Goal: Task Accomplishment & Management: Manage account settings

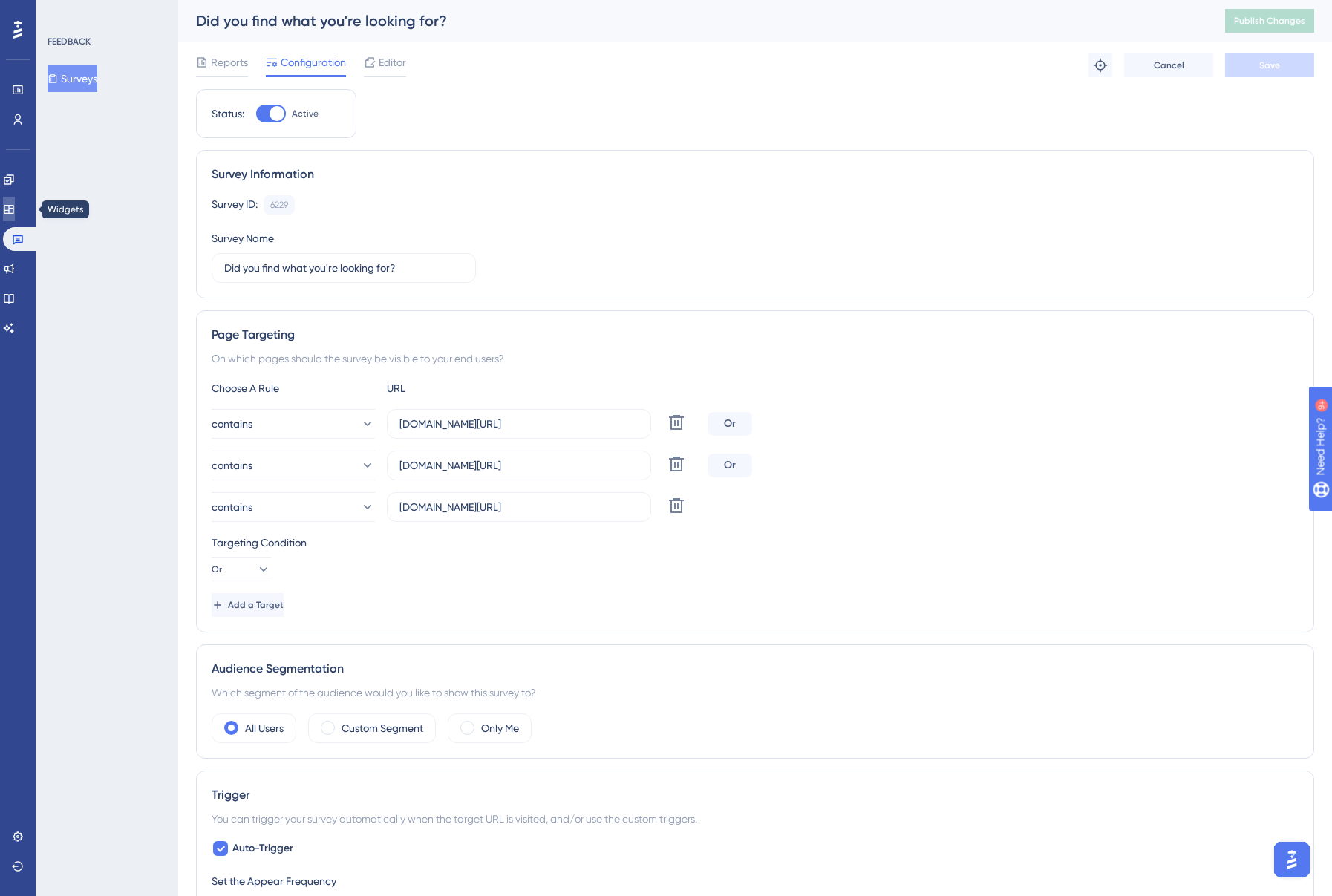
click at [13, 210] on icon at bounding box center [8, 210] width 9 height 9
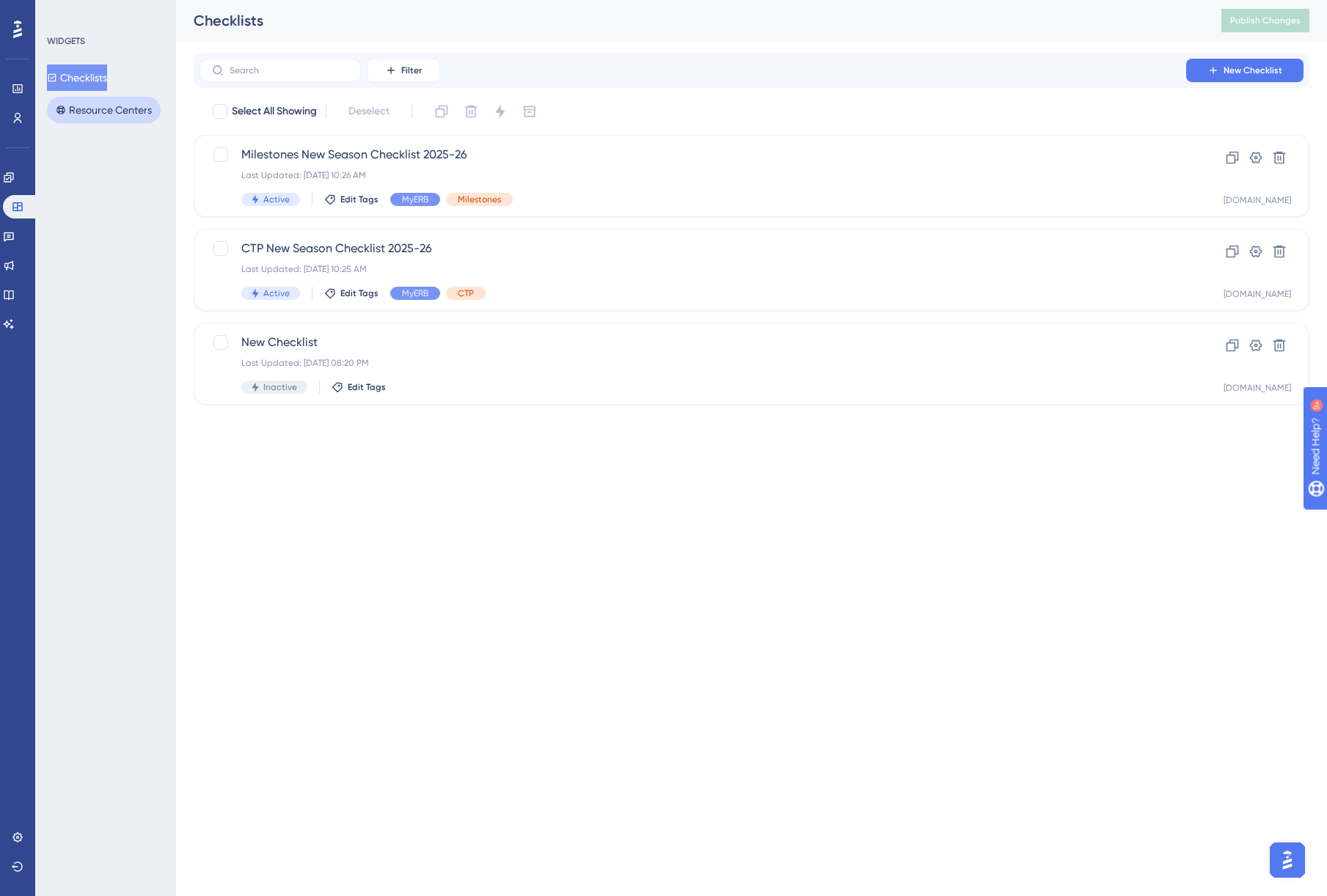
click at [114, 108] on button "Resource Centers" at bounding box center [104, 109] width 114 height 27
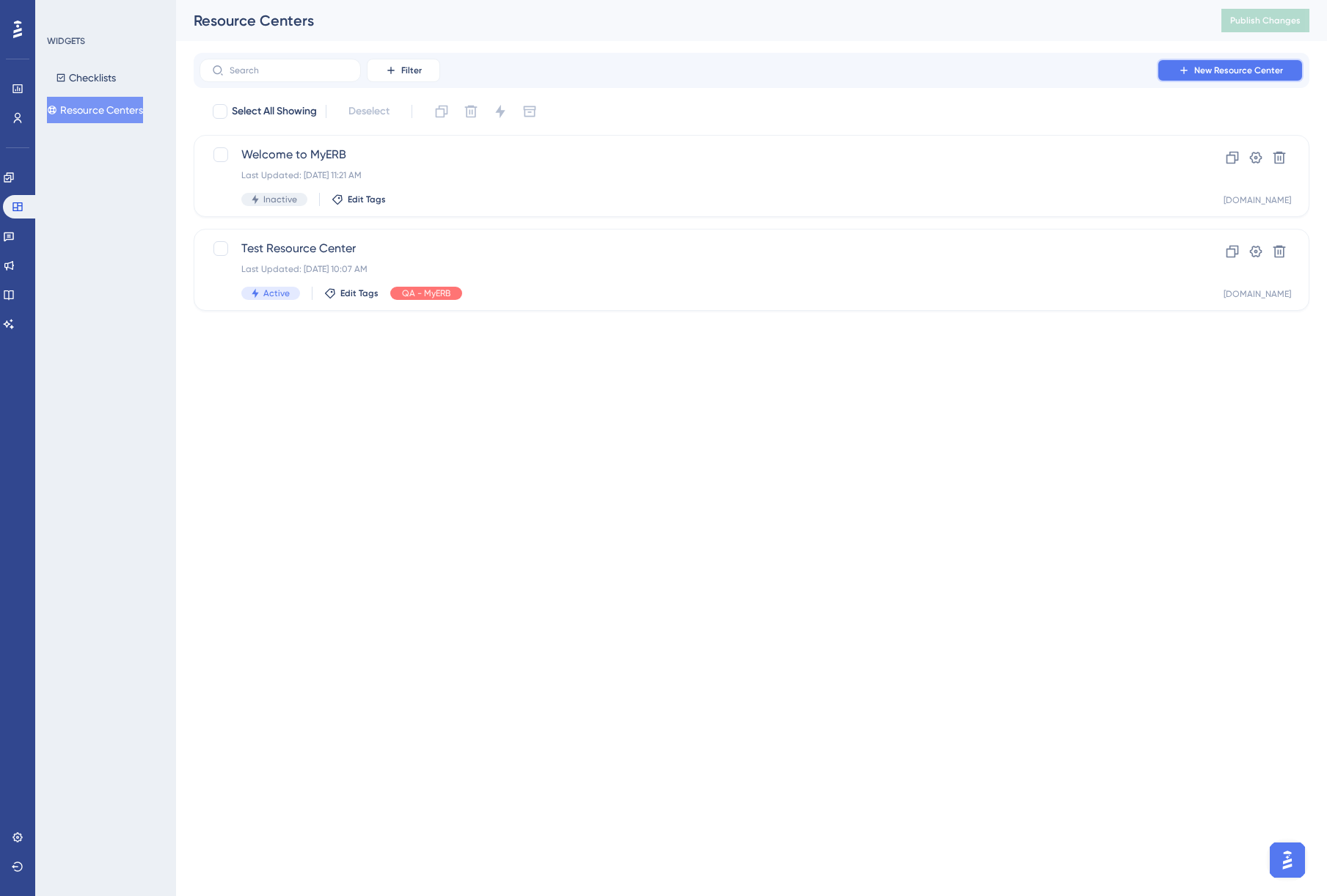
click at [1242, 64] on span "New Resource Center" at bounding box center [1238, 70] width 88 height 12
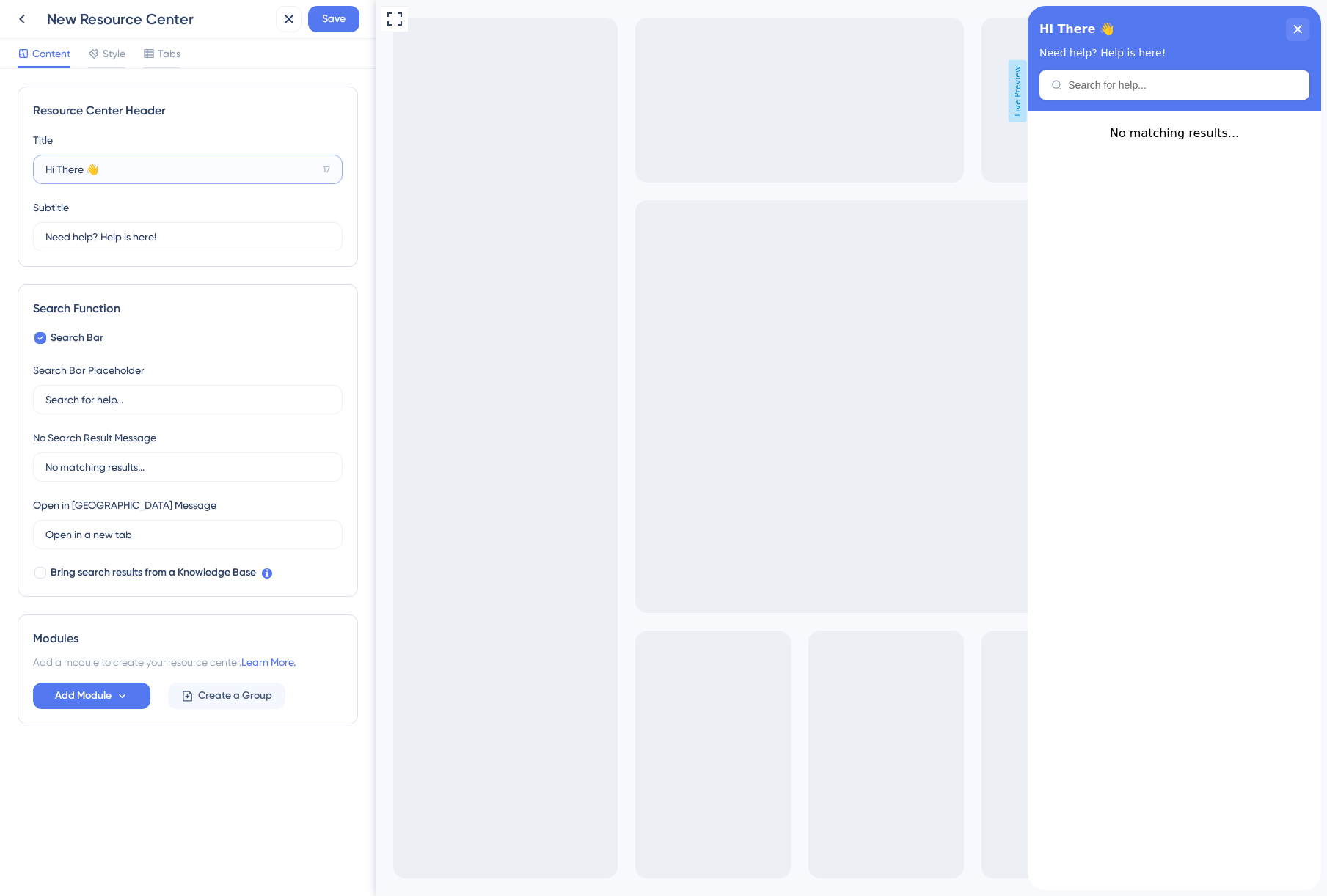
click at [162, 173] on input "Hi There 👋" at bounding box center [180, 169] width 271 height 17
drag, startPoint x: 107, startPoint y: 167, endPoint x: 42, endPoint y: 167, distance: 65.0
click at [42, 167] on label "Hi There 👋 17" at bounding box center [188, 169] width 309 height 29
click at [40, 338] on icon at bounding box center [40, 338] width 6 height 12
checkbox input "false"
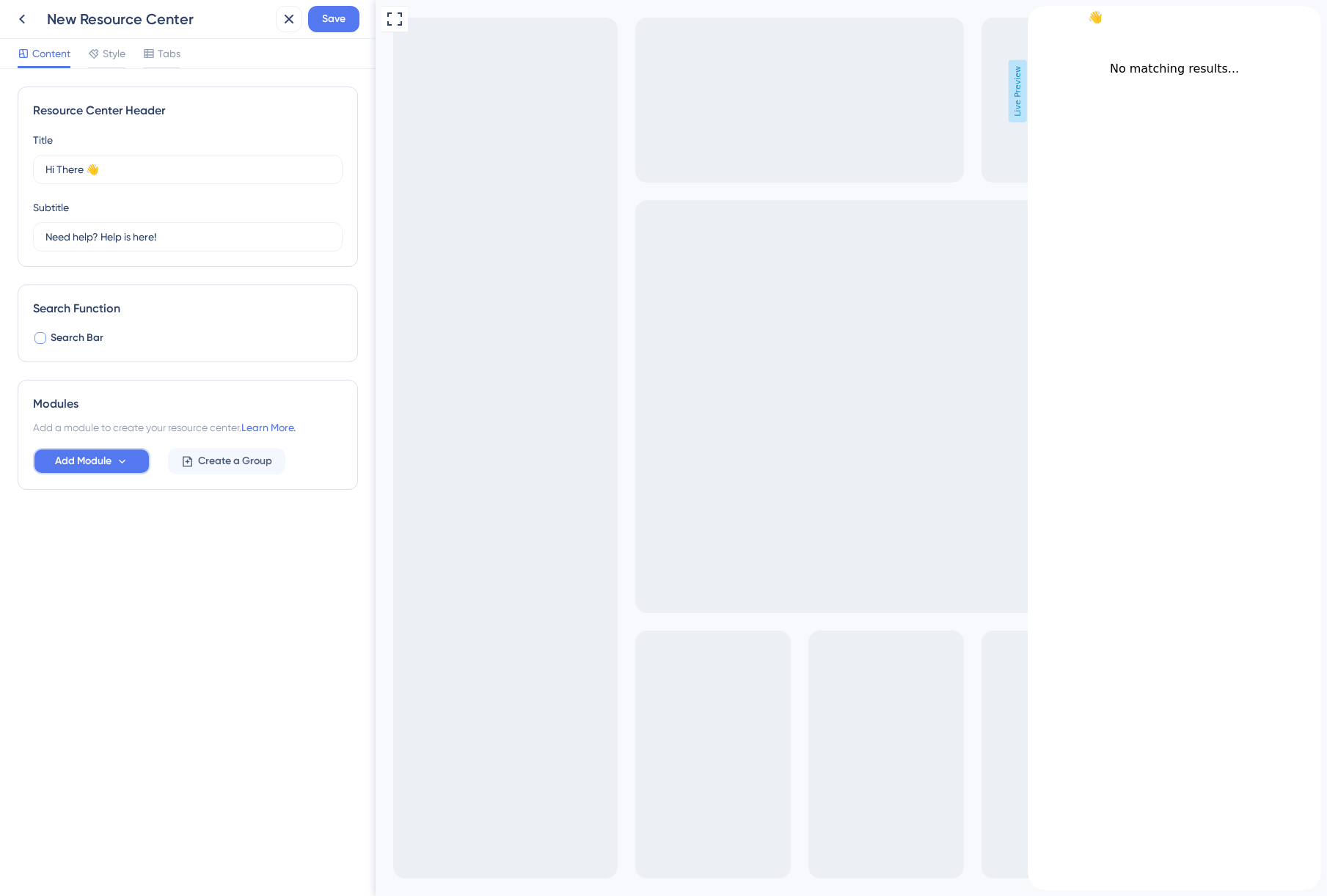
click at [121, 458] on icon at bounding box center [122, 462] width 13 height 13
click at [128, 456] on icon at bounding box center [122, 462] width 13 height 13
click at [90, 56] on icon at bounding box center [94, 53] width 12 height 12
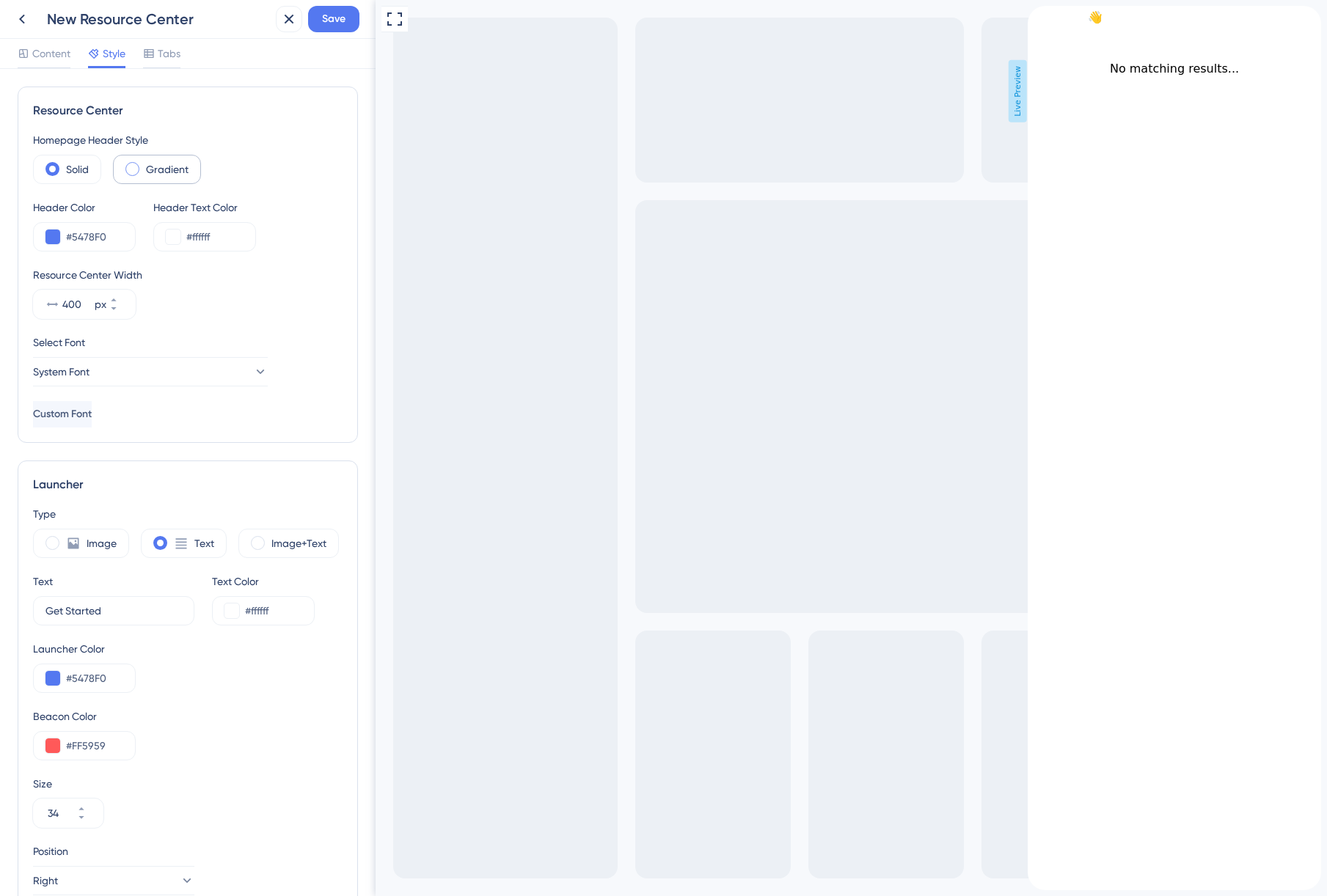
click at [129, 170] on span at bounding box center [132, 168] width 14 height 14
click at [144, 165] on input "radio" at bounding box center [144, 165] width 0 height 0
click at [225, 373] on button "System Font" at bounding box center [150, 372] width 235 height 29
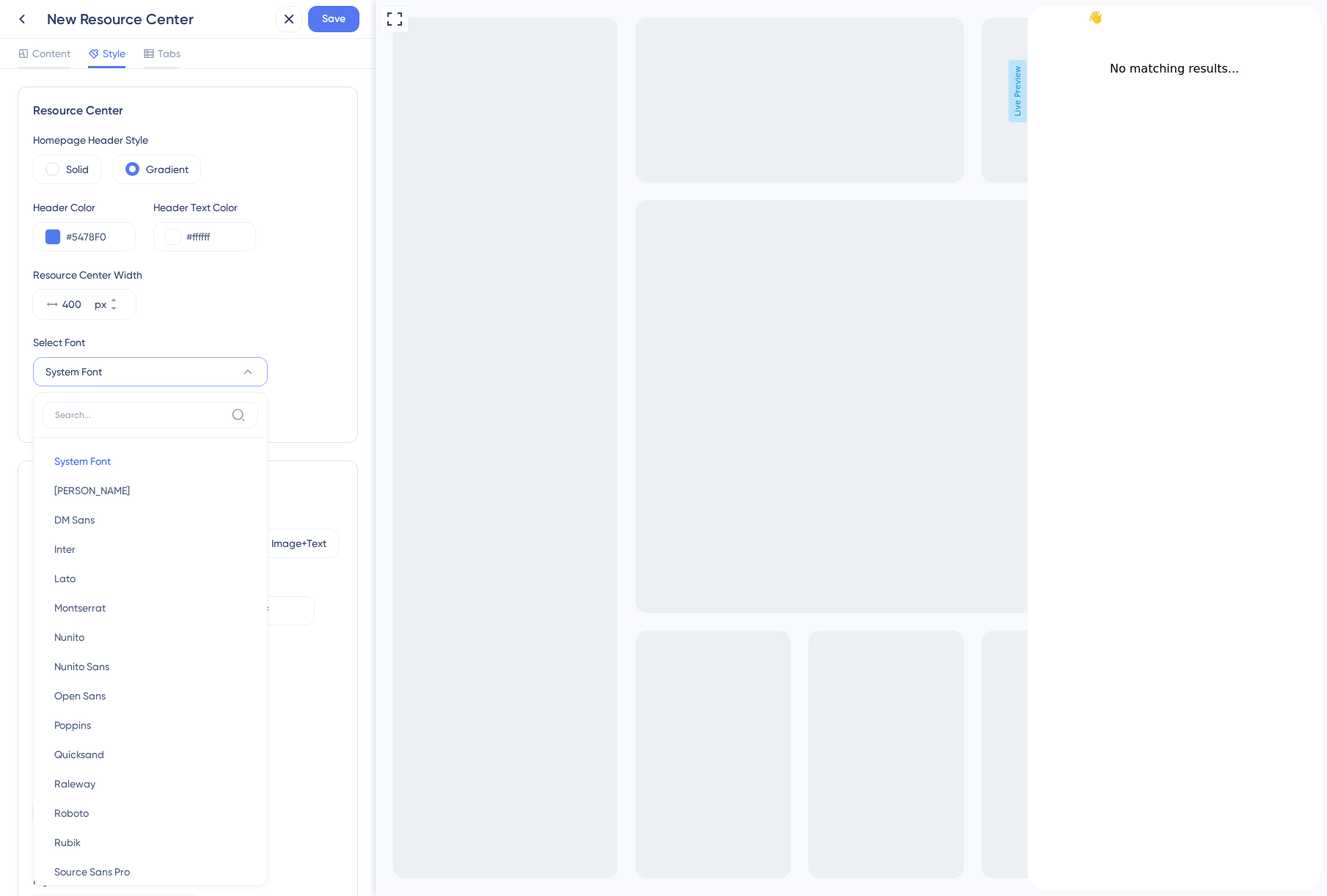
scroll to position [156, 0]
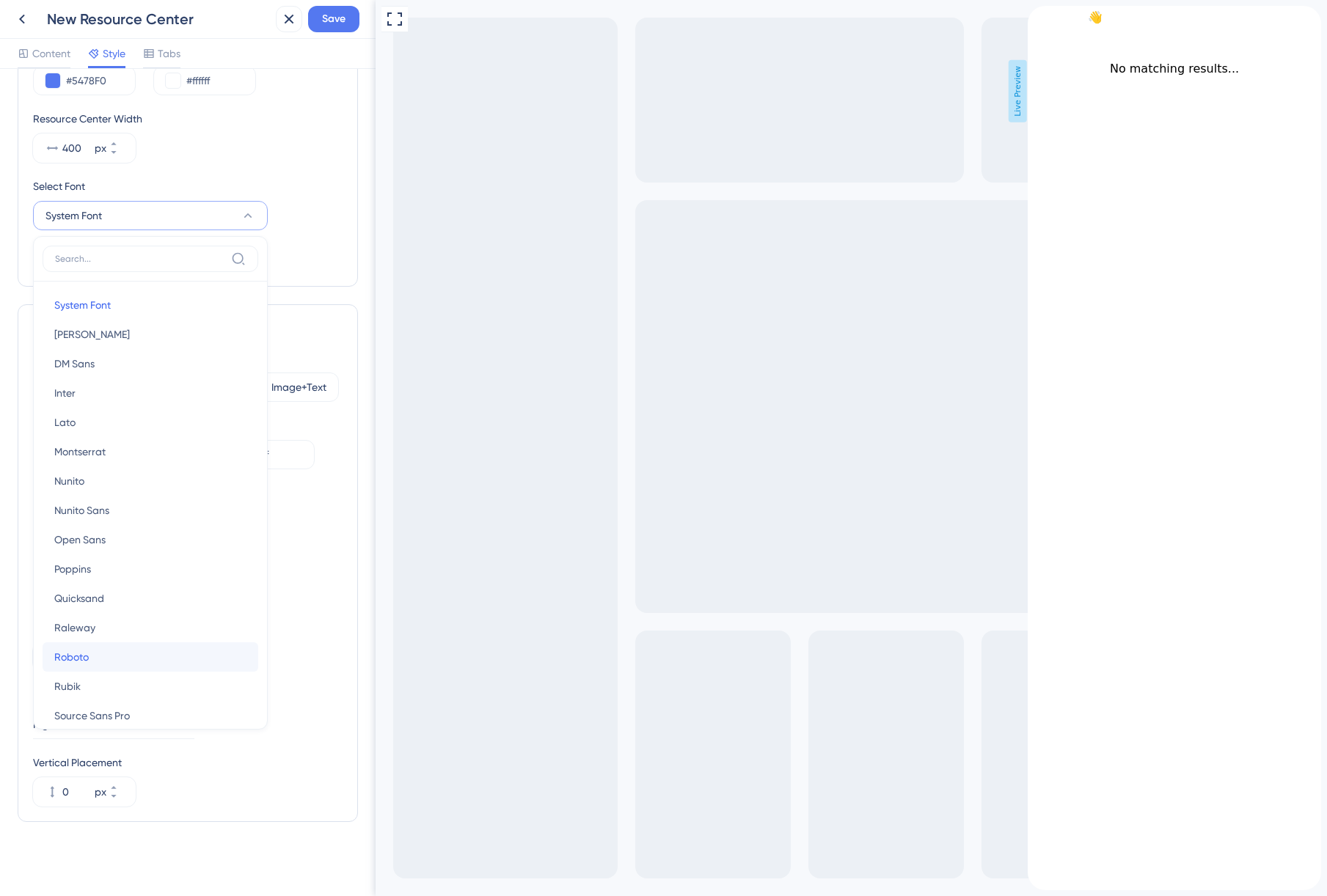
click at [103, 648] on button "Roboto Roboto" at bounding box center [150, 657] width 215 height 29
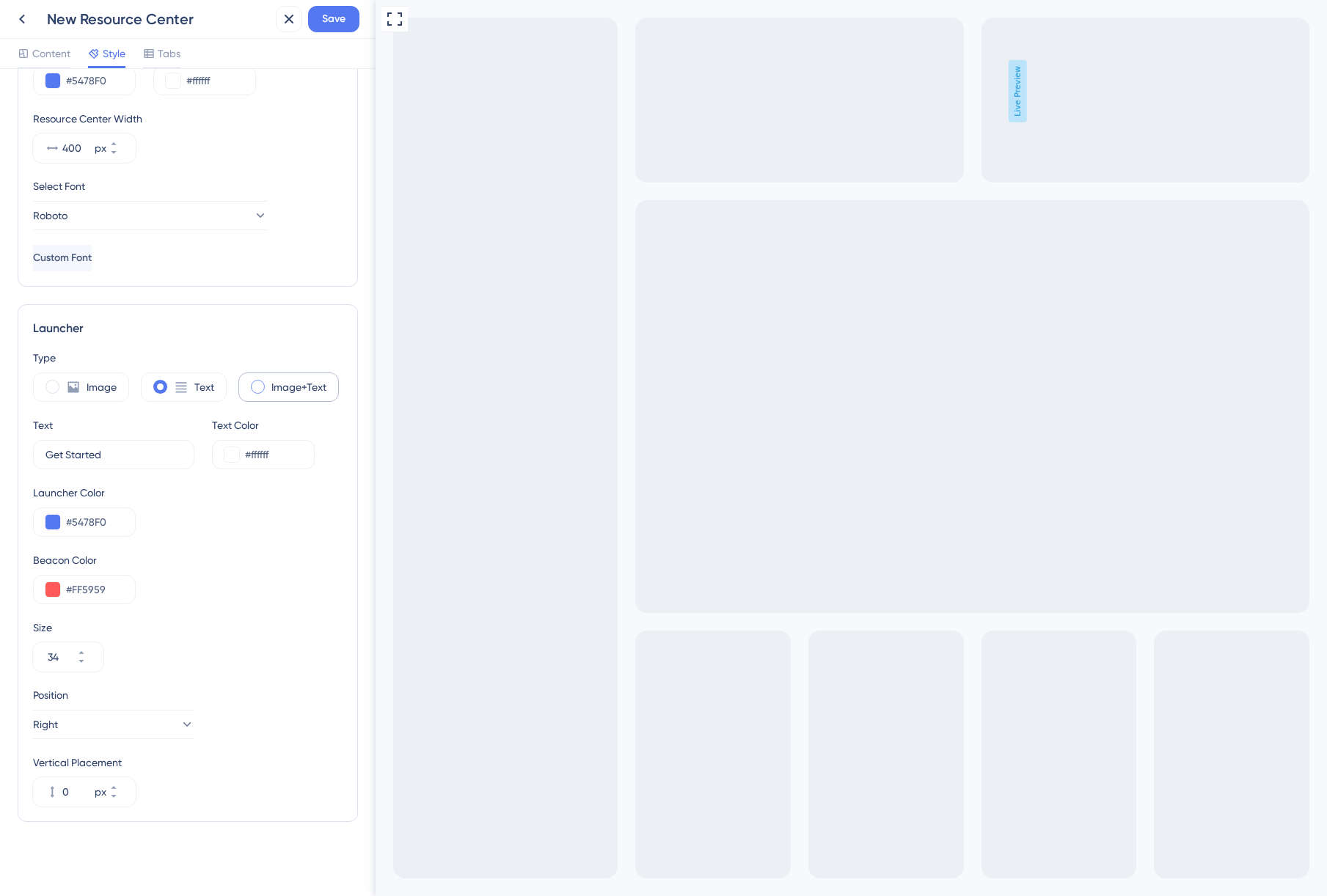
click at [259, 389] on span at bounding box center [258, 386] width 14 height 14
click at [269, 382] on input "radio" at bounding box center [269, 382] width 0 height 0
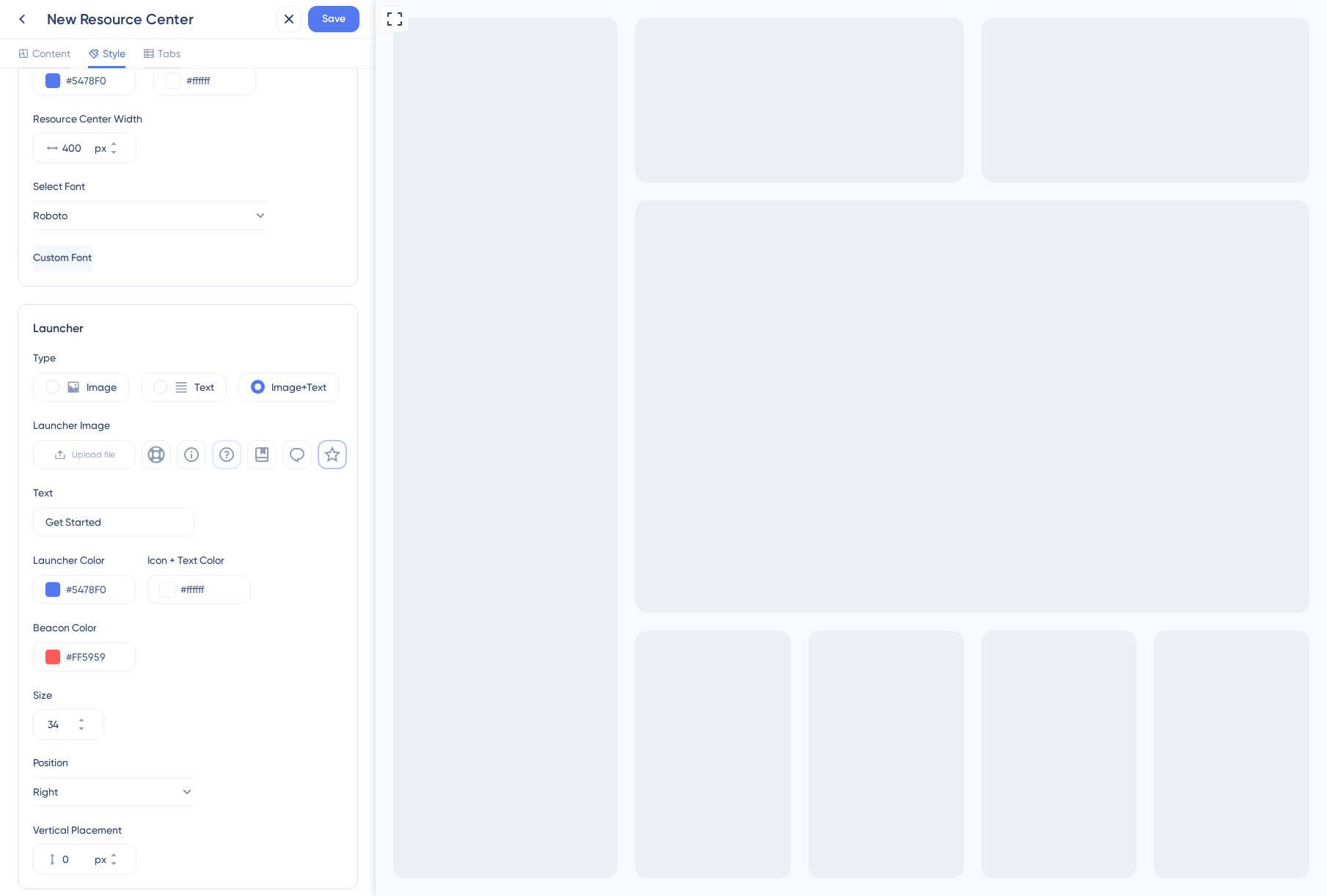
click at [226, 454] on icon at bounding box center [226, 454] width 15 height 15
click at [161, 788] on button "Right" at bounding box center [113, 792] width 161 height 29
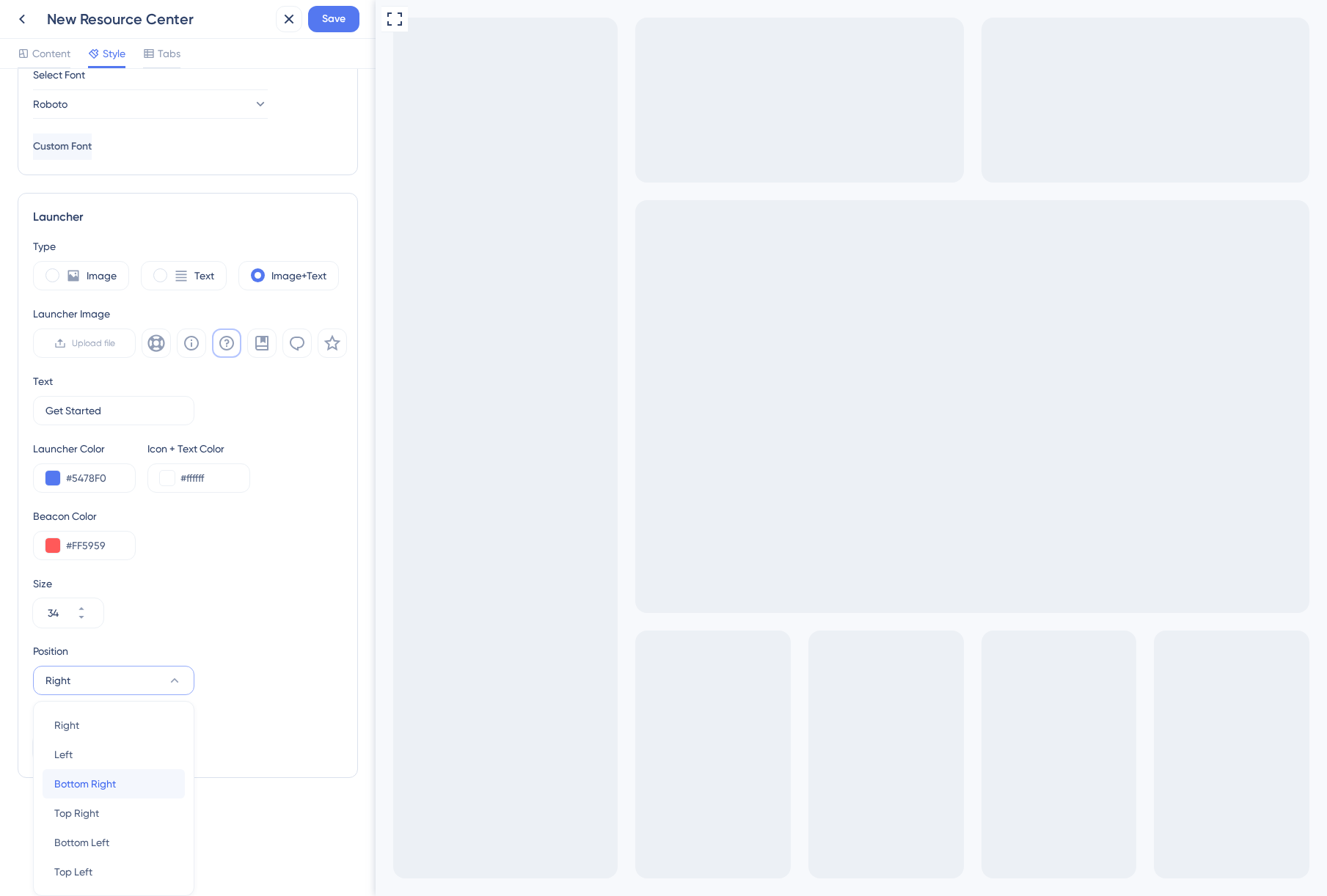
click at [113, 785] on span "Bottom Right" at bounding box center [85, 783] width 62 height 17
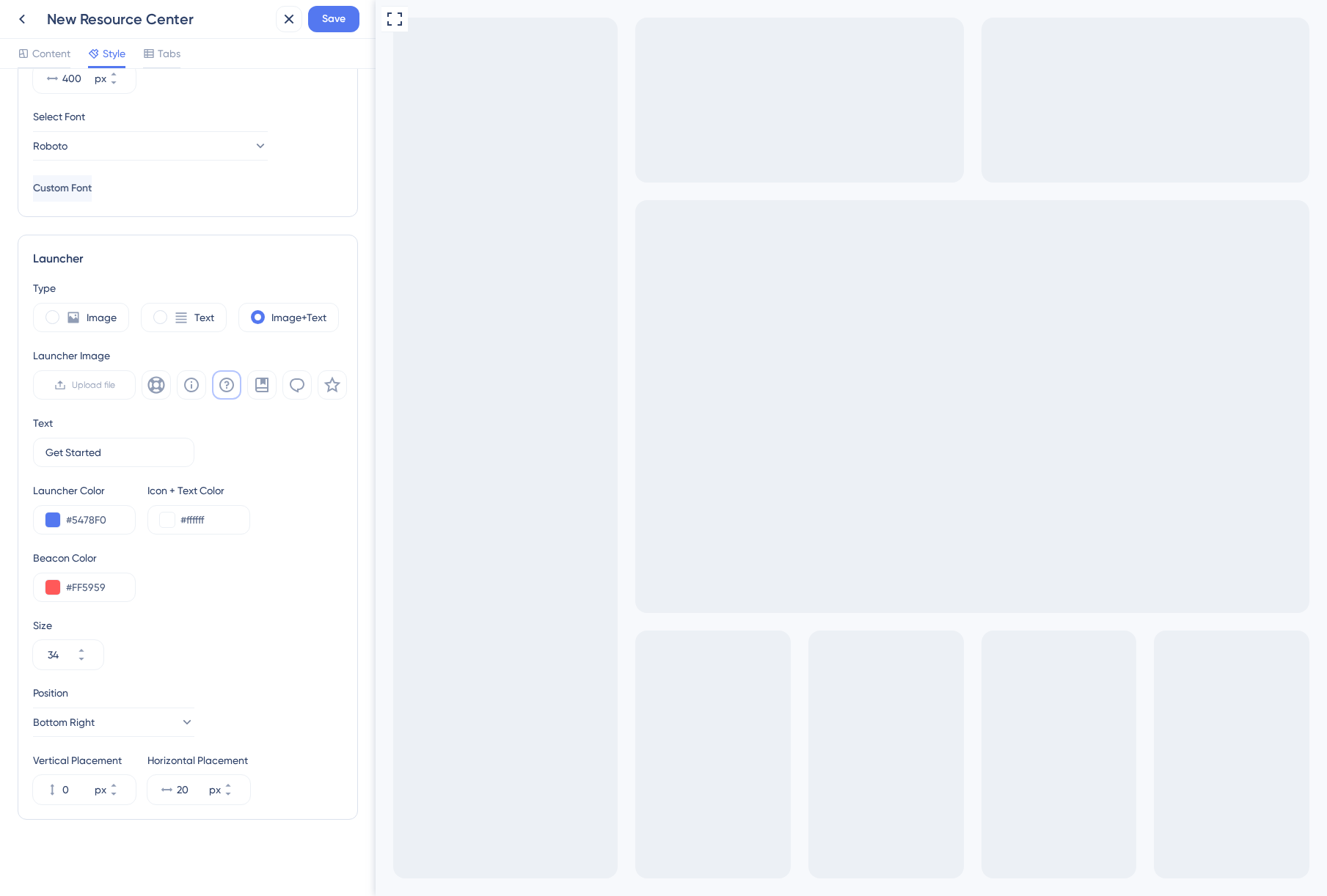
scroll to position [225, 0]
click at [77, 451] on input "Get Started" at bounding box center [108, 453] width 125 height 17
click at [63, 450] on input "Guide me" at bounding box center [107, 453] width 123 height 17
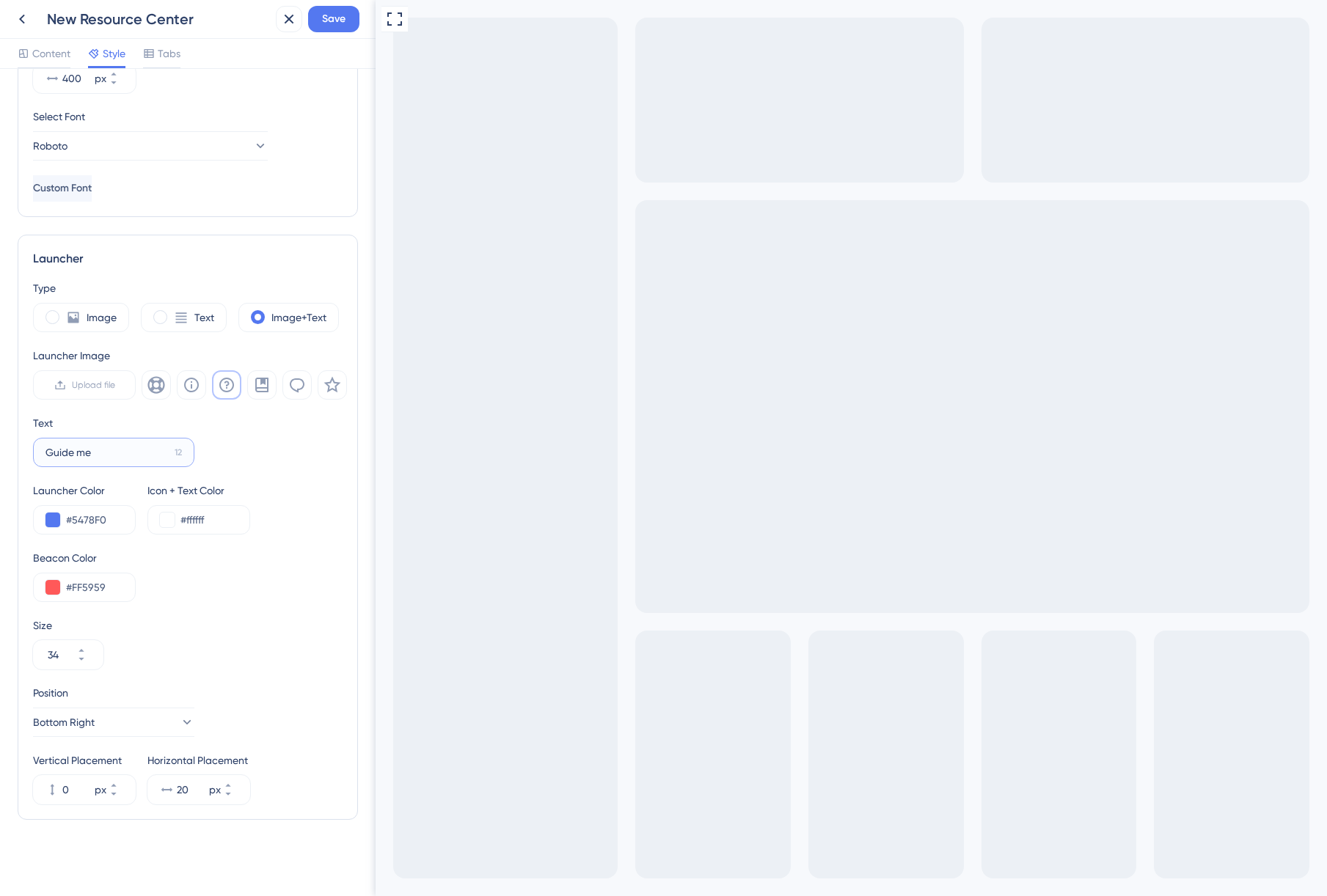
click at [63, 450] on input "Guide me" at bounding box center [107, 453] width 123 height 17
type input "Help me"
click at [98, 519] on input "#5478F0" at bounding box center [95, 519] width 57 height 17
type input "#222222"
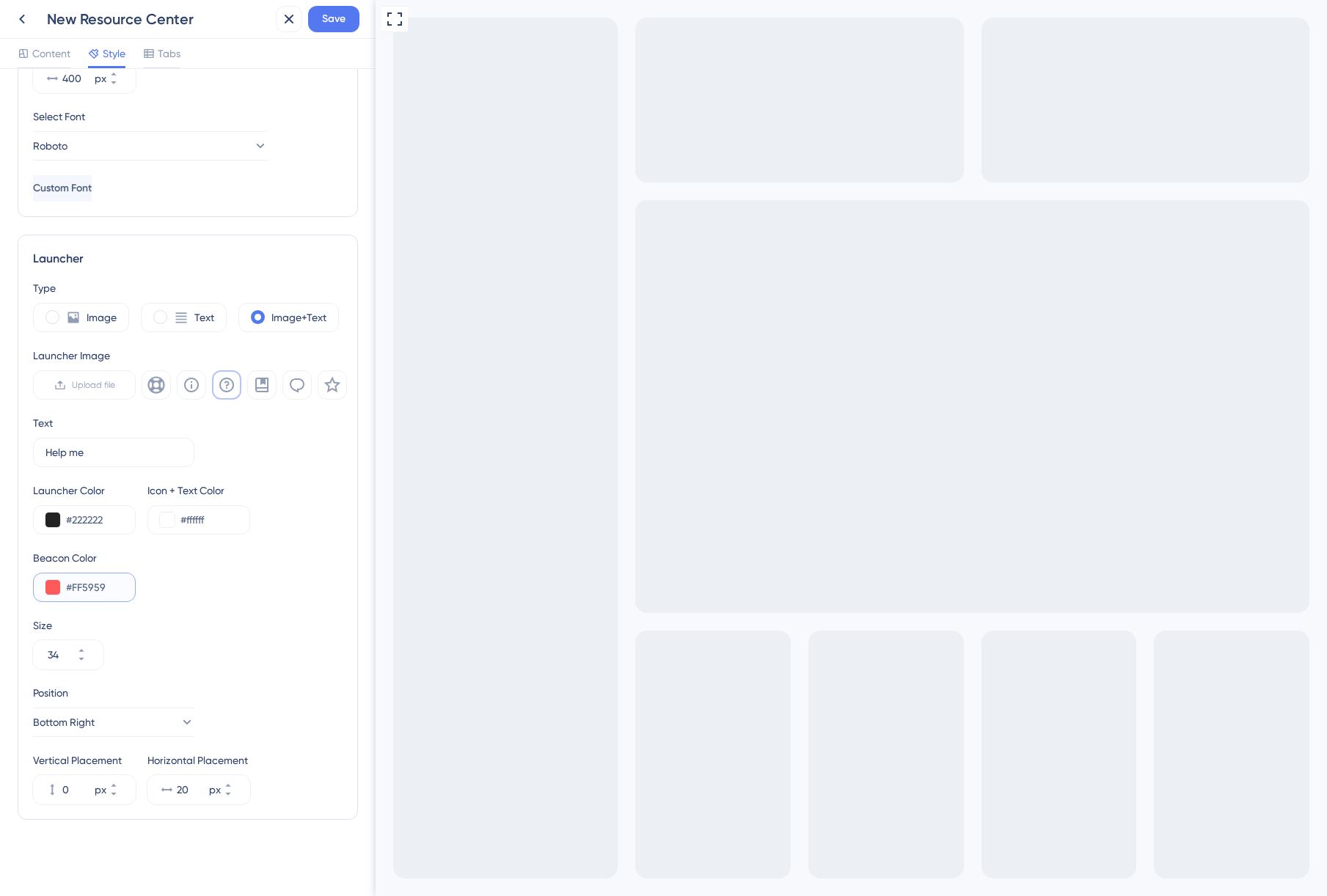
click at [91, 585] on input "#FF5959" at bounding box center [95, 587] width 57 height 17
paste input "A400"
type input "#FFA400"
click at [328, 20] on span "Save" at bounding box center [334, 18] width 24 height 17
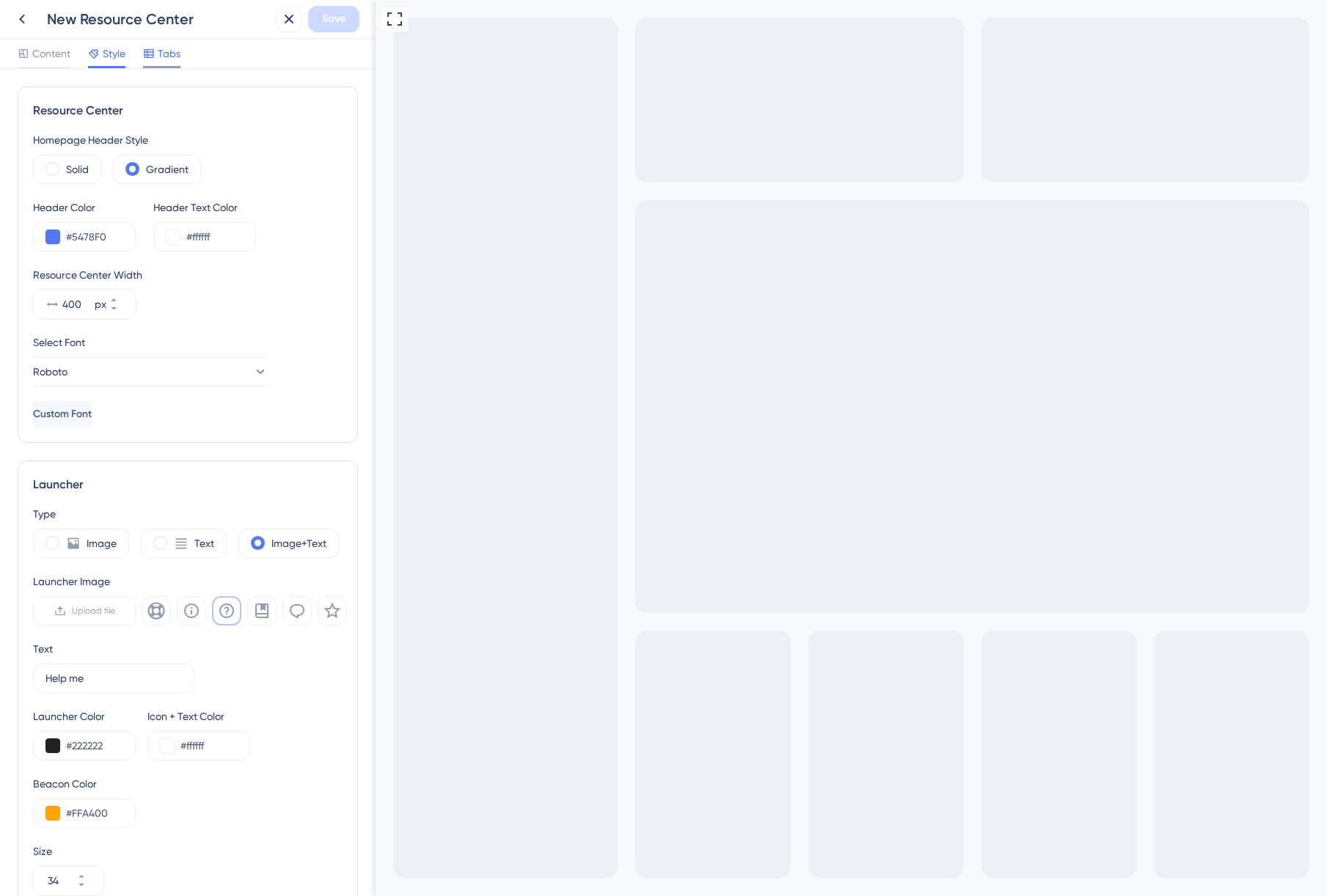
click at [165, 56] on span "Tabs" at bounding box center [168, 53] width 23 height 17
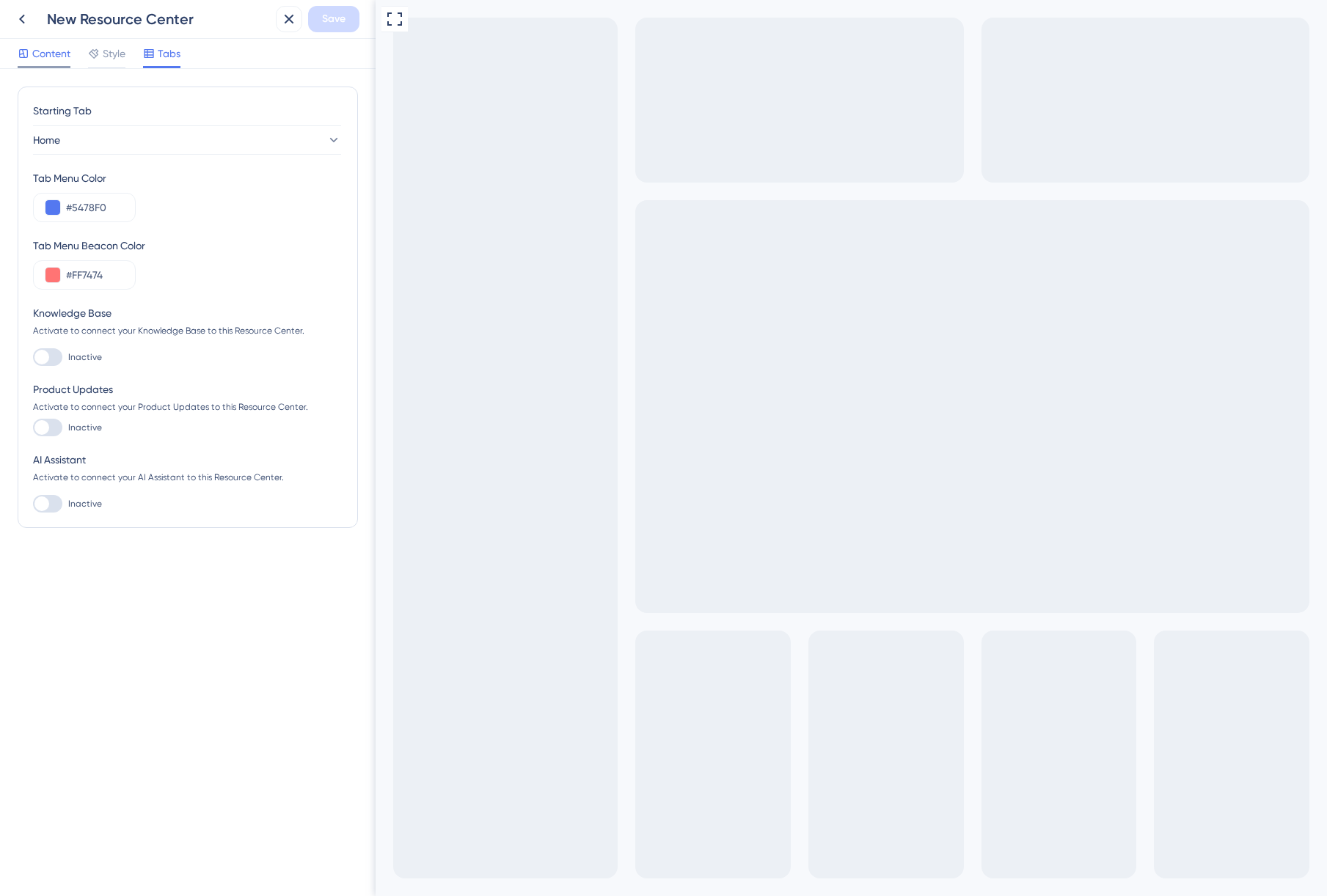
click at [30, 56] on div "Content" at bounding box center [43, 53] width 52 height 17
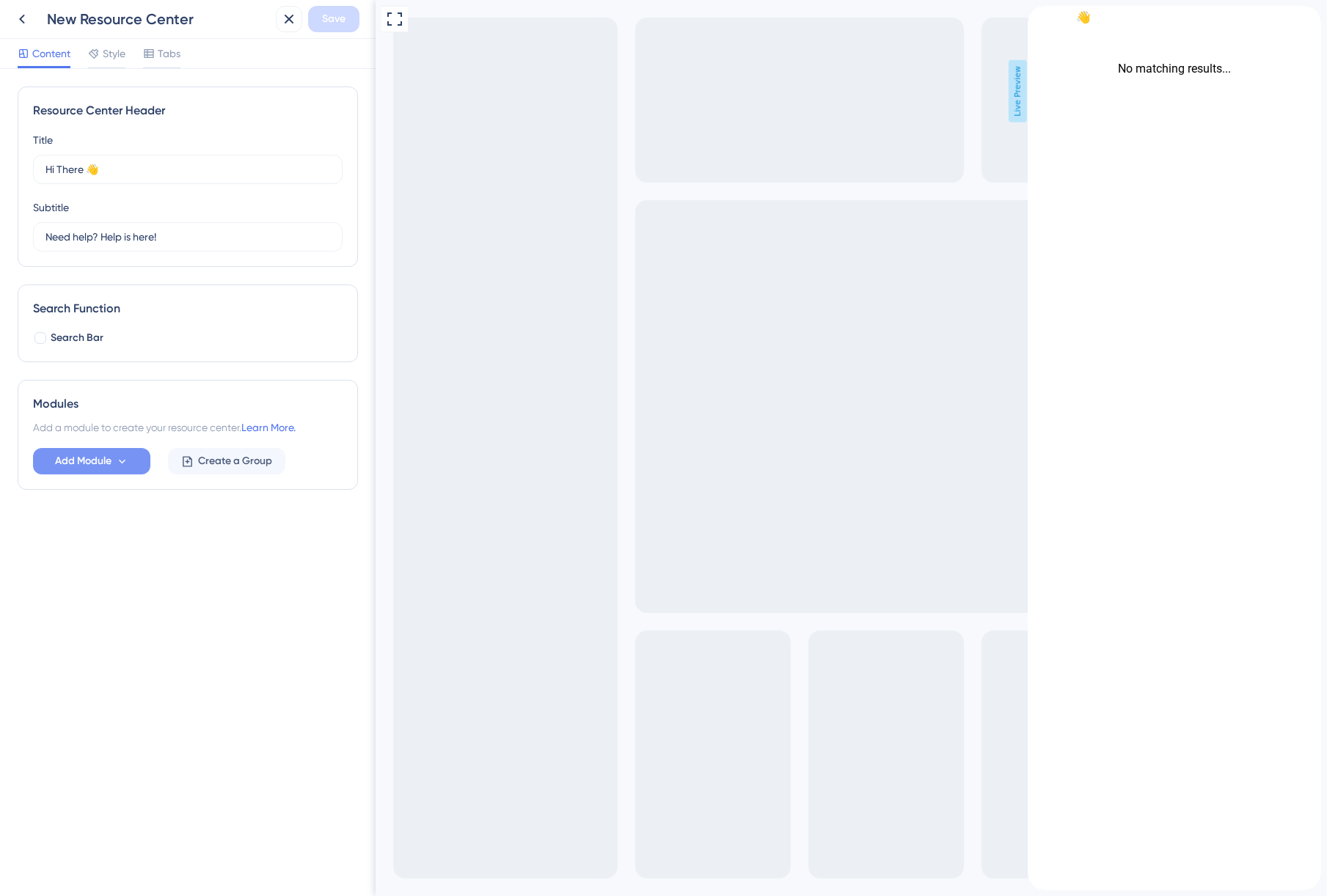
click at [104, 460] on span "Add Module" at bounding box center [83, 461] width 56 height 17
click at [110, 531] on div "Guide Guide" at bounding box center [91, 534] width 75 height 29
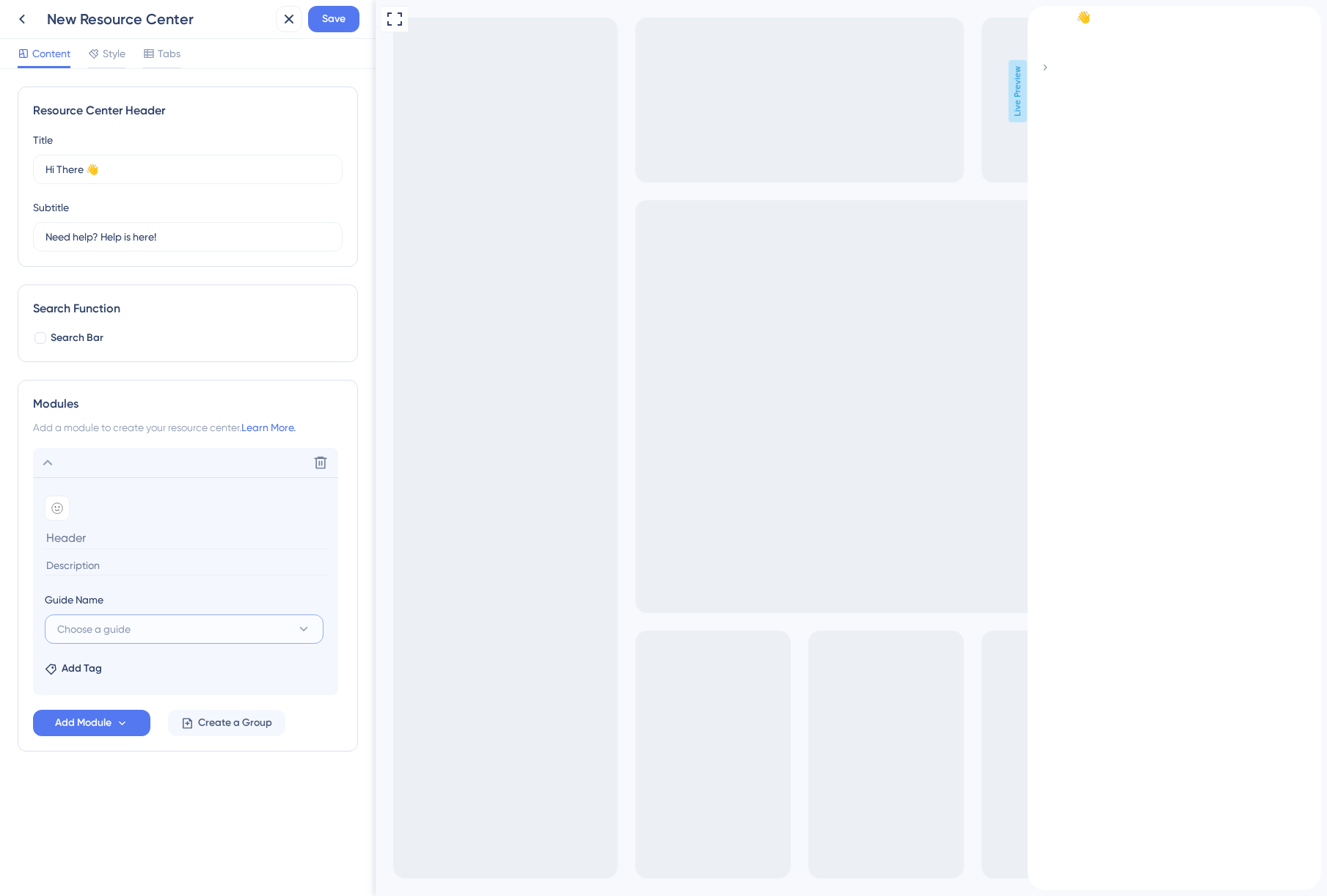
click at [214, 626] on button "Choose a guide" at bounding box center [184, 629] width 279 height 29
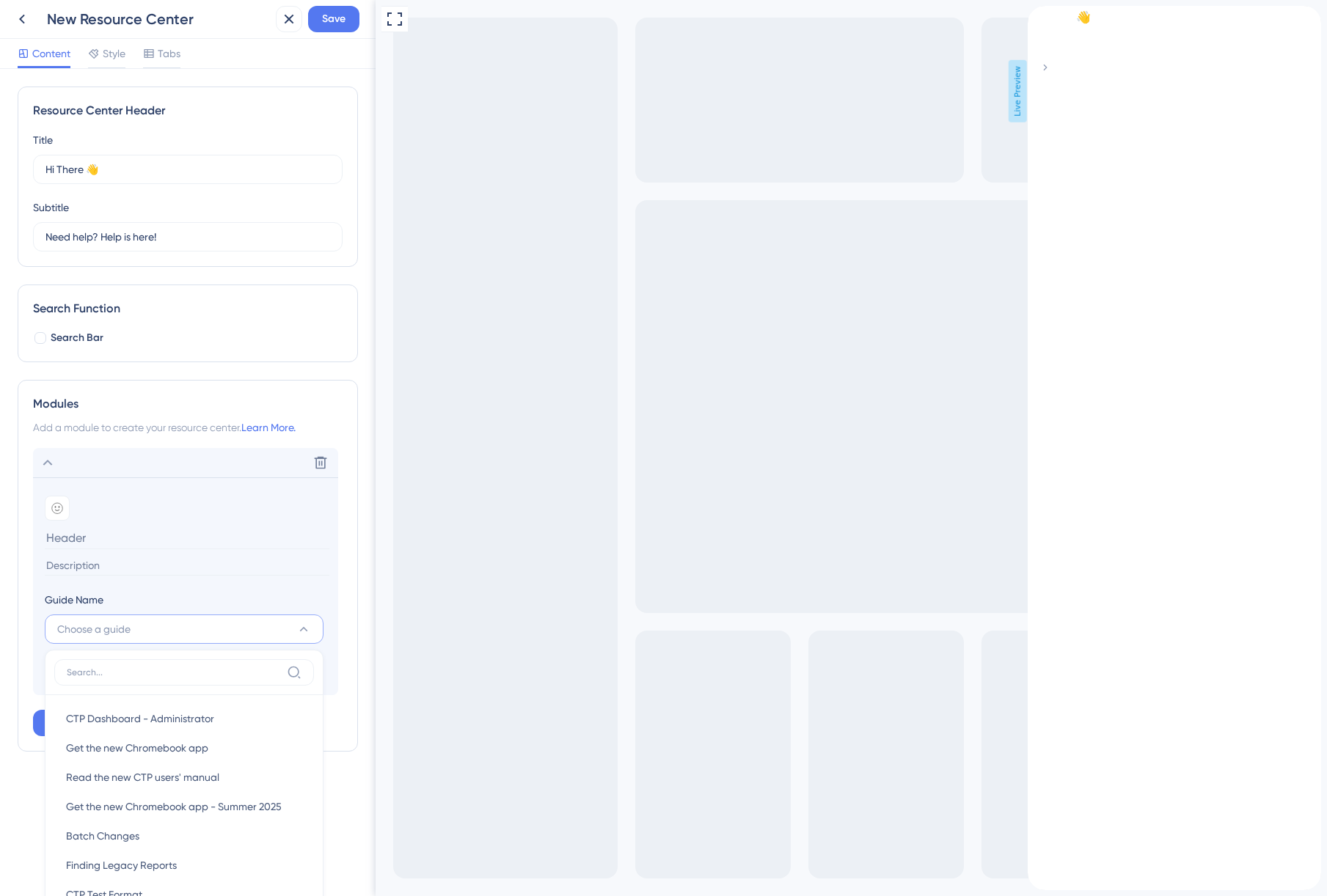
scroll to position [151, 0]
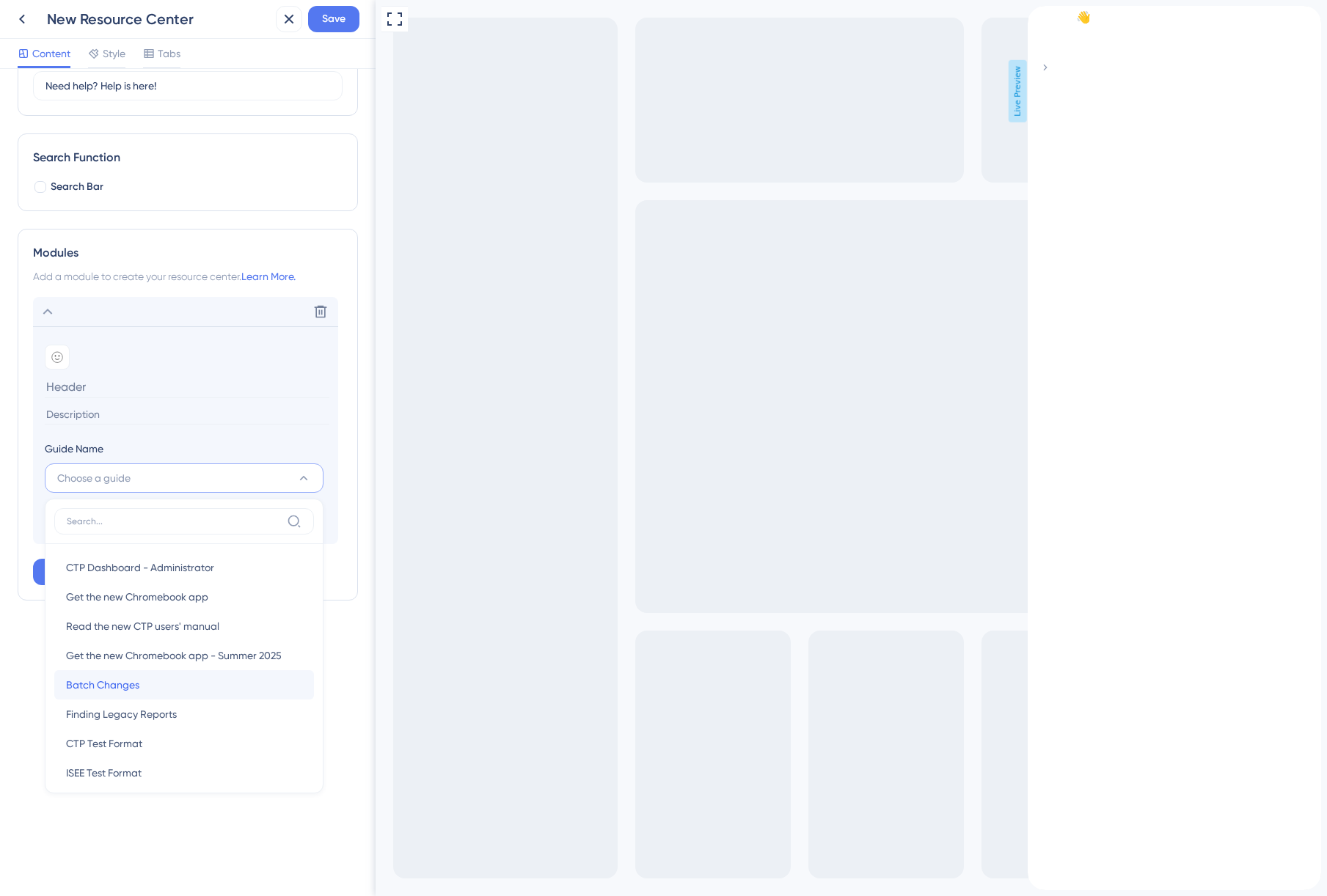
click at [174, 693] on div "Batch Changes Batch Changes" at bounding box center [184, 684] width 237 height 29
type input "Batch Changes"
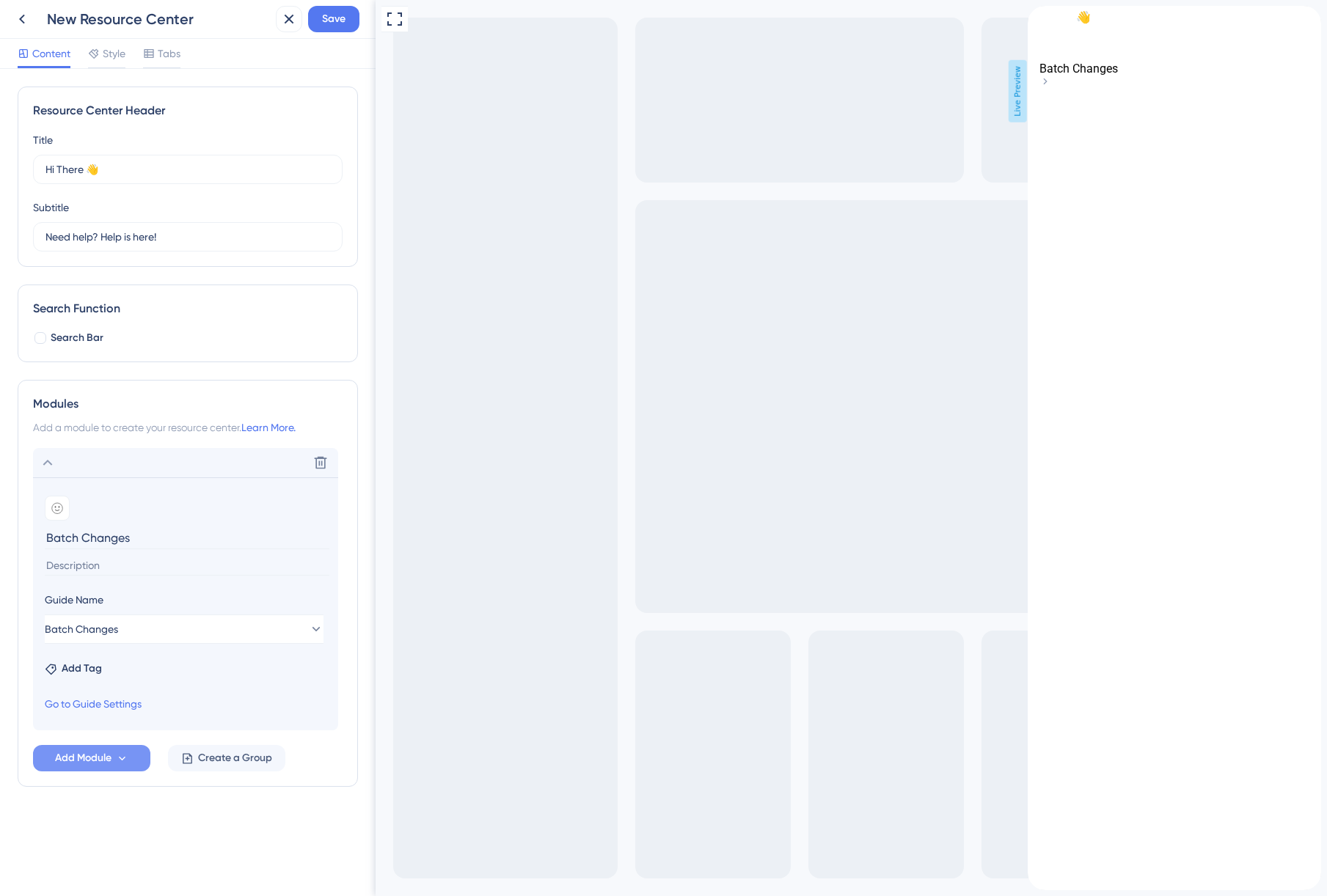
click at [128, 756] on icon at bounding box center [122, 759] width 13 height 13
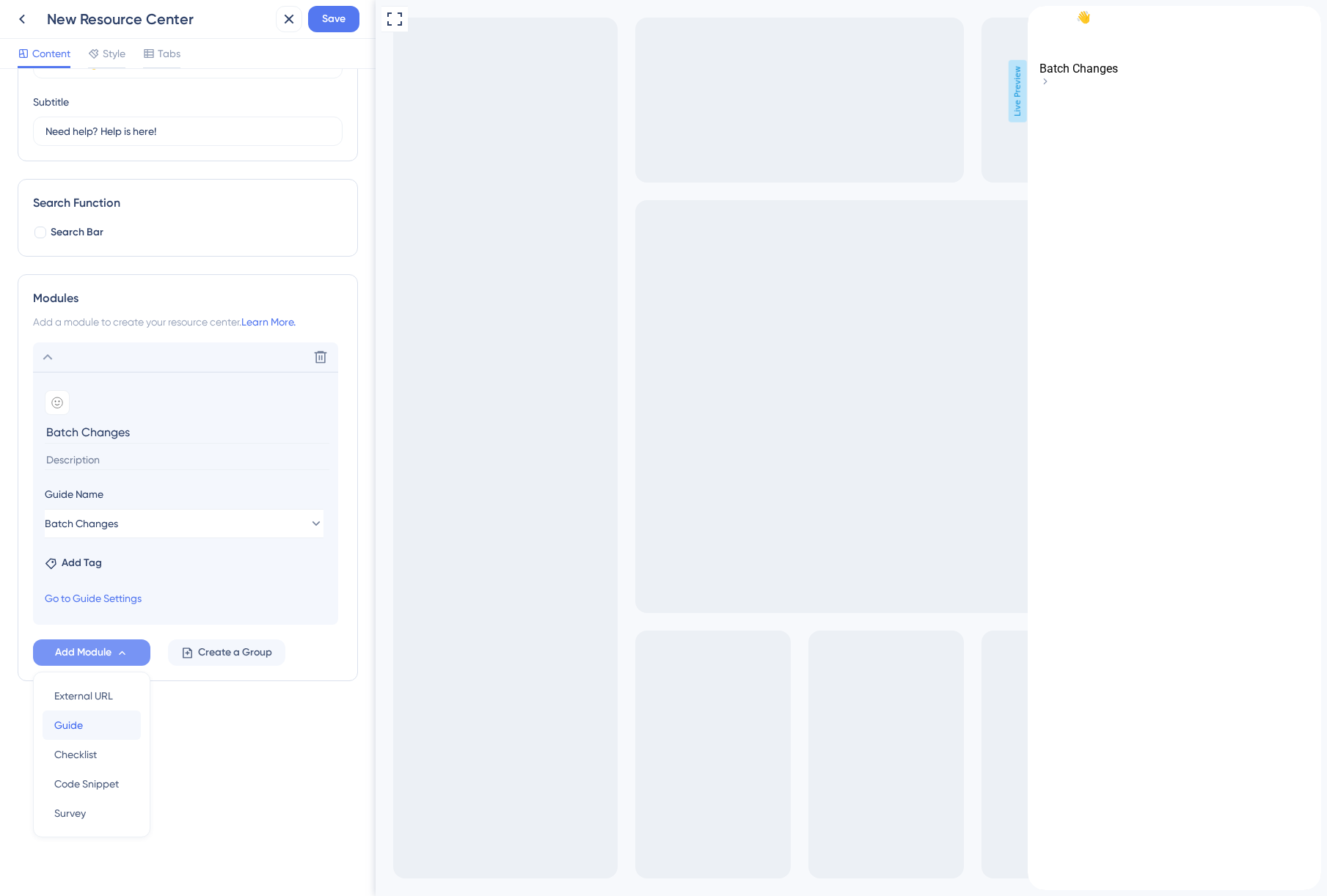
click at [112, 729] on div "Guide Guide" at bounding box center [91, 725] width 75 height 29
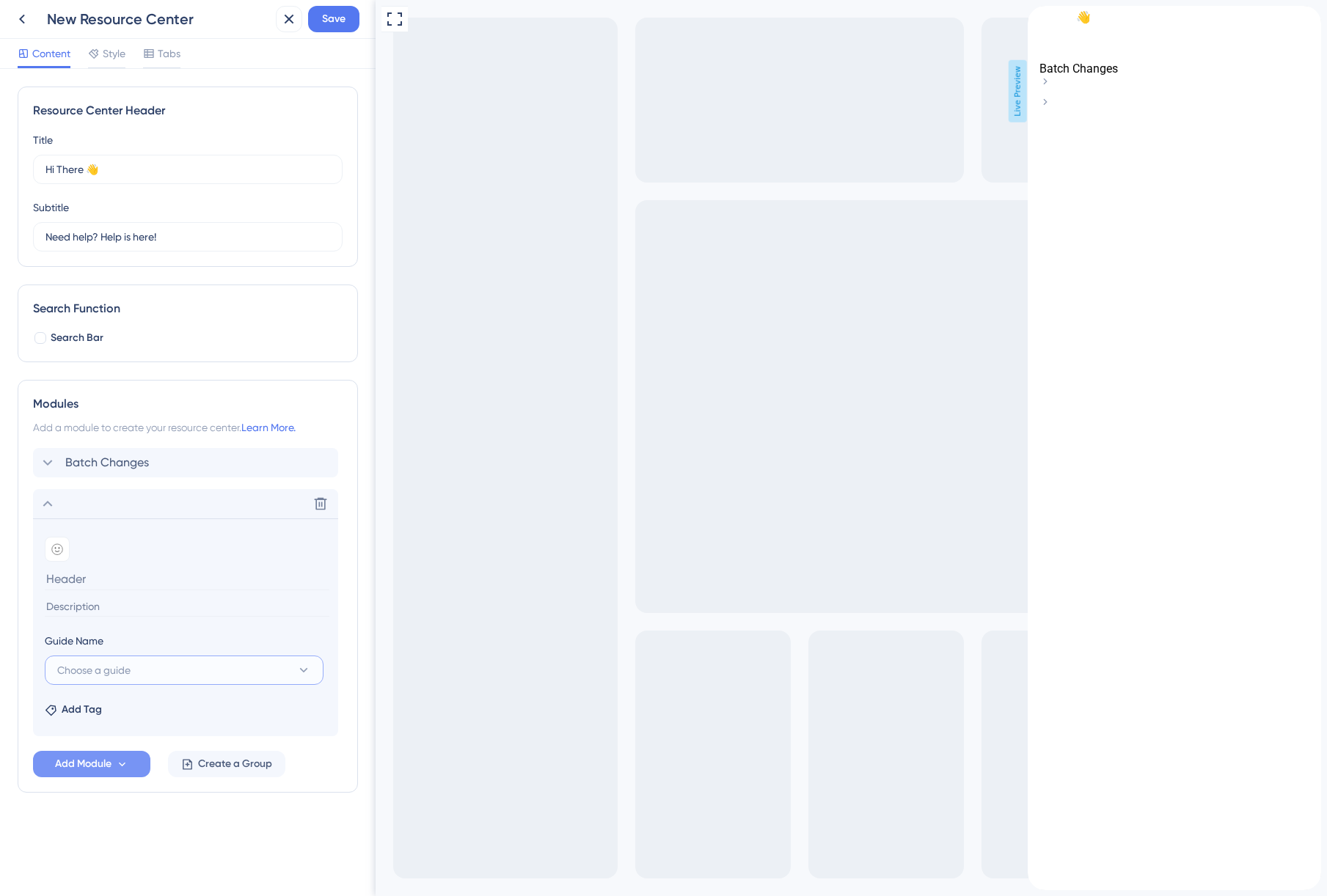
click at [308, 676] on icon at bounding box center [304, 670] width 15 height 15
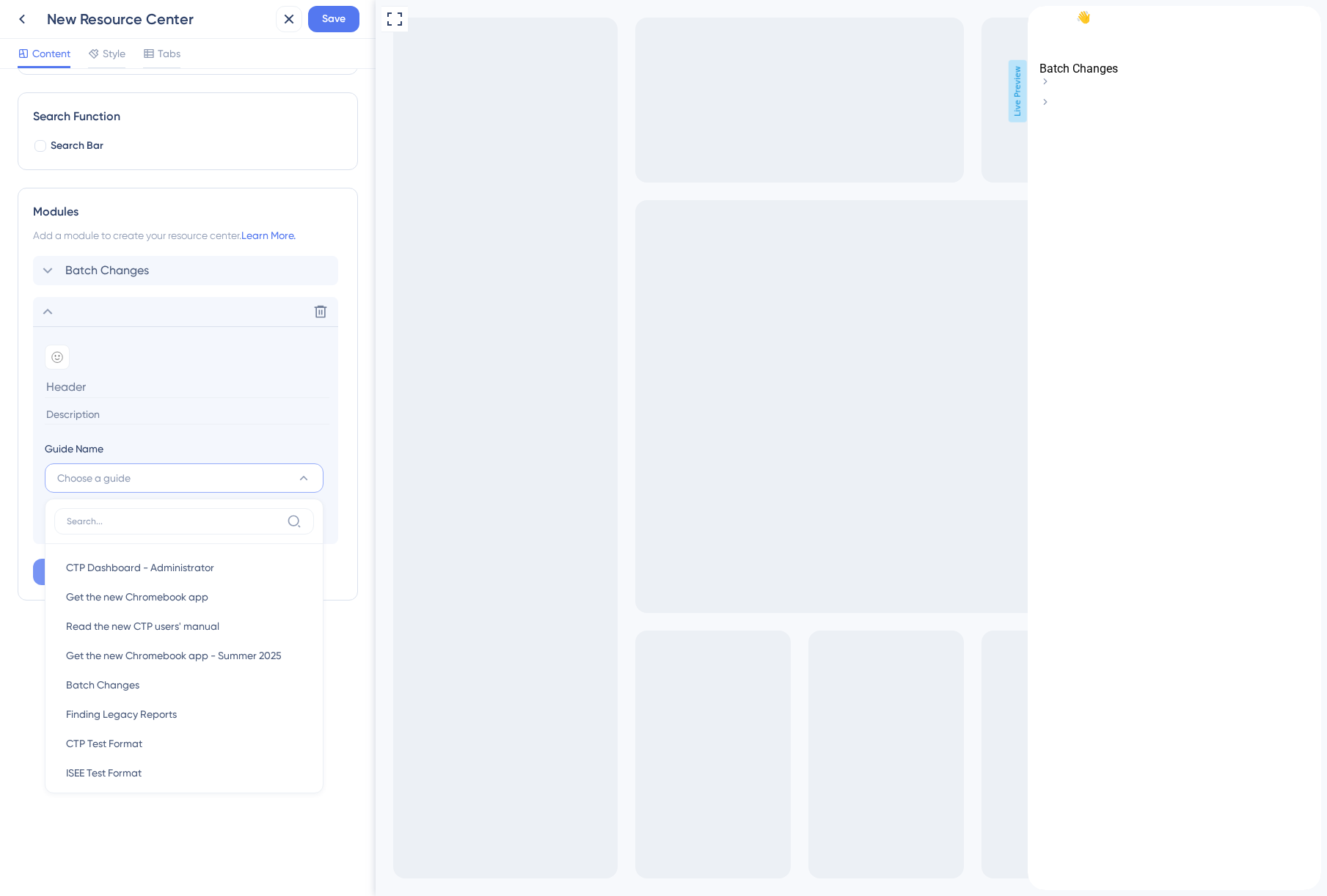
click at [36, 655] on div "Resource Center Header Title Hi There 👋 17 Hi There 👋 Subtitle Need help? Help …" at bounding box center [188, 276] width 340 height 764
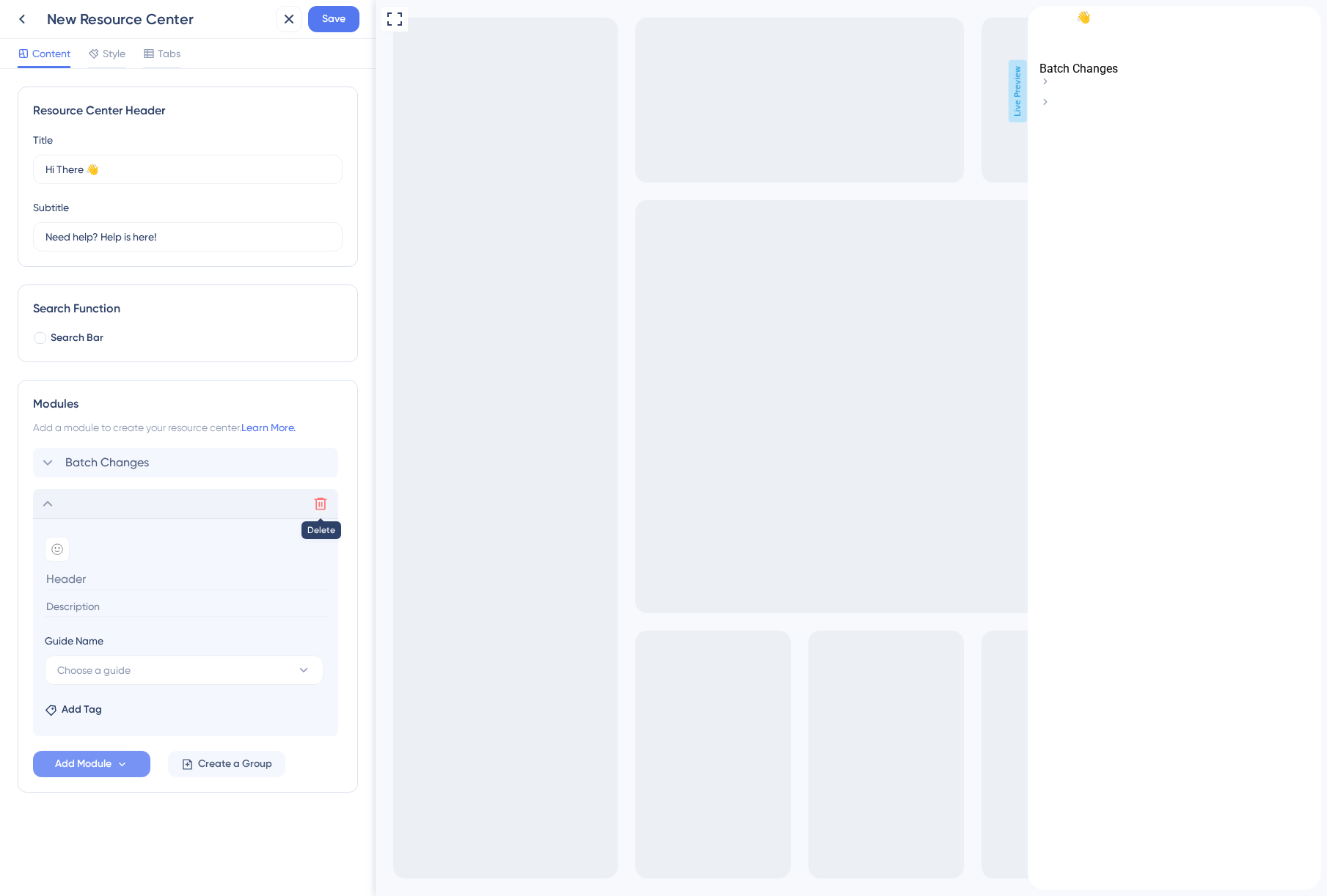
click at [317, 511] on button at bounding box center [321, 504] width 24 height 24
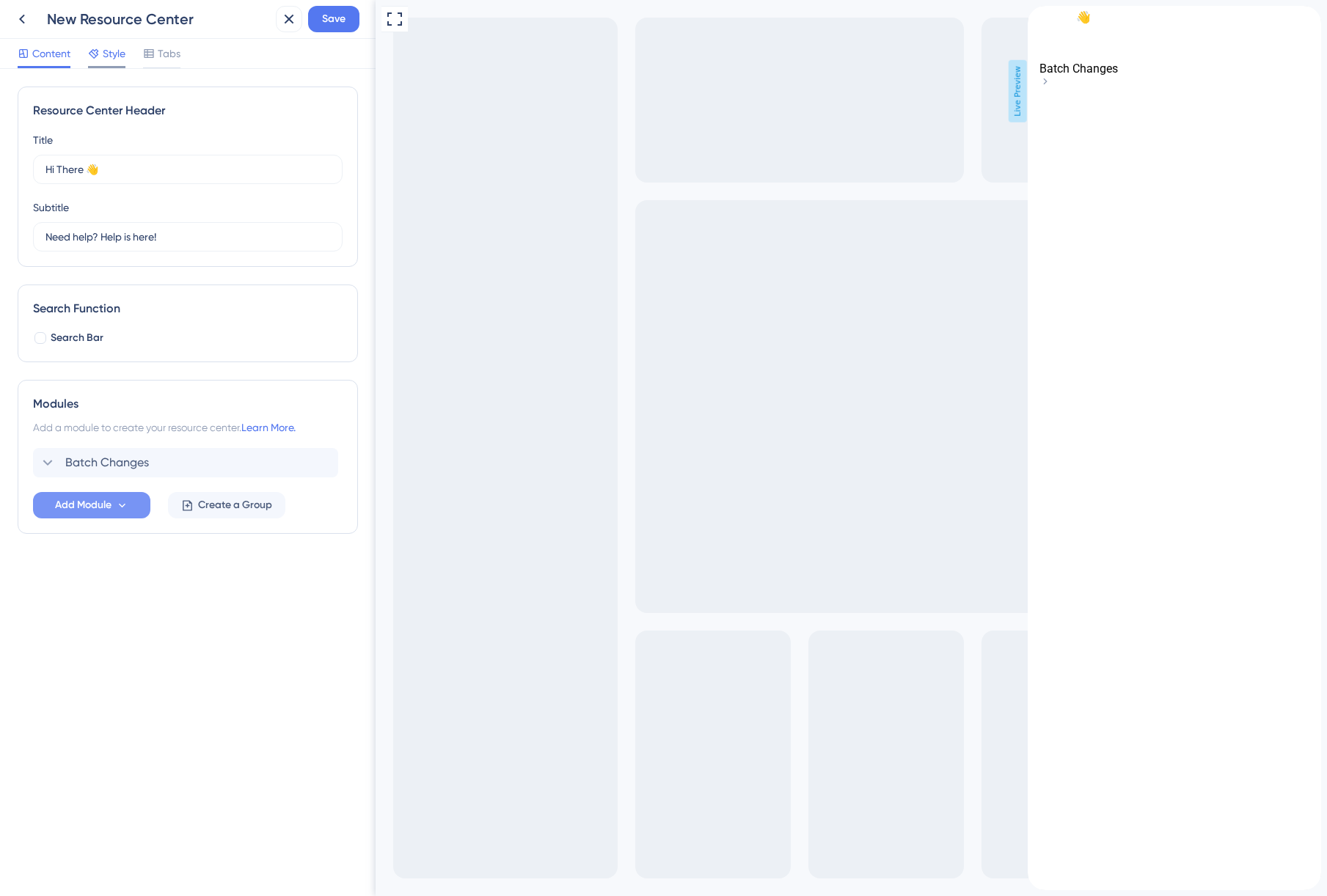
click at [107, 52] on span "Style" at bounding box center [114, 53] width 23 height 17
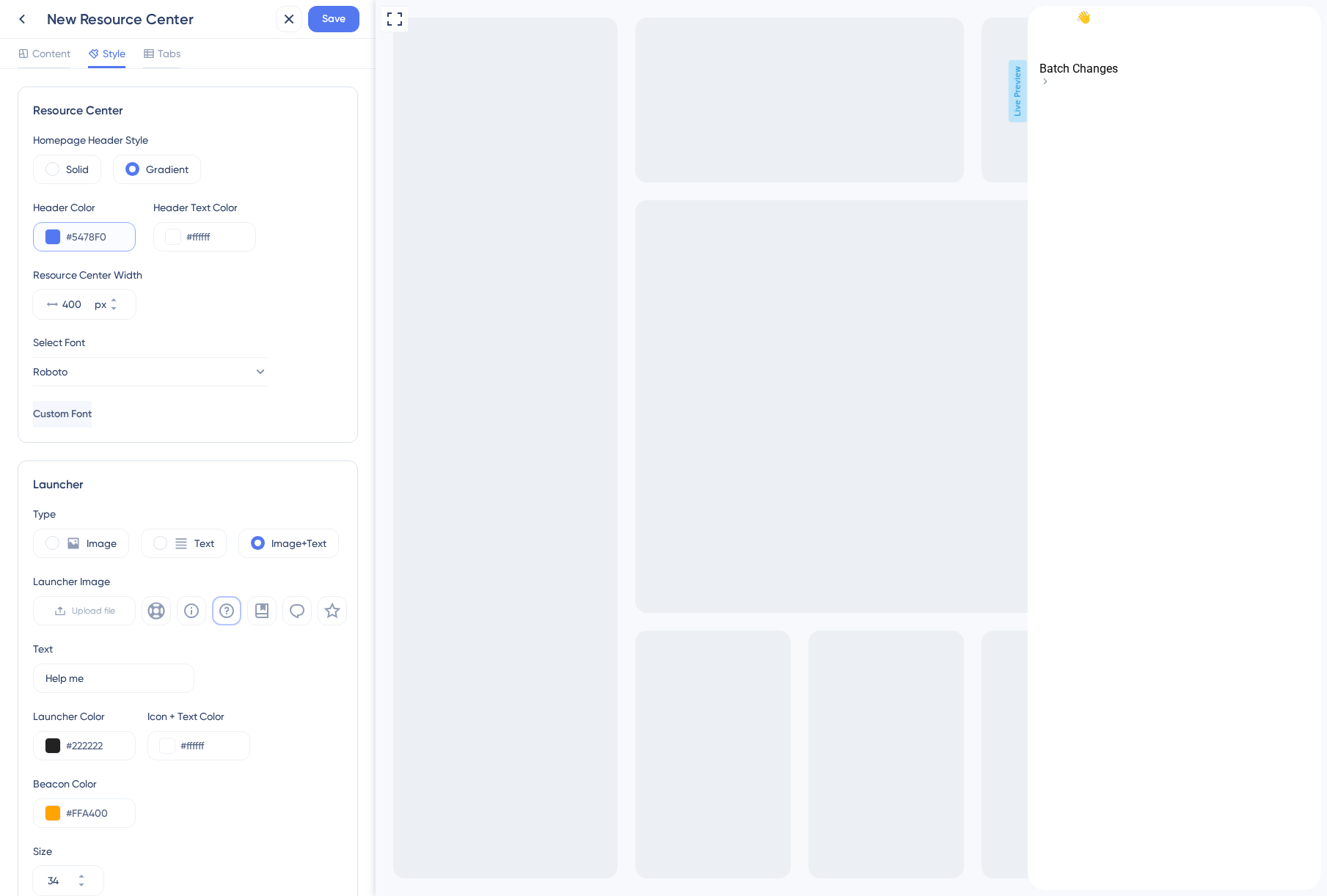
click at [89, 235] on input "#5478F0" at bounding box center [95, 236] width 57 height 17
paste input "B6E3F5"
type input "#B6E3F5"
click at [201, 236] on input "#ffffff" at bounding box center [214, 236] width 57 height 17
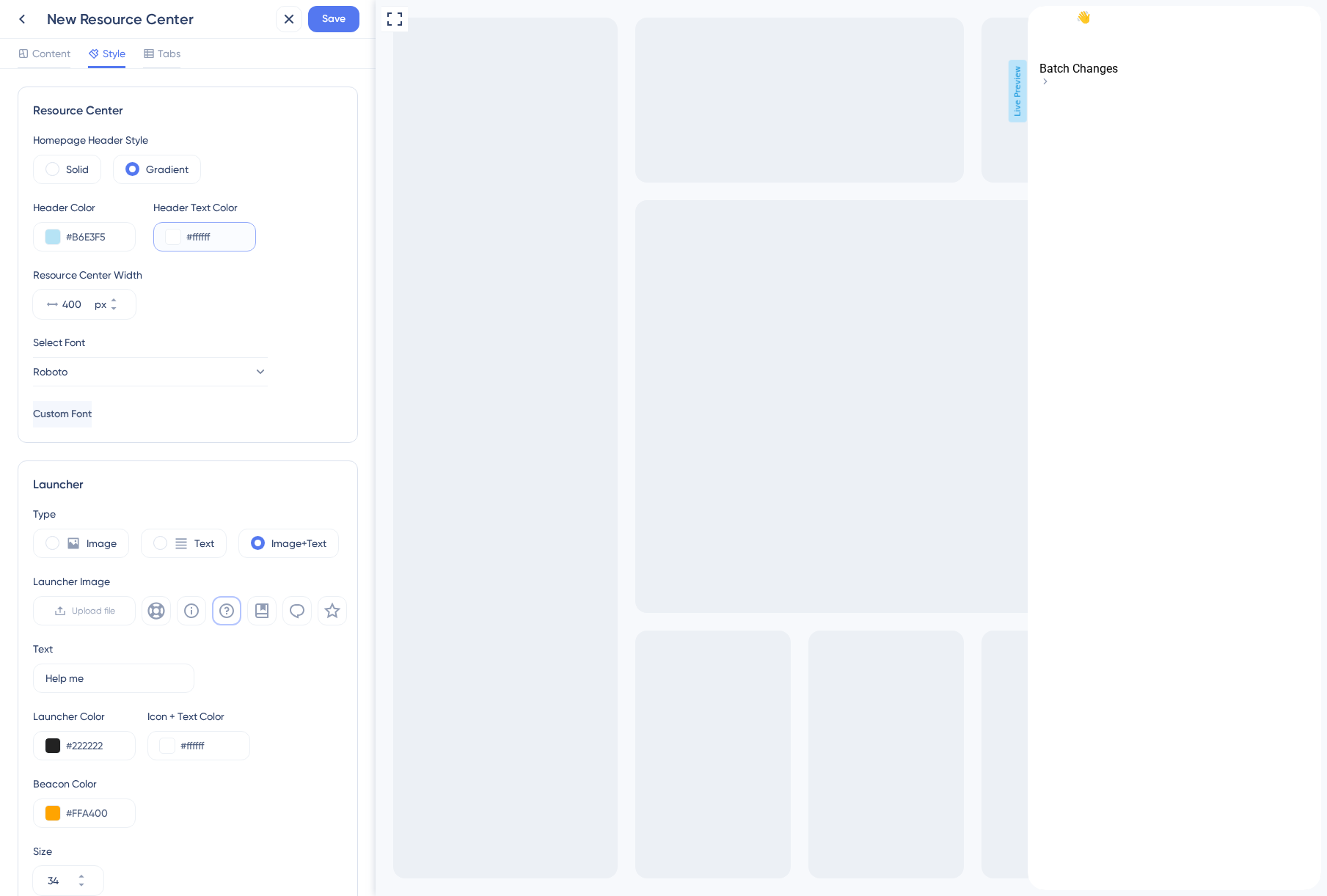
click at [201, 236] on input "#ffffff" at bounding box center [214, 236] width 57 height 17
type input "#555555"
click at [329, 20] on span "Save" at bounding box center [334, 18] width 24 height 17
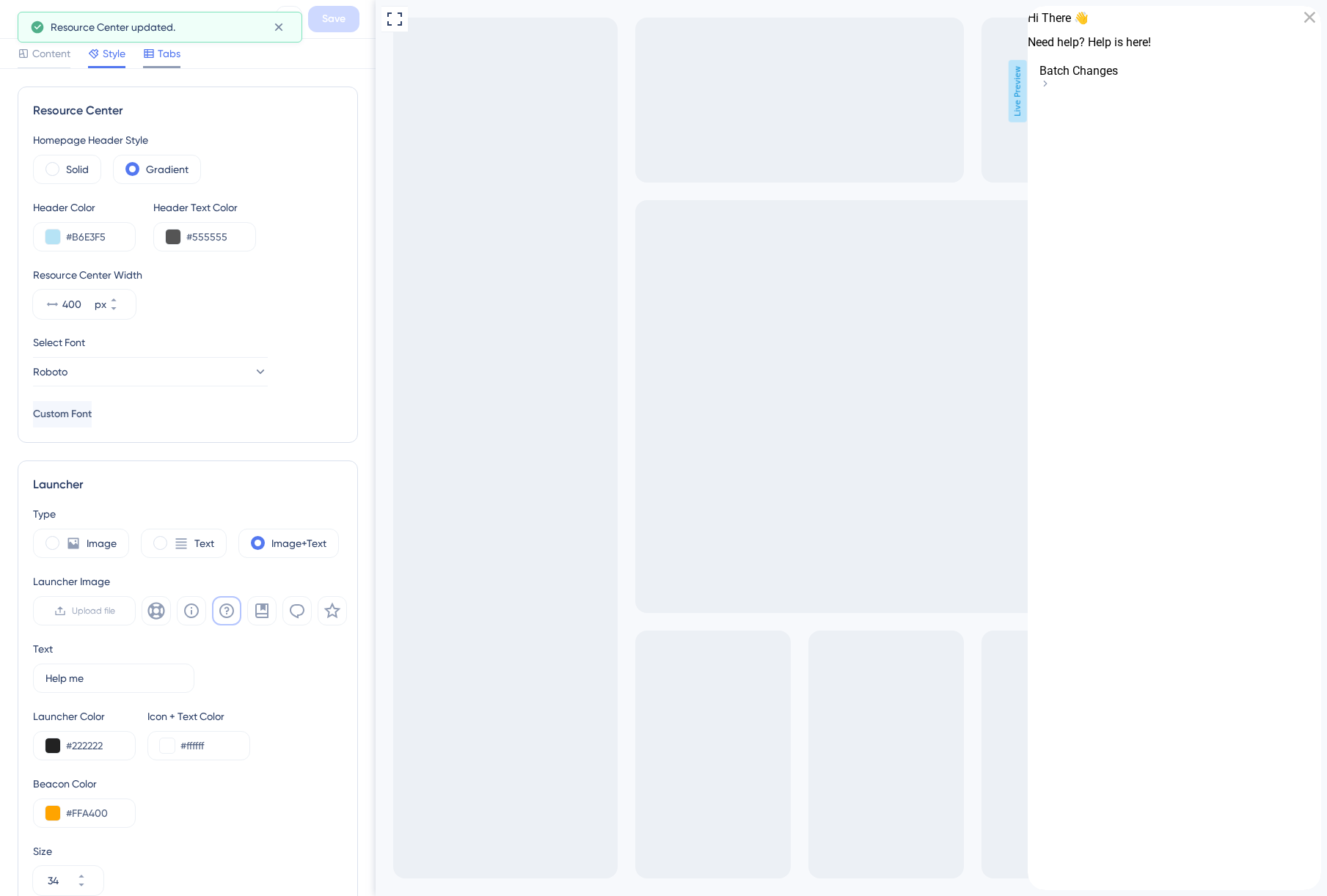
click at [157, 55] on div "Tabs" at bounding box center [161, 53] width 38 height 17
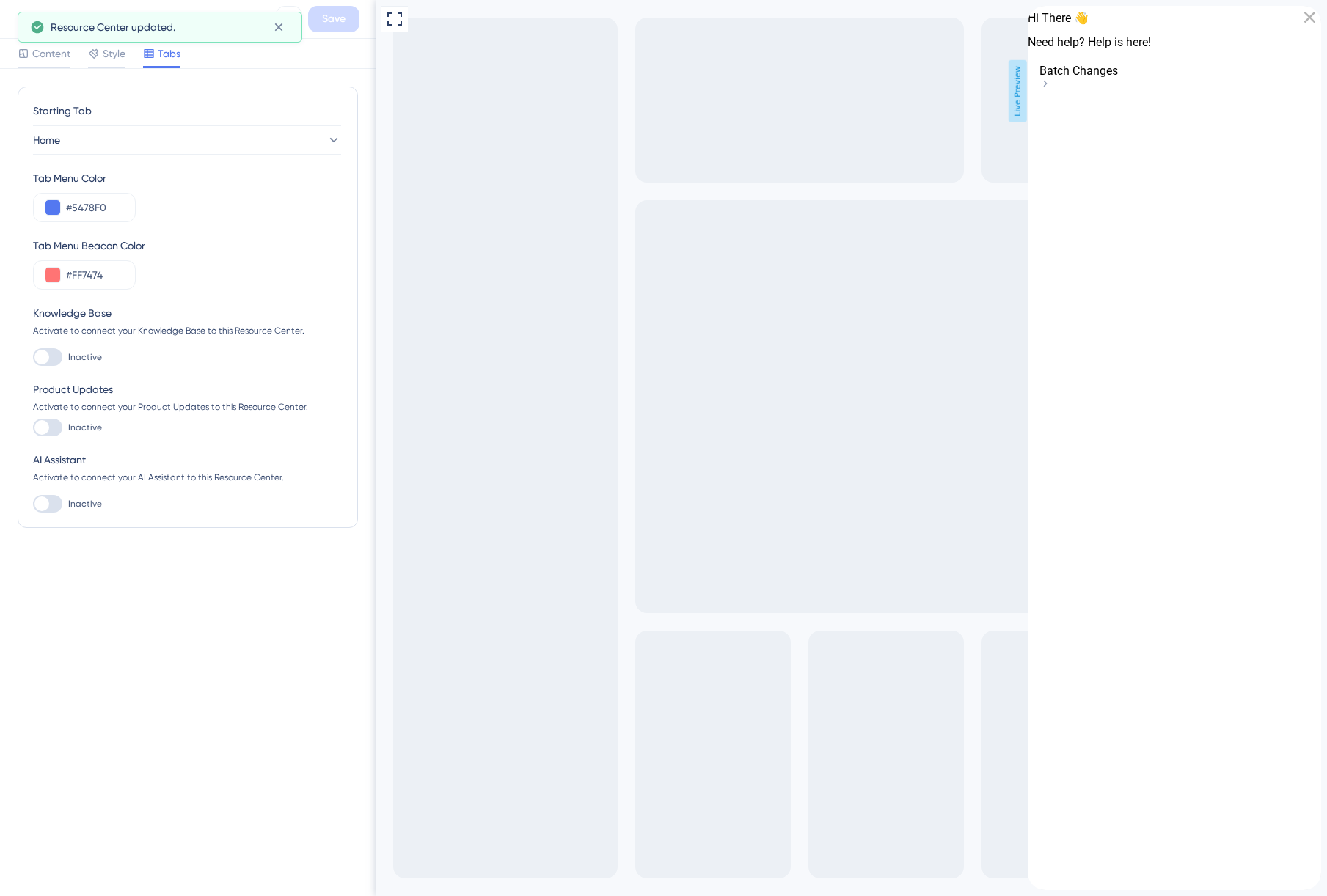
click at [1051, 89] on icon at bounding box center [1044, 83] width 12 height 12
click at [91, 278] on input "#FF7474" at bounding box center [95, 274] width 57 height 17
paste input "A400"
type input "#FFA400"
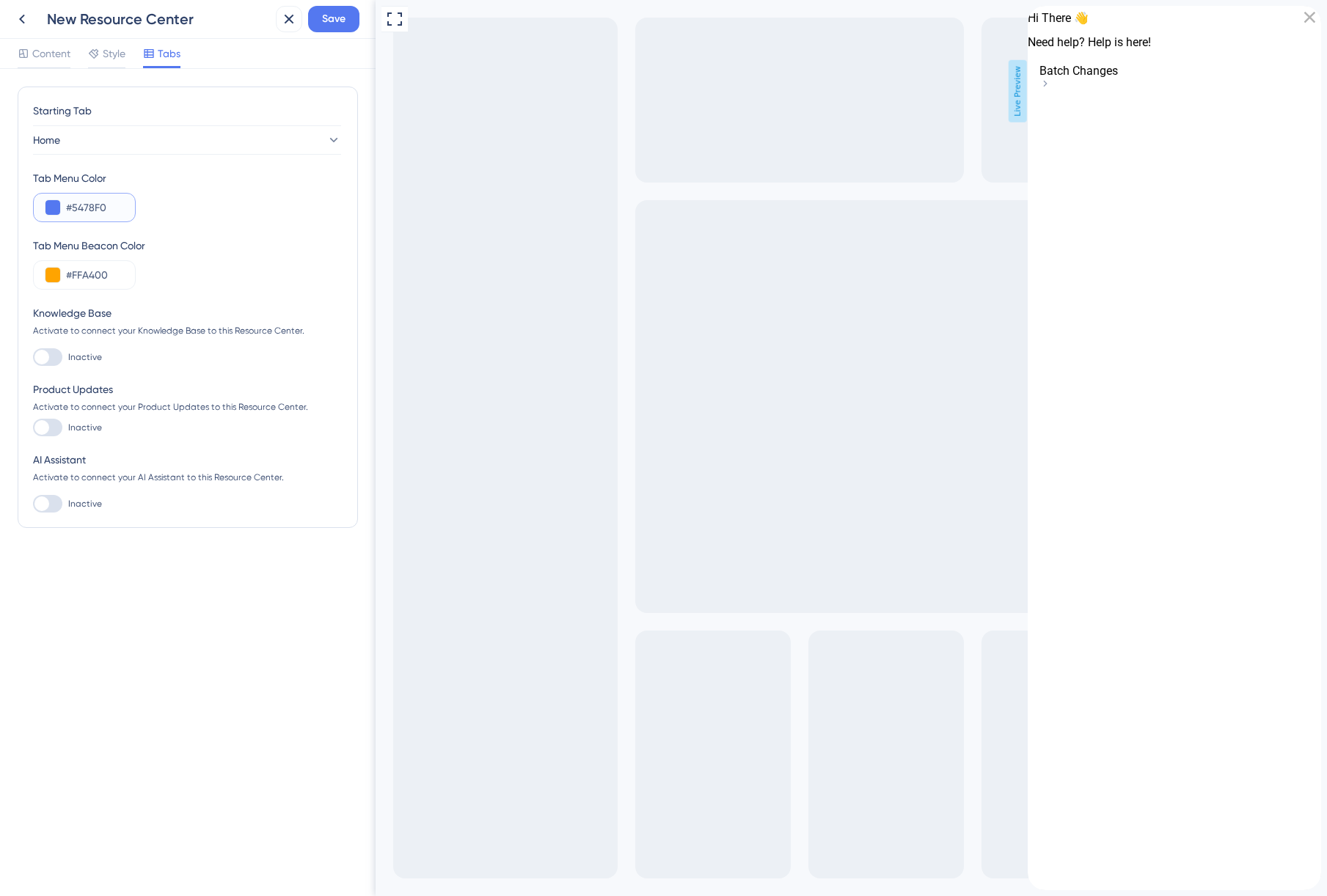
click at [85, 213] on input "#5478F0" at bounding box center [95, 207] width 57 height 17
paste input "058FC4"
type input "#058FC4"
click at [322, 14] on span "Save" at bounding box center [334, 18] width 24 height 17
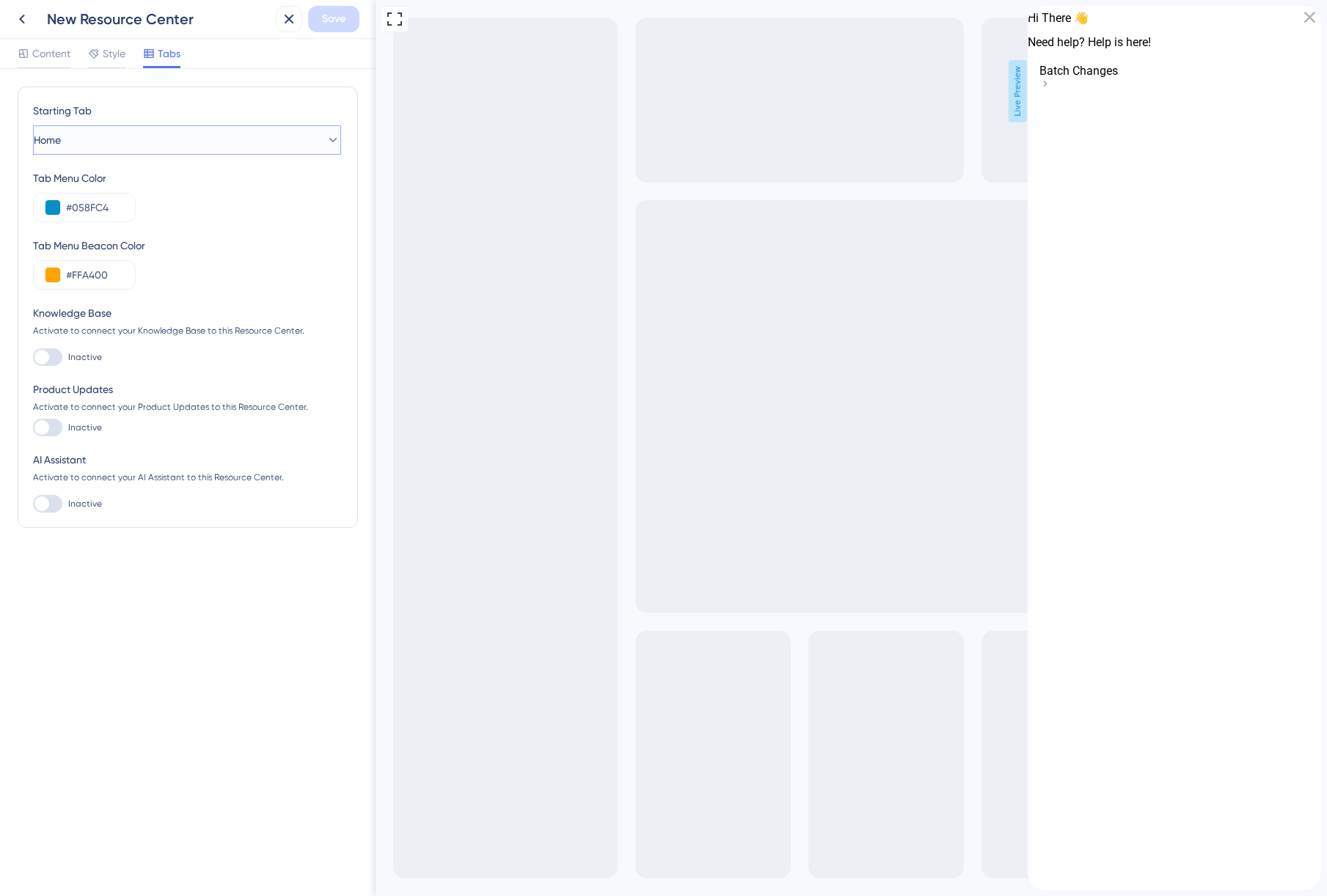
click at [218, 151] on button "Home" at bounding box center [187, 140] width 308 height 29
click at [235, 99] on div "Starting Tab Home Home Home Tab Menu Color #058FC4 Tab Menu Beacon Color #FFA40…" at bounding box center [188, 307] width 340 height 442
click at [114, 55] on span "Style" at bounding box center [114, 53] width 23 height 17
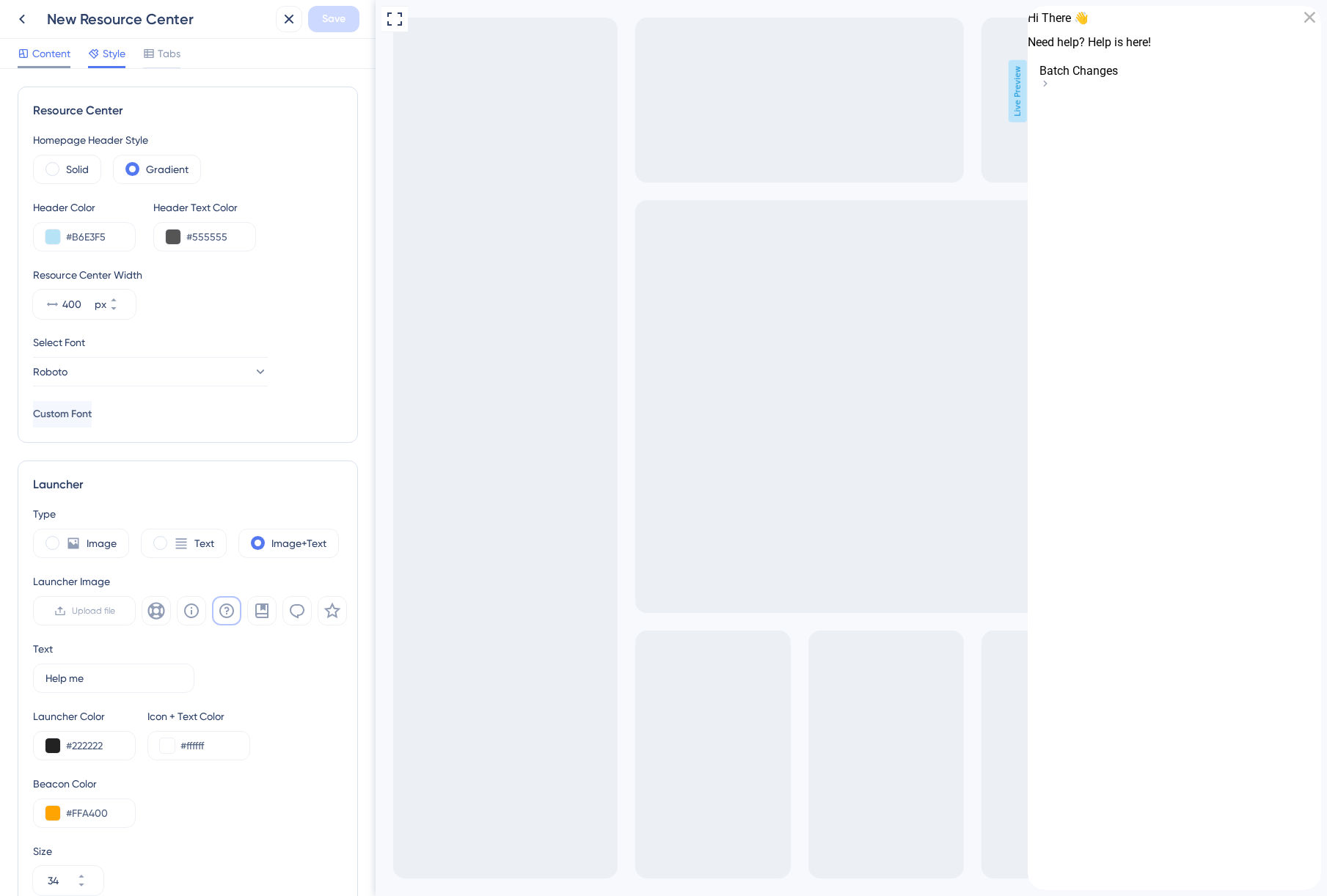
click at [38, 63] on div "Content" at bounding box center [43, 57] width 52 height 24
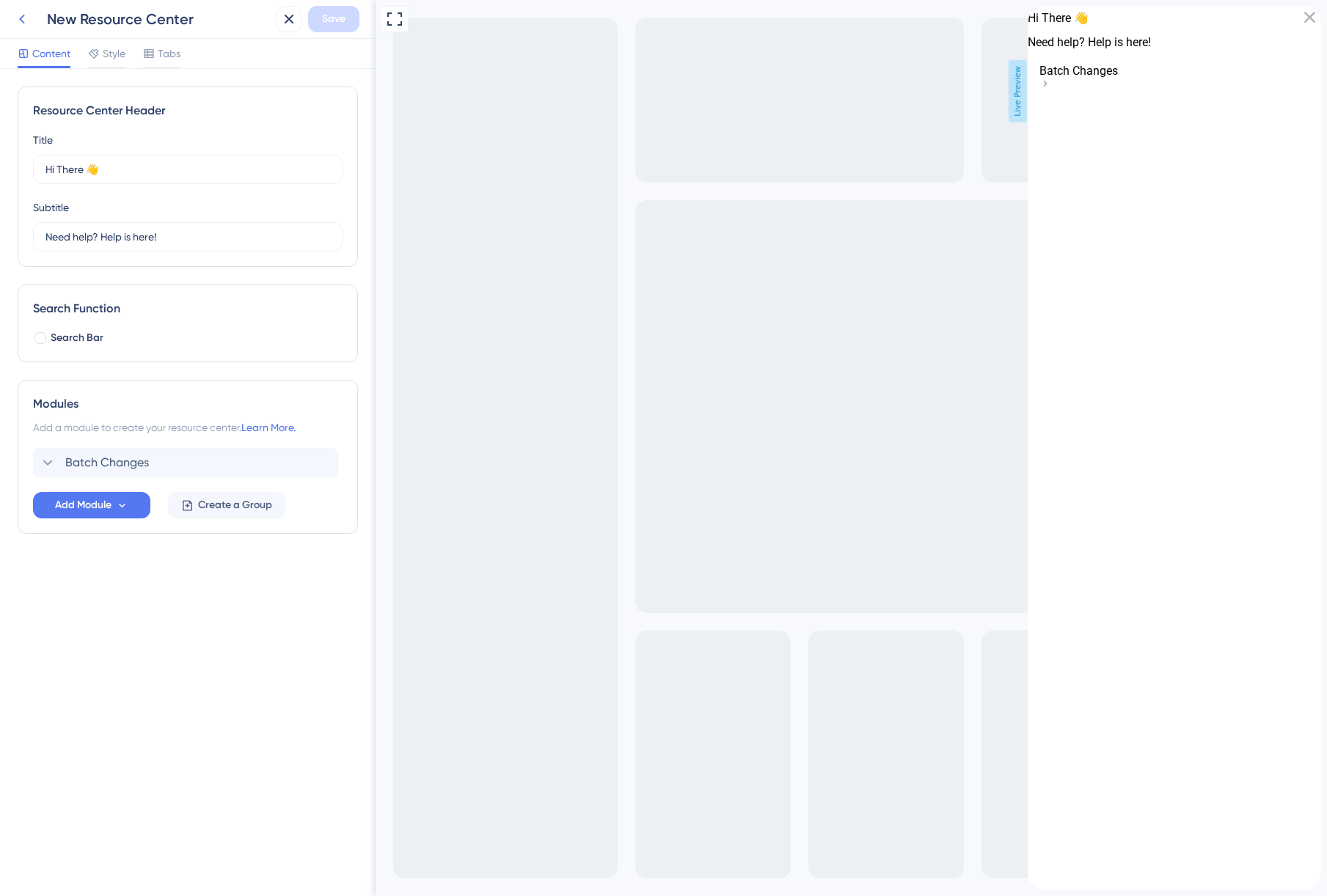
click at [27, 17] on icon at bounding box center [21, 18] width 17 height 17
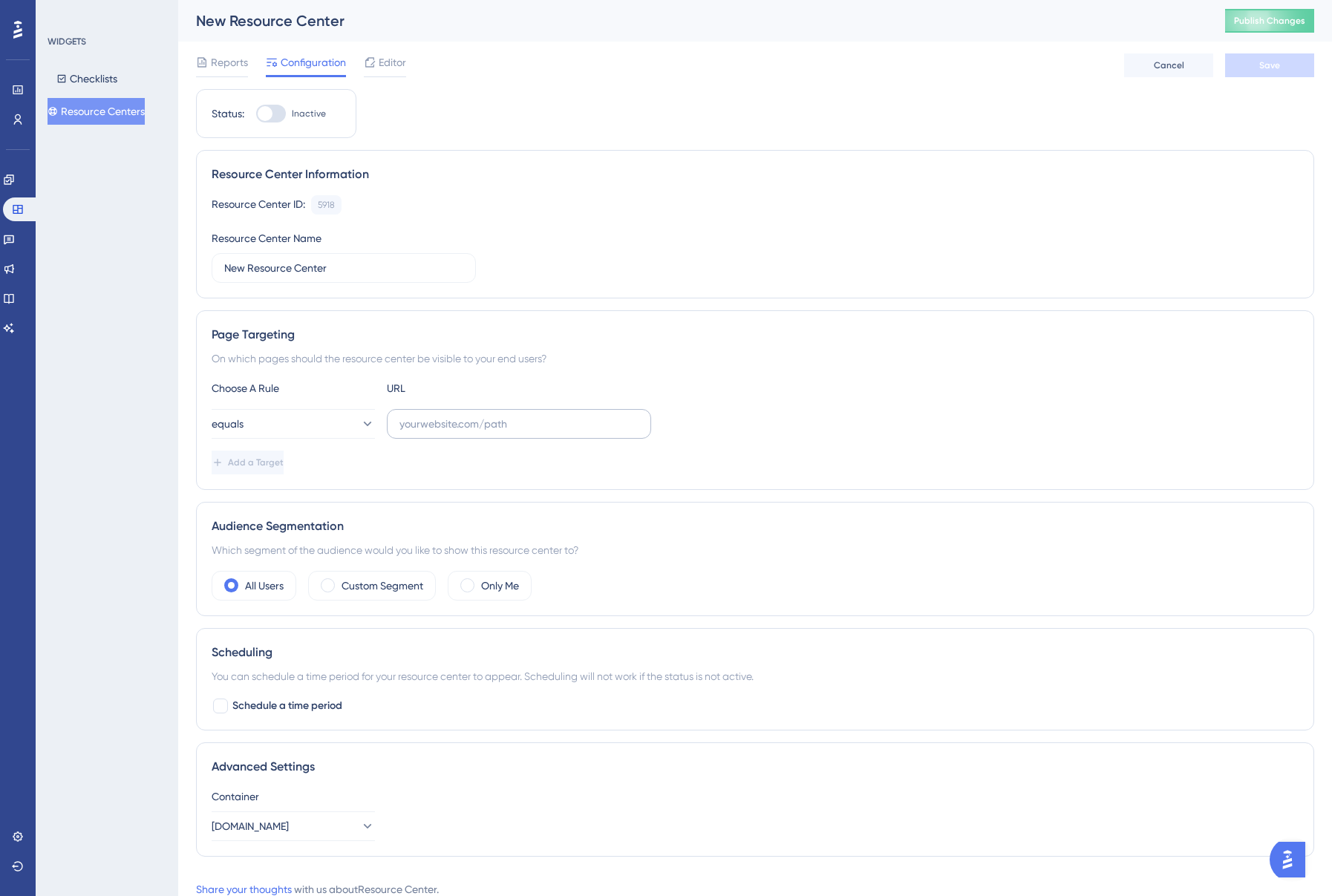
click at [497, 438] on label at bounding box center [519, 424] width 265 height 30
click at [497, 432] on input "text" at bounding box center [519, 424] width 239 height 17
paste input "https://myerb.erbstg.org/users-management"
drag, startPoint x: 433, startPoint y: 426, endPoint x: 382, endPoint y: 421, distance: 51.2
click at [382, 421] on div "equals https://myerb.erbstg.org/users-management" at bounding box center [431, 424] width 440 height 30
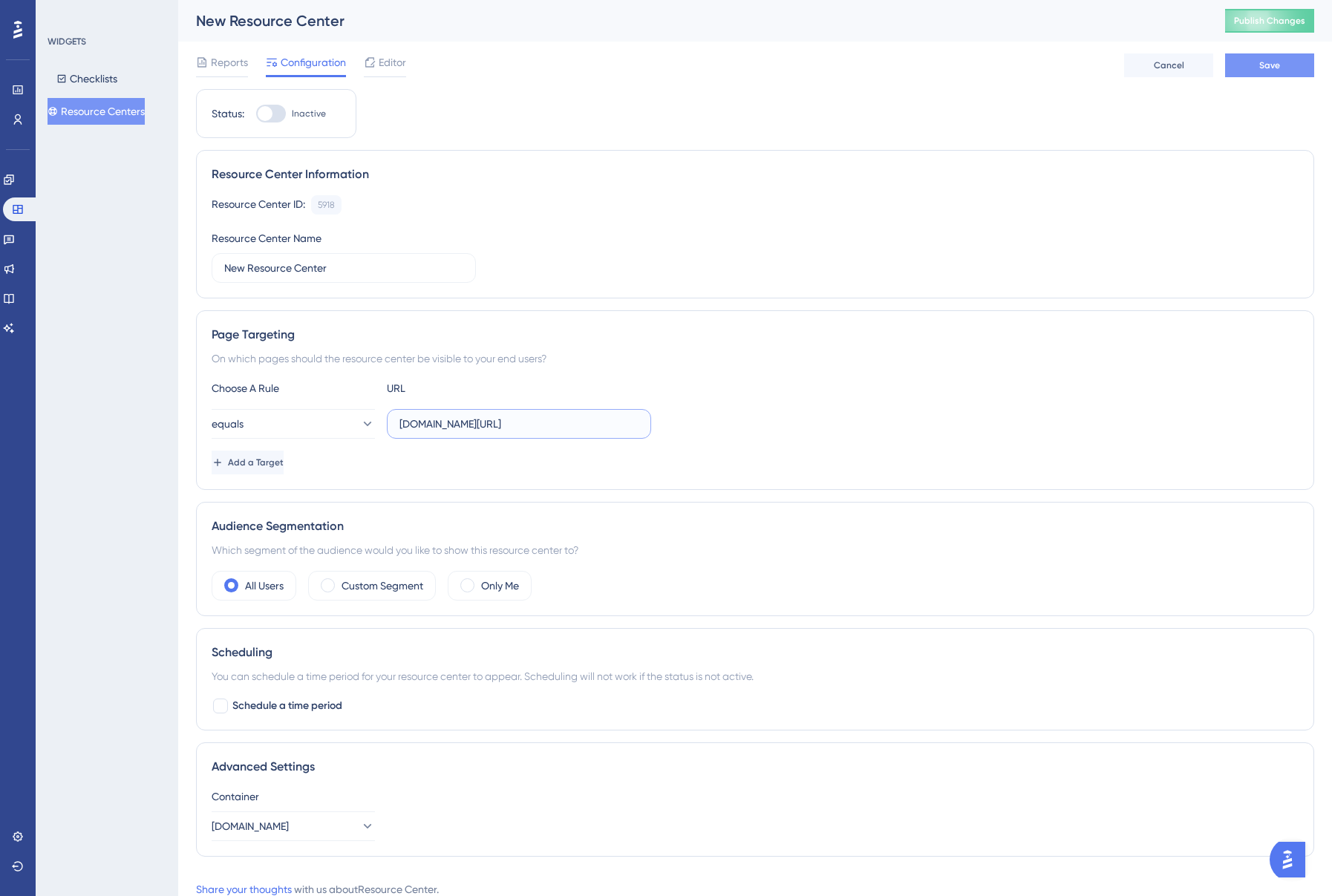
type input "myerb.erbstg.org/users-management"
click at [1295, 71] on button "Save" at bounding box center [1270, 65] width 89 height 24
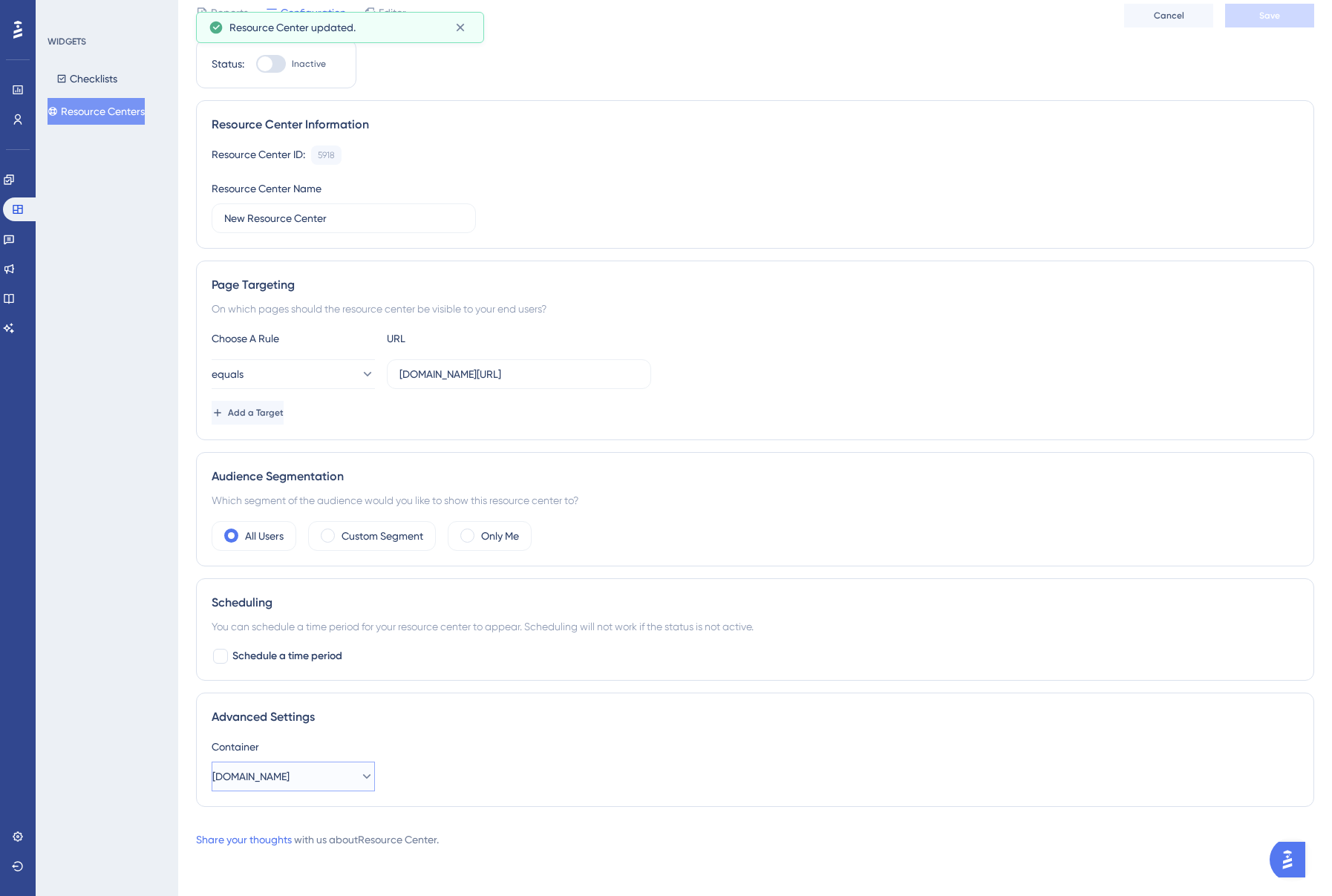
click at [360, 777] on icon at bounding box center [367, 777] width 15 height 15
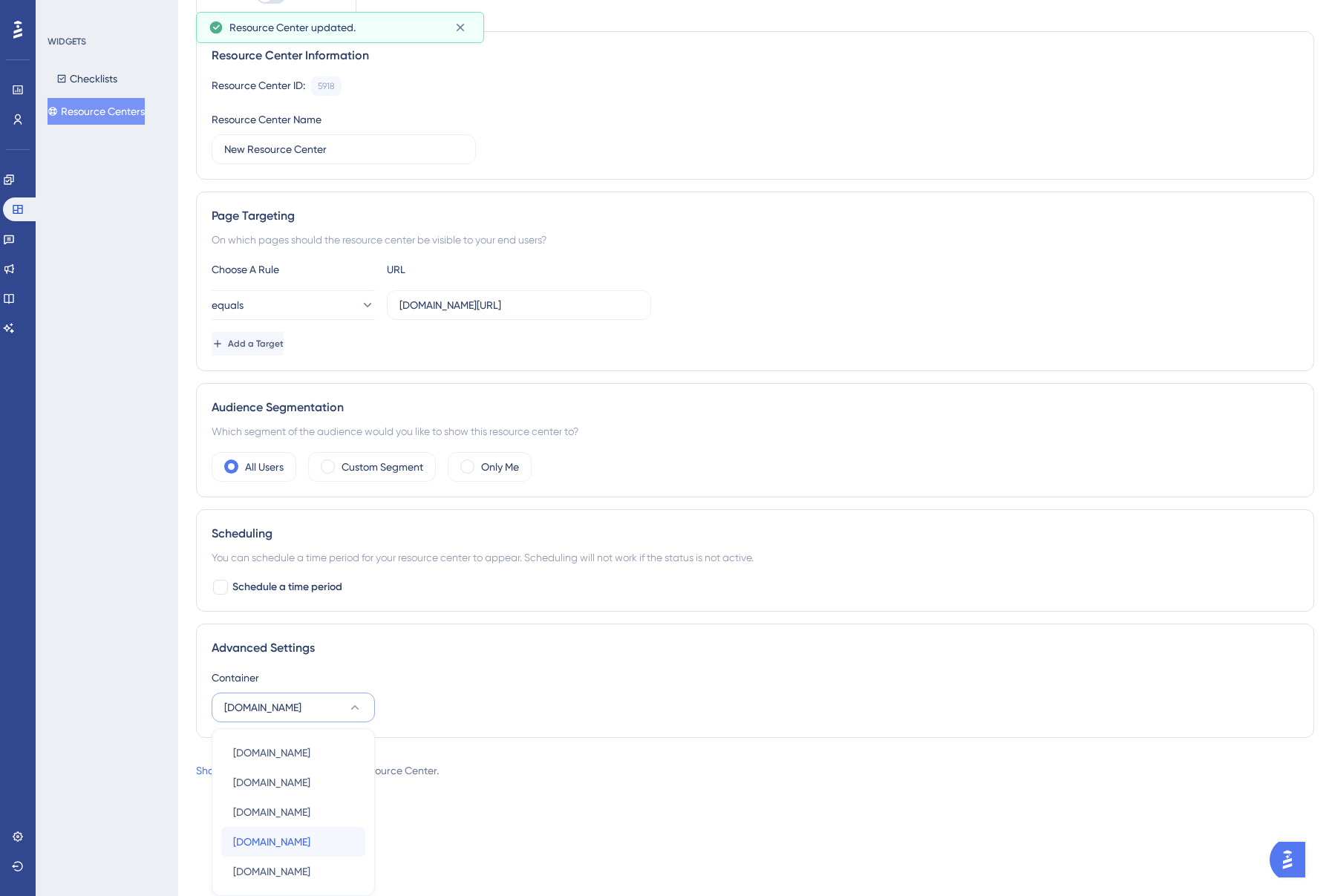
click at [309, 843] on span "myerb.erbstg.org" at bounding box center [271, 841] width 77 height 18
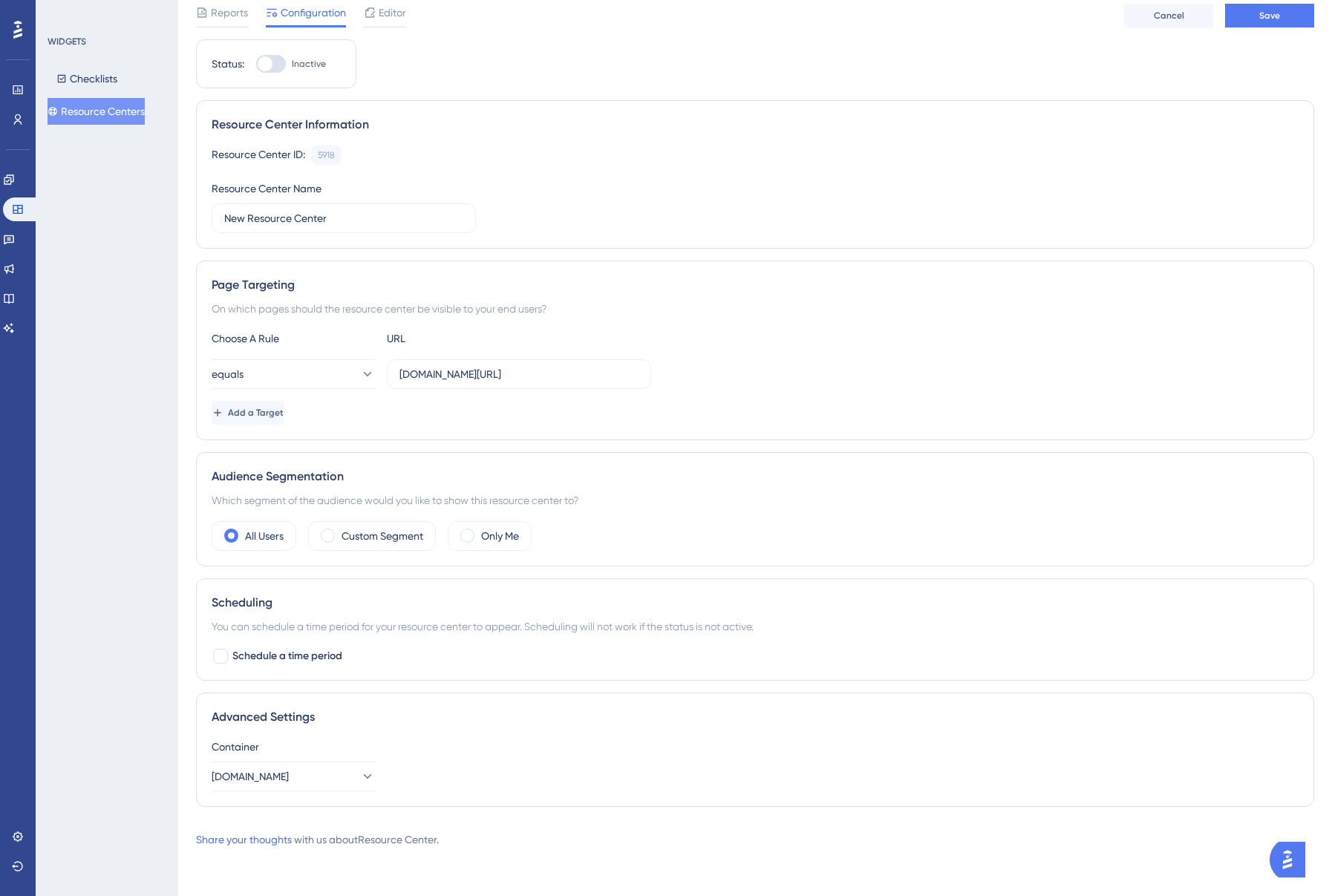
scroll to position [0, 0]
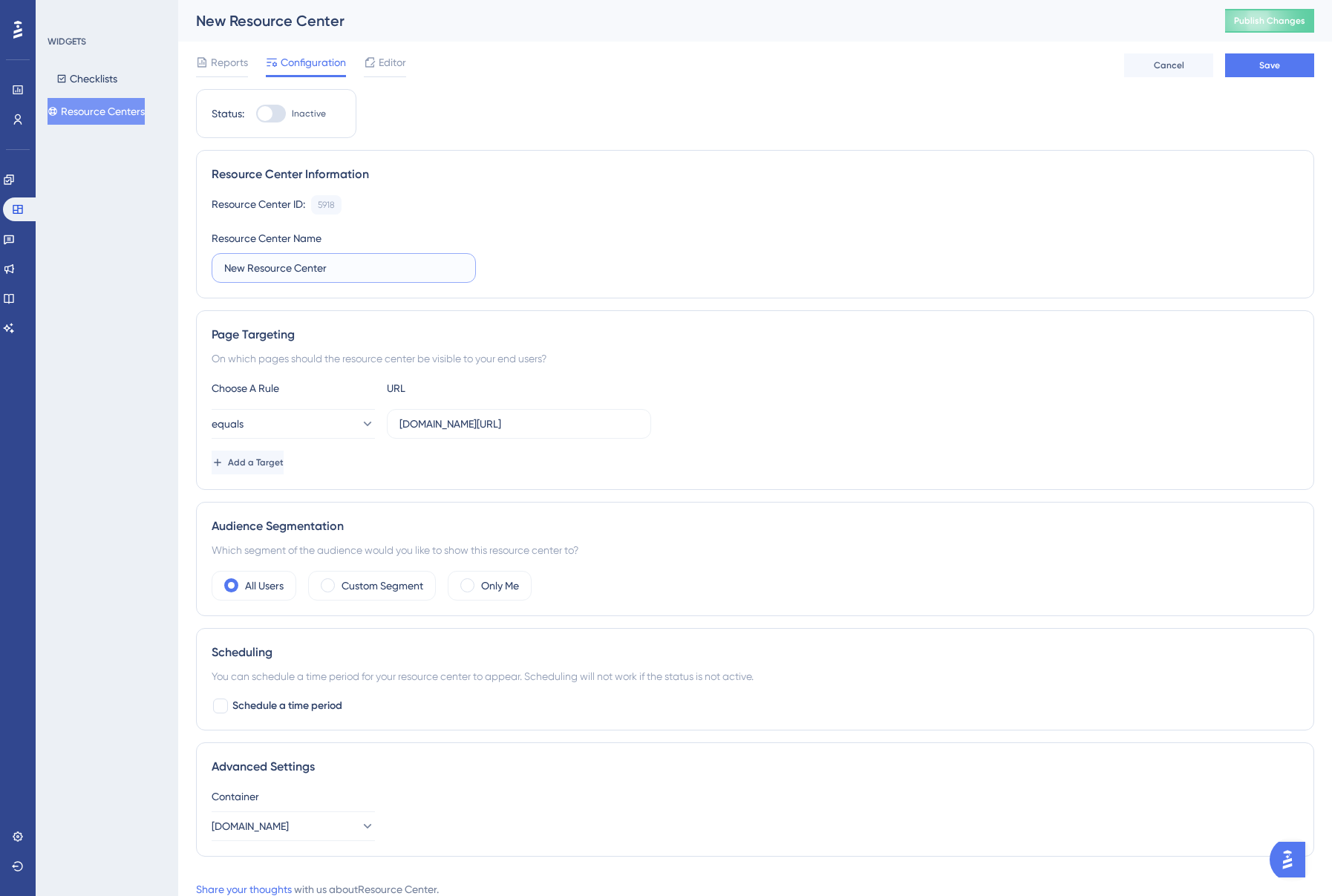
click at [379, 274] on input "New Resource Center" at bounding box center [344, 268] width 239 height 17
type input "Contacts & Users"
click at [1271, 75] on button "Save" at bounding box center [1270, 65] width 89 height 24
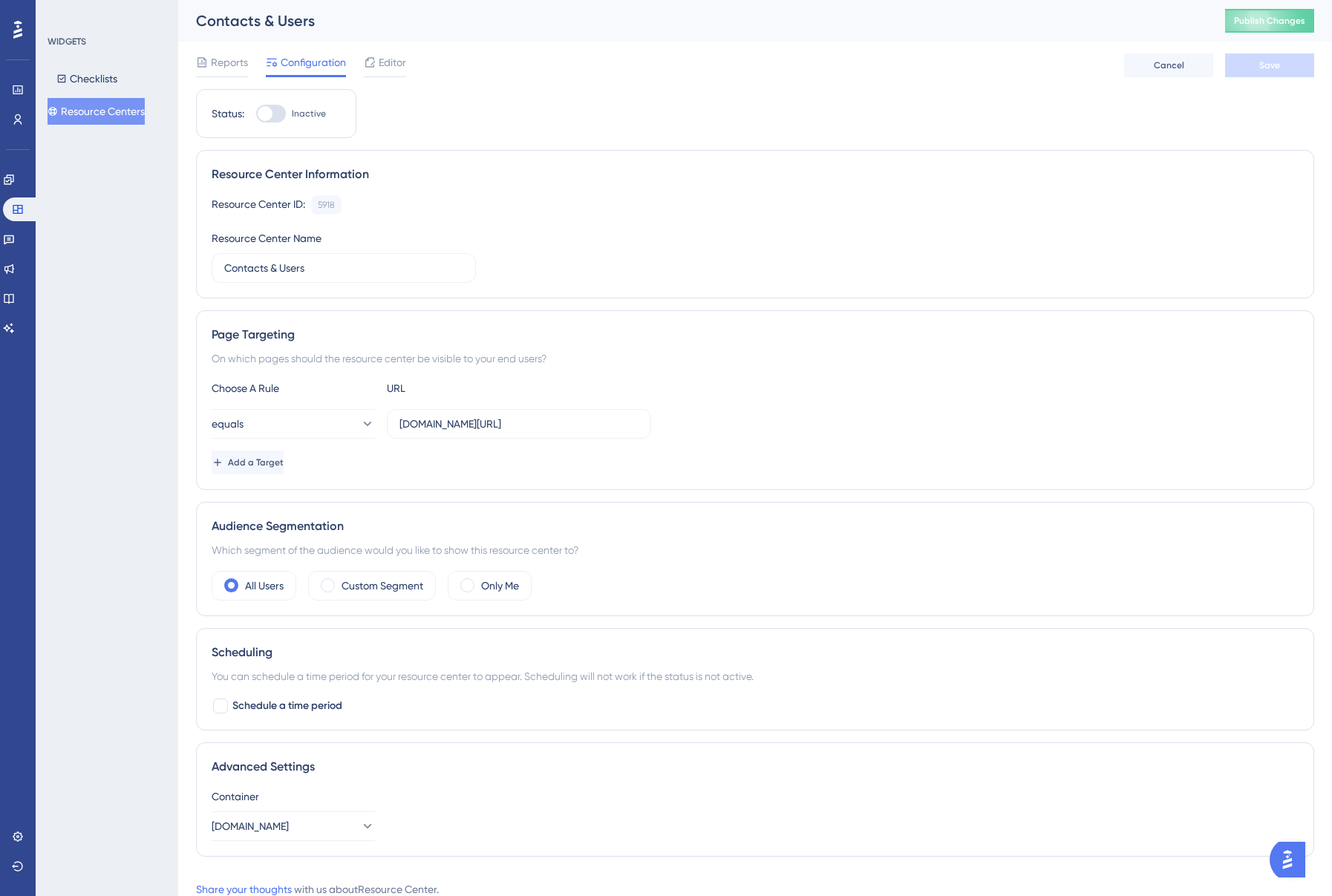
click at [262, 113] on div at bounding box center [265, 114] width 15 height 15
click at [256, 114] on input "Inactive" at bounding box center [255, 114] width 1 height 1
checkbox input "true"
click at [1274, 64] on span "Save" at bounding box center [1270, 65] width 20 height 12
click at [1281, 22] on span "Publish Changes" at bounding box center [1269, 20] width 72 height 12
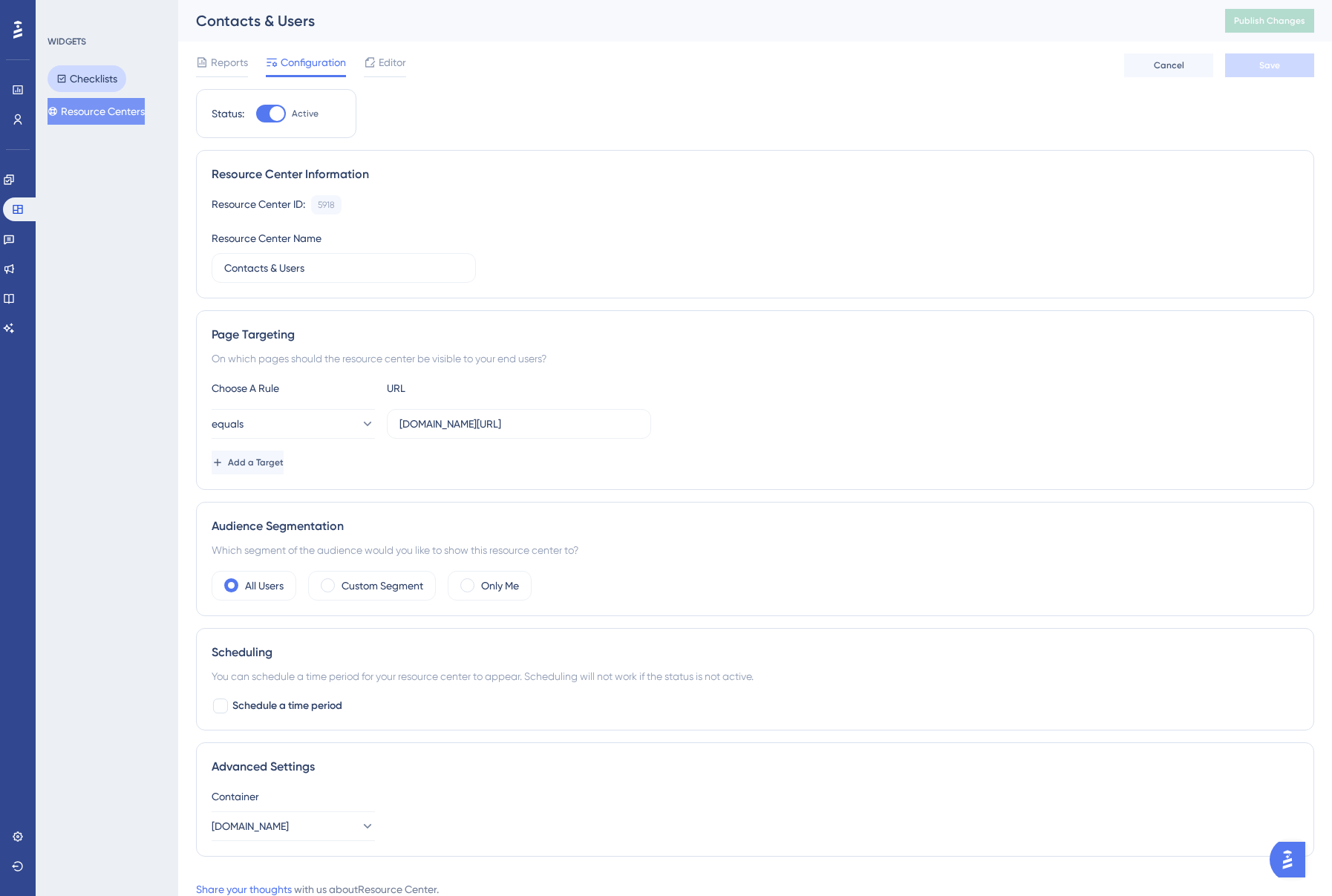
click at [102, 85] on button "Checklists" at bounding box center [87, 78] width 78 height 27
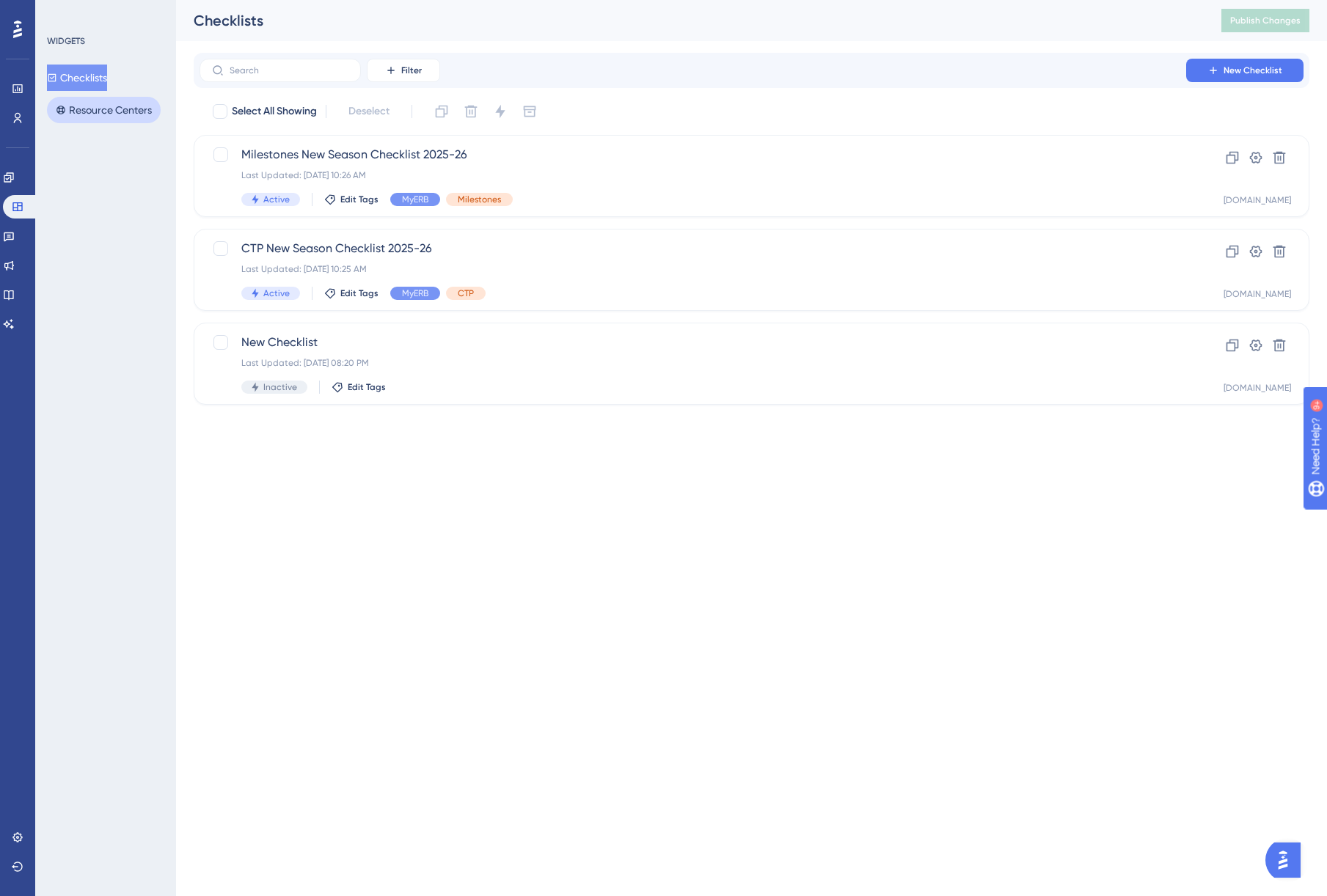
click at [113, 103] on button "Resource Centers" at bounding box center [104, 109] width 114 height 27
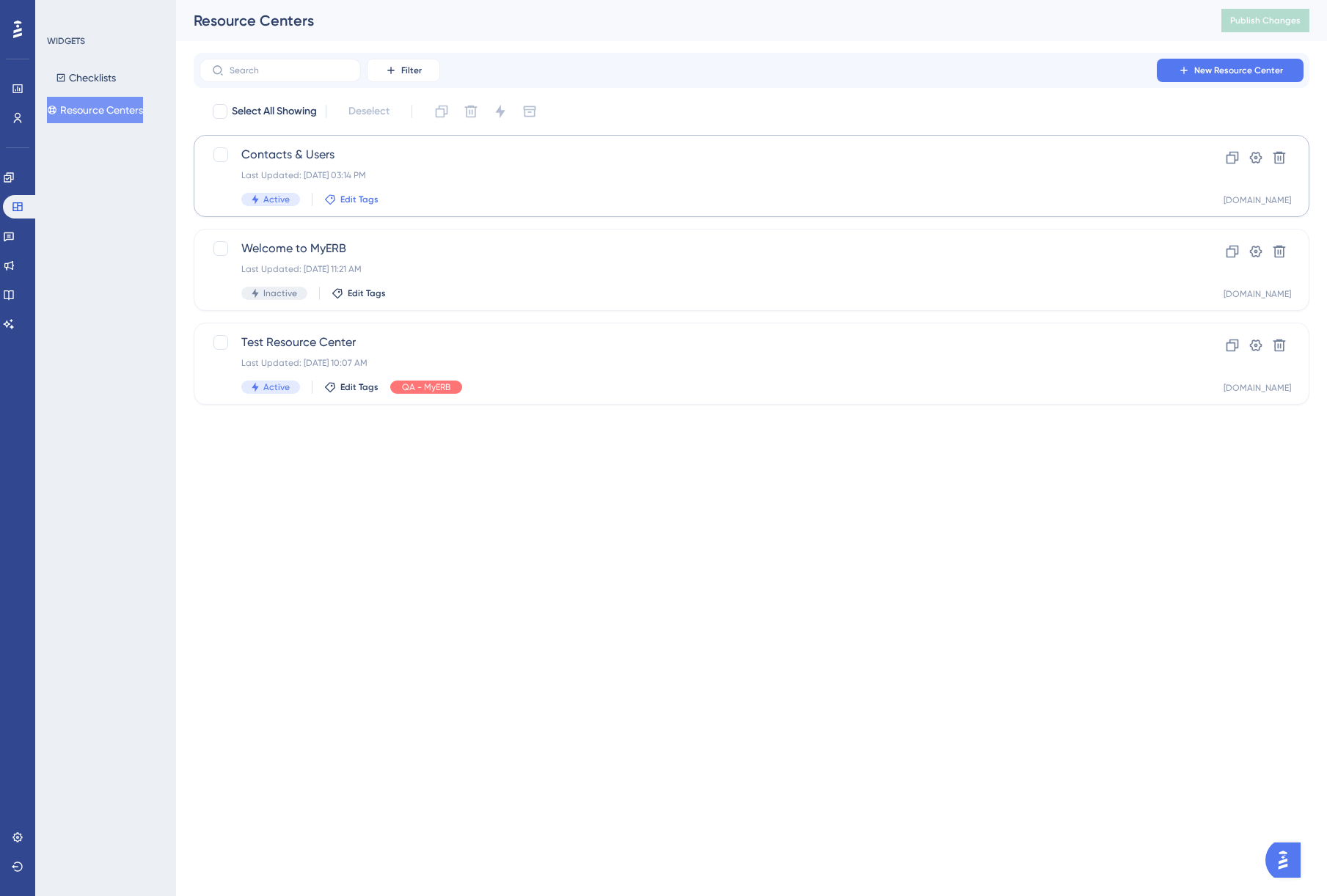
click at [359, 200] on span "Edit Tags" at bounding box center [359, 199] width 38 height 12
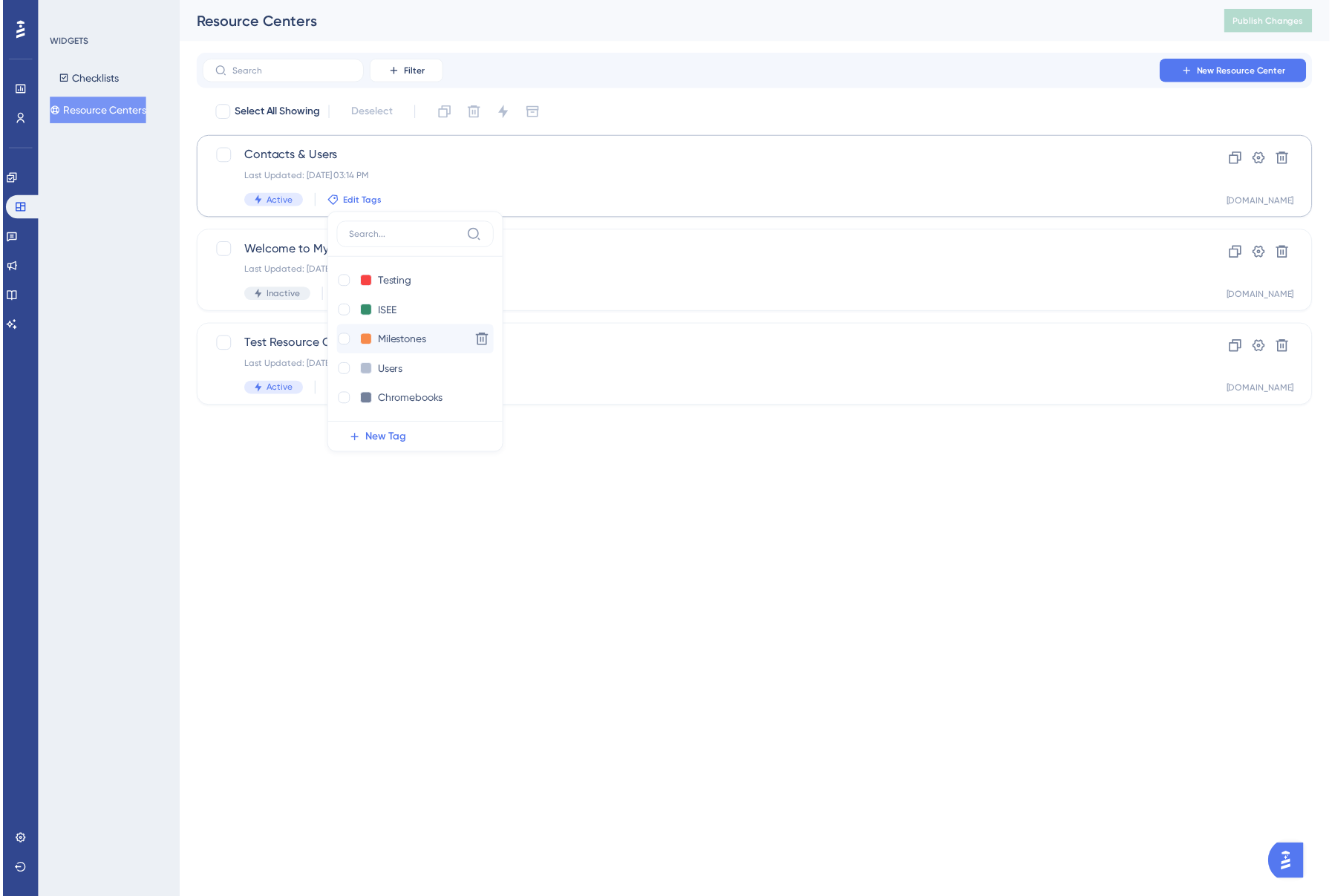
scroll to position [148, 0]
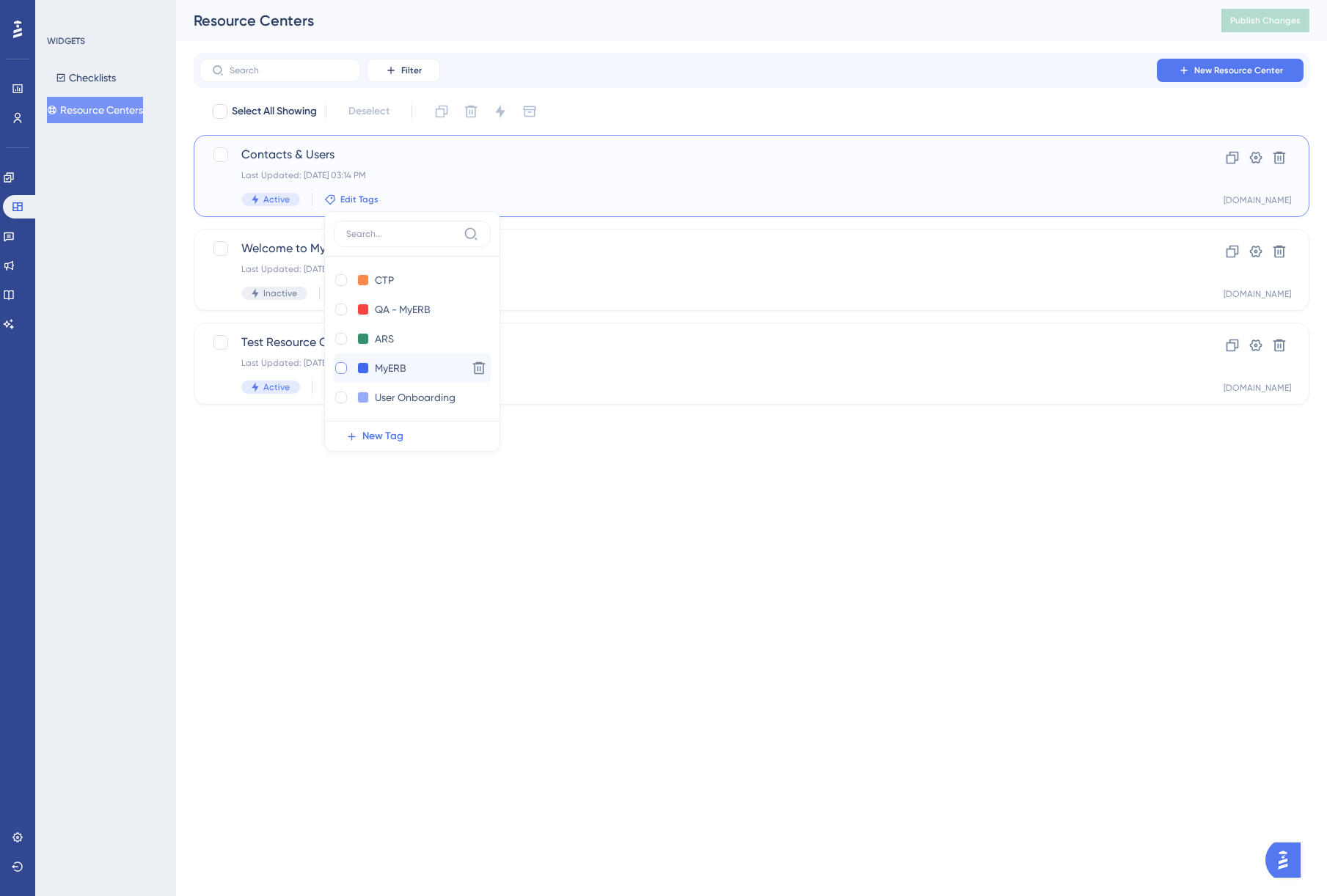
click at [338, 368] on div at bounding box center [340, 368] width 12 height 12
checkbox input "true"
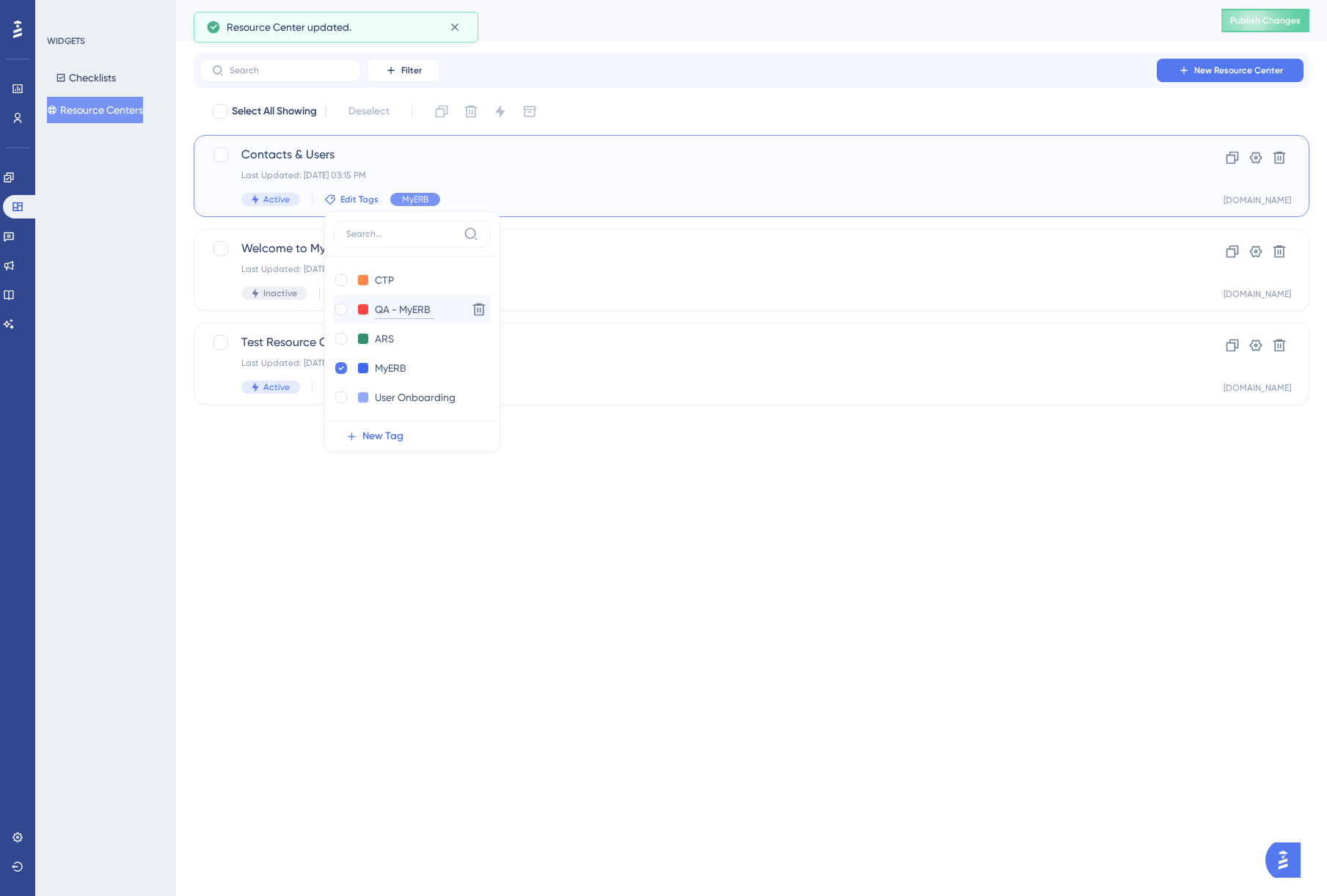
click at [422, 308] on input "QA - MyERB" at bounding box center [404, 310] width 60 height 18
type input "Testing"
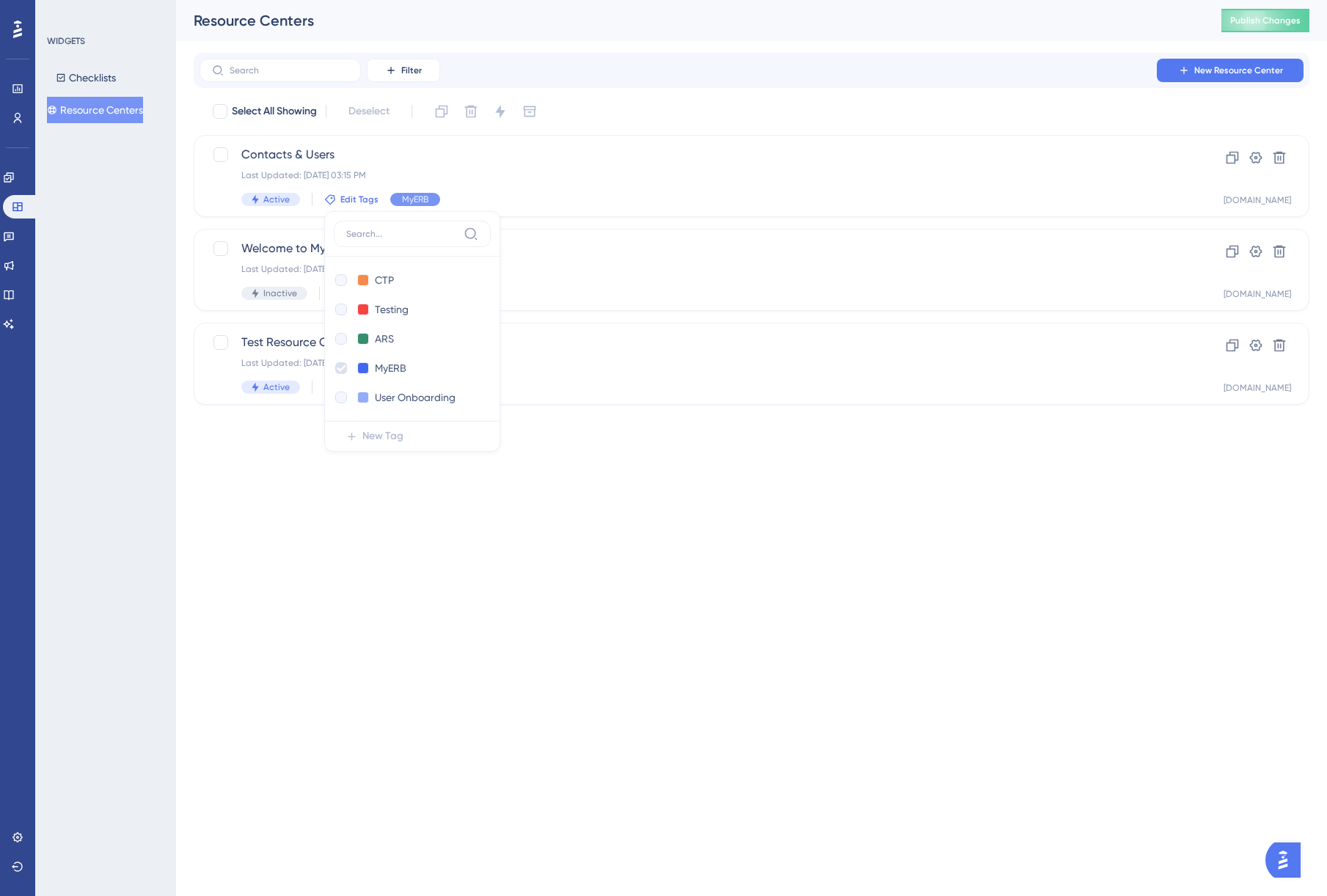
click at [507, 0] on html "Performance Users Engagement Widgets Feedback Product Updates Knowledge Base AI…" at bounding box center [664, 0] width 1327 height 0
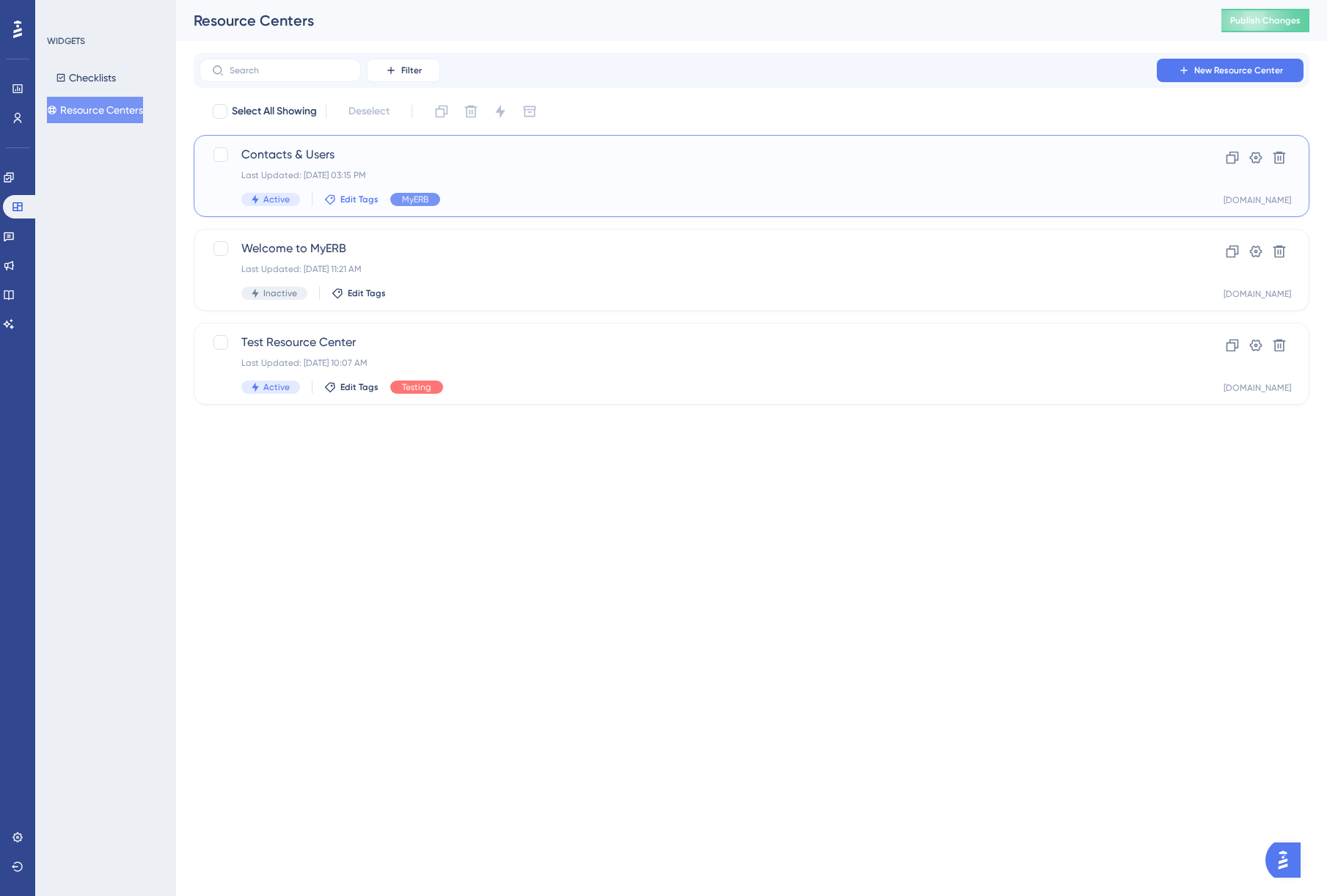
click at [340, 201] on span "Edit Tags" at bounding box center [359, 199] width 38 height 12
click at [341, 281] on div at bounding box center [340, 280] width 12 height 12
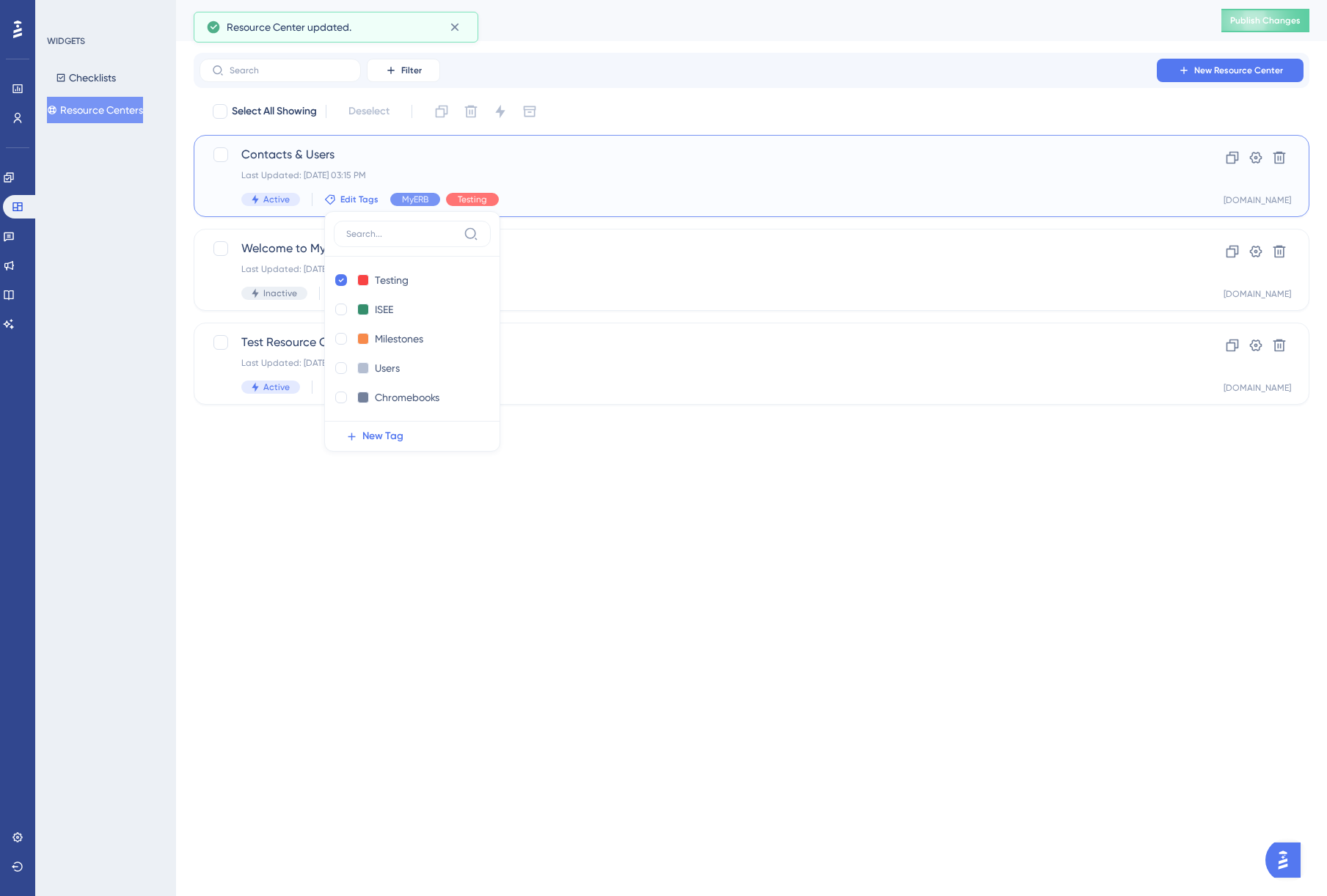
checkbox input "true"
click at [314, 0] on html "Performance Users Engagement Widgets Feedback Product Updates Knowledge Base AI…" at bounding box center [664, 0] width 1327 height 0
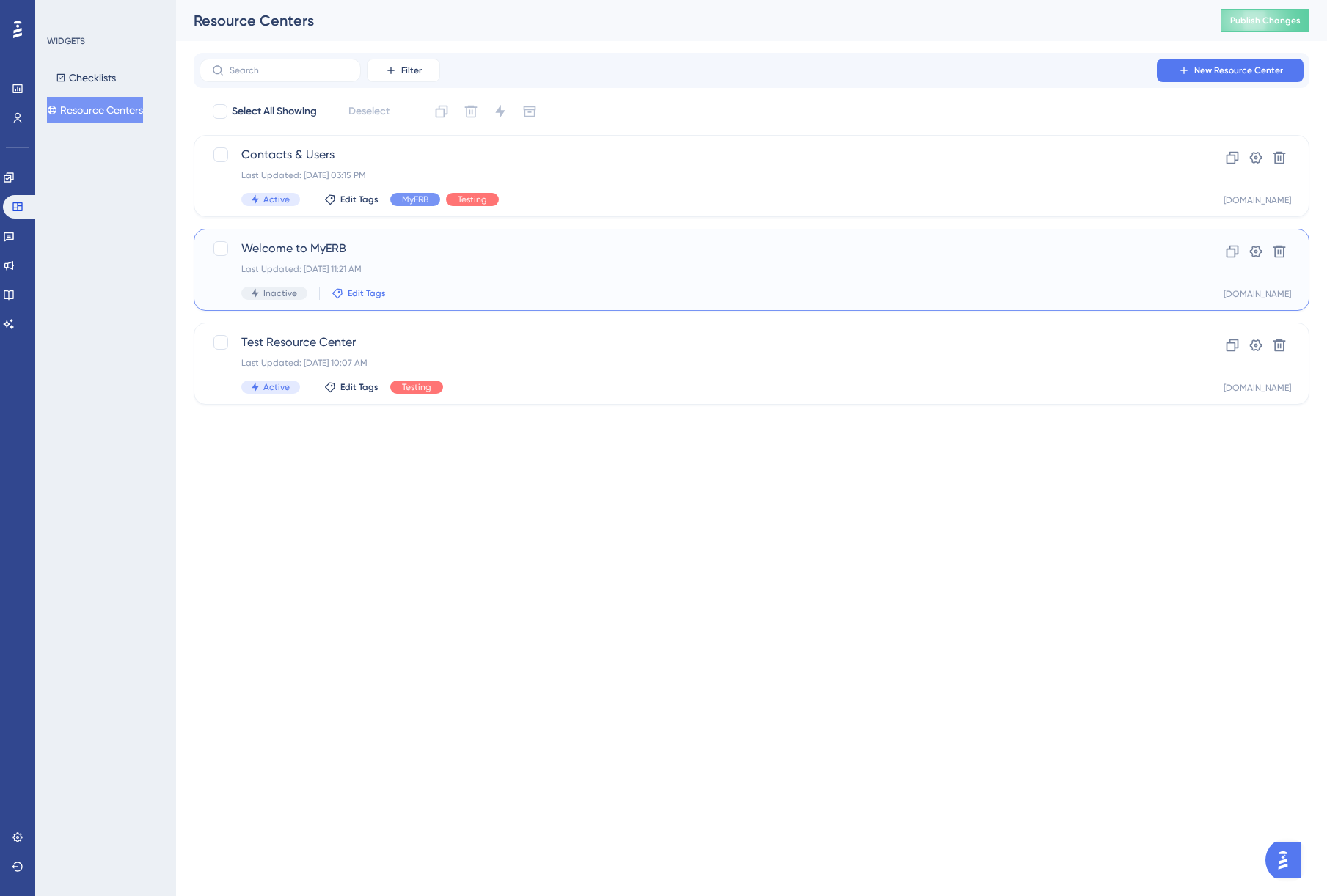
click at [365, 293] on span "Edit Tags" at bounding box center [366, 293] width 38 height 12
click at [349, 377] on div at bounding box center [348, 373] width 12 height 12
click at [744, 0] on html "Performance Users Engagement Widgets Feedback Product Updates Knowledge Base AI…" at bounding box center [664, 0] width 1327 height 0
click at [1262, 16] on span "Publish Changes" at bounding box center [1264, 20] width 71 height 12
click at [14, 171] on icon at bounding box center [8, 177] width 12 height 12
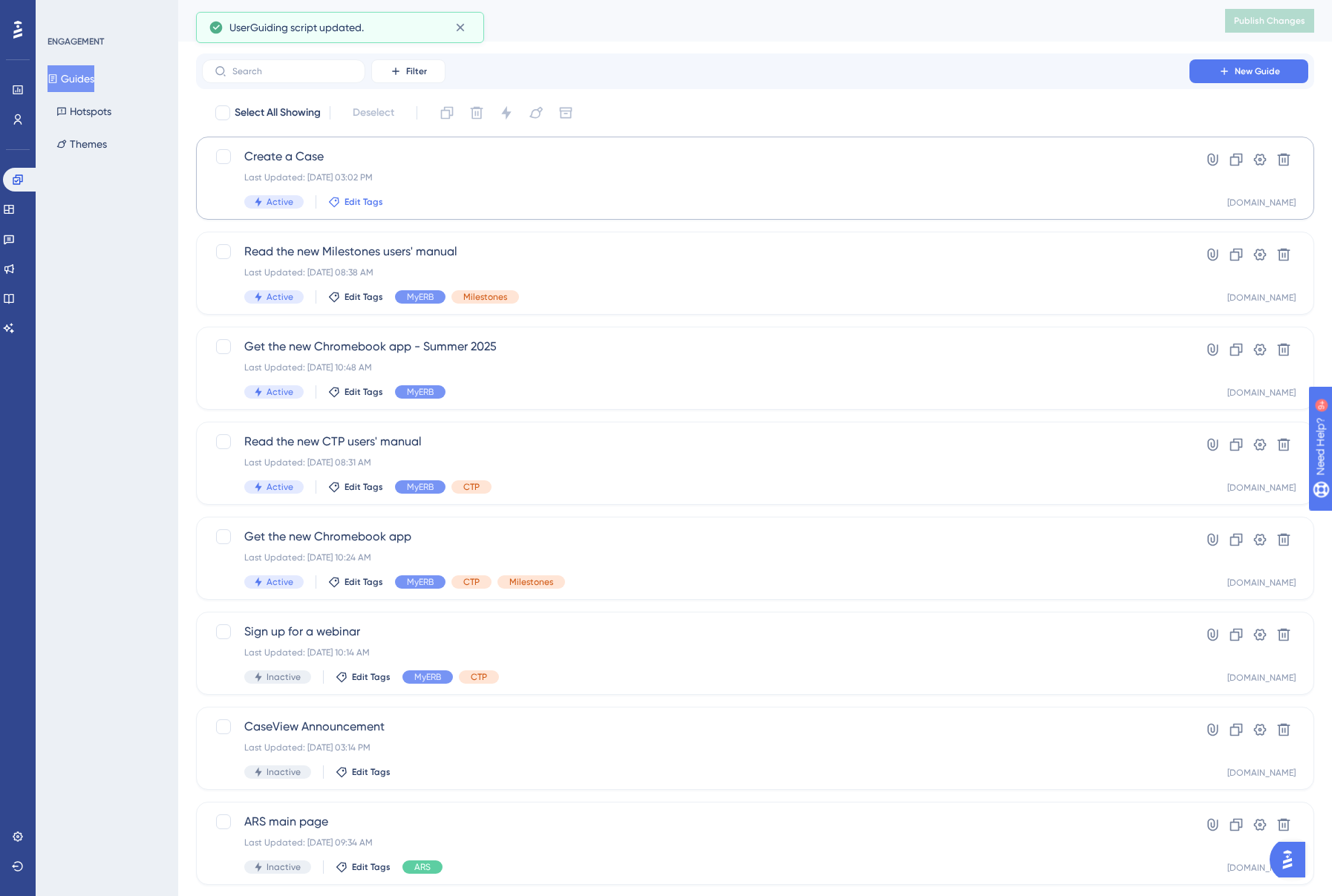
click at [353, 203] on span "Edit Tags" at bounding box center [363, 201] width 38 height 12
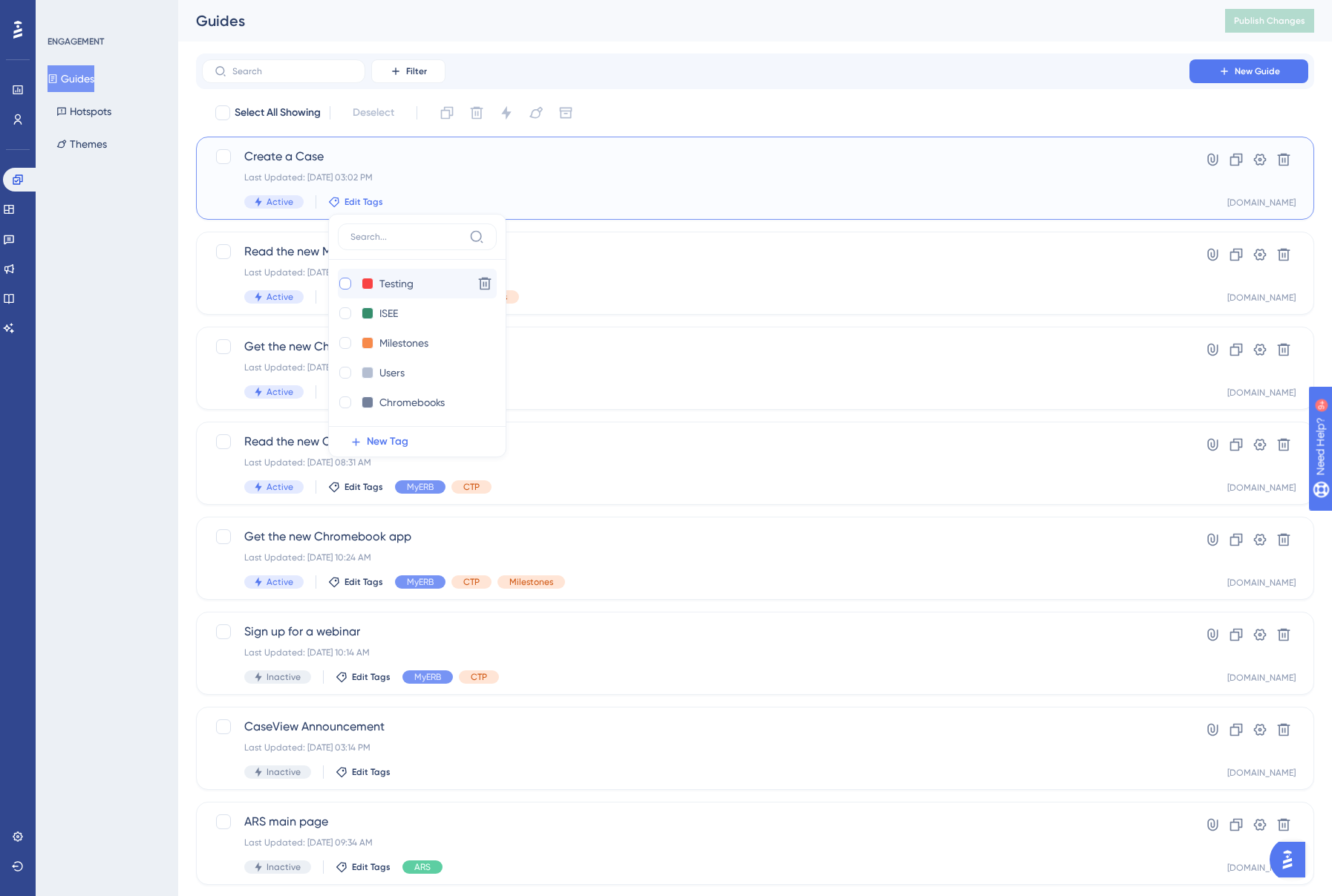
click at [342, 283] on div at bounding box center [345, 283] width 12 height 12
checkbox input "true"
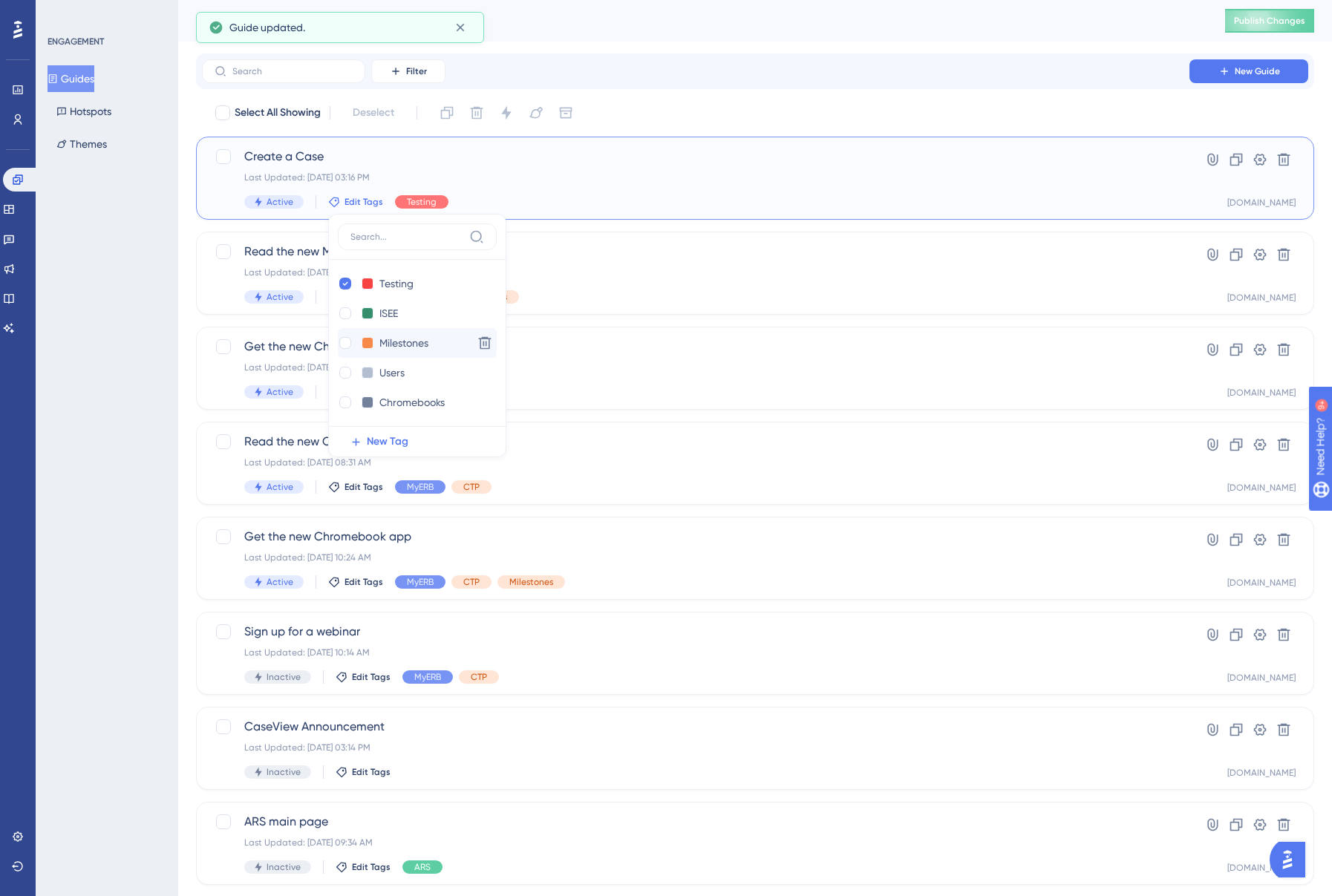
scroll to position [148, 0]
click at [346, 371] on div at bounding box center [345, 373] width 12 height 12
checkbox input "true"
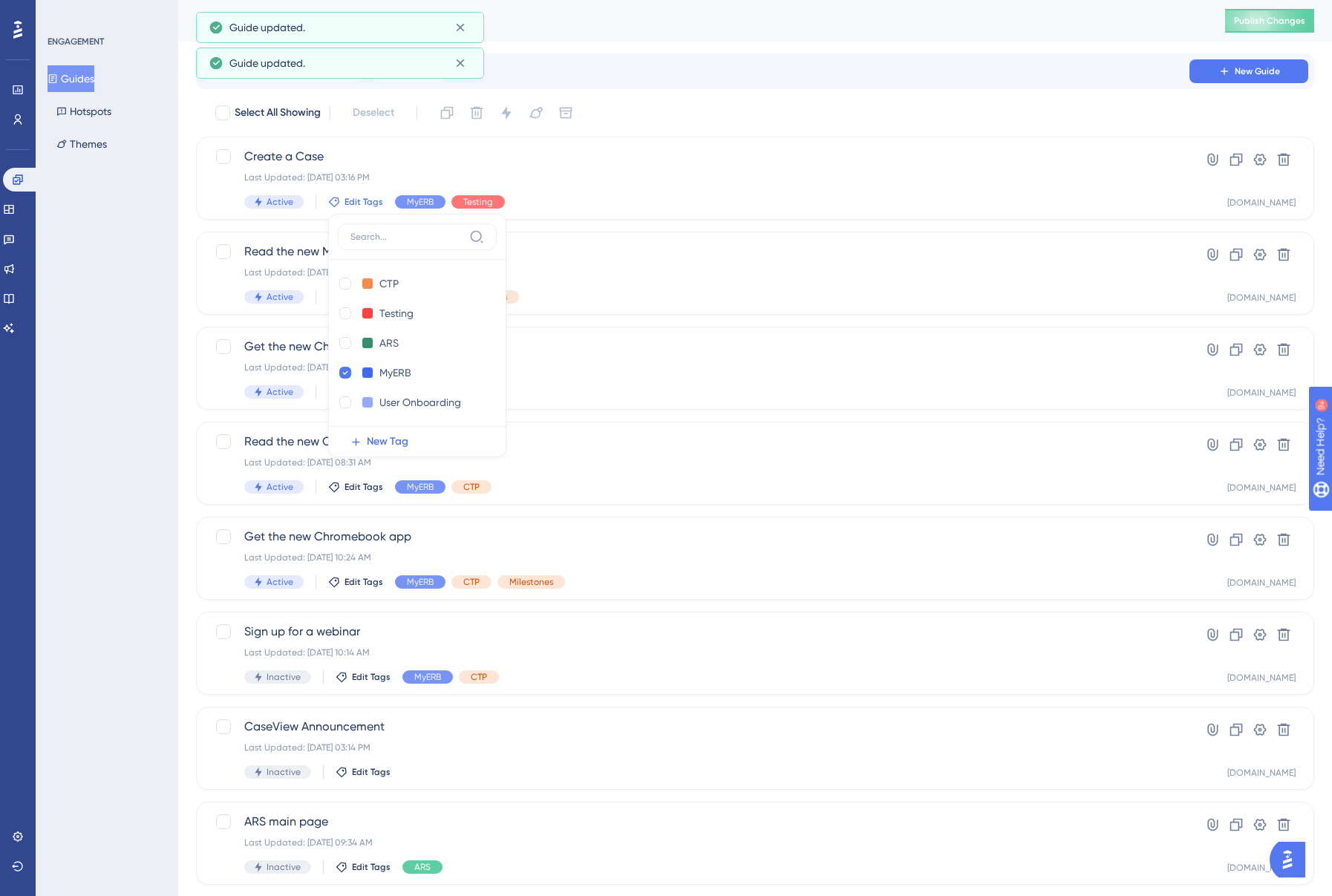
click at [1083, 94] on div "Filter New Guide Select All Showing Deselect Create a Case Last Updated: Aug 27…" at bounding box center [754, 578] width 1118 height 1051
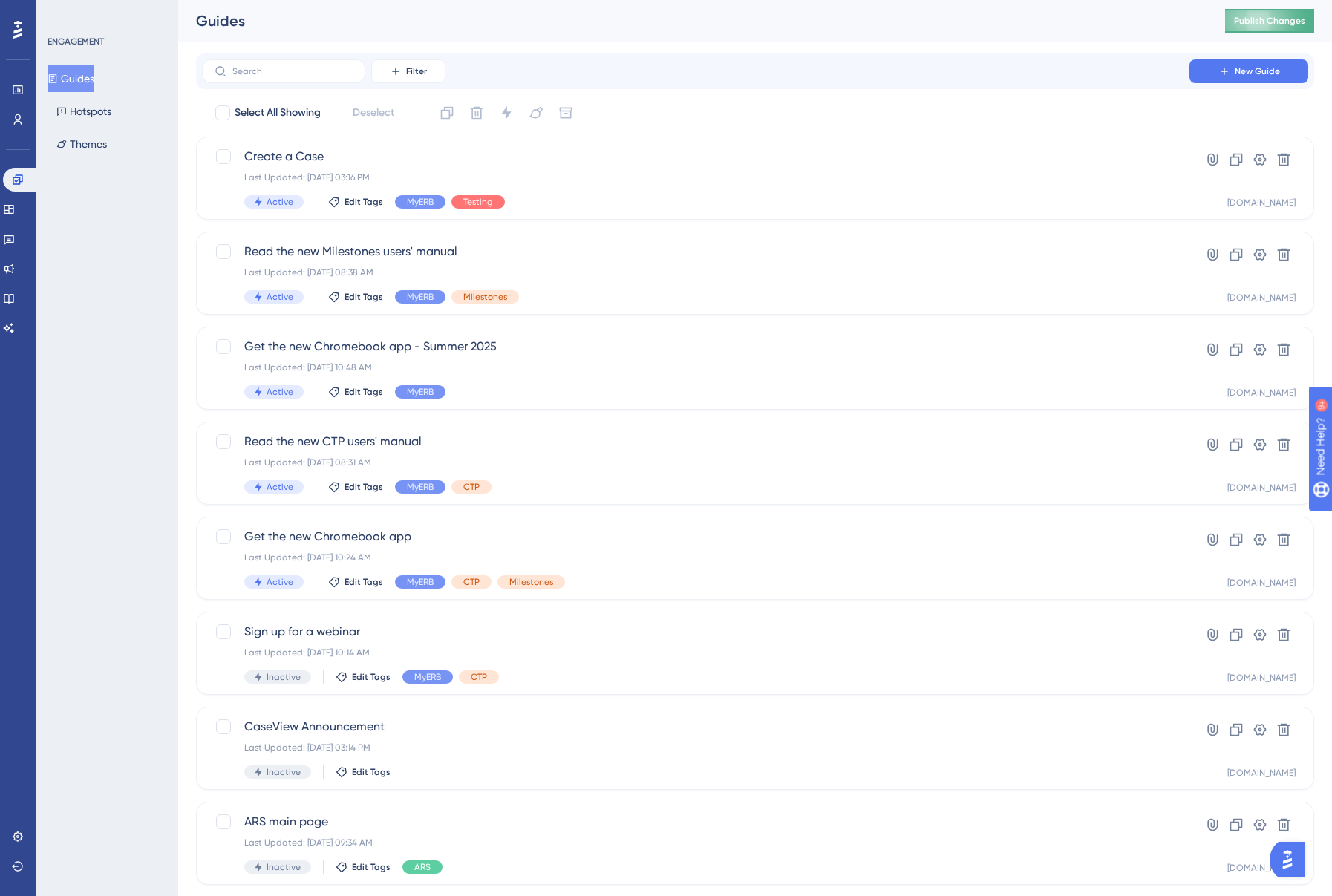
click at [1271, 22] on span "Publish Changes" at bounding box center [1269, 20] width 72 height 12
click at [15, 210] on icon at bounding box center [8, 209] width 12 height 12
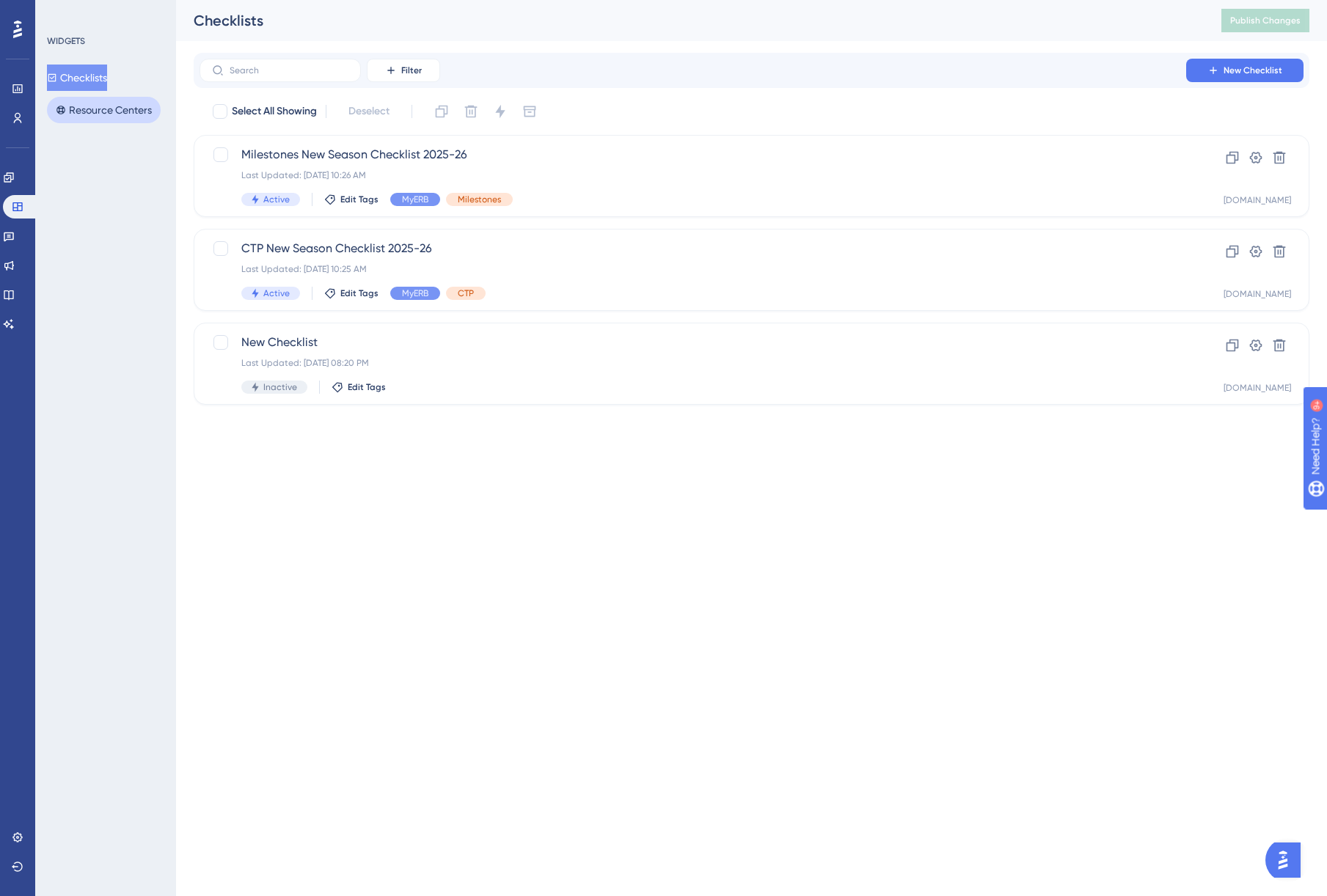
click at [133, 103] on button "Resource Centers" at bounding box center [104, 109] width 114 height 27
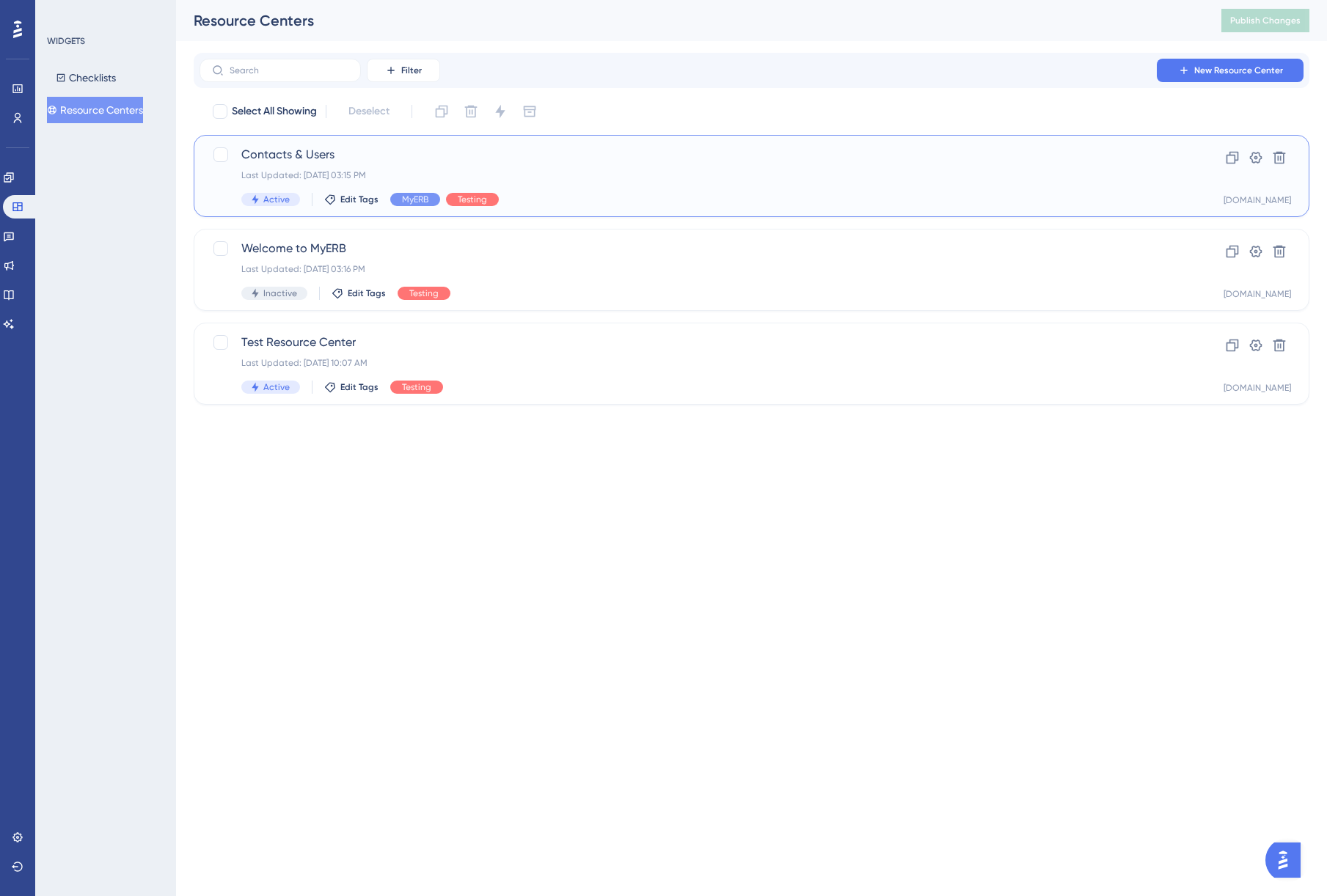
click at [580, 175] on div "Last Updated: Aug 27 2025, 03:15 PM" at bounding box center [692, 175] width 903 height 12
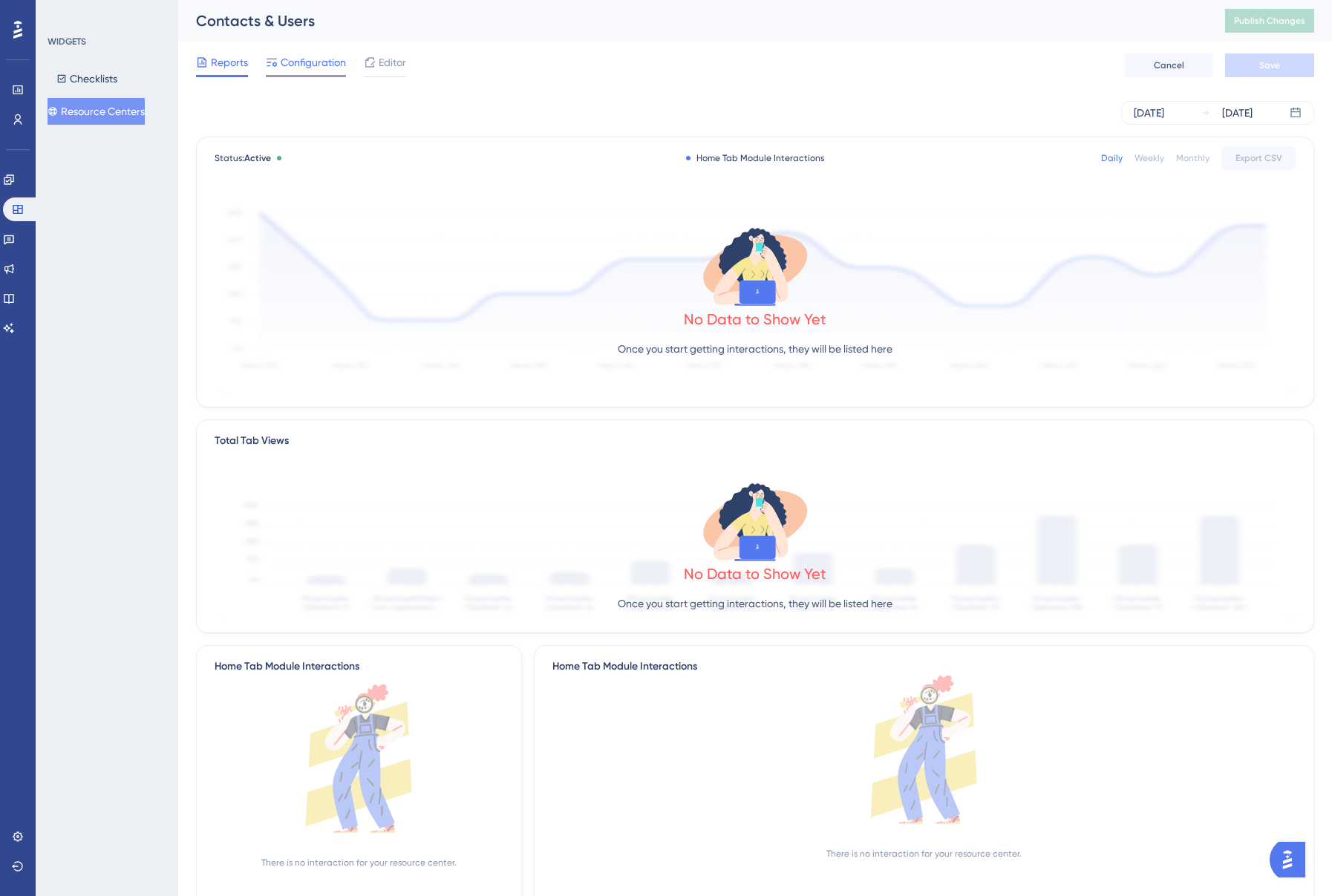
click at [289, 59] on span "Configuration" at bounding box center [313, 61] width 65 height 18
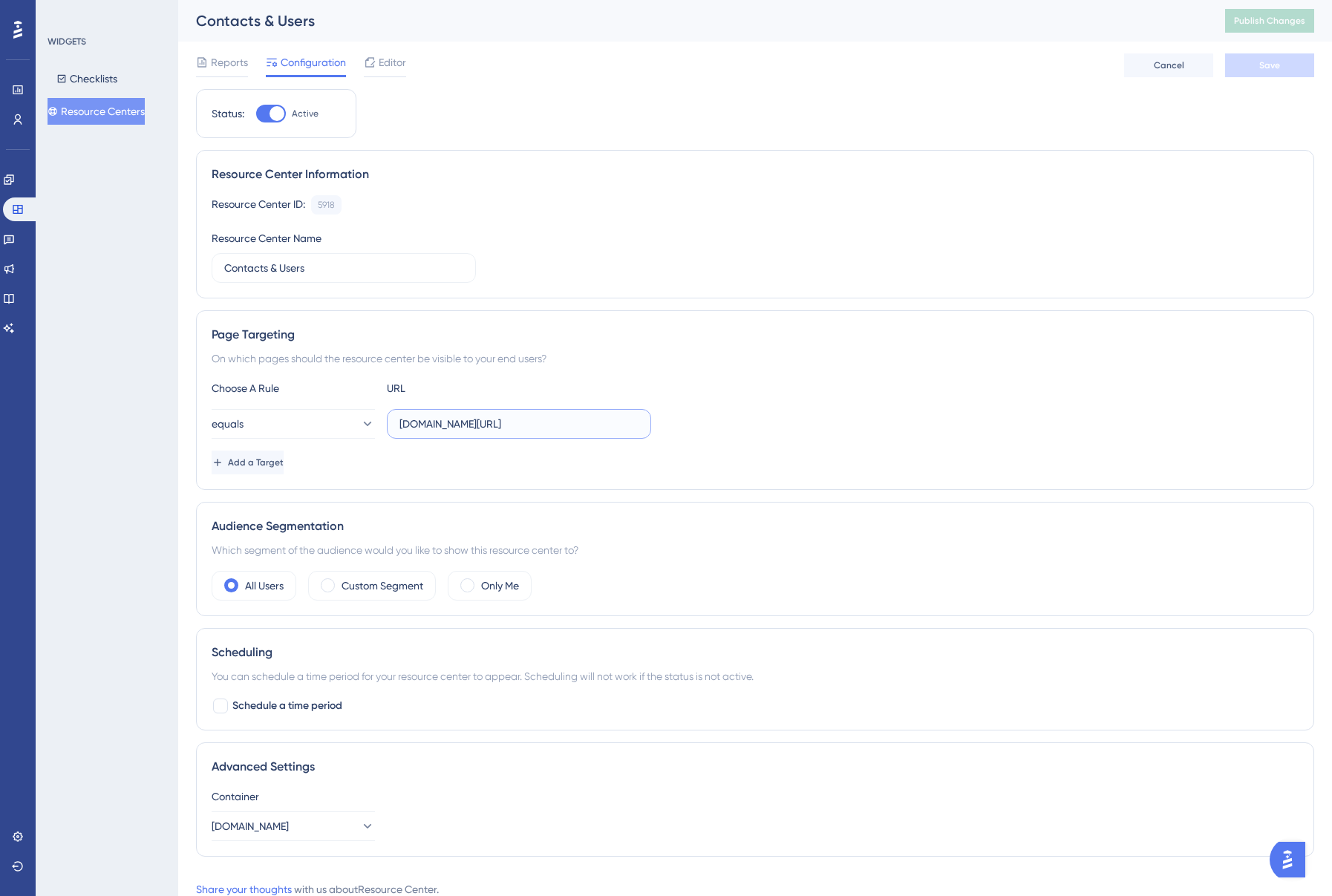
click at [401, 426] on input "myerb.erbstg.org/users-management" at bounding box center [519, 424] width 239 height 17
type input "https://myerb.erbstg.org/users-management"
click at [1274, 66] on span "Save" at bounding box center [1270, 65] width 20 height 12
click at [1271, 9] on button "Publish Changes" at bounding box center [1270, 21] width 89 height 24
click at [382, 64] on span "Editor" at bounding box center [391, 61] width 27 height 18
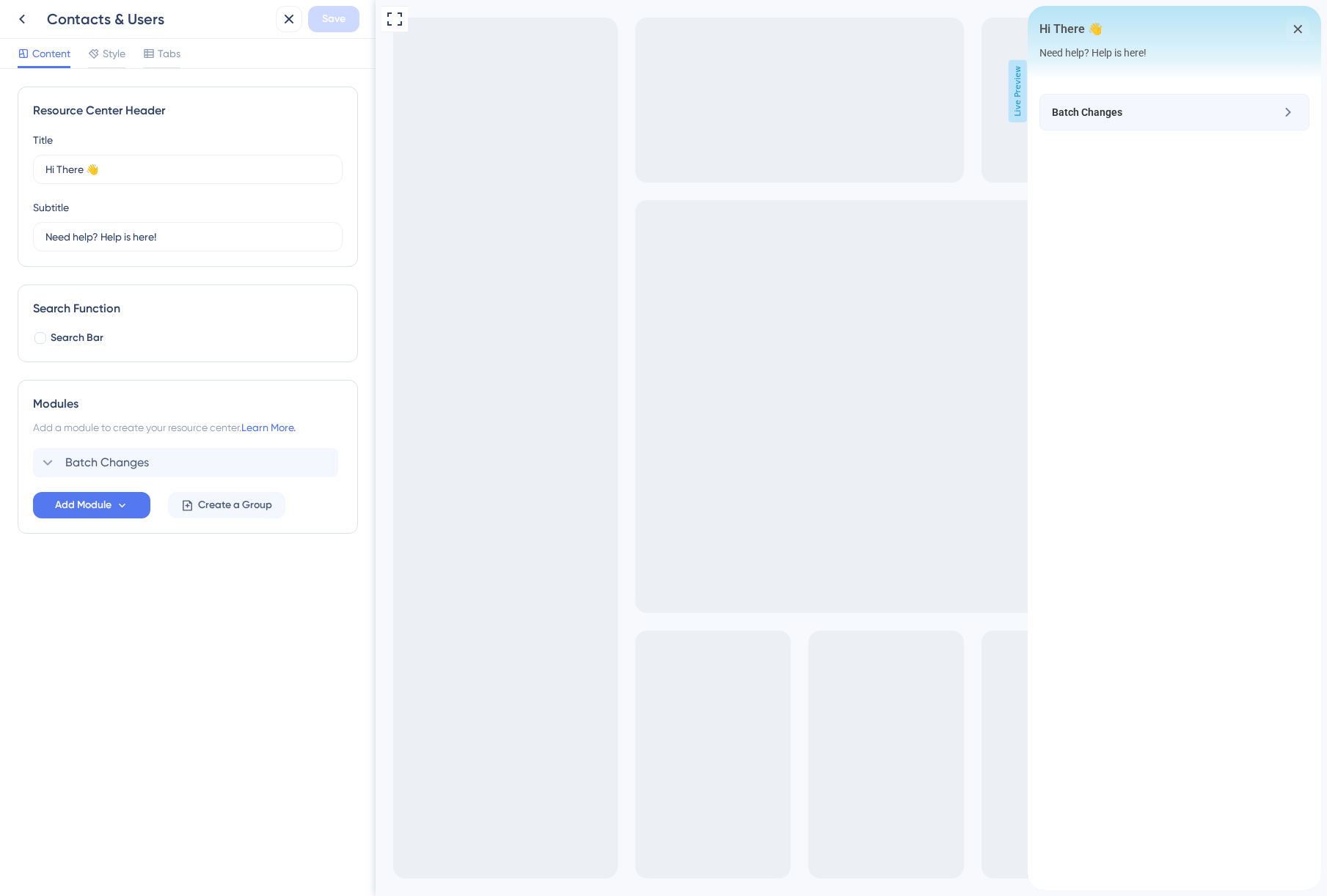
click at [1206, 114] on span "Batch Changes" at bounding box center [1149, 111] width 196 height 17
click at [160, 171] on input "Hi There 👋" at bounding box center [180, 169] width 271 height 17
click at [60, 167] on input "GEt help" at bounding box center [179, 169] width 269 height 17
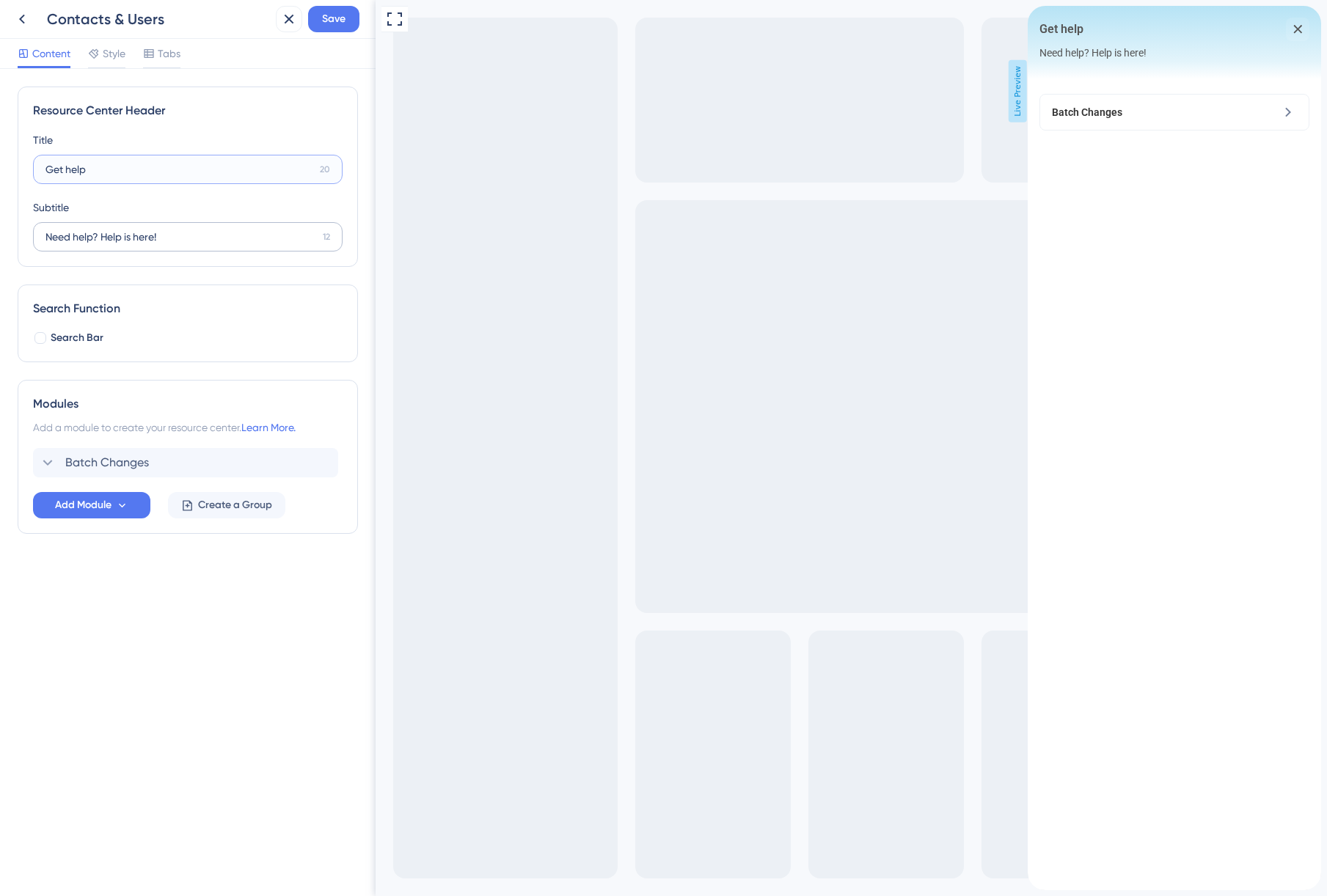
type input "Get help"
click at [114, 240] on input "Need help? Help is here!" at bounding box center [180, 237] width 271 height 17
type input "What can we help you do?"
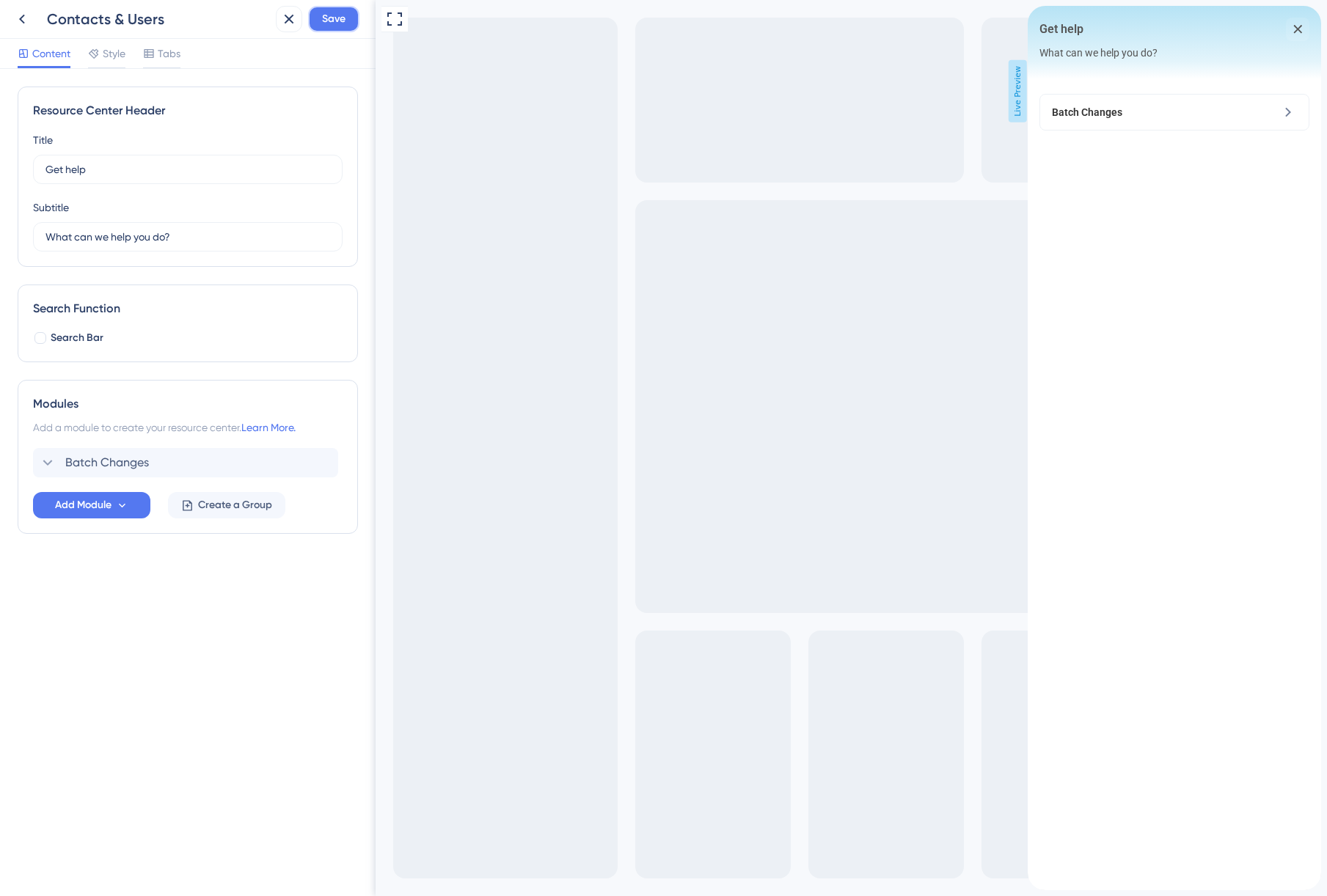
click at [322, 24] on span "Save" at bounding box center [334, 18] width 24 height 17
click at [25, 13] on icon at bounding box center [21, 18] width 17 height 17
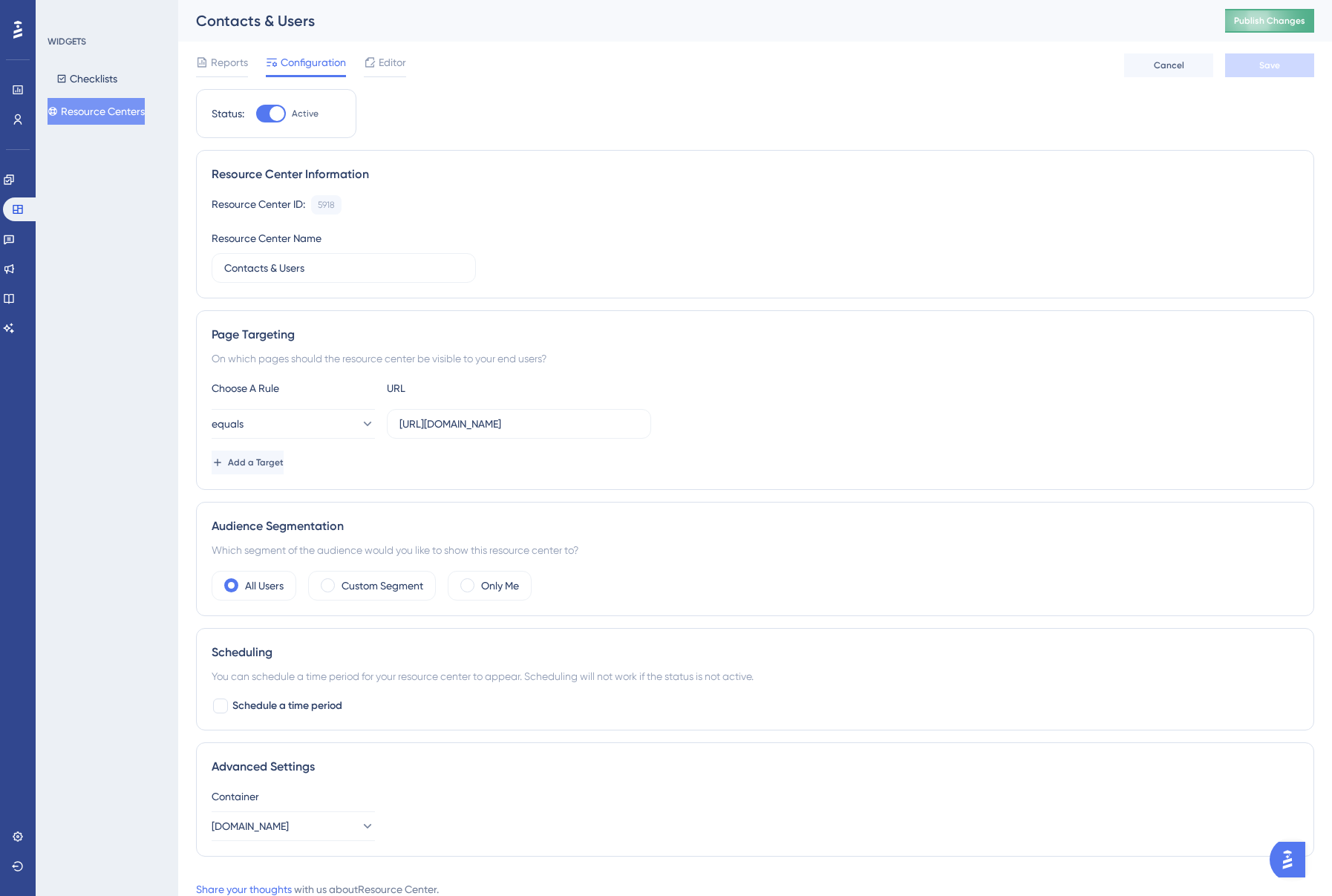
click at [1290, 18] on span "Publish Changes" at bounding box center [1269, 20] width 72 height 12
click at [401, 49] on div "Reports Configuration Editor Cancel Save" at bounding box center [754, 65] width 1118 height 48
click at [393, 61] on span "Editor" at bounding box center [391, 61] width 27 height 18
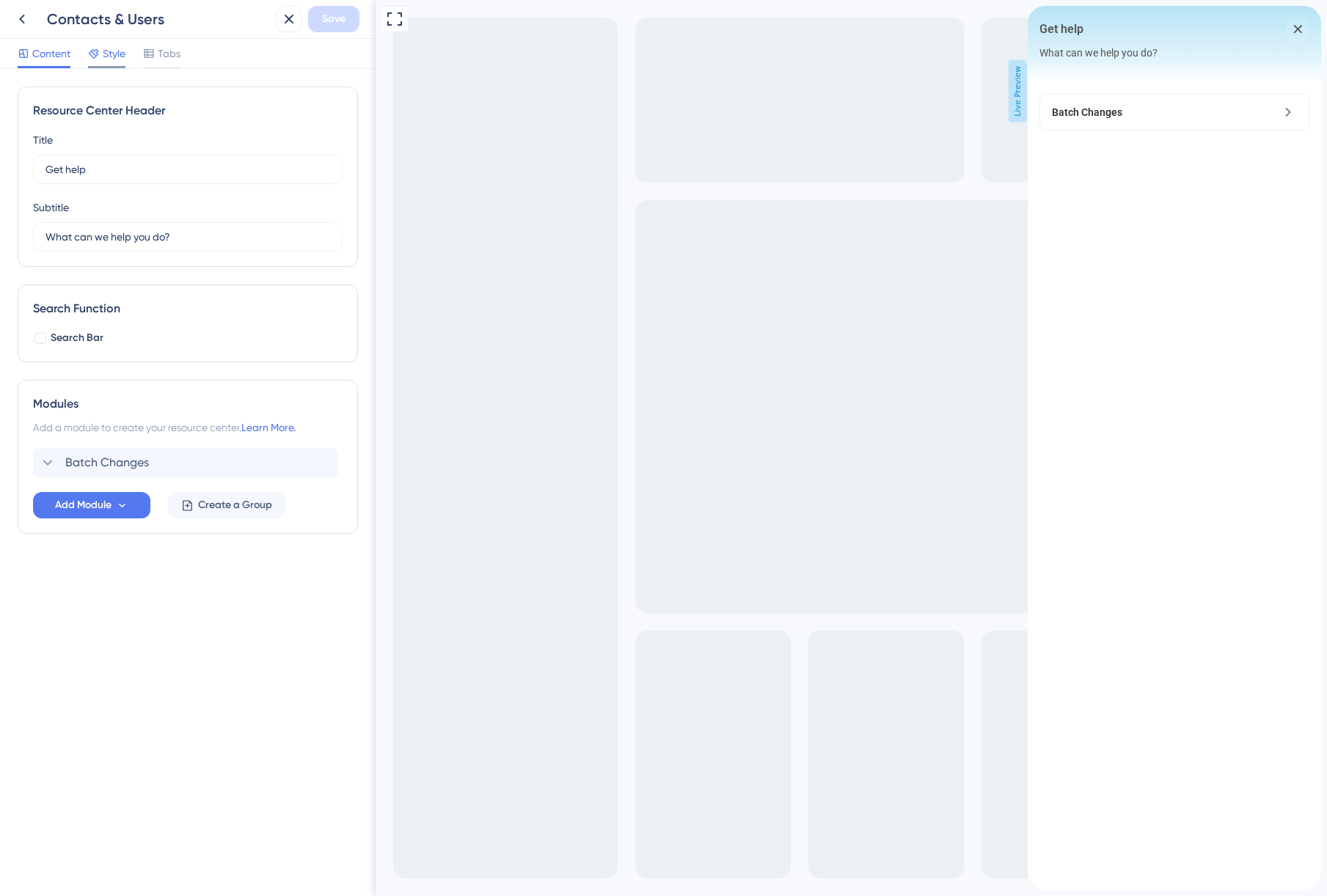
click at [107, 67] on div at bounding box center [107, 67] width 38 height 2
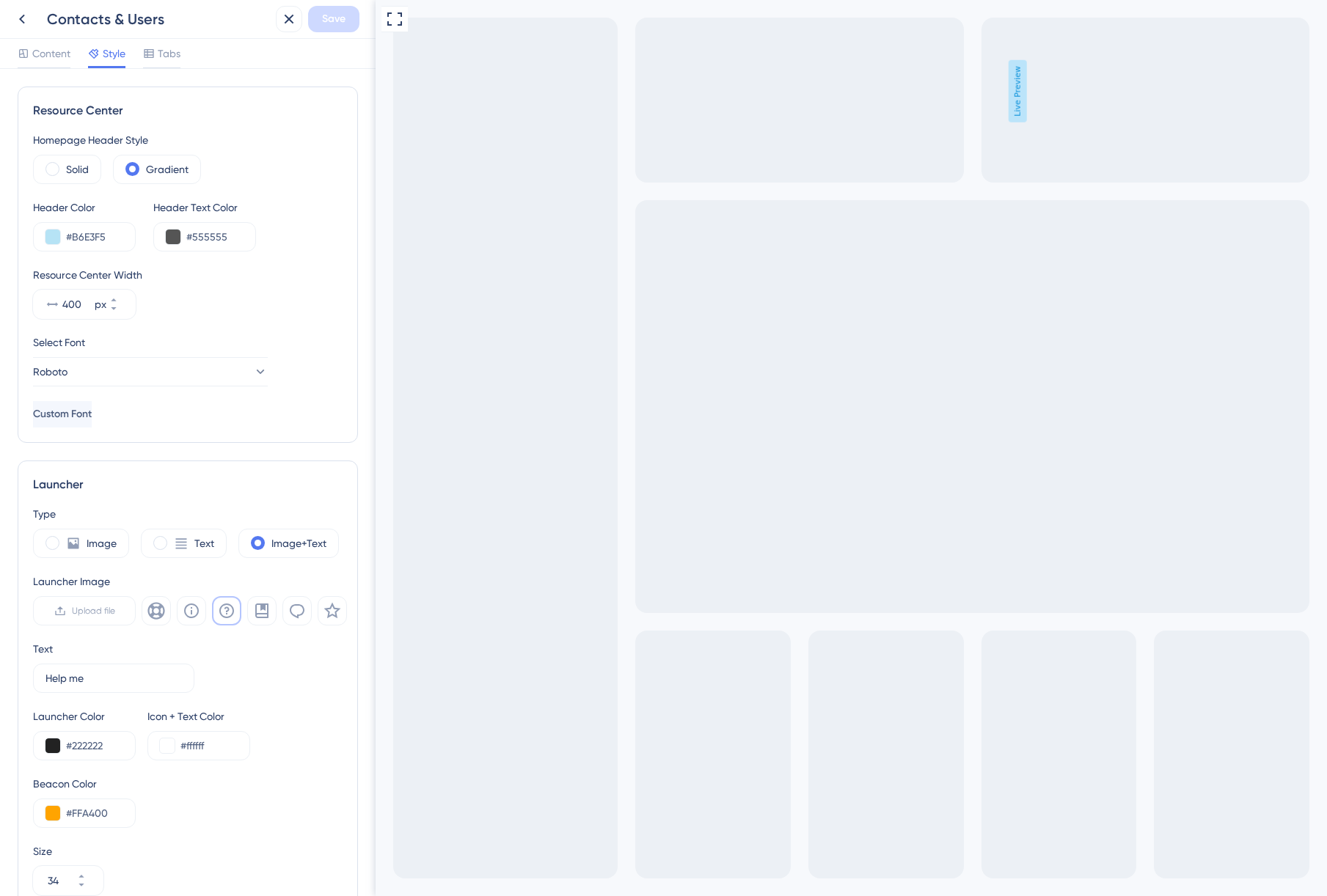
scroll to position [225, 0]
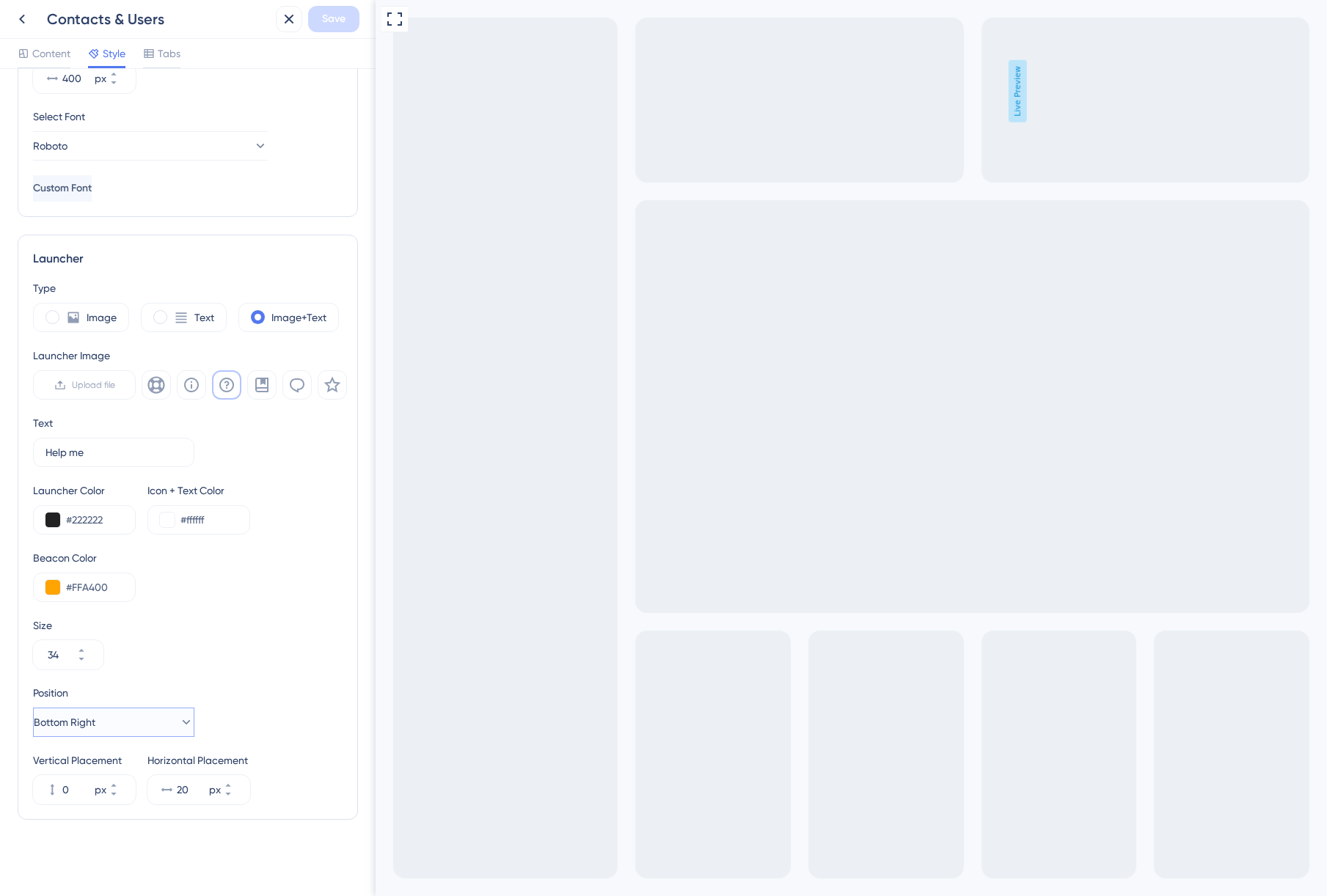
click at [183, 727] on button "Bottom Right" at bounding box center [113, 722] width 161 height 29
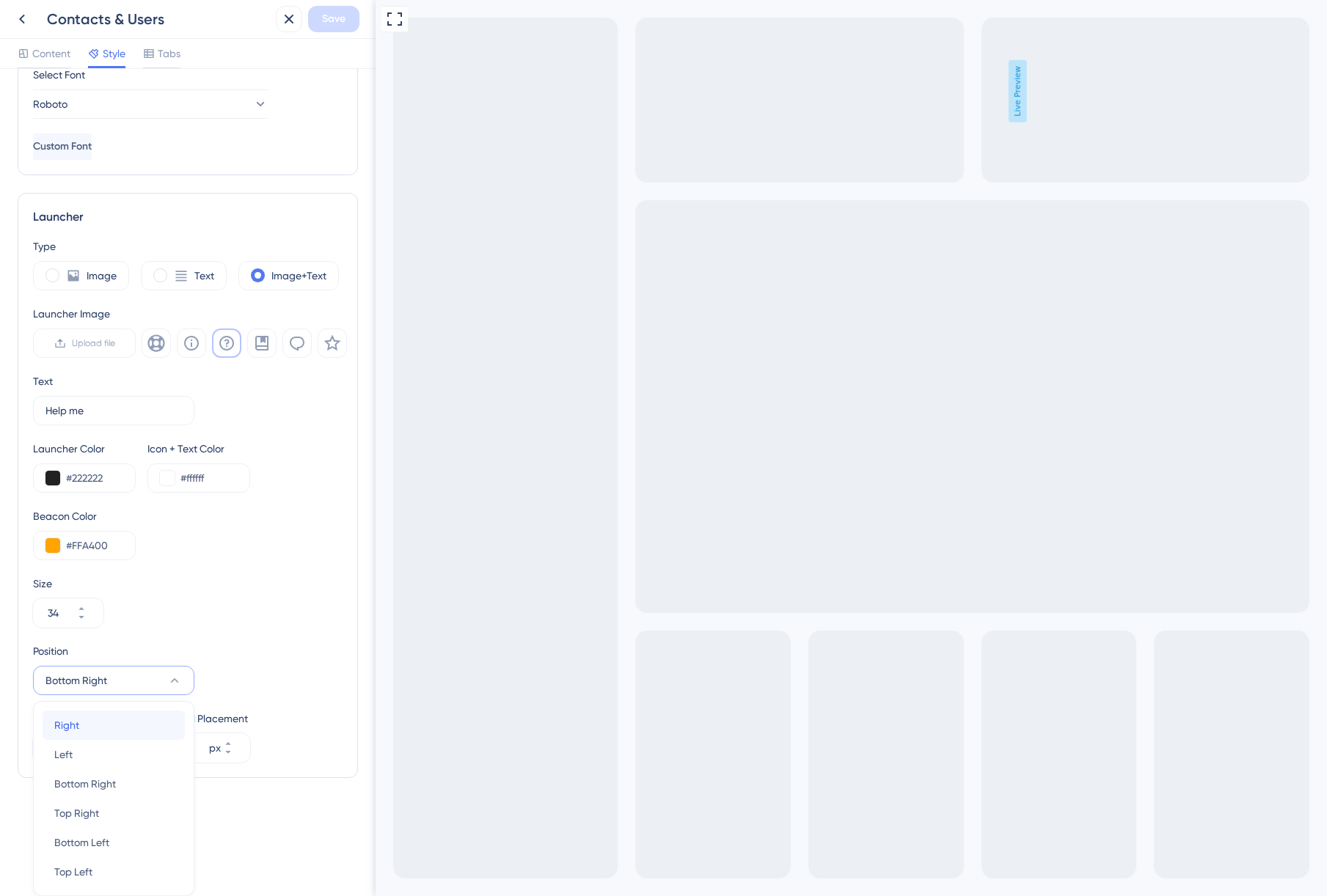
click at [79, 729] on div "Right Right" at bounding box center [113, 725] width 119 height 29
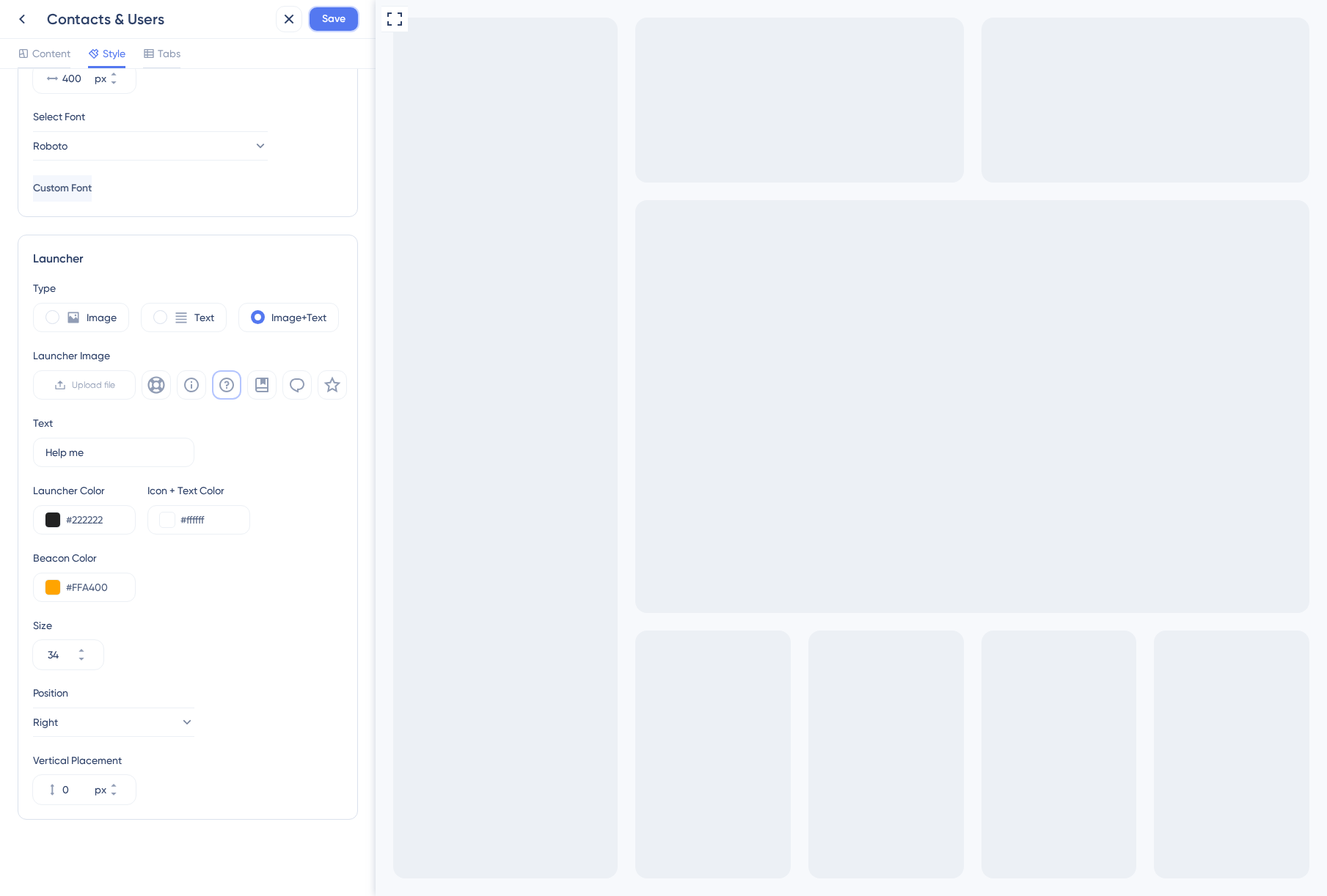
click at [338, 17] on span "Save" at bounding box center [334, 18] width 24 height 17
click at [34, 52] on span "Content" at bounding box center [51, 53] width 38 height 17
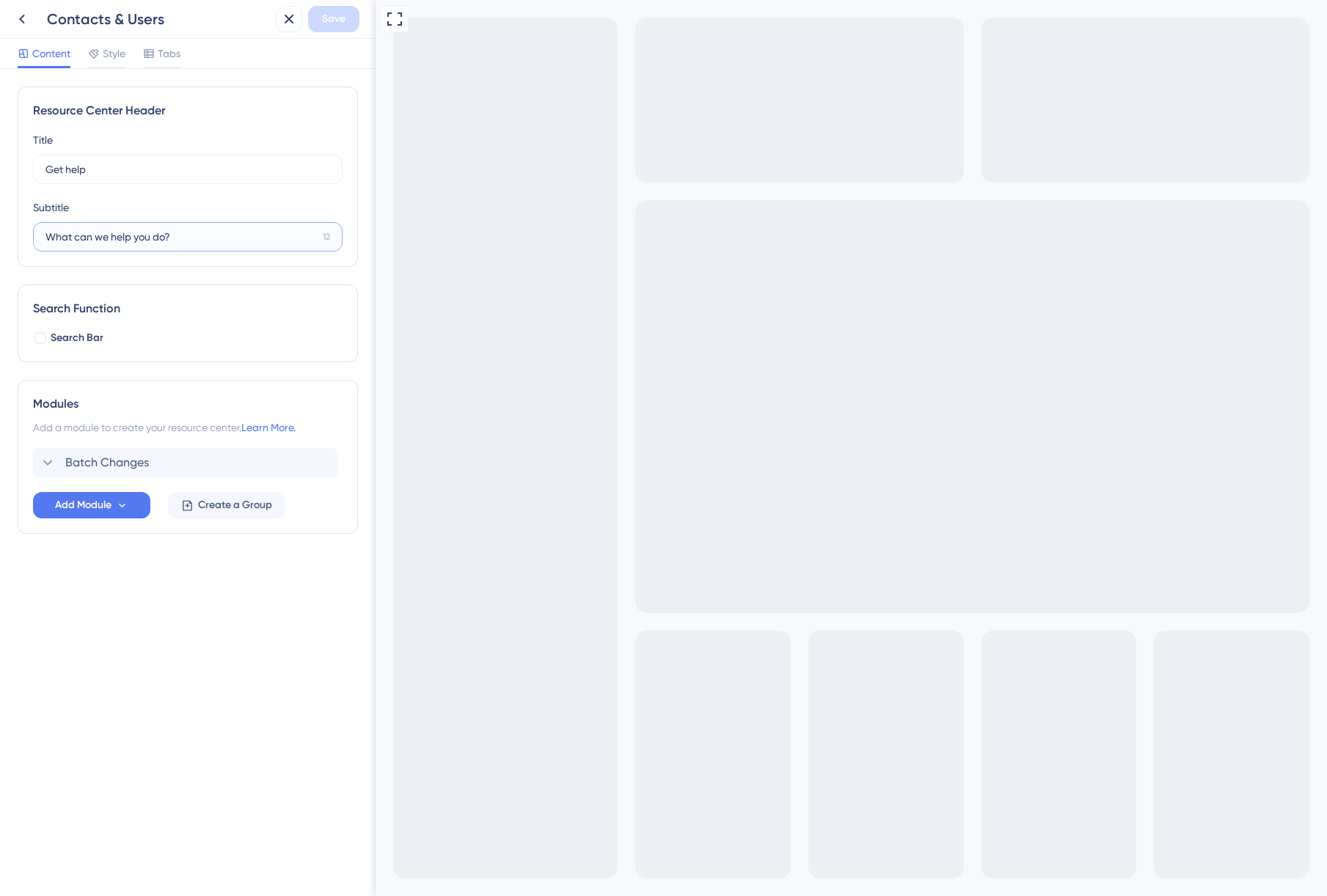
click at [164, 236] on input "What can we help you do?" at bounding box center [180, 237] width 271 height 17
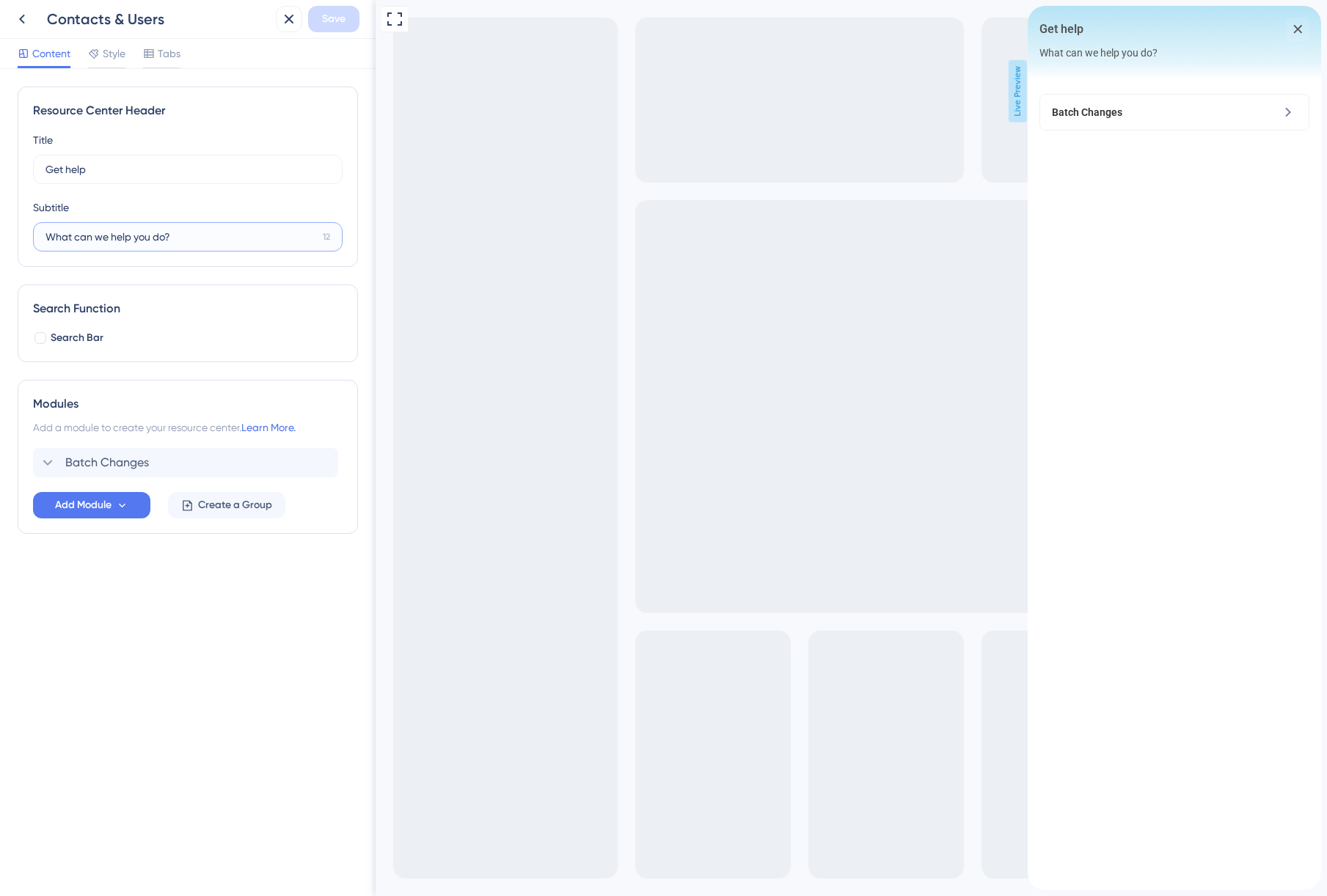
click at [164, 236] on input "What can we help you do?" at bounding box center [180, 237] width 271 height 17
click at [161, 237] on input "What can we help you do?" at bounding box center [180, 237] width 271 height 17
type input "What can we help you with?"
drag, startPoint x: 80, startPoint y: 167, endPoint x: 30, endPoint y: 170, distance: 50.1
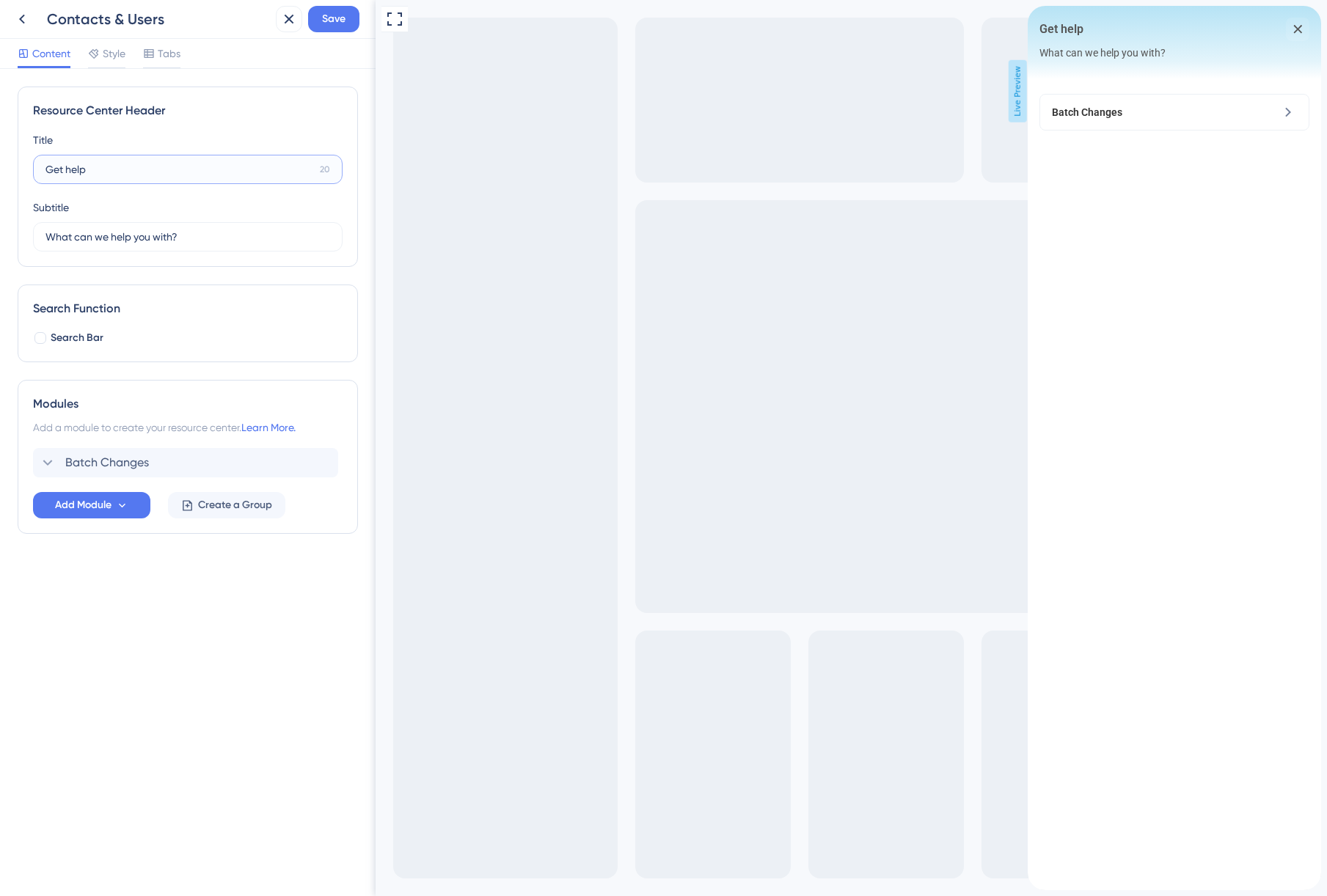
click at [30, 170] on div "Resource Center Header Title Get help 20 Get help Subtitle What can we help you…" at bounding box center [188, 177] width 340 height 180
type input "What can we help you with?"
click at [90, 236] on input "What can we help you with?" at bounding box center [179, 237] width 270 height 17
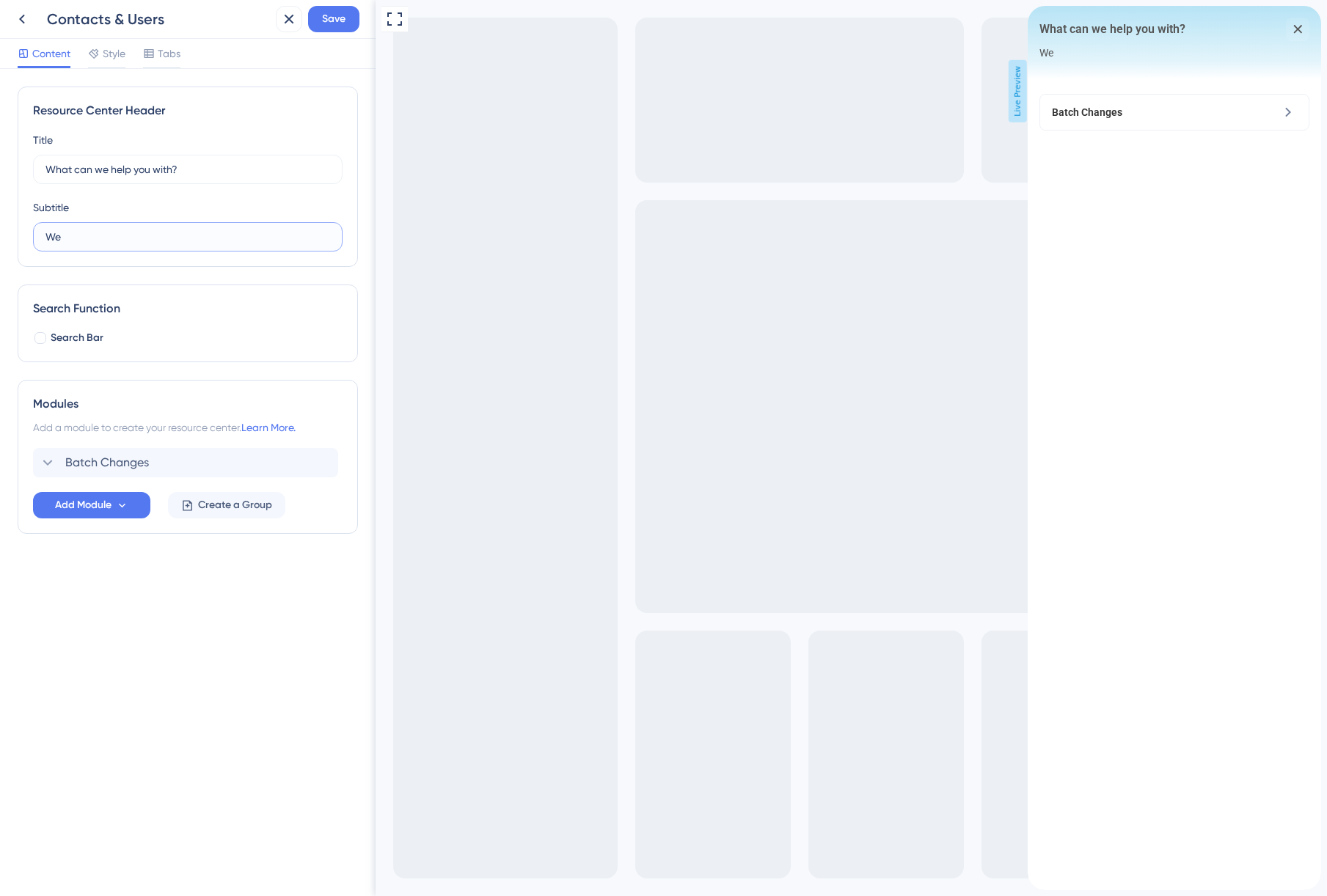
type input "W"
click at [57, 235] on input "We can guide you though" at bounding box center [180, 237] width 271 height 17
click at [63, 235] on input "select an option below for step-by-s" at bounding box center [181, 237] width 272 height 17
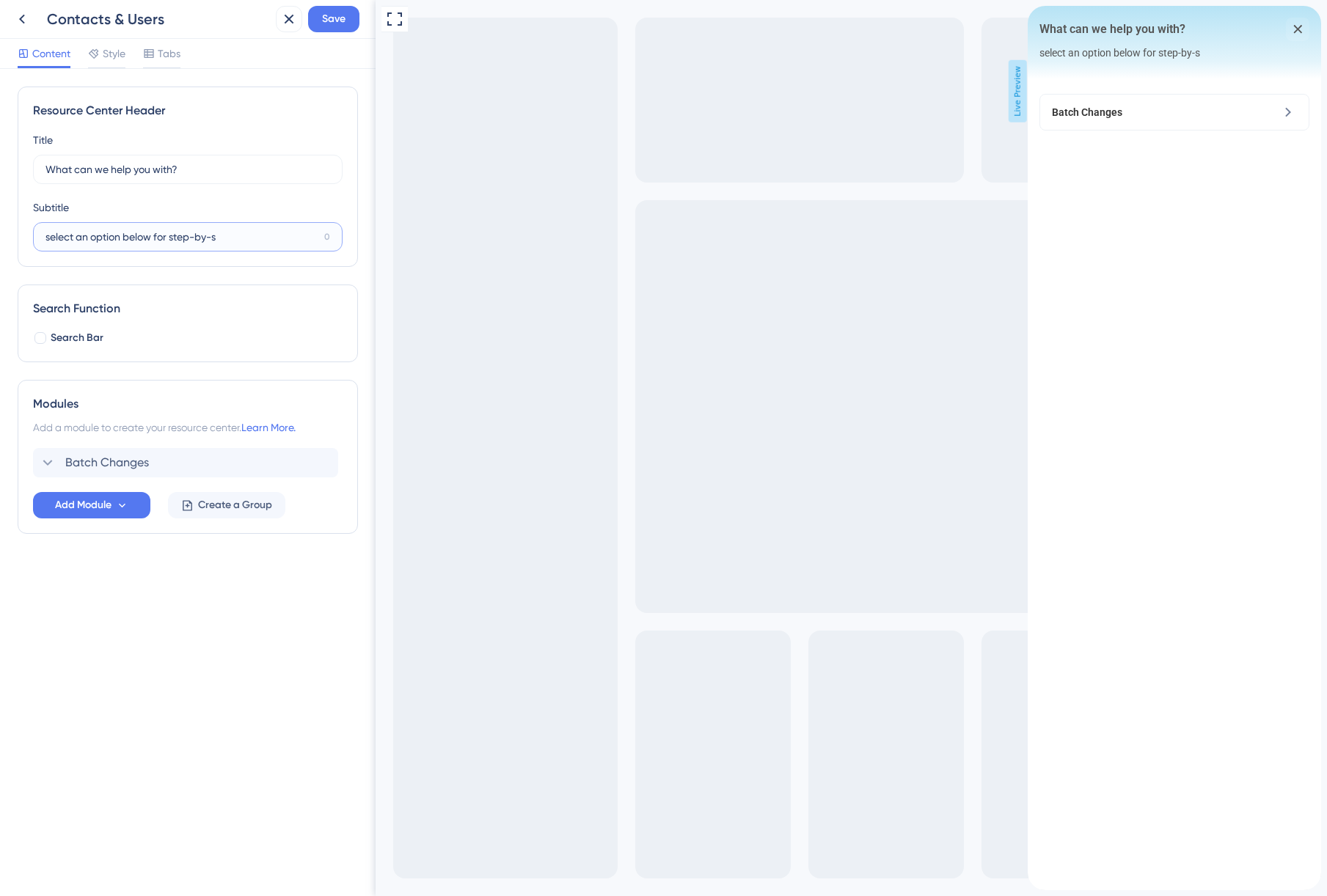
click at [63, 235] on input "select an option below for step-by-s" at bounding box center [181, 237] width 272 height 17
click at [47, 236] on input "select an option below for step-by-s" at bounding box center [181, 237] width 272 height 17
drag, startPoint x: 153, startPoint y: 236, endPoint x: 46, endPoint y: 236, distance: 107.0
click at [46, 236] on input "select an option below for step-by-s" at bounding box center [181, 237] width 272 height 17
click at [137, 242] on input "Get for step-by-s" at bounding box center [180, 237] width 271 height 17
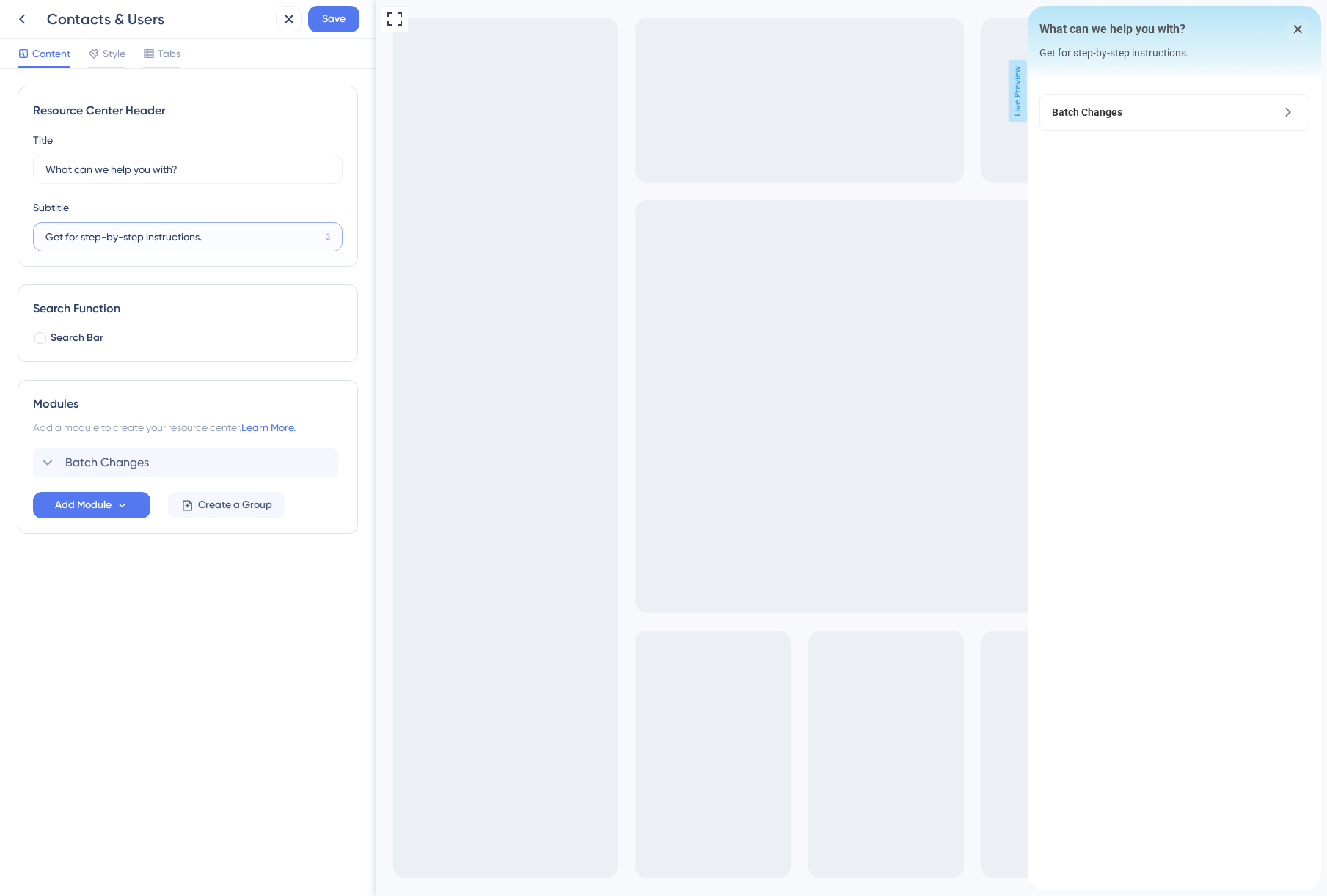
click at [73, 235] on input "Get for step-by-step instructions." at bounding box center [182, 237] width 274 height 17
click at [184, 238] on input "Get step-by-step instructions." at bounding box center [181, 237] width 273 height 17
type input "Get step-by-step instructions below."
click at [334, 15] on span "Save" at bounding box center [334, 18] width 24 height 17
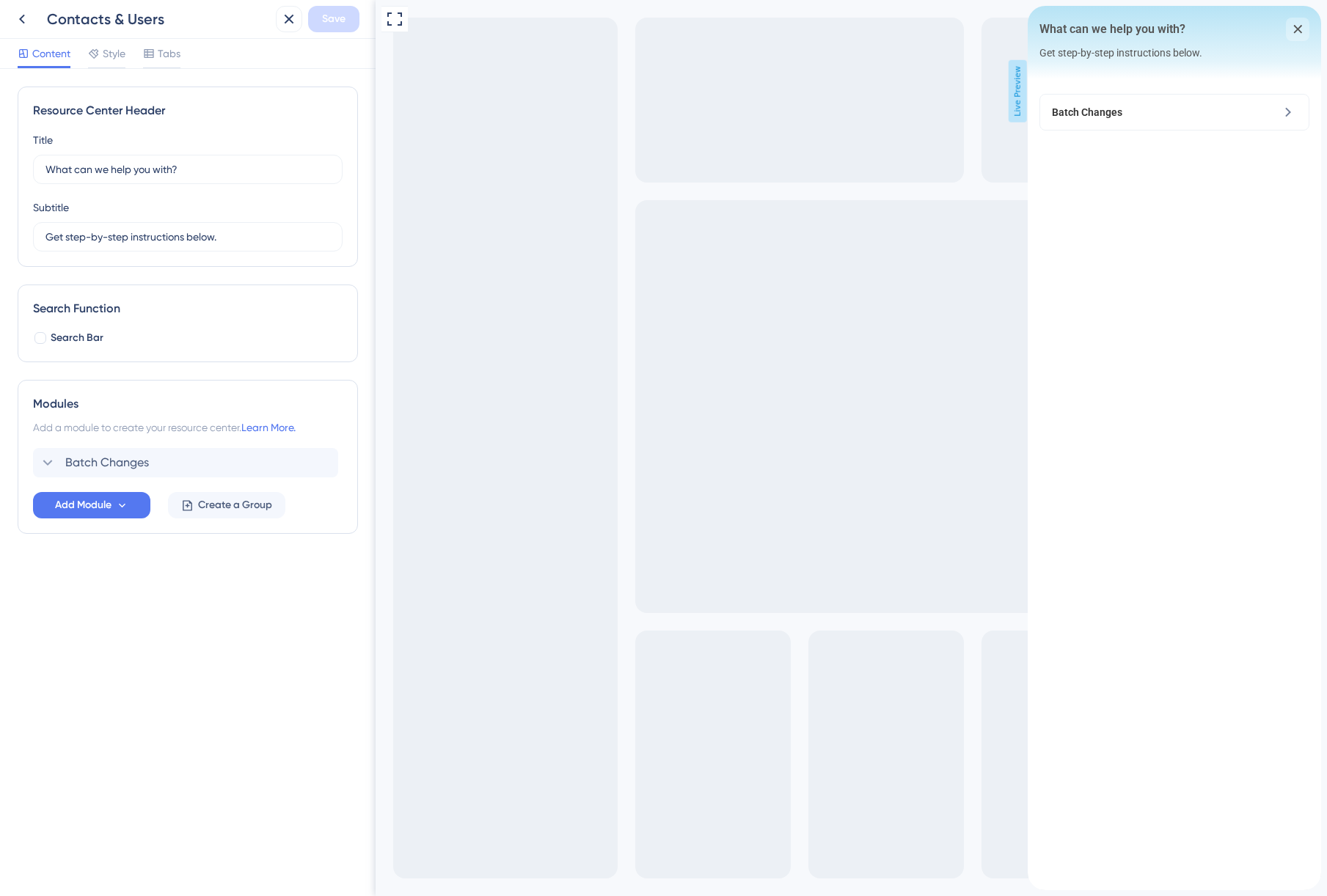
click at [1298, 25] on icon "close resource center" at bounding box center [1298, 29] width 9 height 9
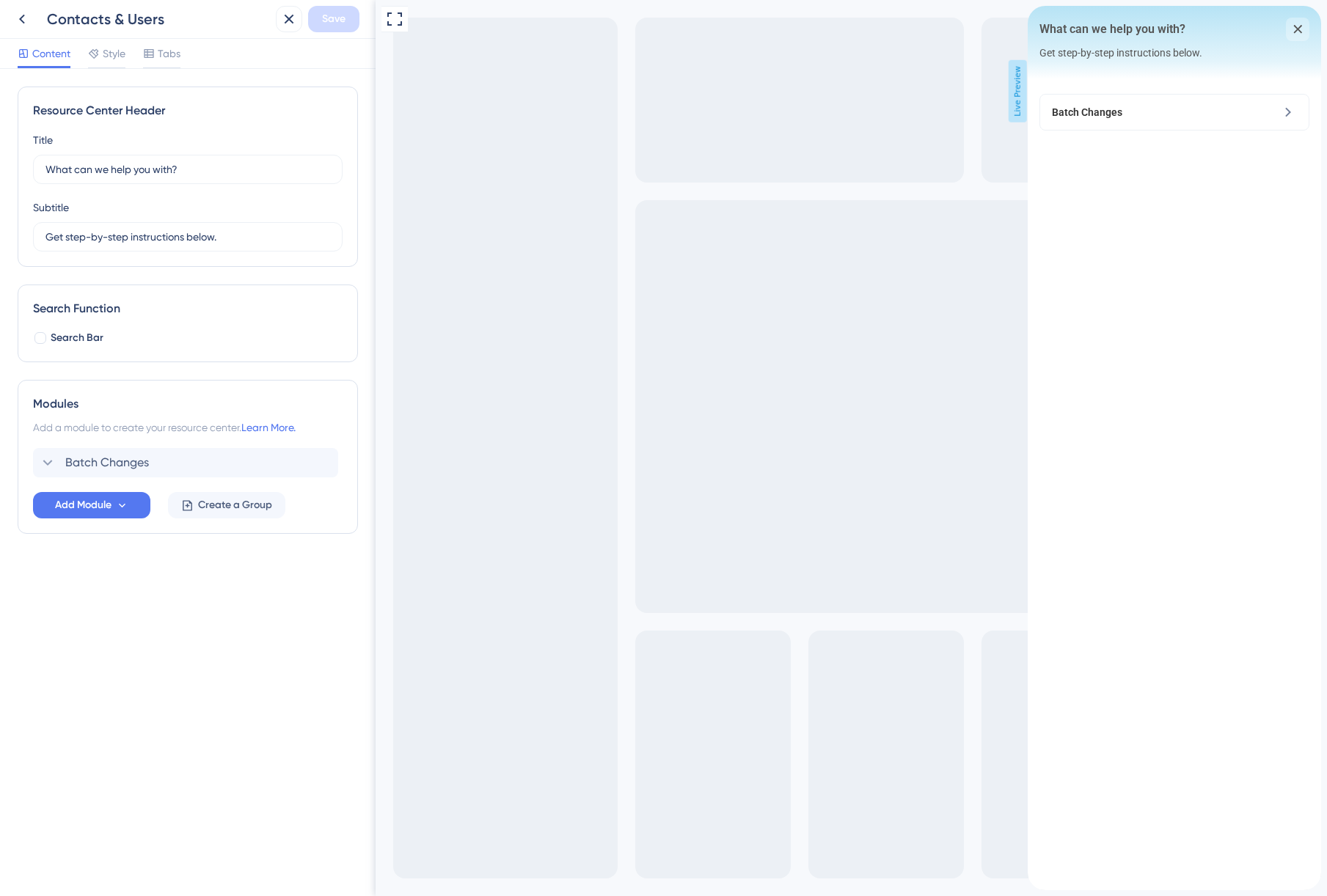
click at [1296, 34] on div "close resource center" at bounding box center [1298, 29] width 24 height 24
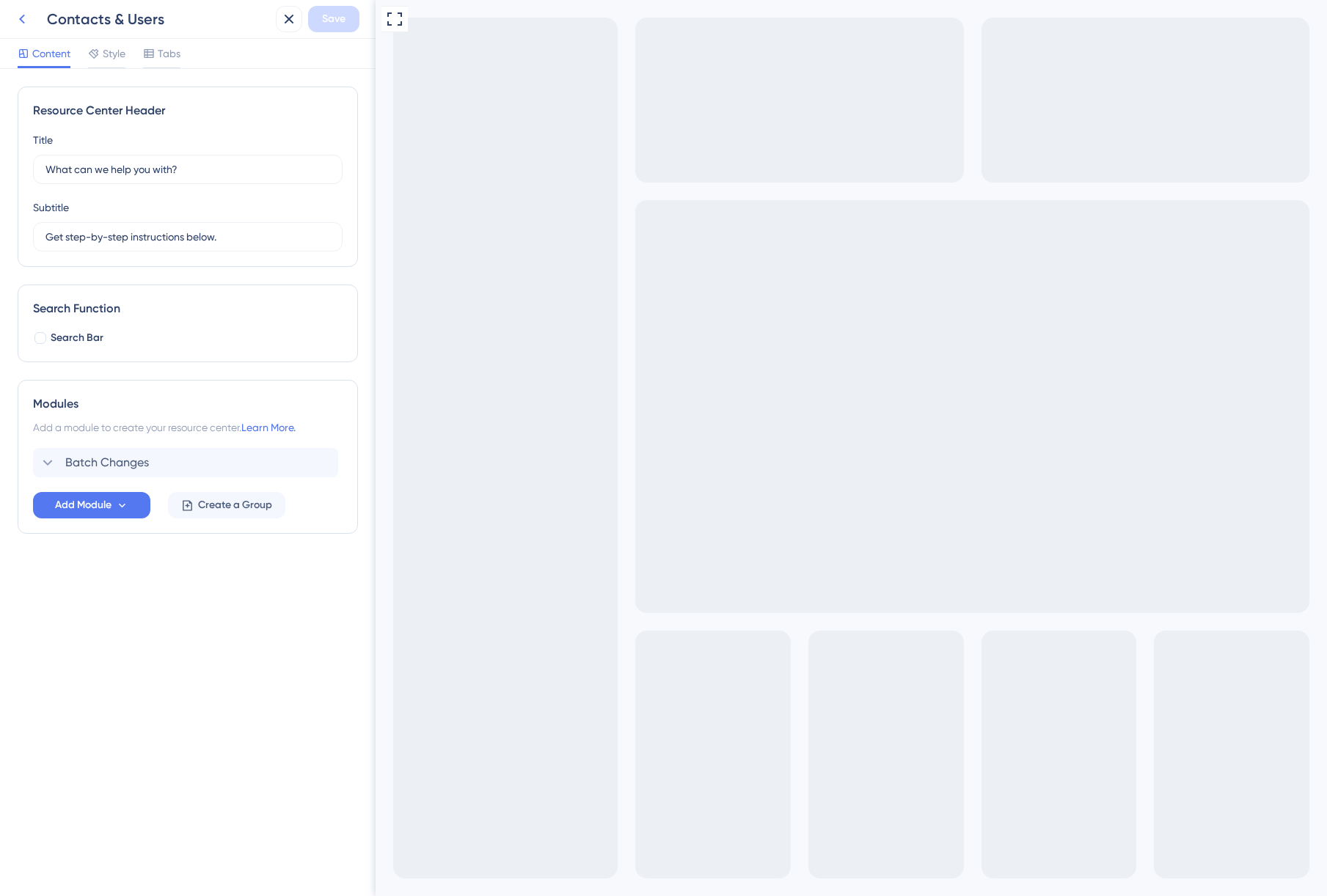
click at [17, 17] on icon at bounding box center [21, 18] width 17 height 17
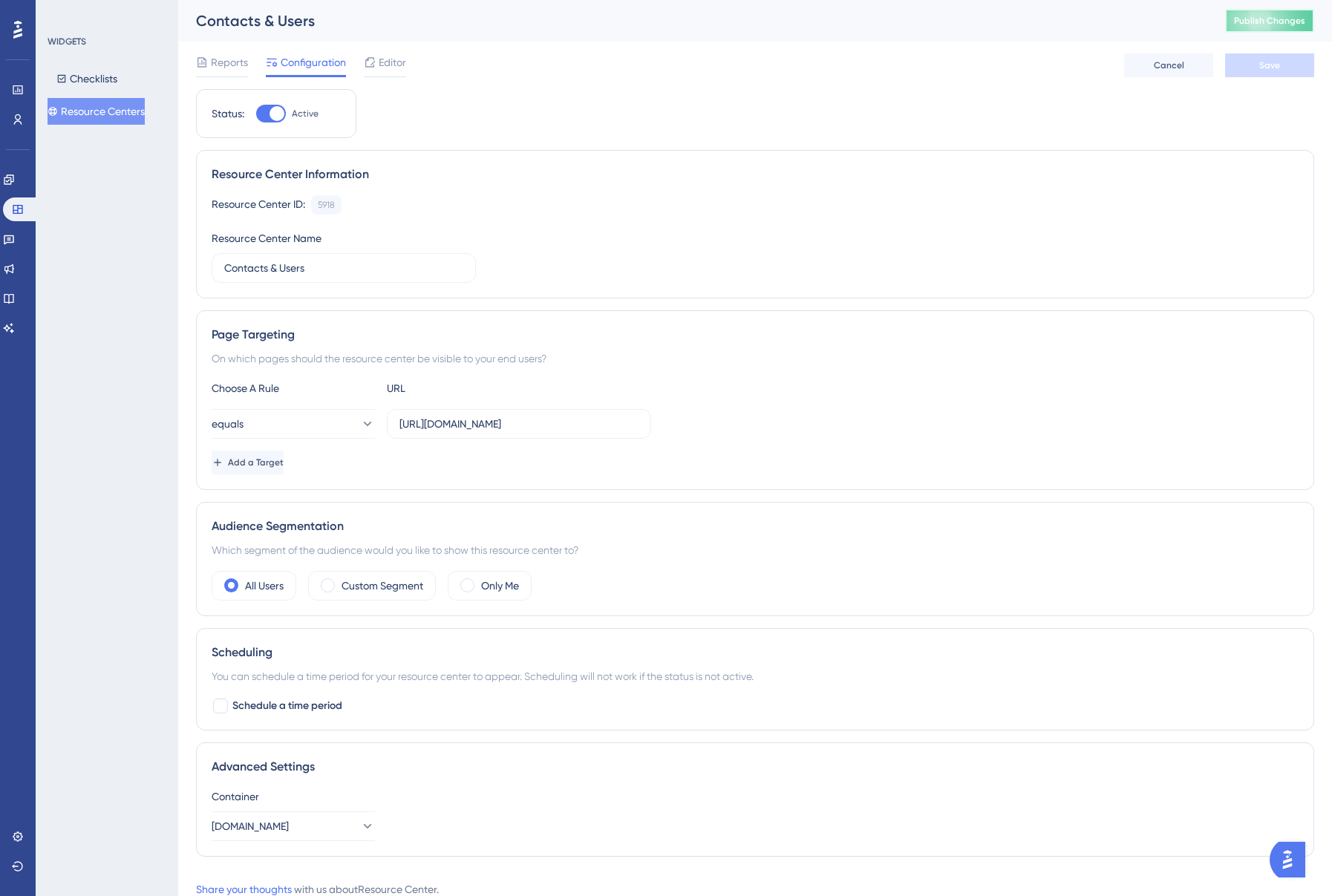
click at [1290, 24] on span "Publish Changes" at bounding box center [1269, 20] width 72 height 12
click at [13, 184] on icon at bounding box center [8, 179] width 9 height 9
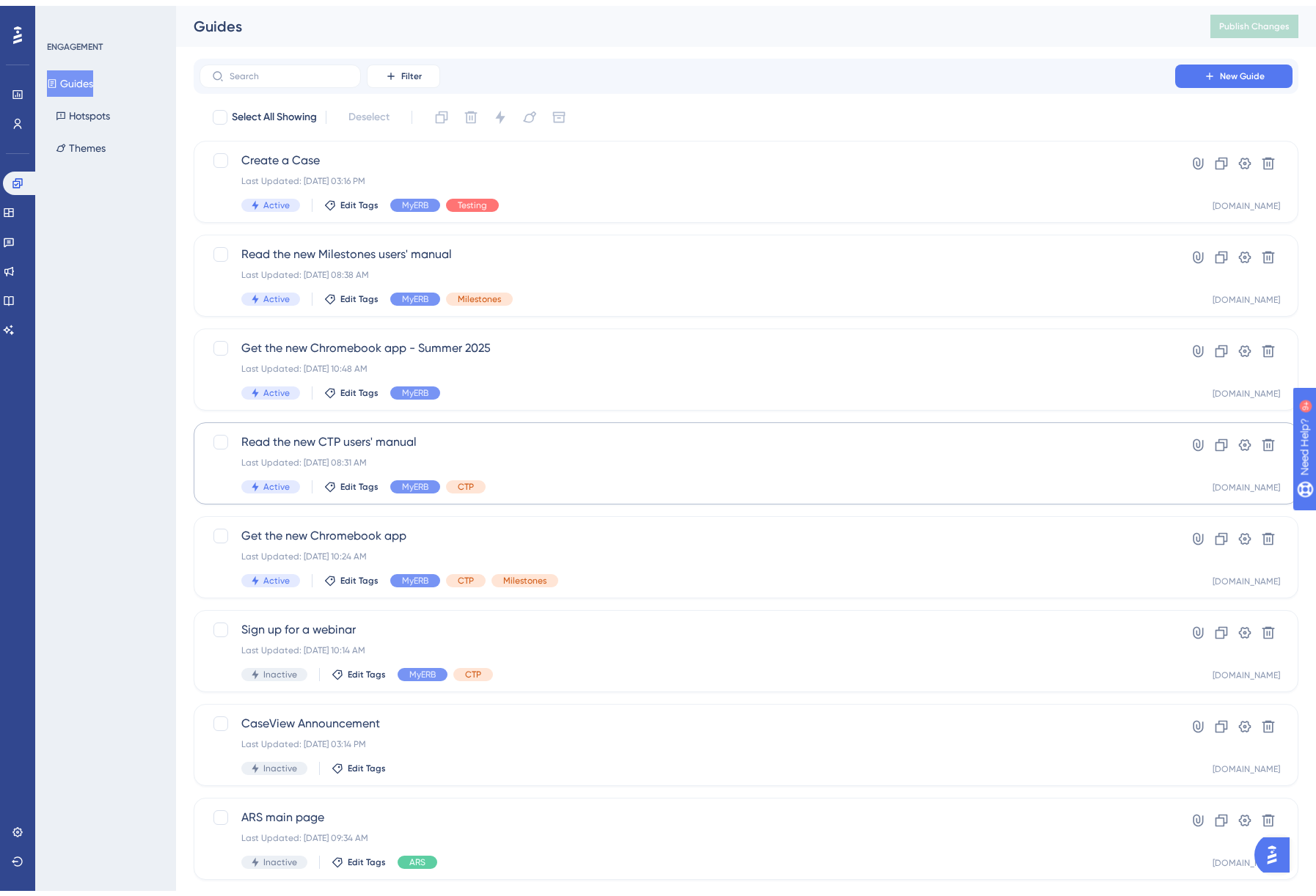
scroll to position [242, 0]
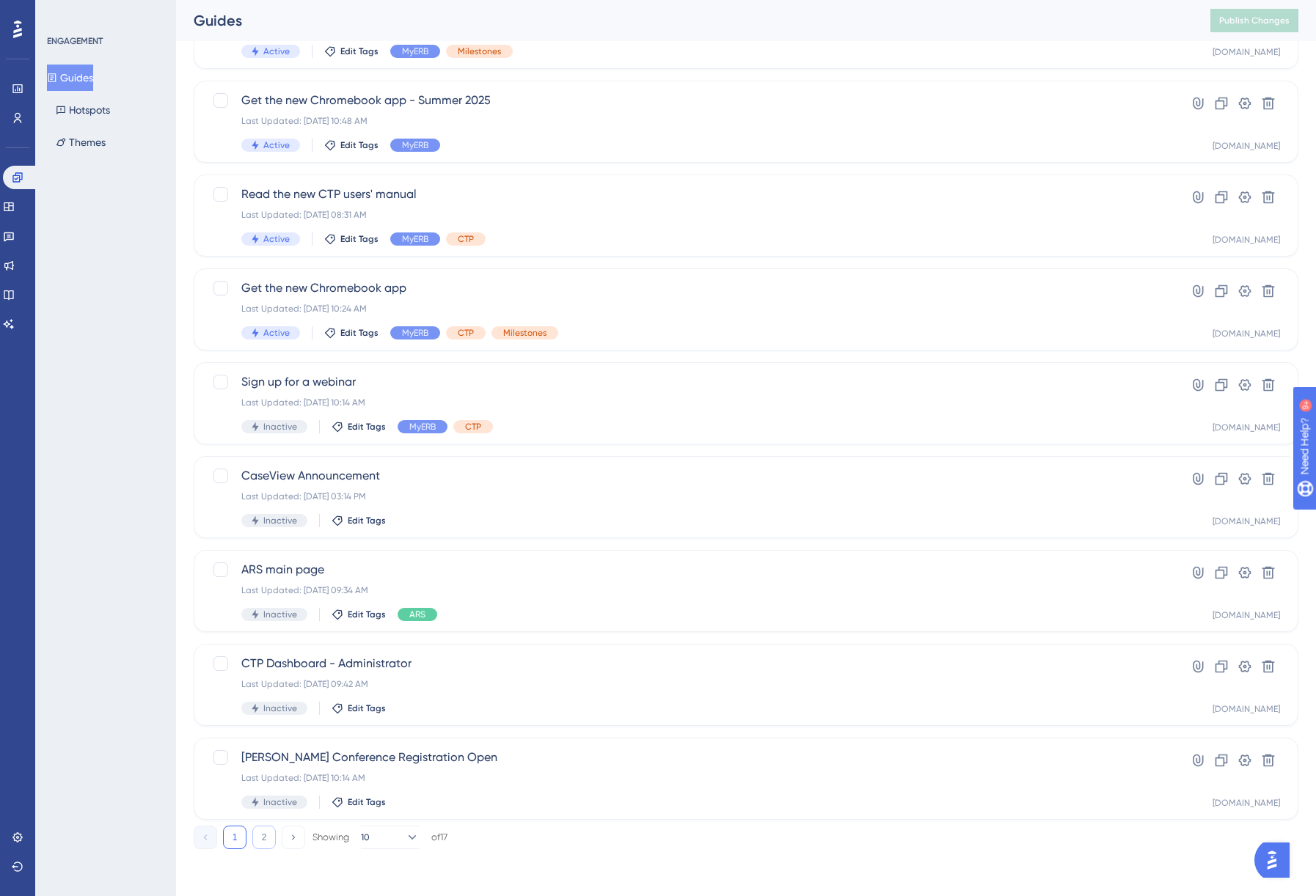
click at [269, 837] on button "2" at bounding box center [264, 837] width 24 height 24
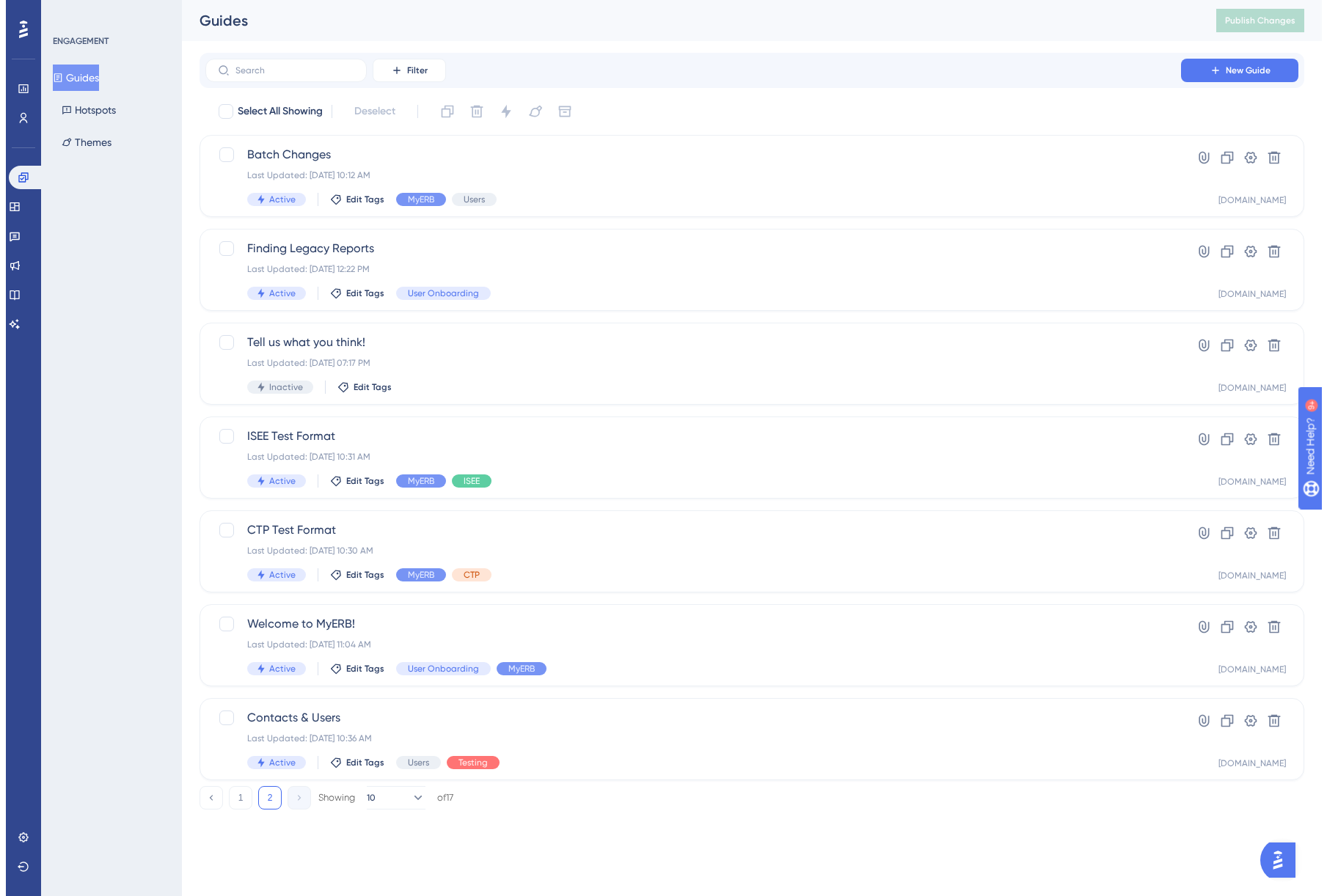
scroll to position [0, 0]
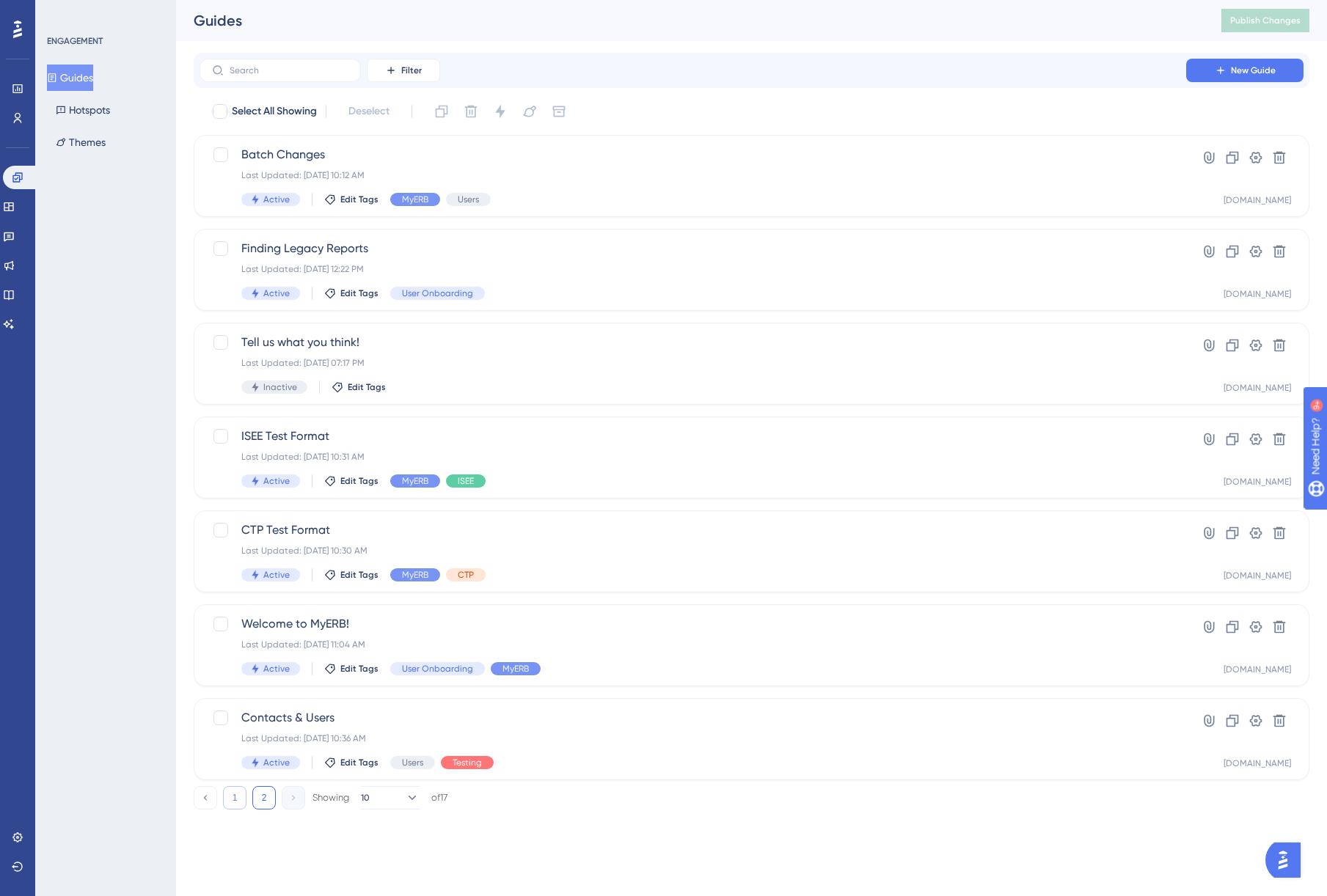
click at [235, 806] on button "1" at bounding box center [235, 798] width 24 height 24
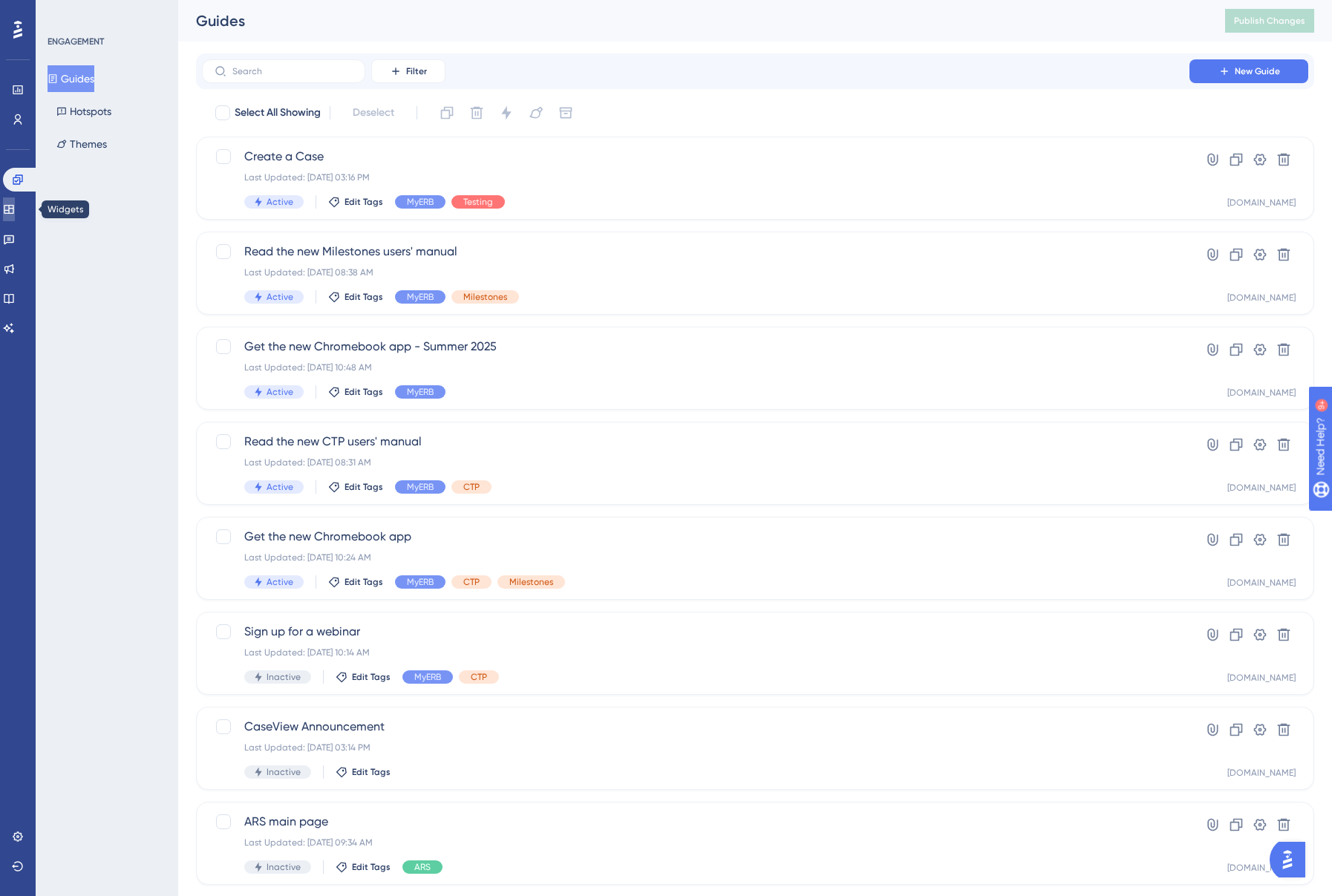
click at [15, 215] on link at bounding box center [8, 210] width 12 height 24
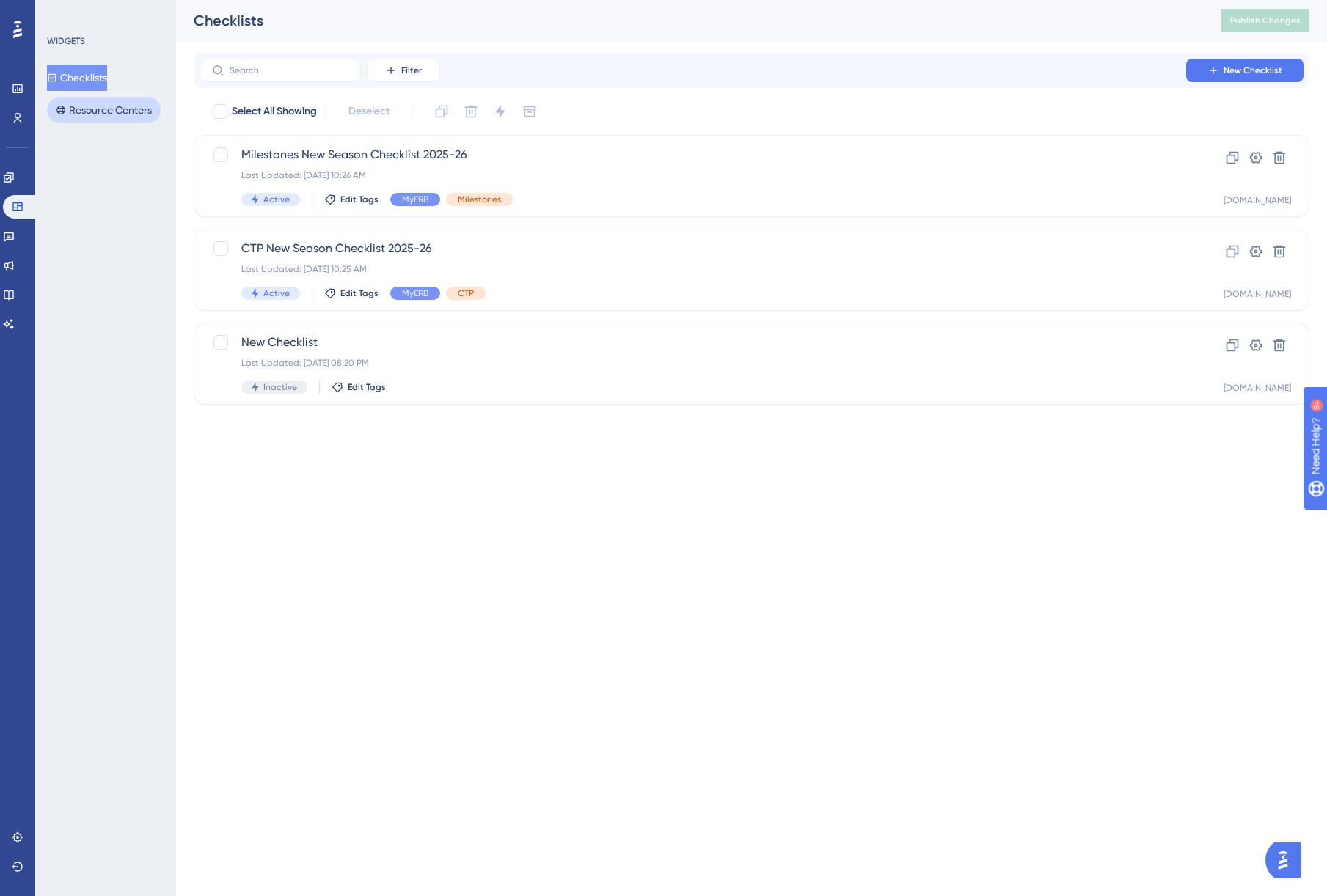
click at [107, 109] on button "Resource Centers" at bounding box center [104, 109] width 114 height 27
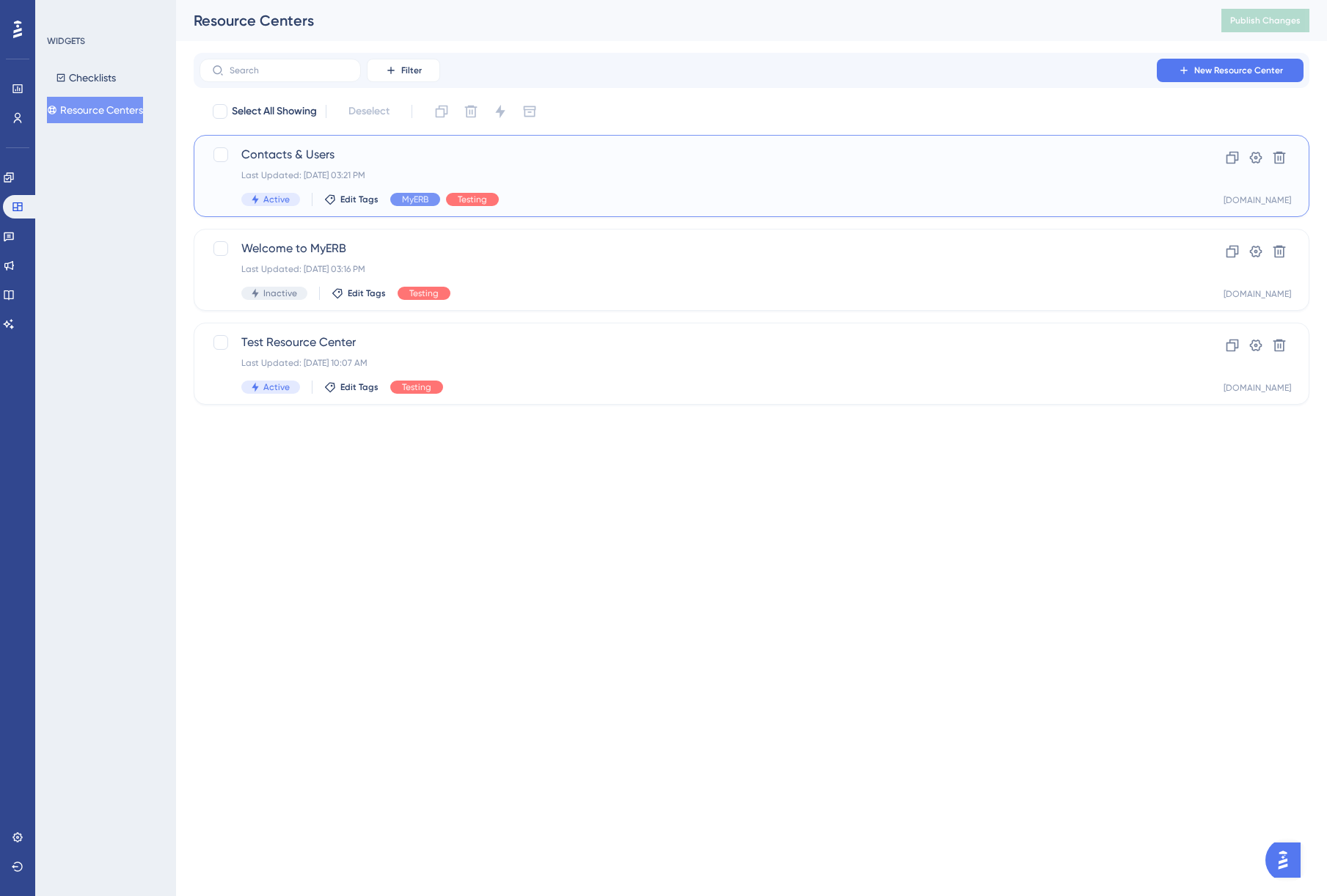
click at [591, 178] on div "Last Updated: Aug 27 2025, 03:21 PM" at bounding box center [692, 175] width 903 height 12
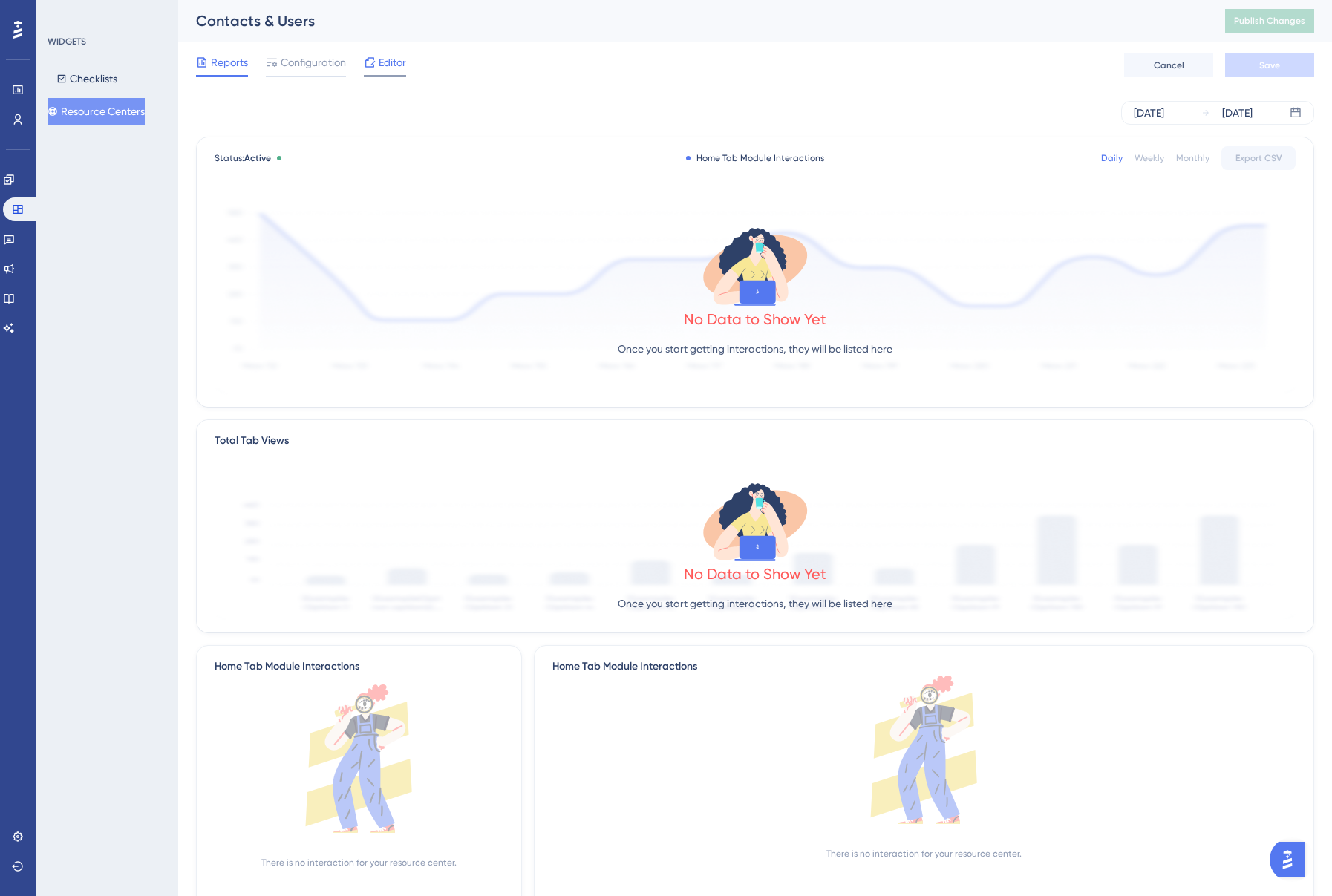
click at [374, 71] on div at bounding box center [369, 61] width 12 height 18
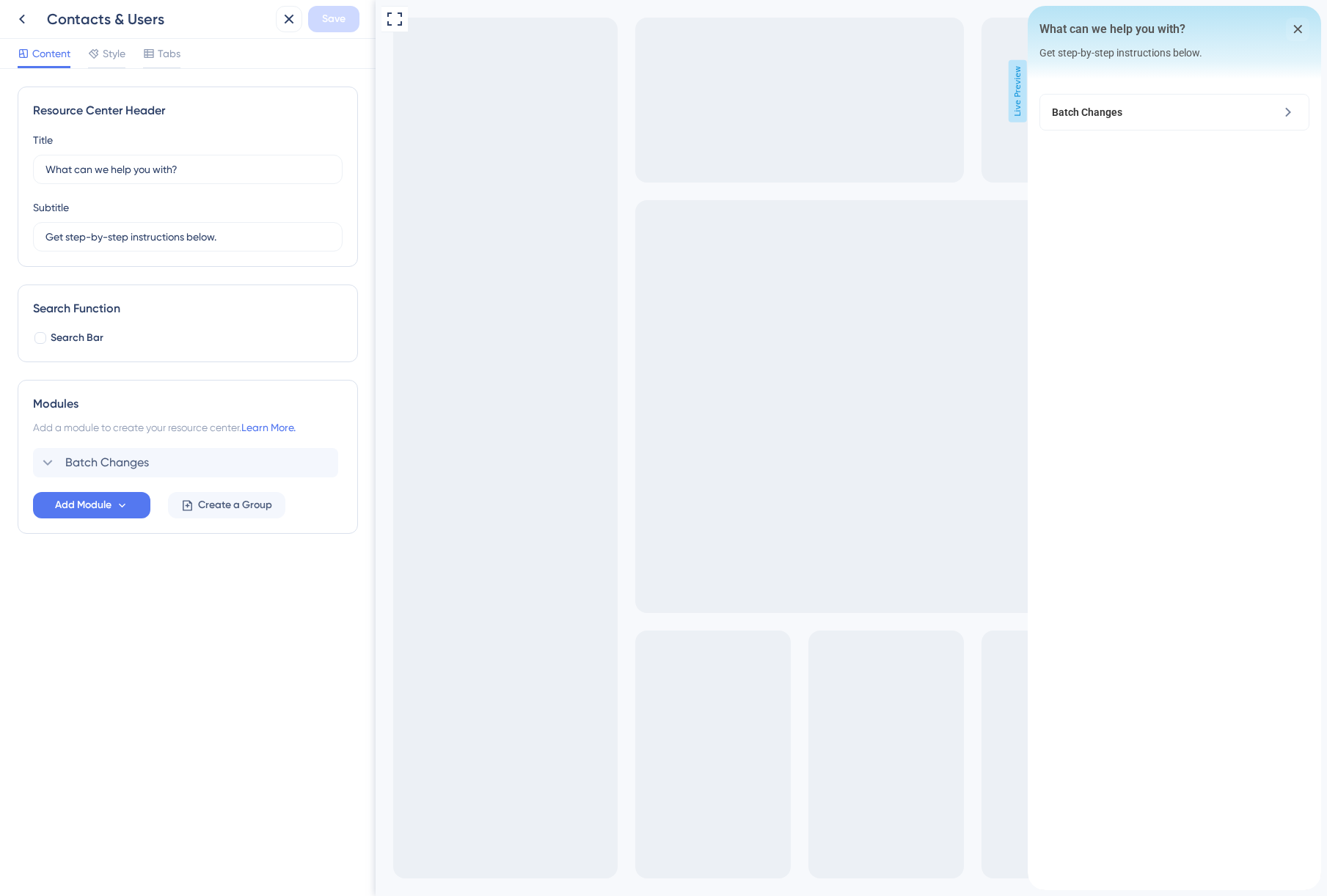
click at [121, 399] on div "Modules" at bounding box center [188, 404] width 309 height 17
click at [87, 511] on span "Add Module" at bounding box center [83, 505] width 56 height 17
click at [92, 579] on div "Guide Guide" at bounding box center [91, 578] width 75 height 29
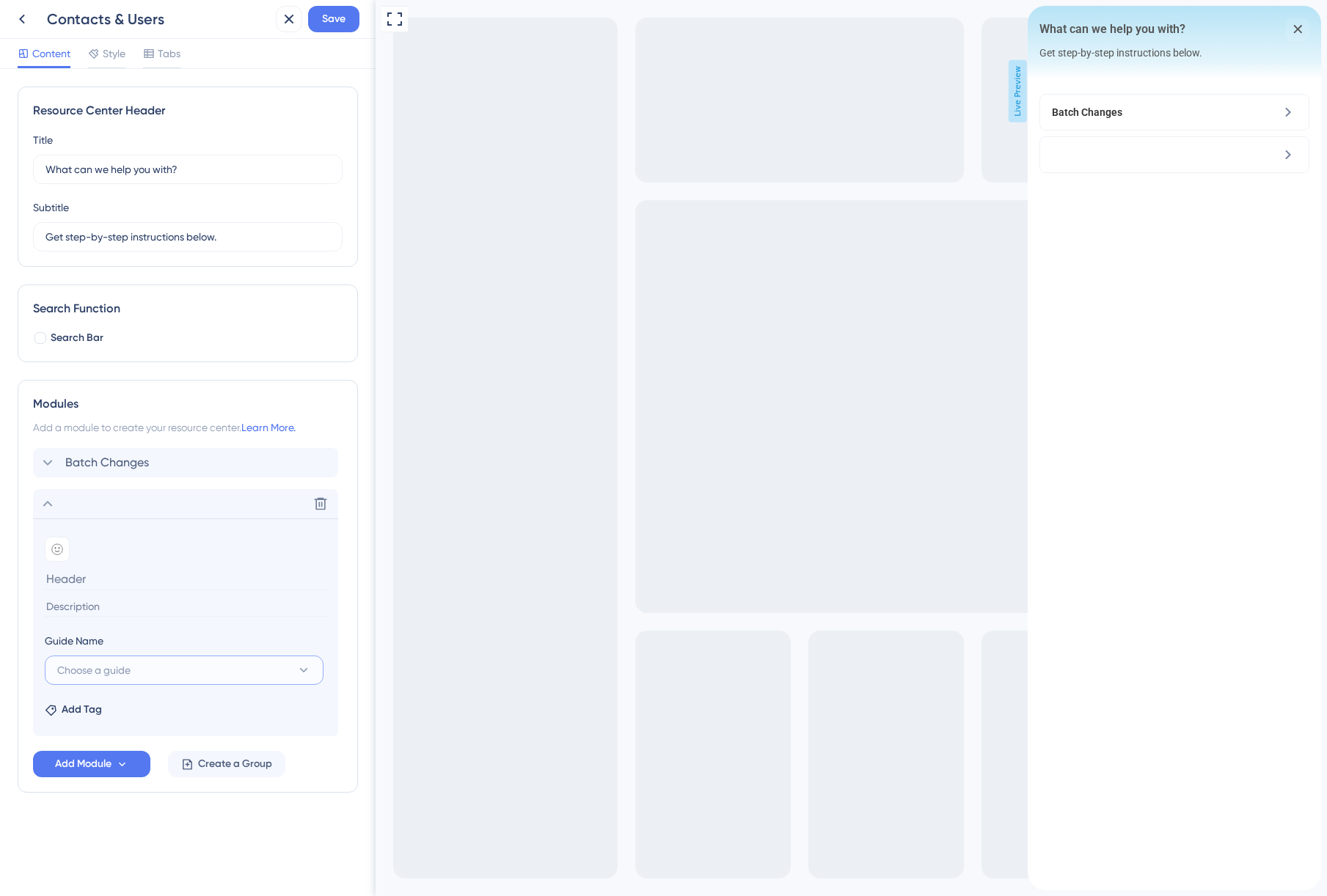
click at [120, 674] on span "Choose a guide" at bounding box center [94, 670] width 74 height 17
click at [121, 754] on span "Create a Case" at bounding box center [100, 759] width 68 height 17
type input "Create a Case"
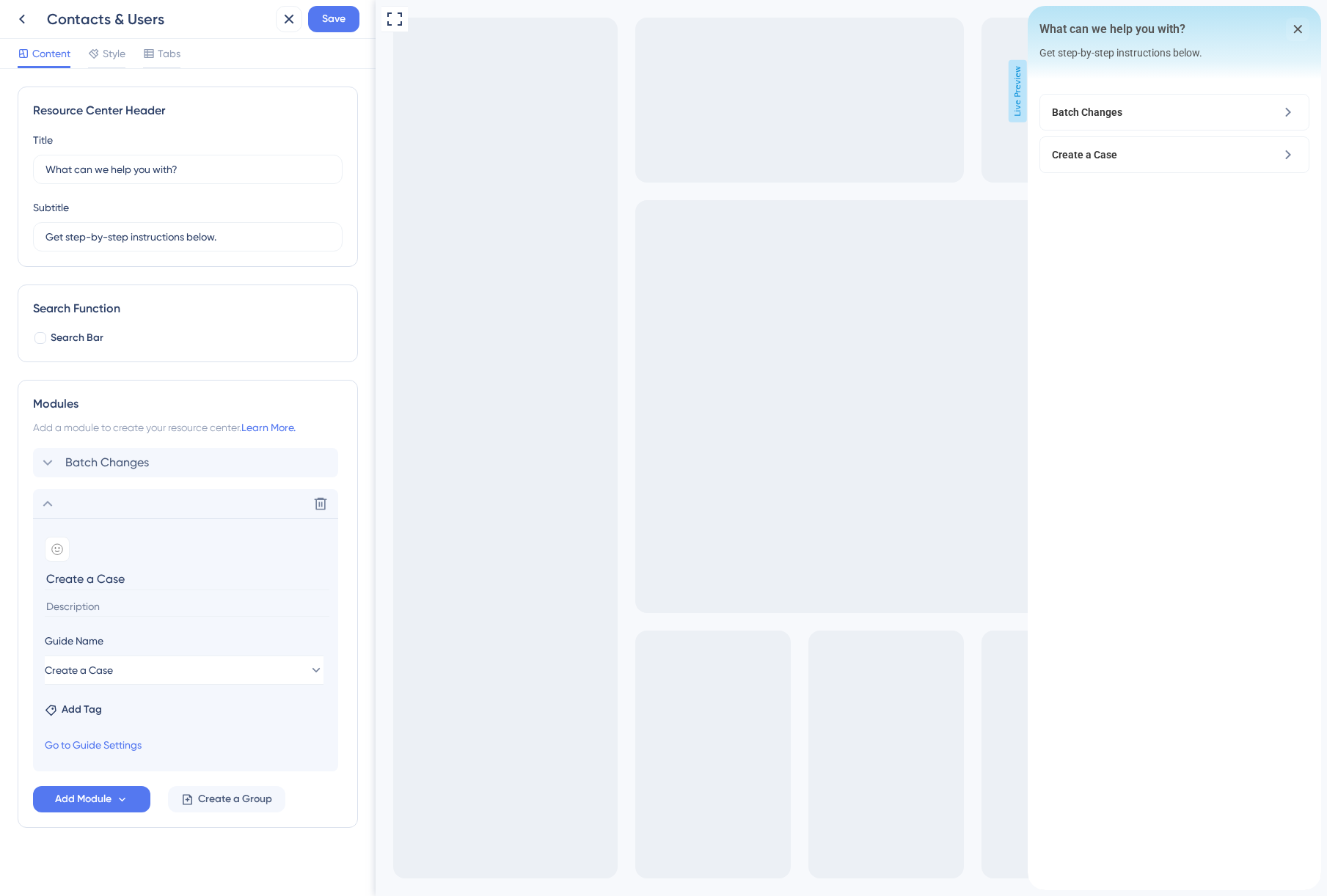
click at [104, 604] on input at bounding box center [187, 607] width 284 height 20
click at [195, 604] on input "Still need help? Contact our suport team." at bounding box center [187, 607] width 284 height 20
type input "Still need help? Contact our support team."
drag, startPoint x: 127, startPoint y: 583, endPoint x: 45, endPoint y: 578, distance: 82.2
click at [45, 578] on input "Create a Case" at bounding box center [187, 579] width 284 height 23
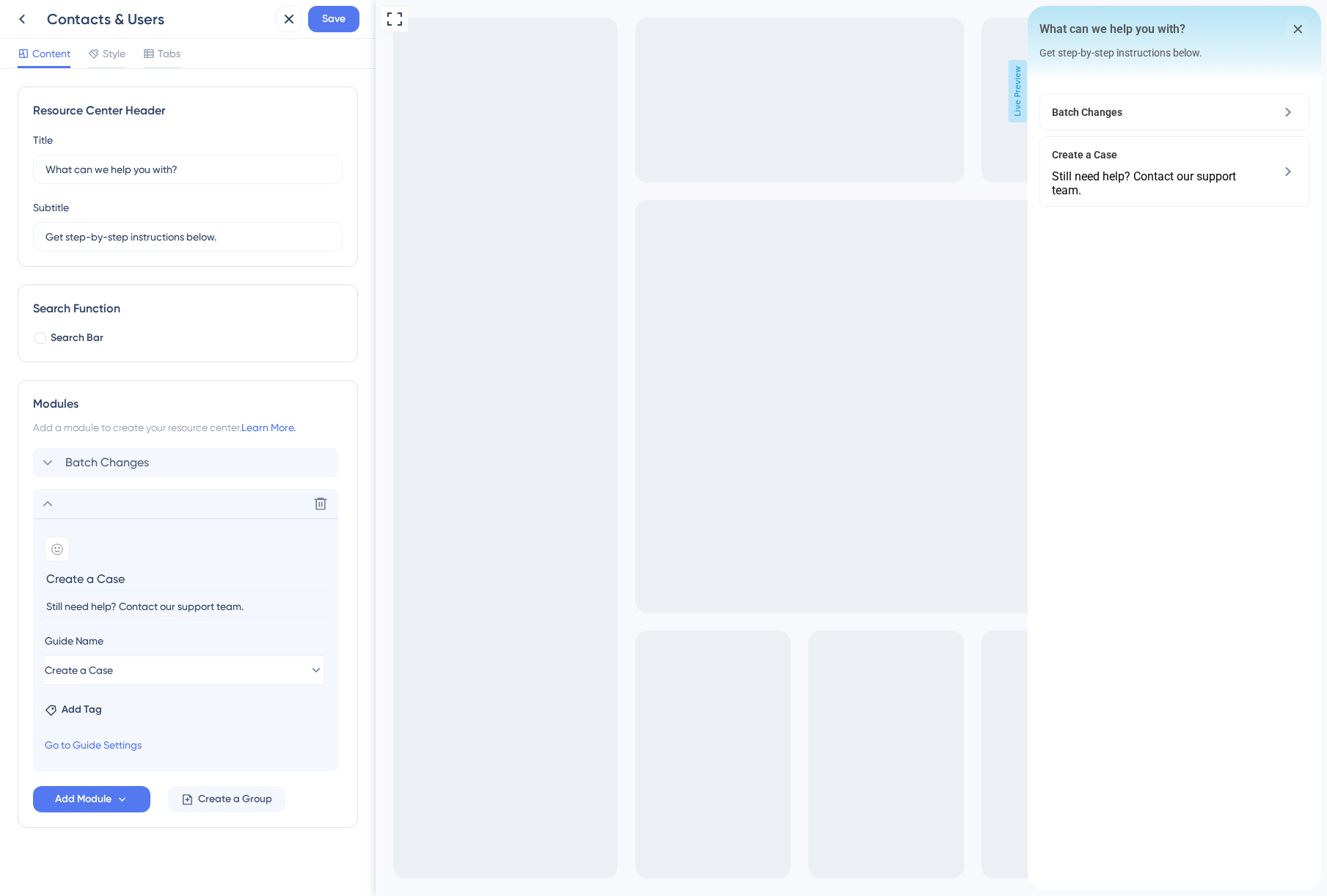
type input "S"
click at [56, 580] on input "contact Support" at bounding box center [187, 579] width 284 height 23
type input "Contact Support"
drag, startPoint x: 121, startPoint y: 605, endPoint x: 157, endPoint y: 607, distance: 36.1
click at [157, 607] on input "Still need help? Contact our support team." at bounding box center [187, 607] width 284 height 20
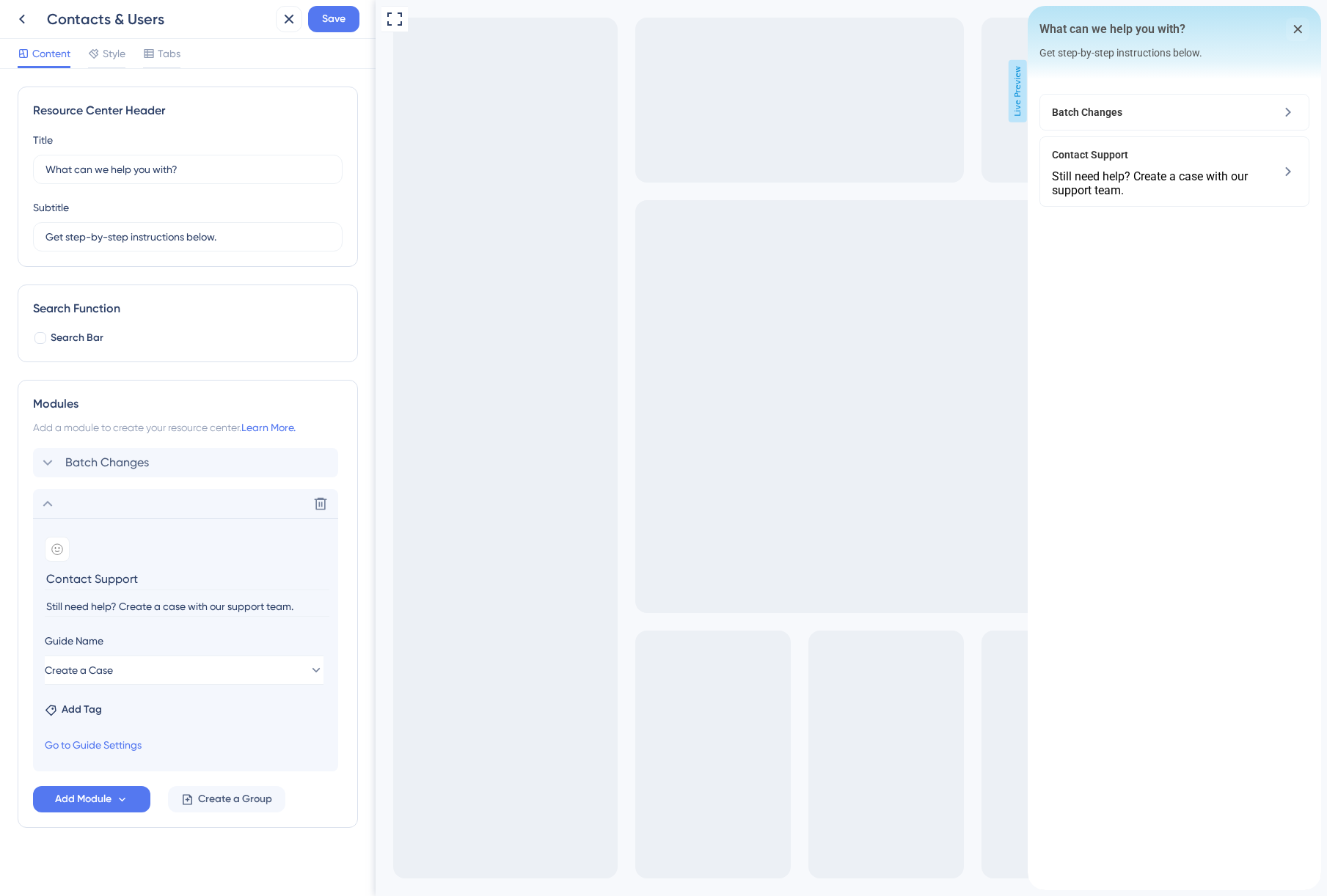
click at [294, 607] on input "Still need help? Create a case with our support team." at bounding box center [187, 607] width 284 height 20
type input "Still need help? Create a case with our support team."
click at [57, 552] on icon at bounding box center [57, 549] width 12 height 12
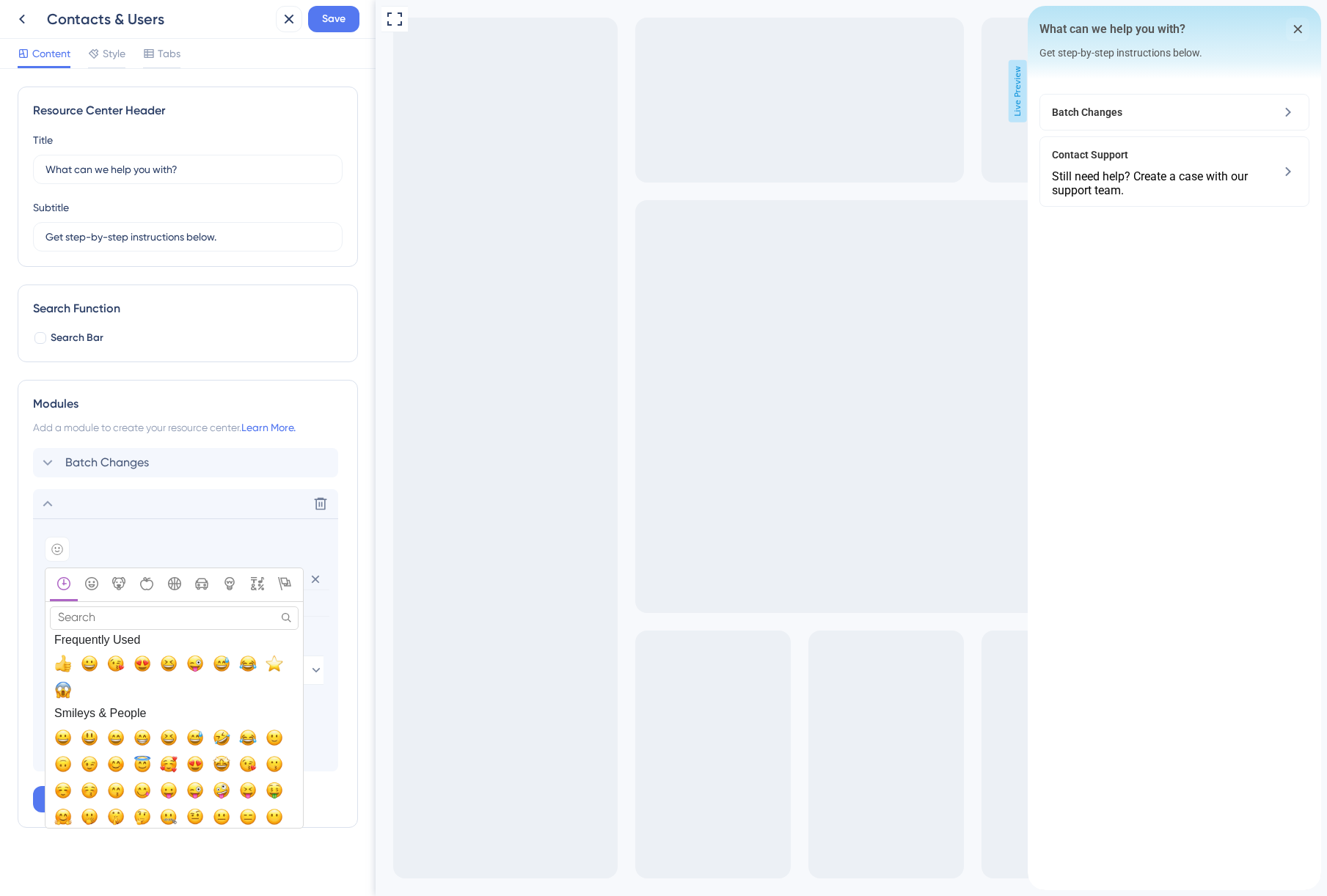
click at [100, 612] on input "Search" at bounding box center [174, 617] width 248 height 23
type input "?"
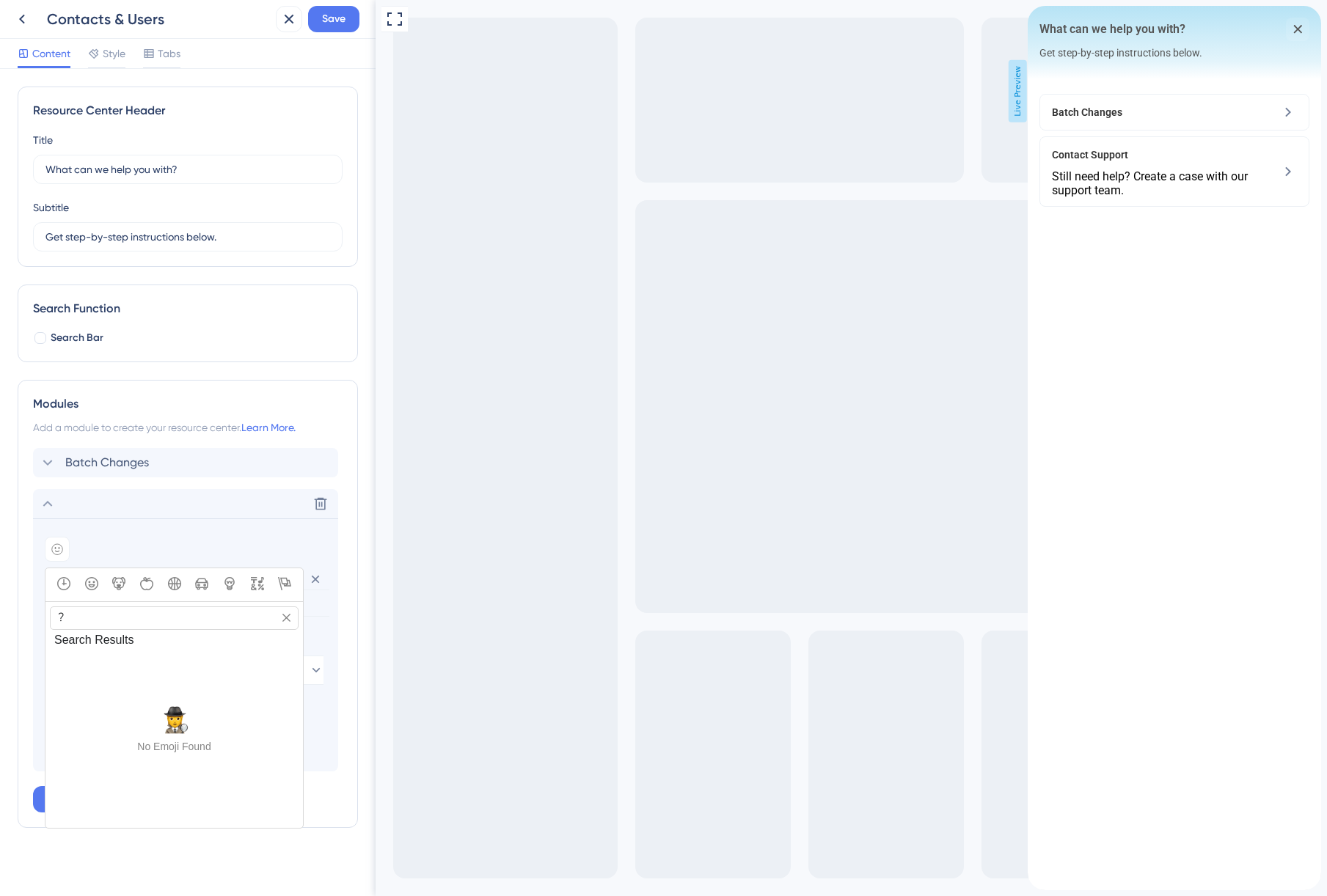
click at [100, 612] on input "?" at bounding box center [174, 617] width 248 height 23
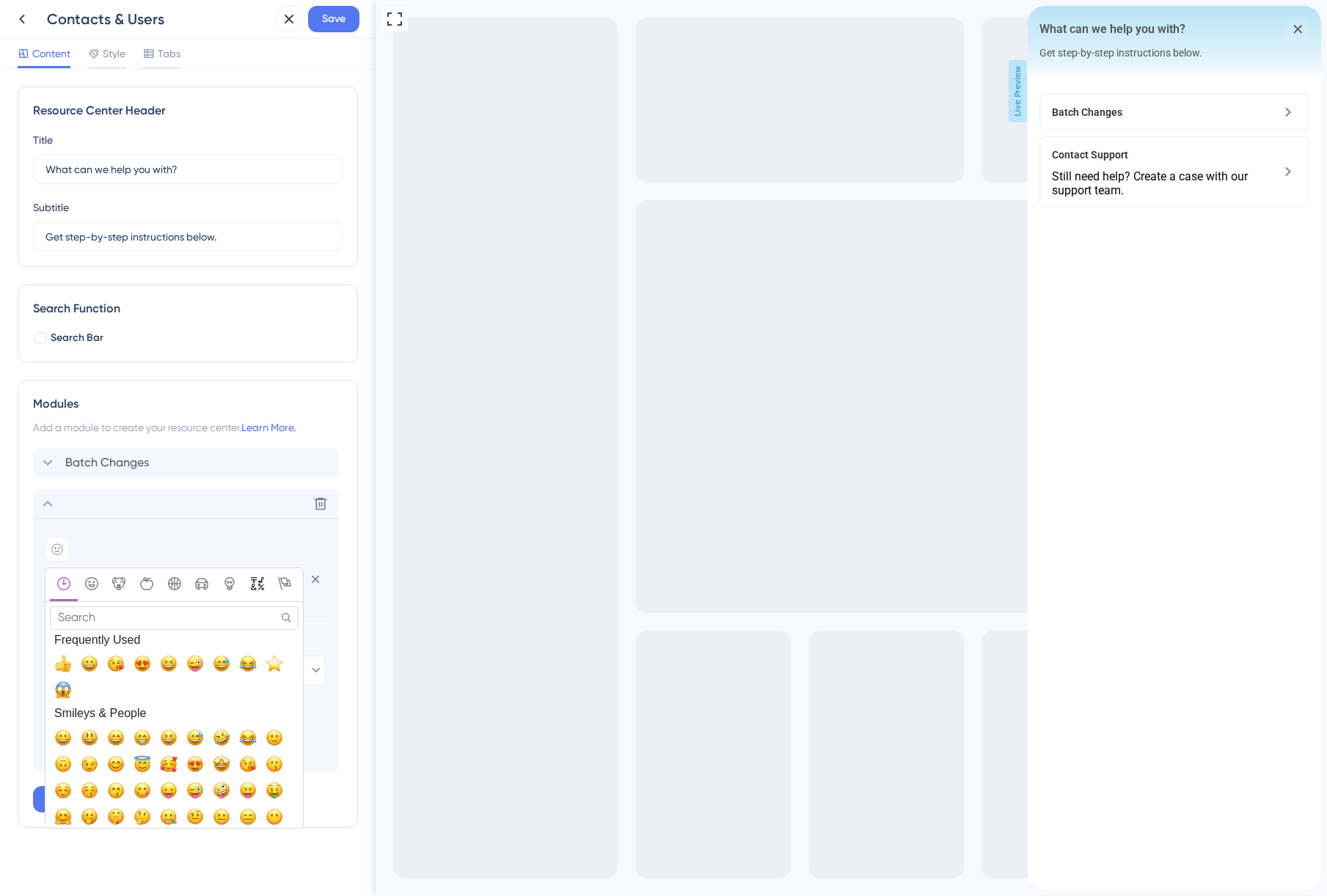
click at [255, 580] on icon "Symbols" at bounding box center [258, 583] width 13 height 13
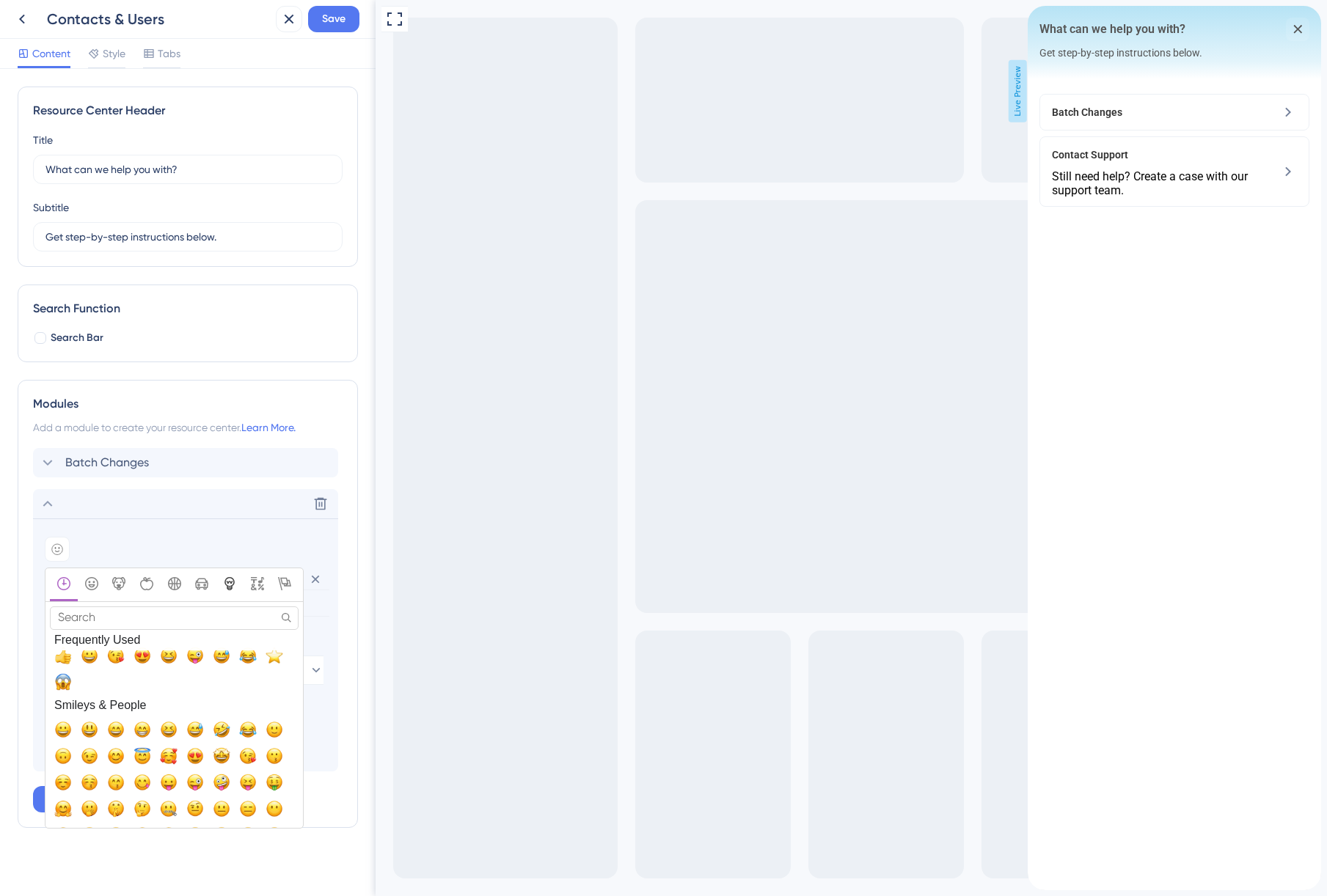
click at [225, 587] on icon "Objects" at bounding box center [229, 583] width 13 height 13
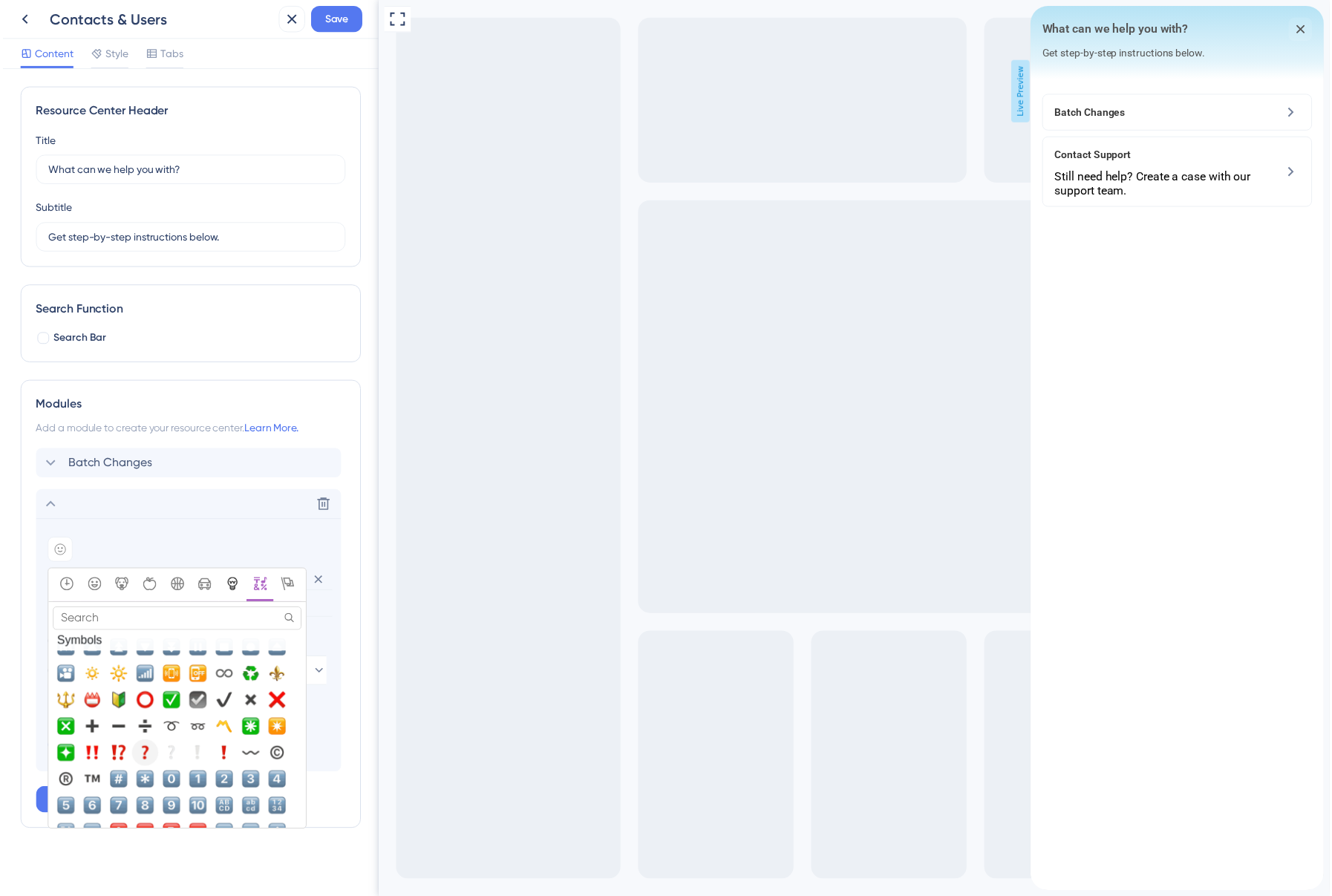
scroll to position [4446, 0]
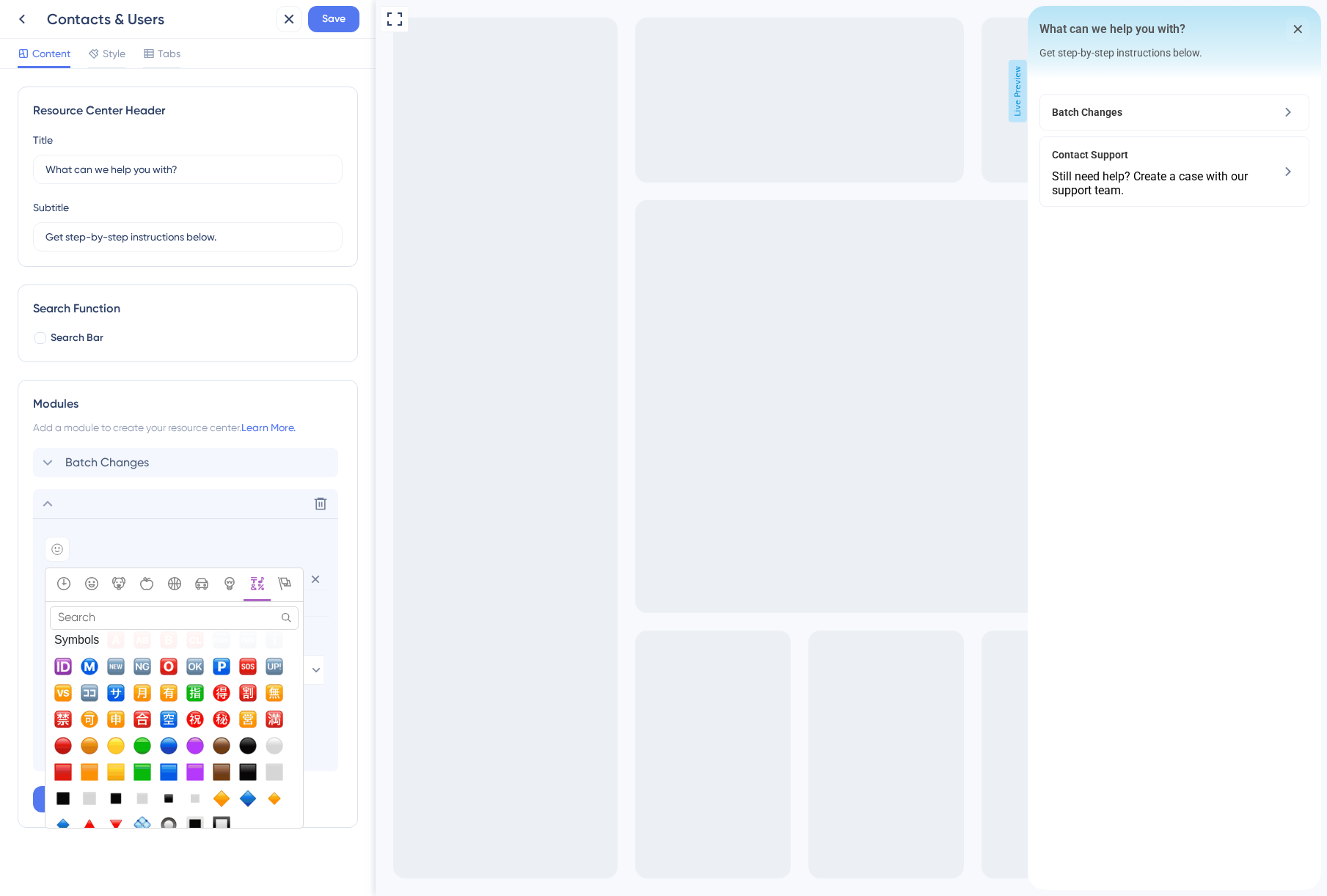
click at [316, 413] on div "Modules Add a module to create your resource center. Learn More. Batch Changes …" at bounding box center [188, 603] width 340 height 448
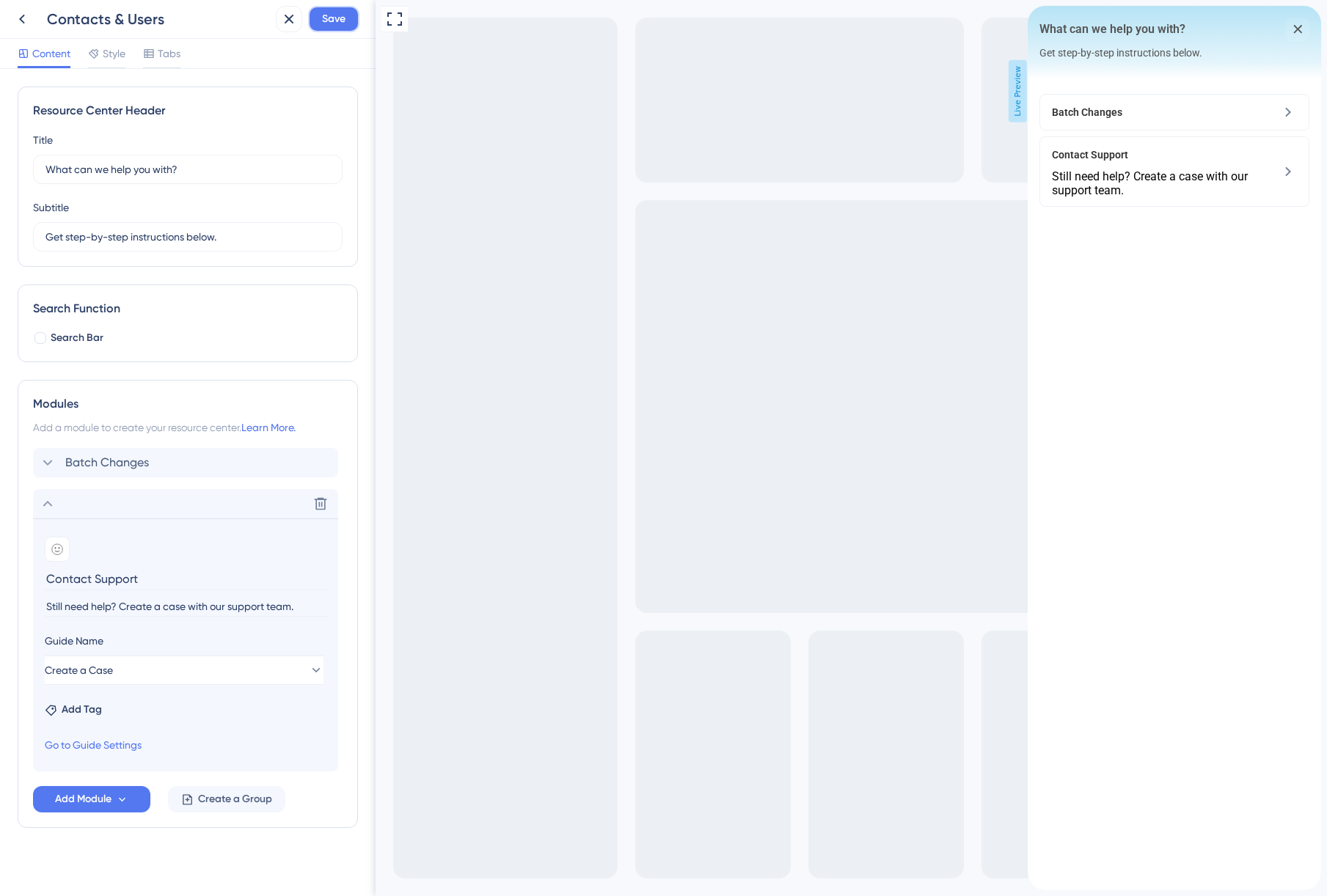
click at [318, 17] on button "Save" at bounding box center [334, 18] width 52 height 27
click at [27, 25] on icon at bounding box center [21, 18] width 17 height 17
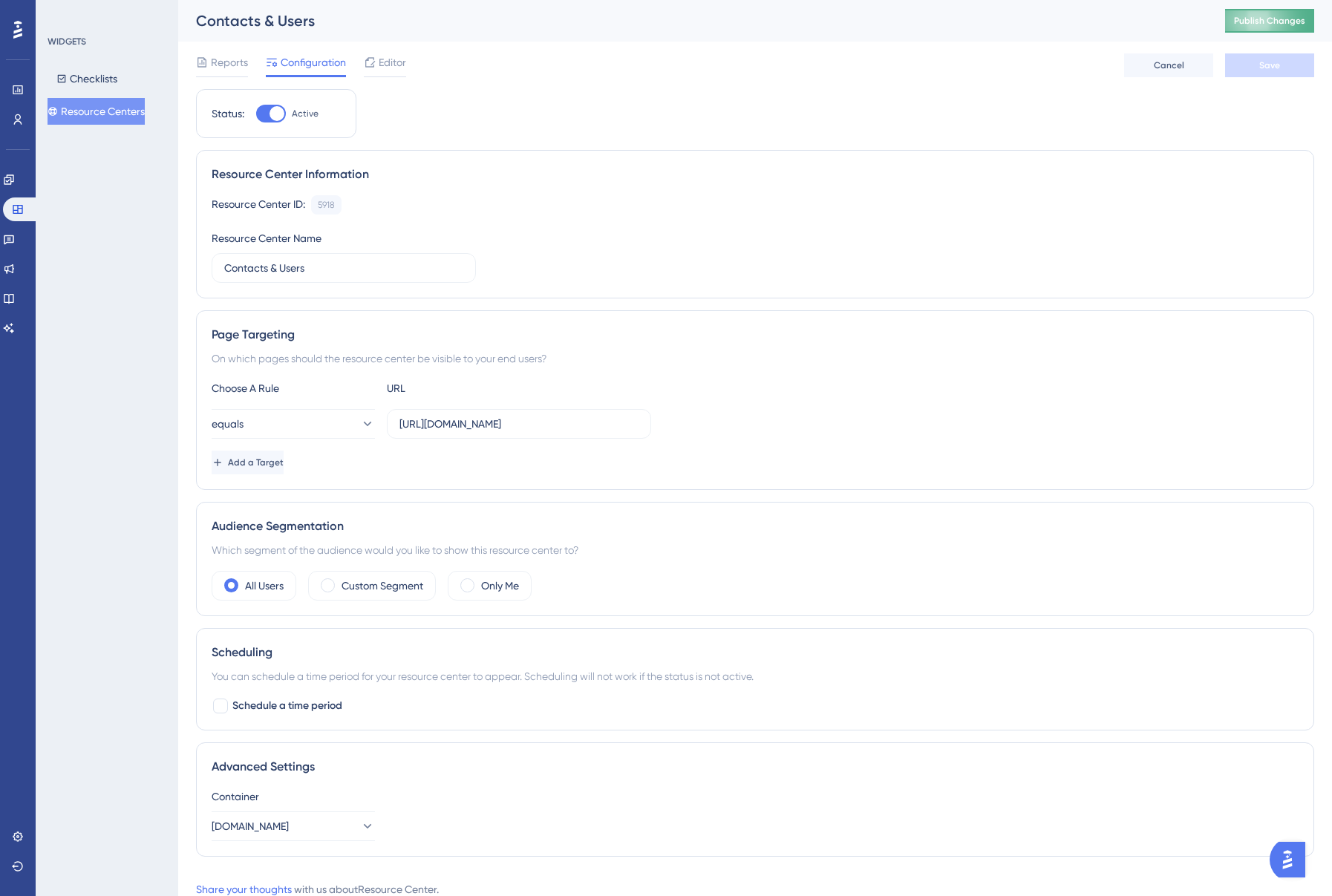
click at [1277, 20] on span "Publish Changes" at bounding box center [1269, 20] width 72 height 12
click at [15, 178] on link at bounding box center [8, 180] width 12 height 24
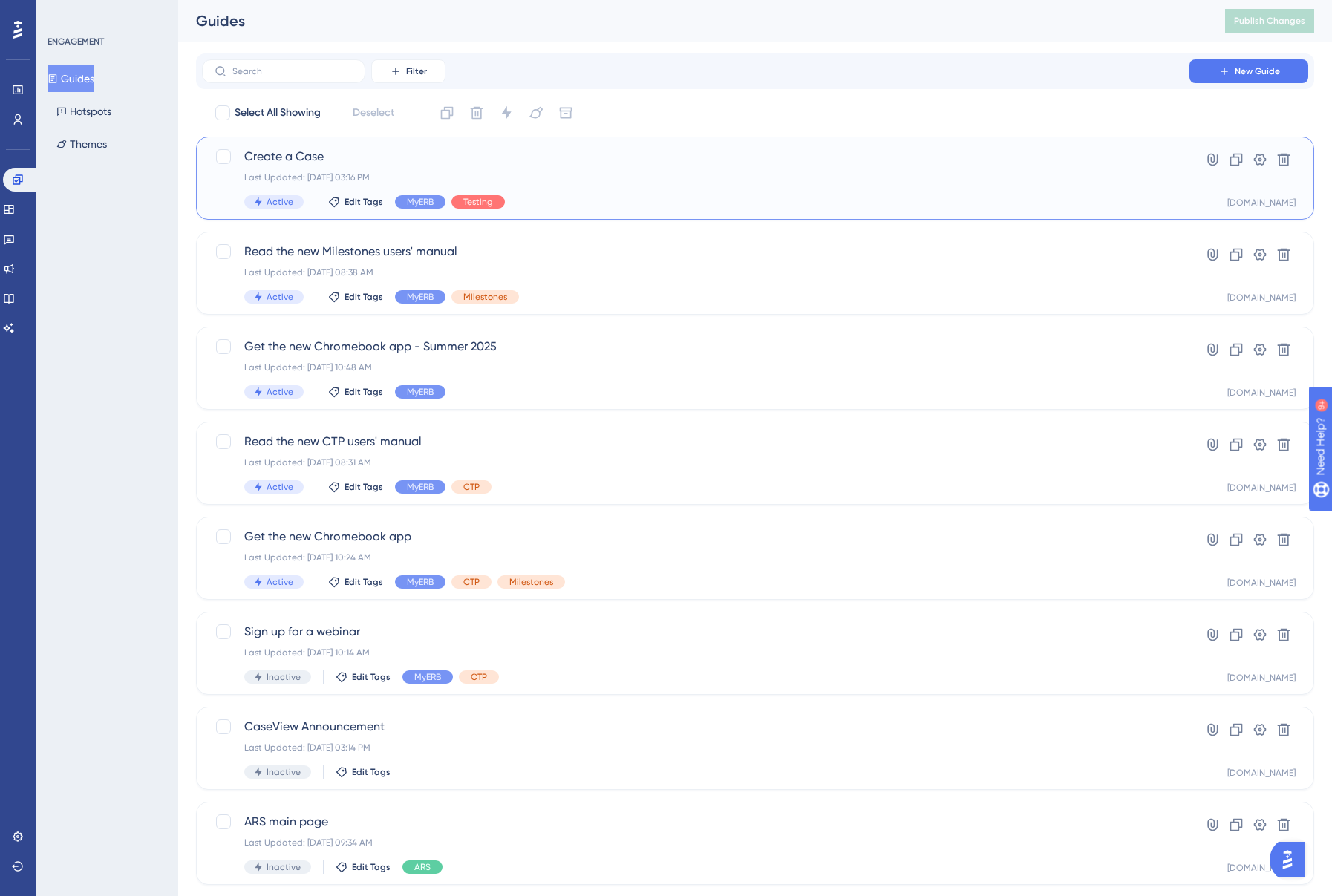
click at [558, 160] on span "Create a Case" at bounding box center [695, 156] width 903 height 18
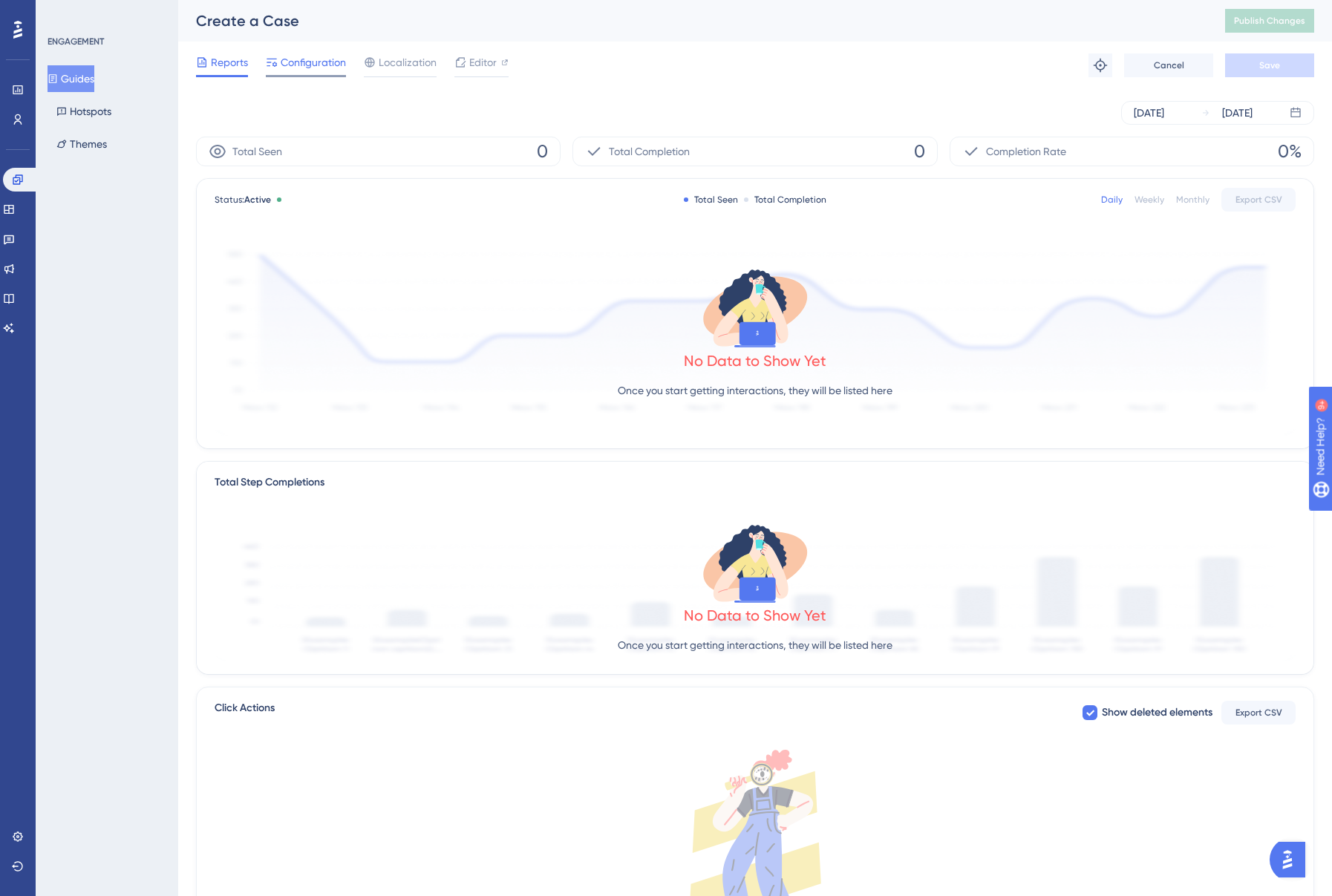
click at [311, 67] on span "Configuration" at bounding box center [313, 61] width 65 height 18
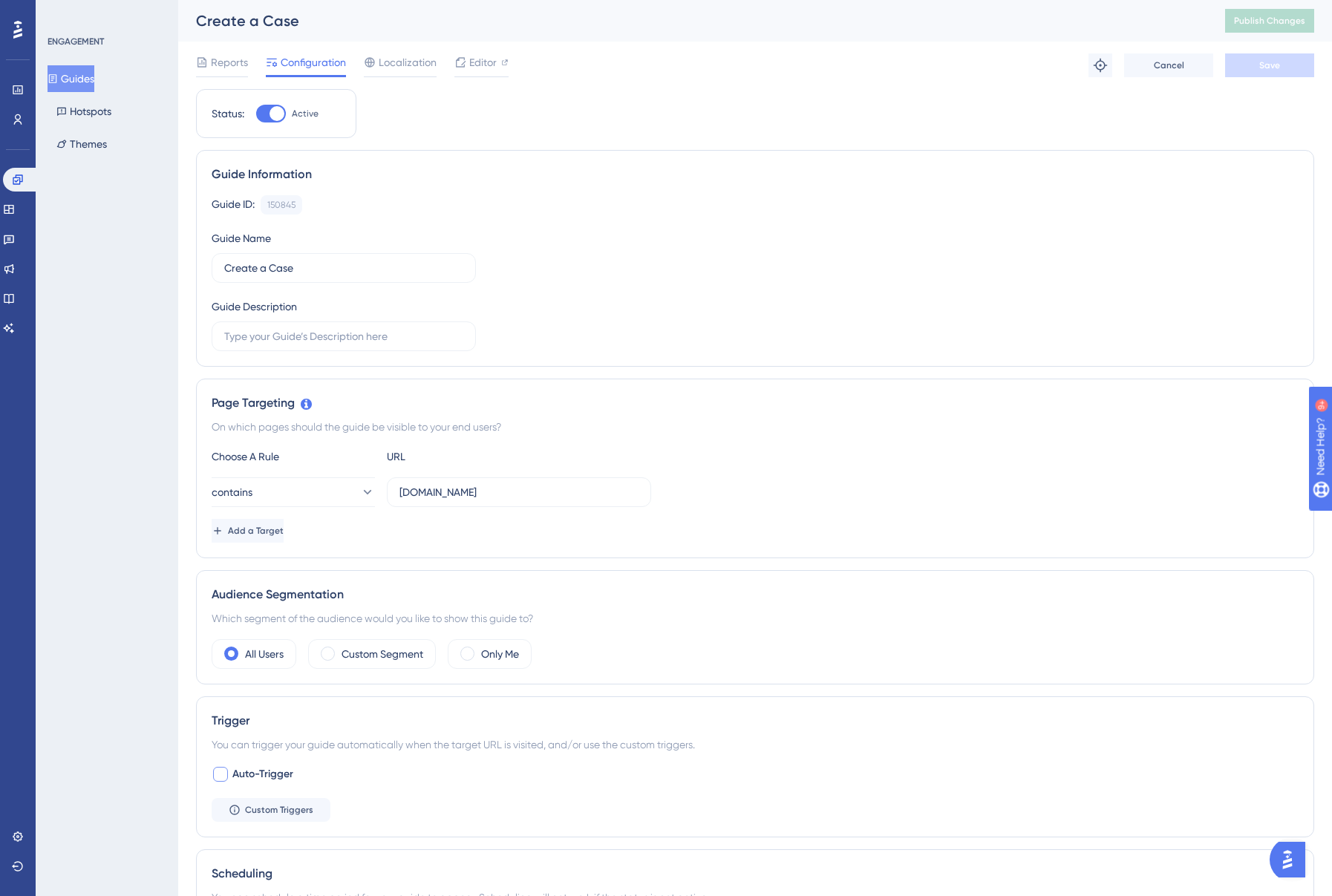
click at [224, 772] on div at bounding box center [221, 774] width 15 height 15
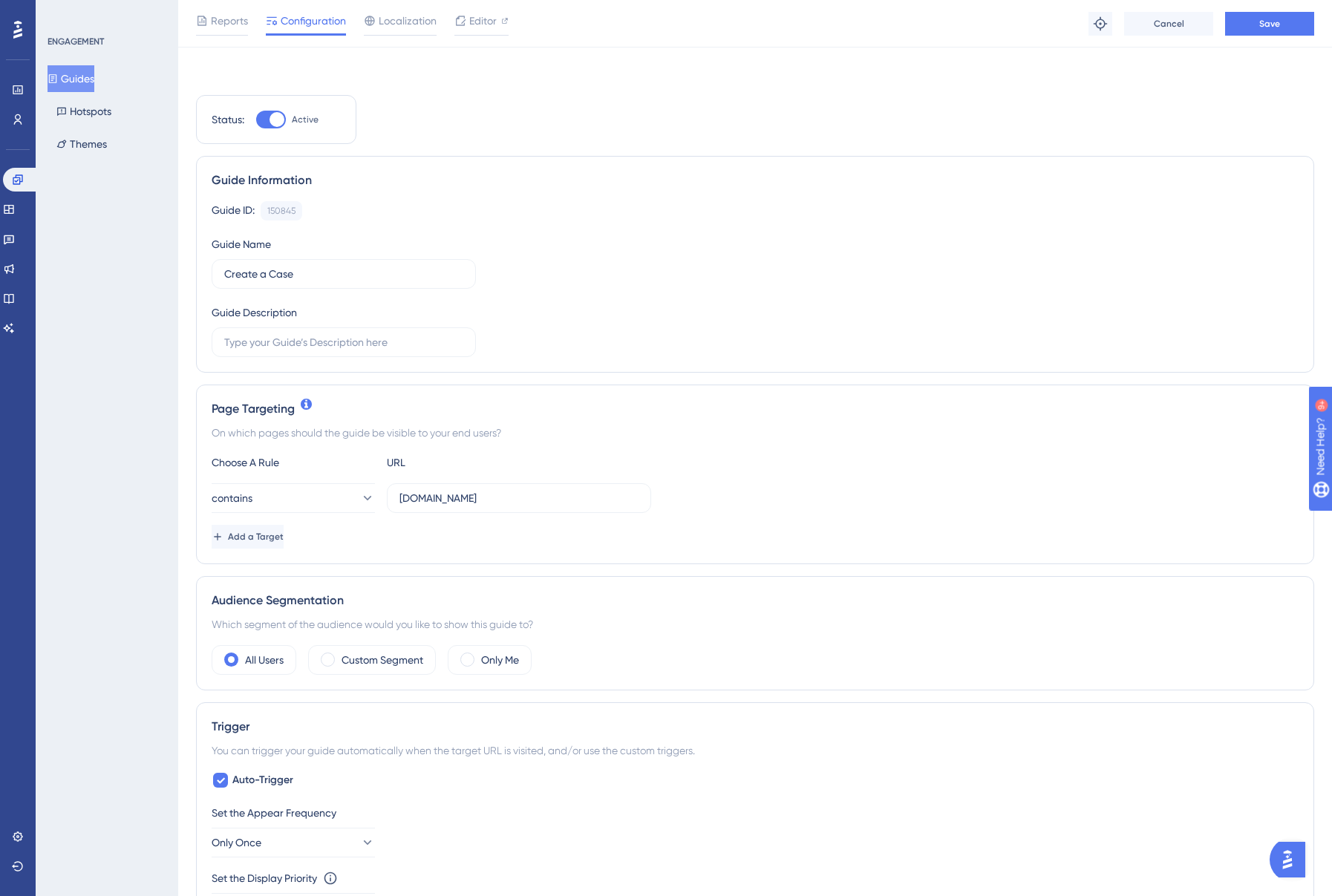
scroll to position [331, 0]
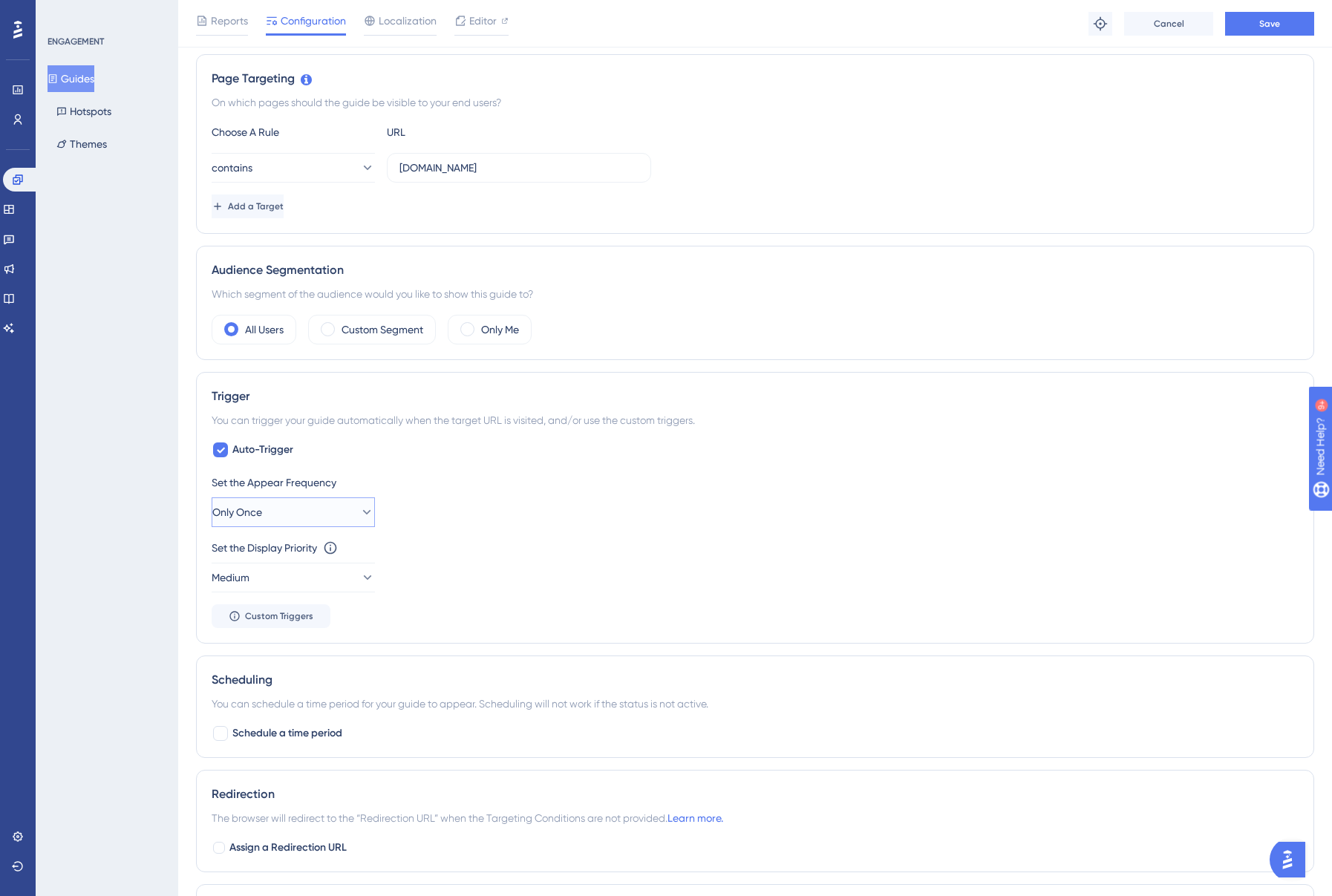
click at [363, 515] on button "Only Once" at bounding box center [292, 512] width 163 height 30
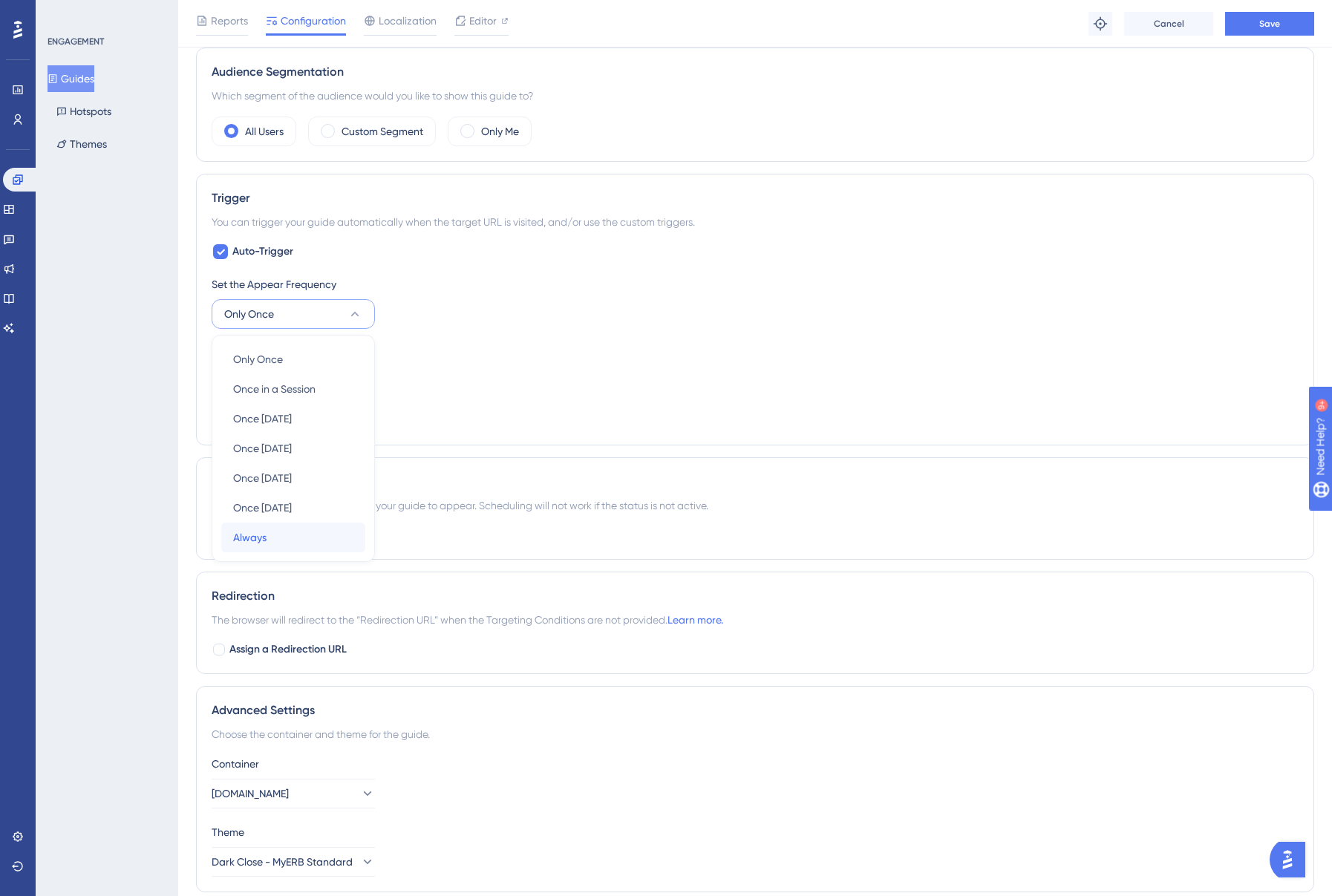
click at [310, 540] on div "Always Always" at bounding box center [292, 537] width 120 height 30
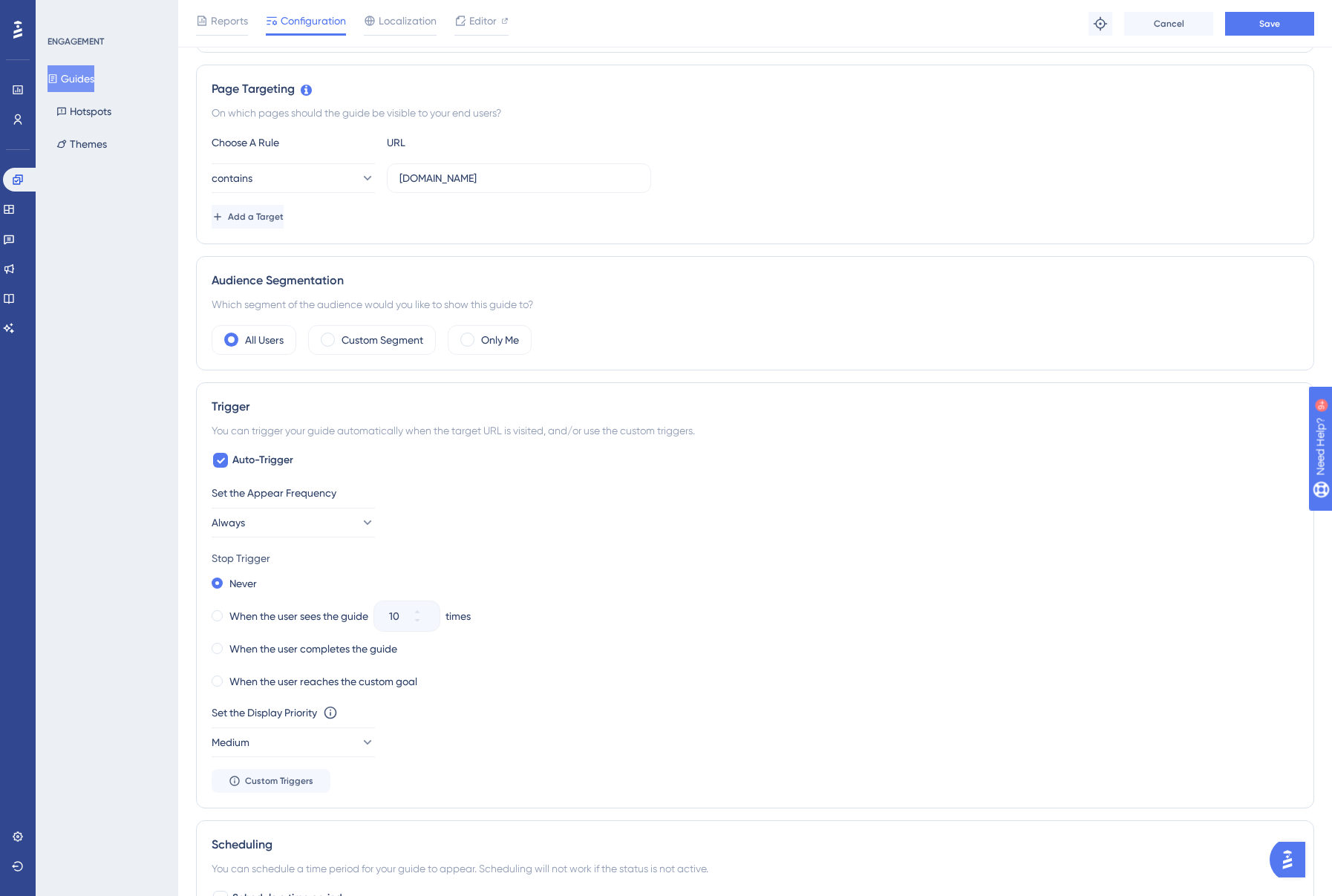
scroll to position [204, 0]
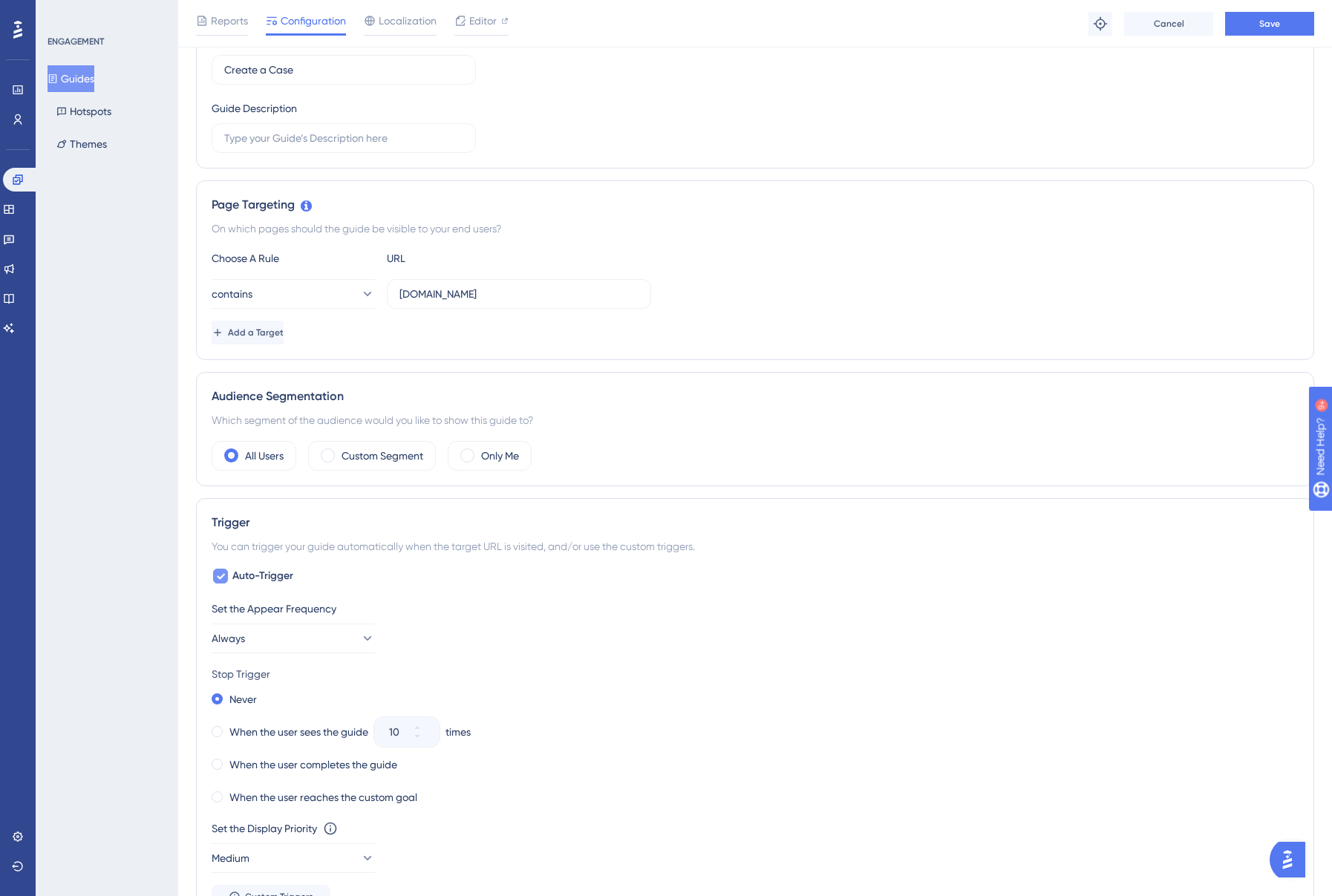
click at [218, 572] on icon at bounding box center [221, 576] width 9 height 12
checkbox input "false"
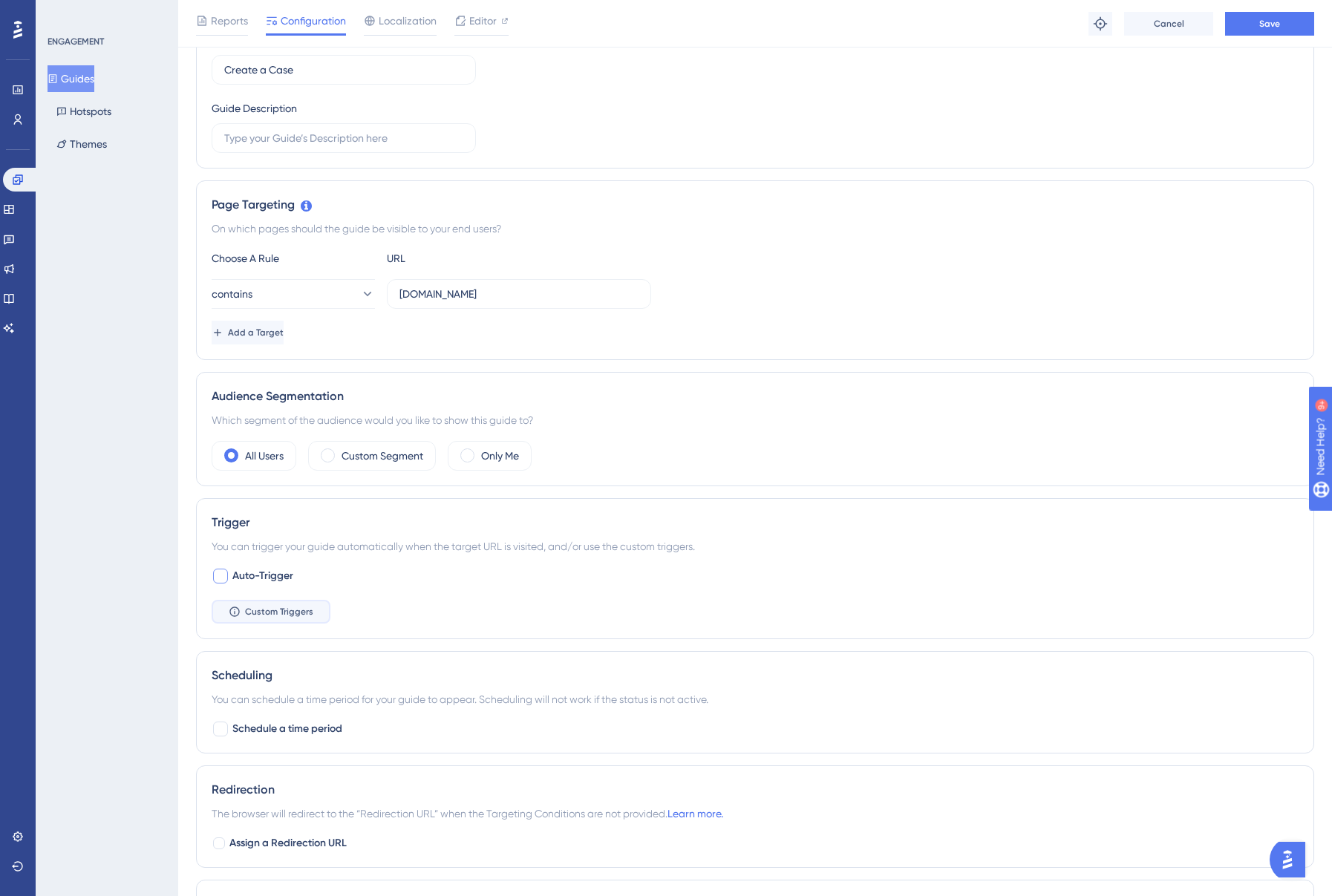
click at [271, 616] on span "Custom Triggers" at bounding box center [279, 611] width 68 height 12
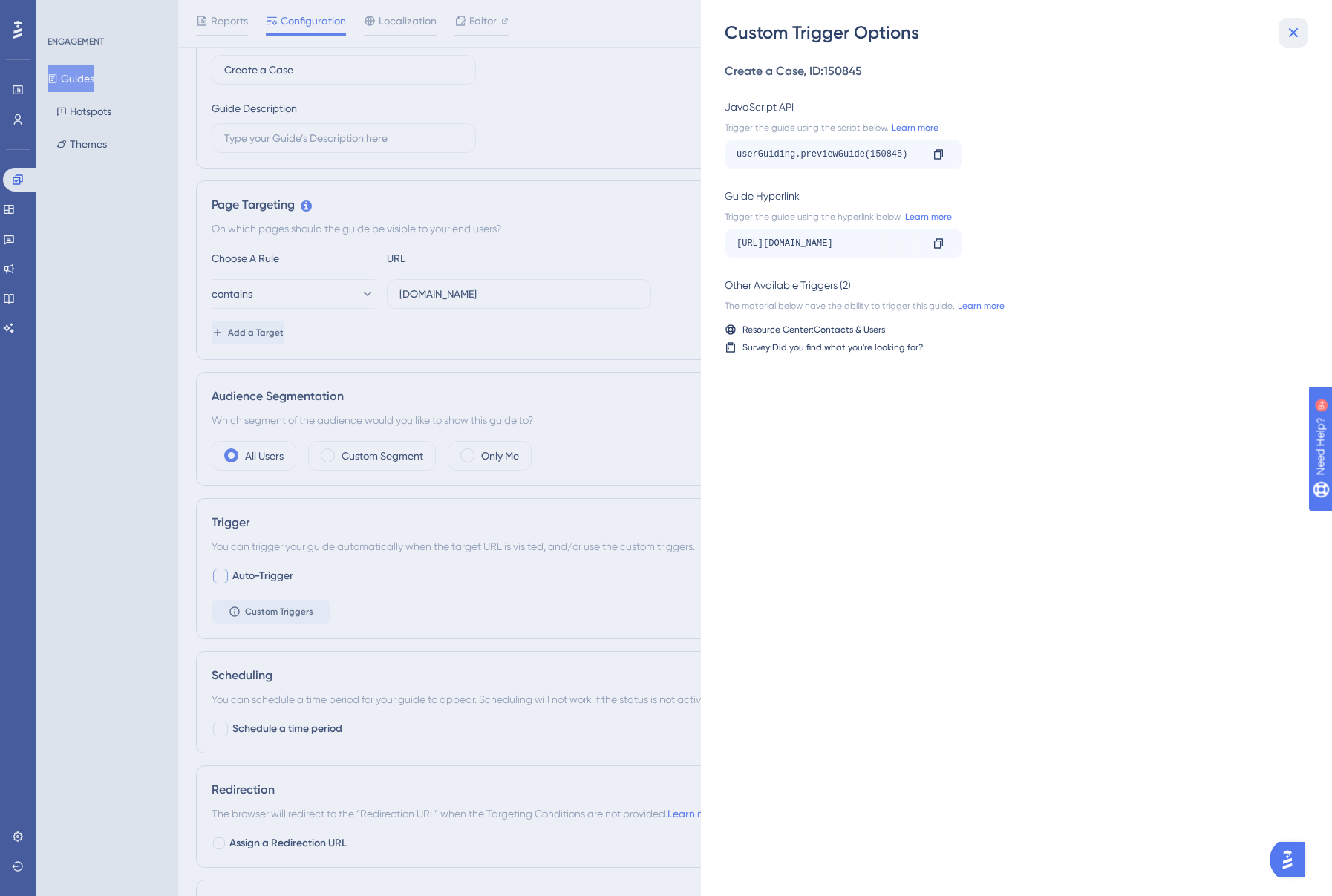
click at [1295, 36] on icon at bounding box center [1293, 33] width 18 height 18
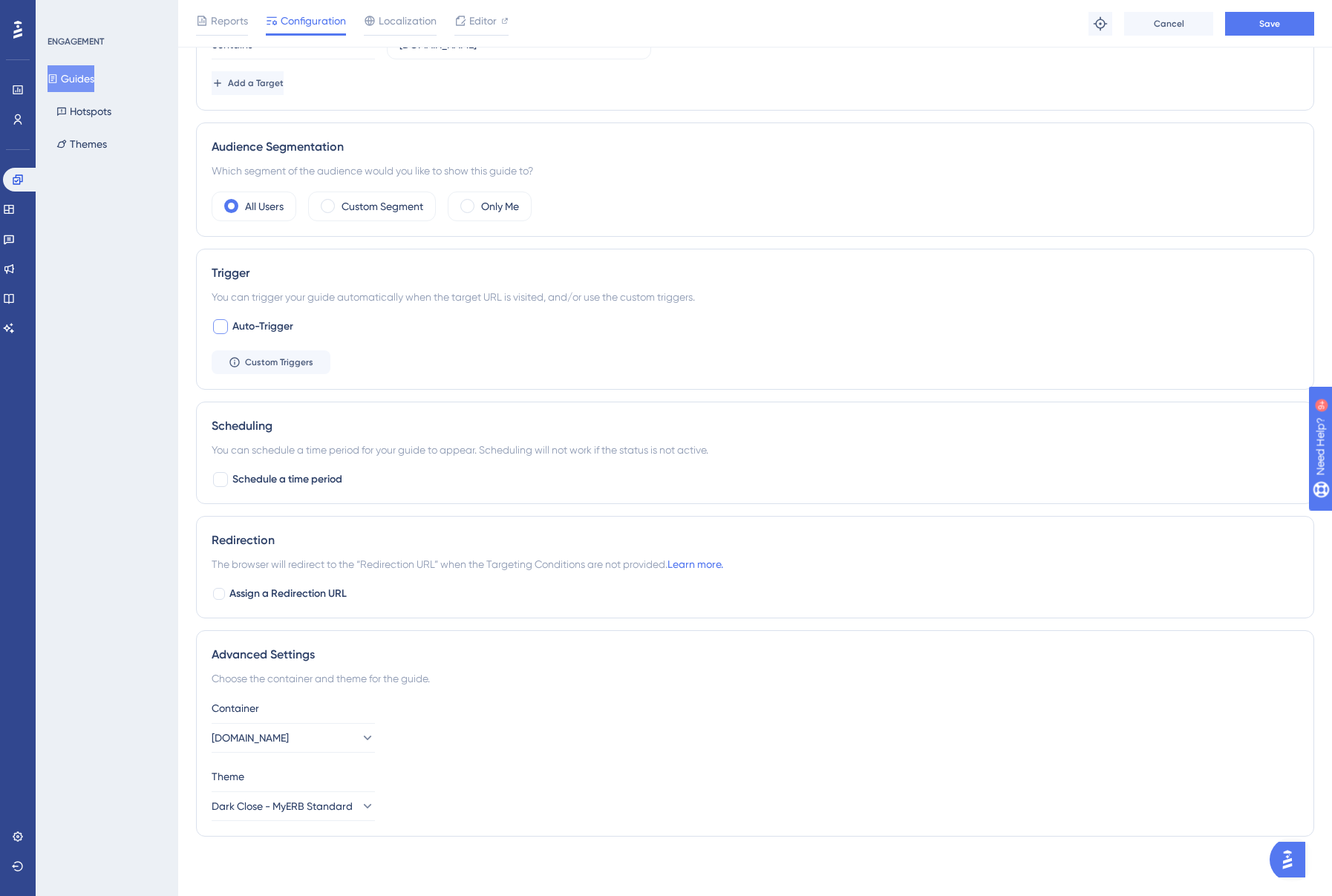
scroll to position [0, 0]
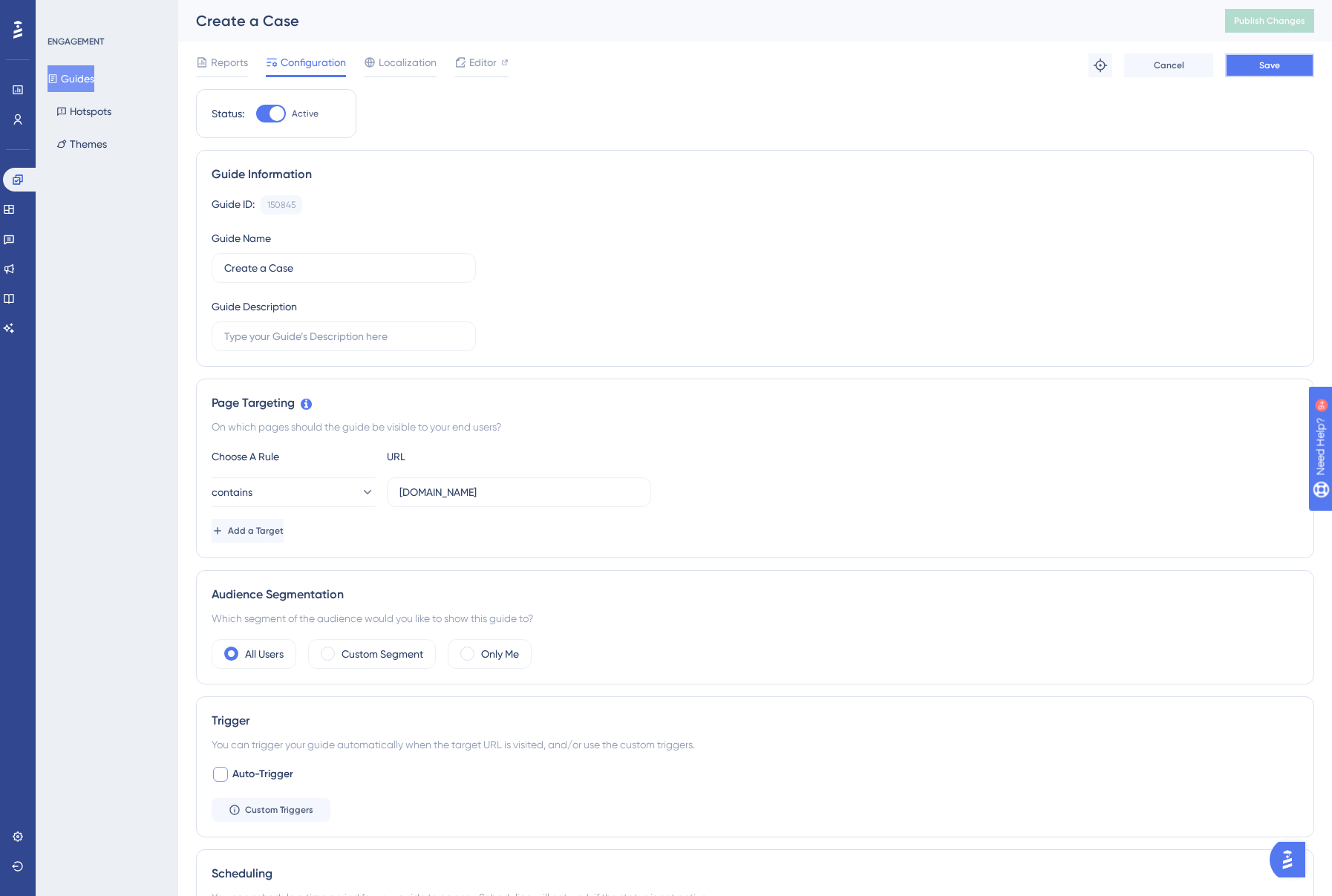
click at [1271, 68] on span "Save" at bounding box center [1270, 65] width 20 height 12
click at [428, 334] on input "text" at bounding box center [344, 336] width 239 height 17
click at [1280, 20] on span "Publish Changes" at bounding box center [1269, 20] width 72 height 12
click at [15, 210] on icon at bounding box center [8, 209] width 12 height 12
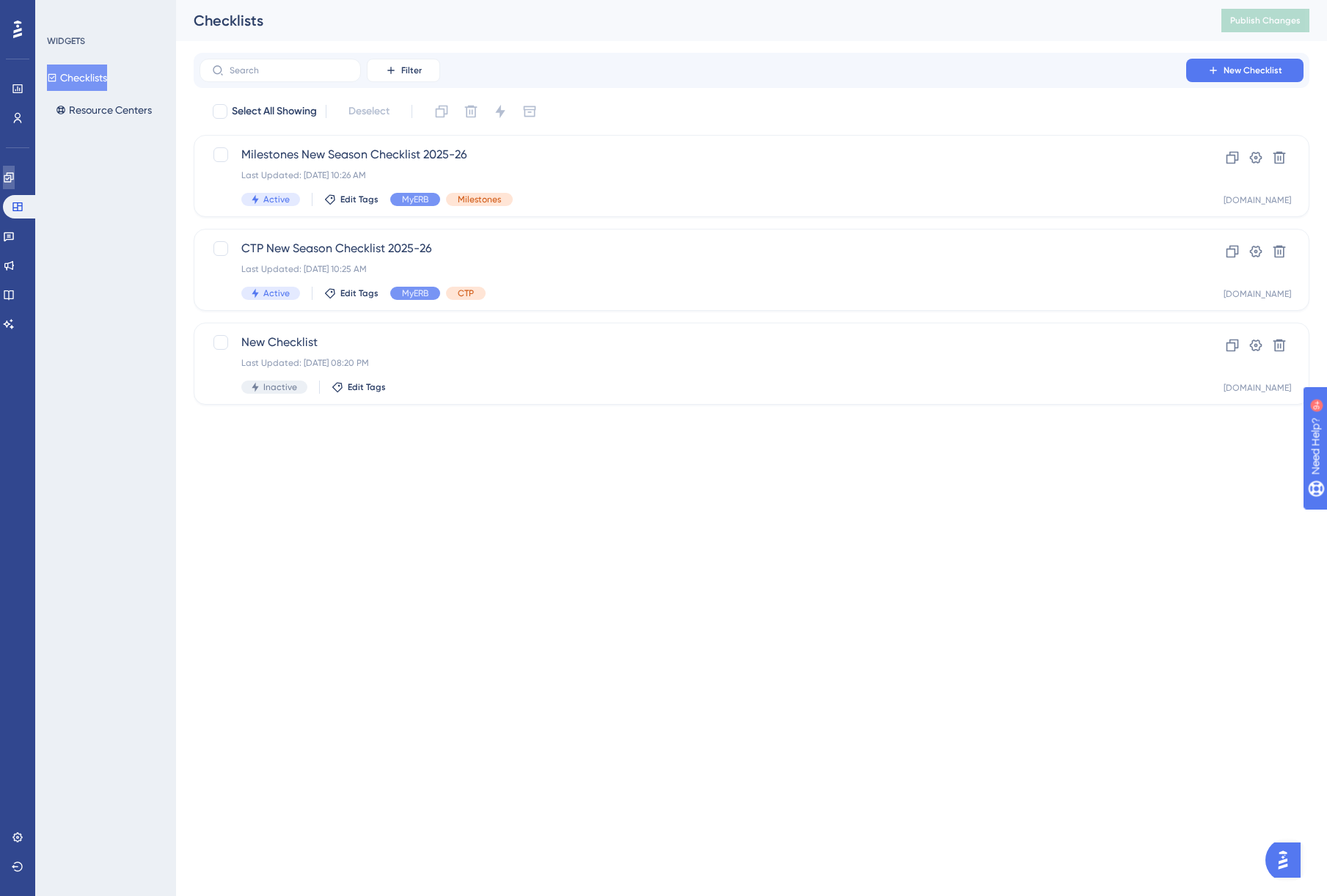
click at [15, 189] on link at bounding box center [8, 178] width 12 height 24
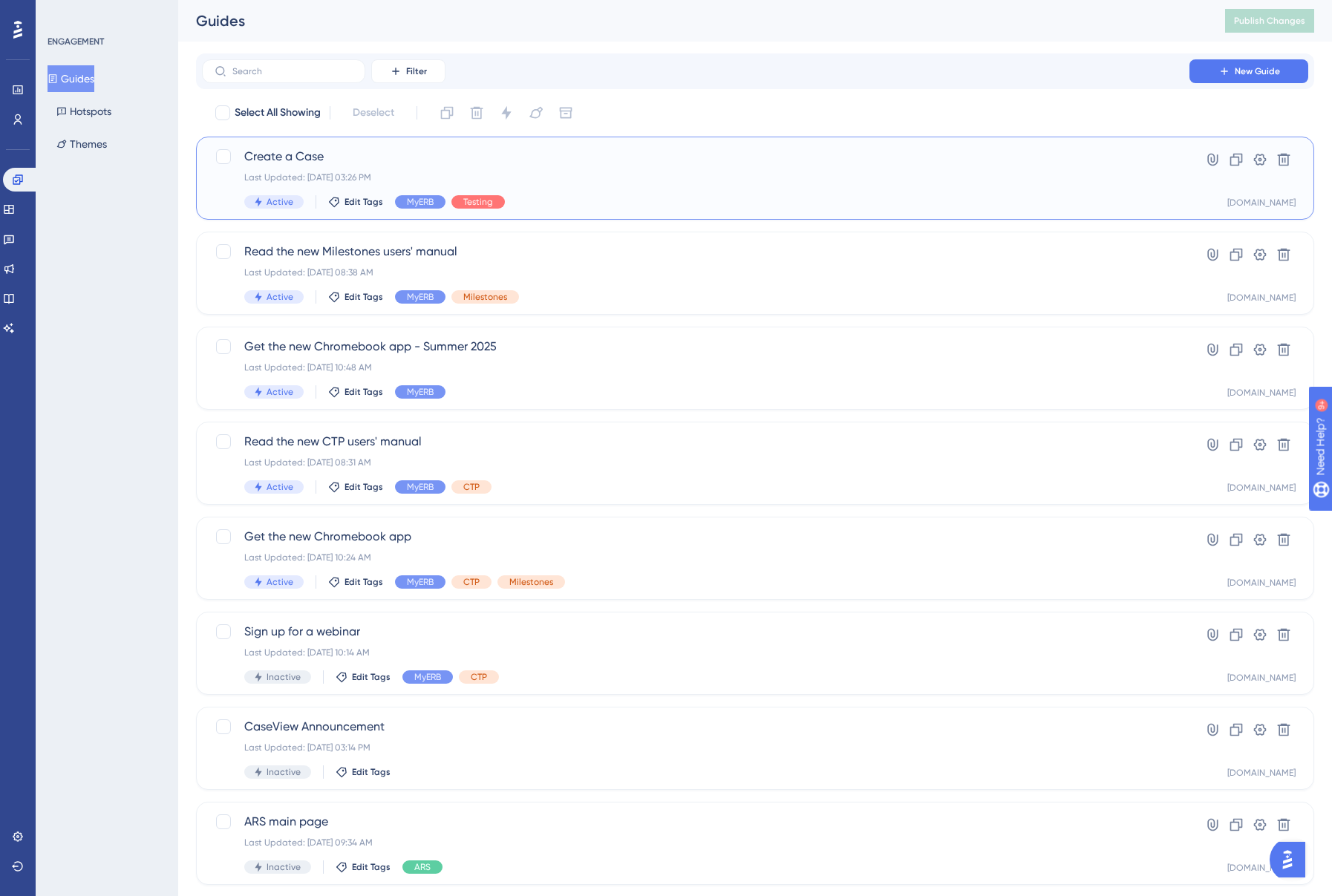
click at [527, 159] on span "Create a Case" at bounding box center [695, 156] width 903 height 18
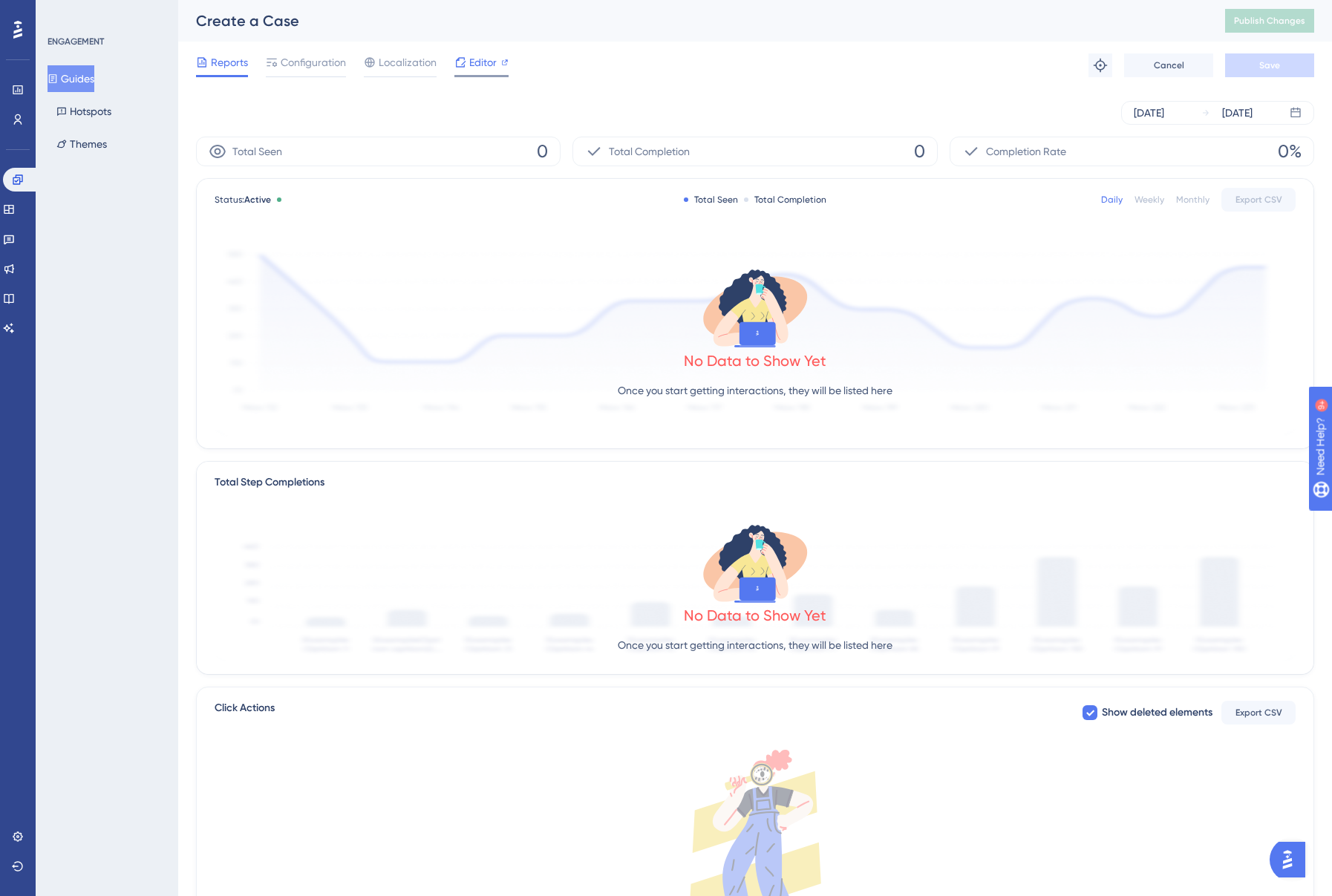
click at [484, 68] on span "Editor" at bounding box center [483, 61] width 27 height 18
click at [77, 143] on button "Themes" at bounding box center [81, 143] width 68 height 27
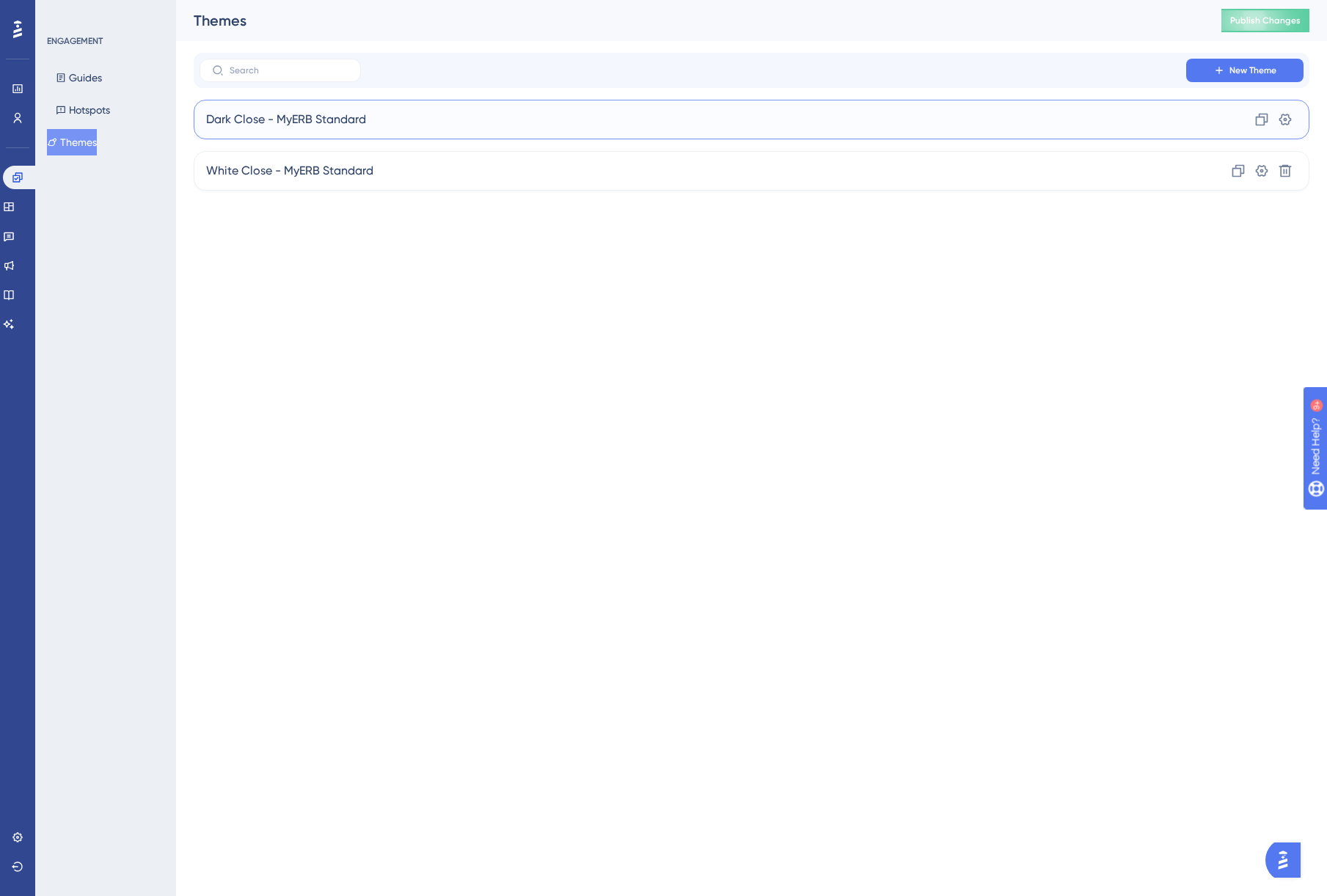
click at [423, 120] on div "Dark Close - MyERB Standard Clone Settings" at bounding box center [751, 119] width 1115 height 40
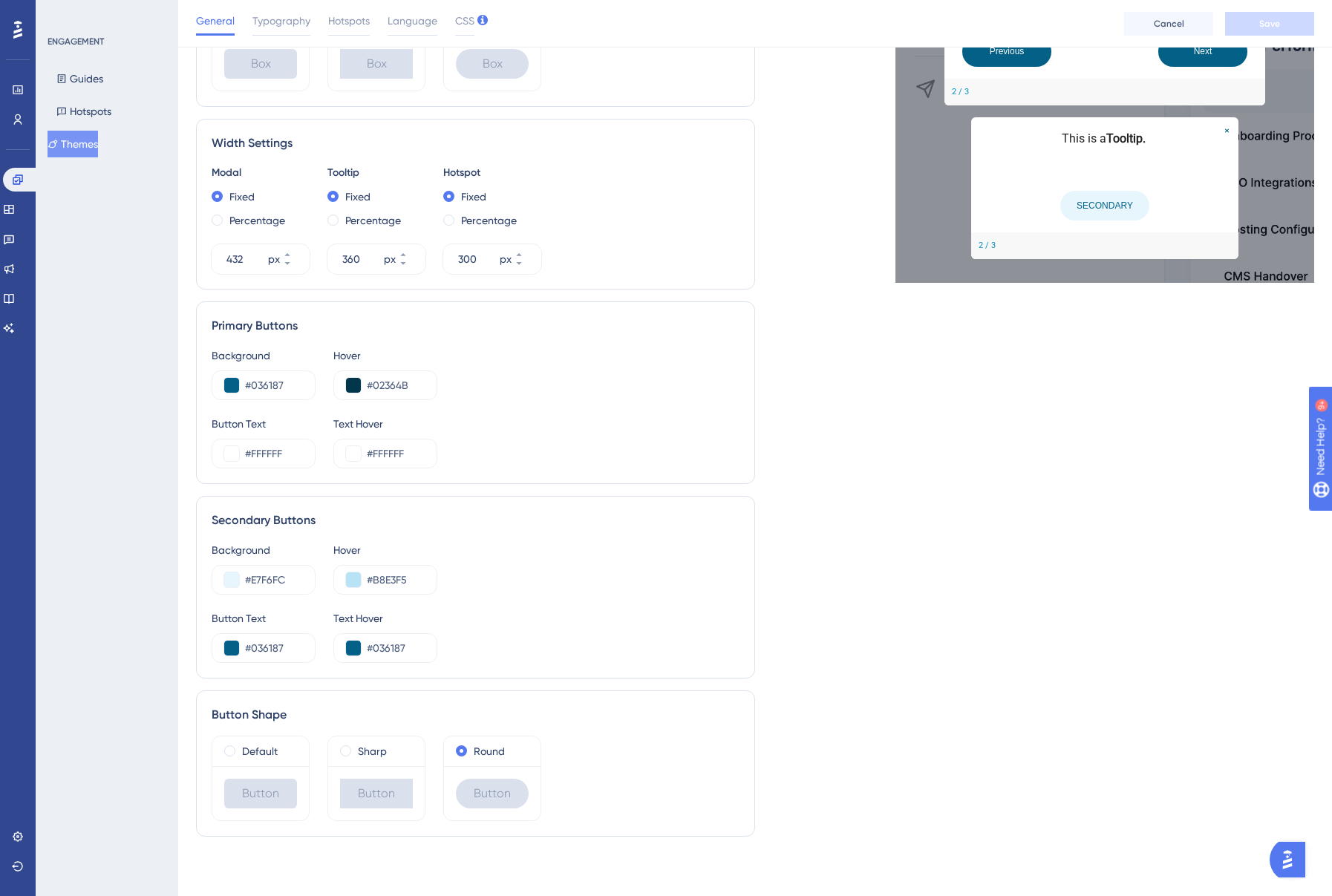
scroll to position [14, 0]
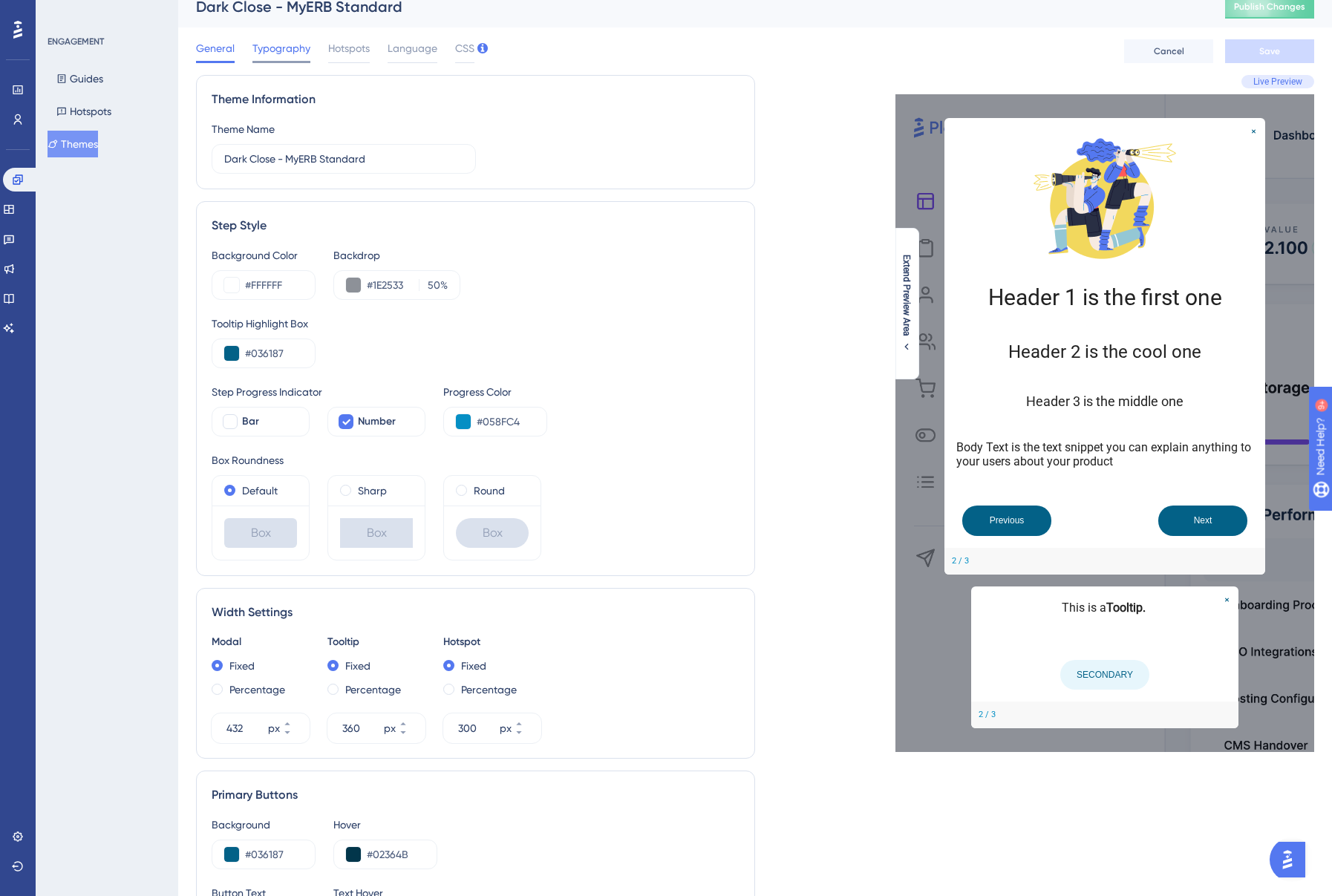
click at [258, 53] on span "Typography" at bounding box center [281, 48] width 58 height 18
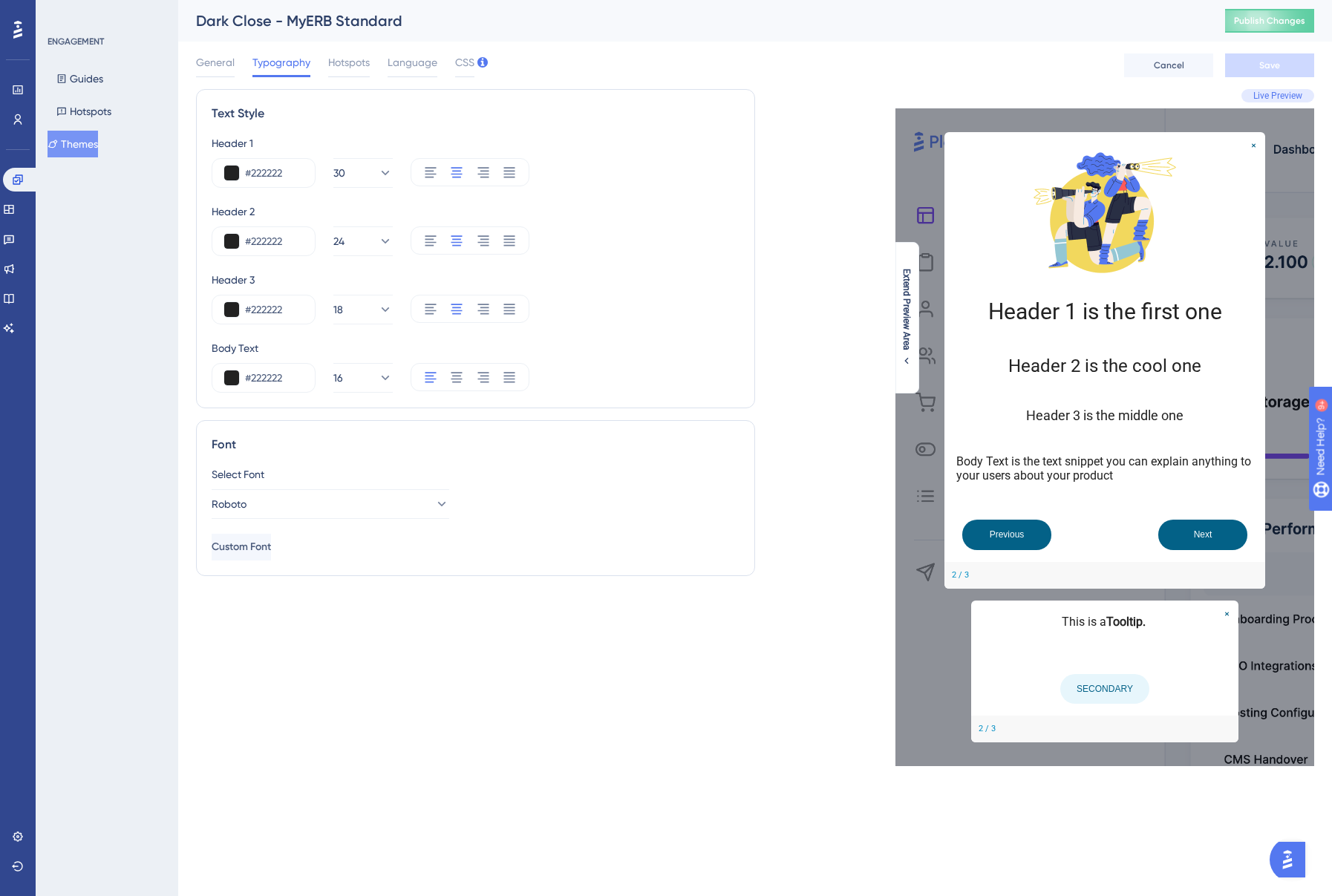
scroll to position [0, 0]
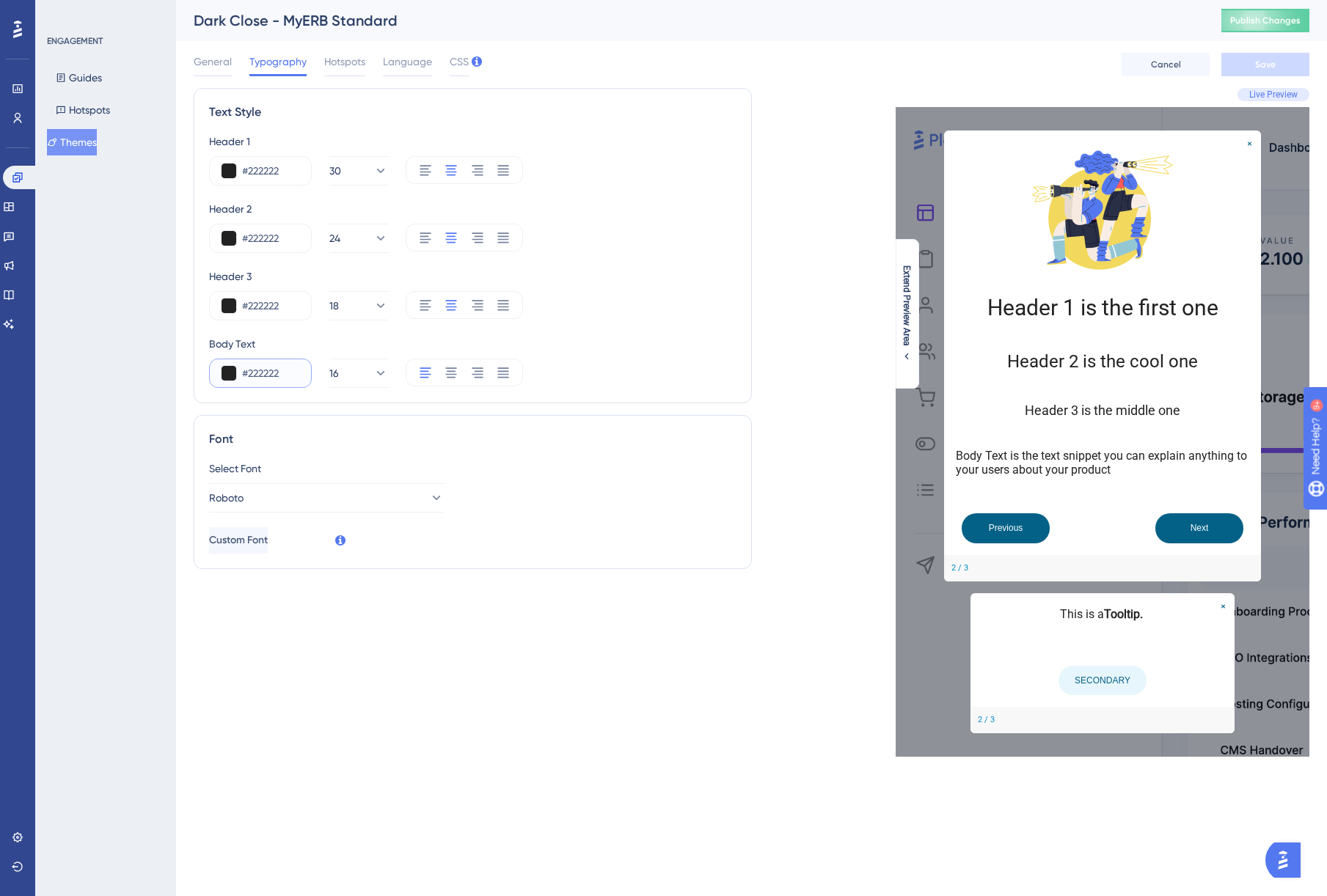
click at [262, 372] on input "#222222" at bounding box center [271, 373] width 57 height 17
type input "#555555"
click at [340, 373] on span "16" at bounding box center [335, 373] width 9 height 17
click at [344, 377] on span "16" at bounding box center [346, 373] width 9 height 17
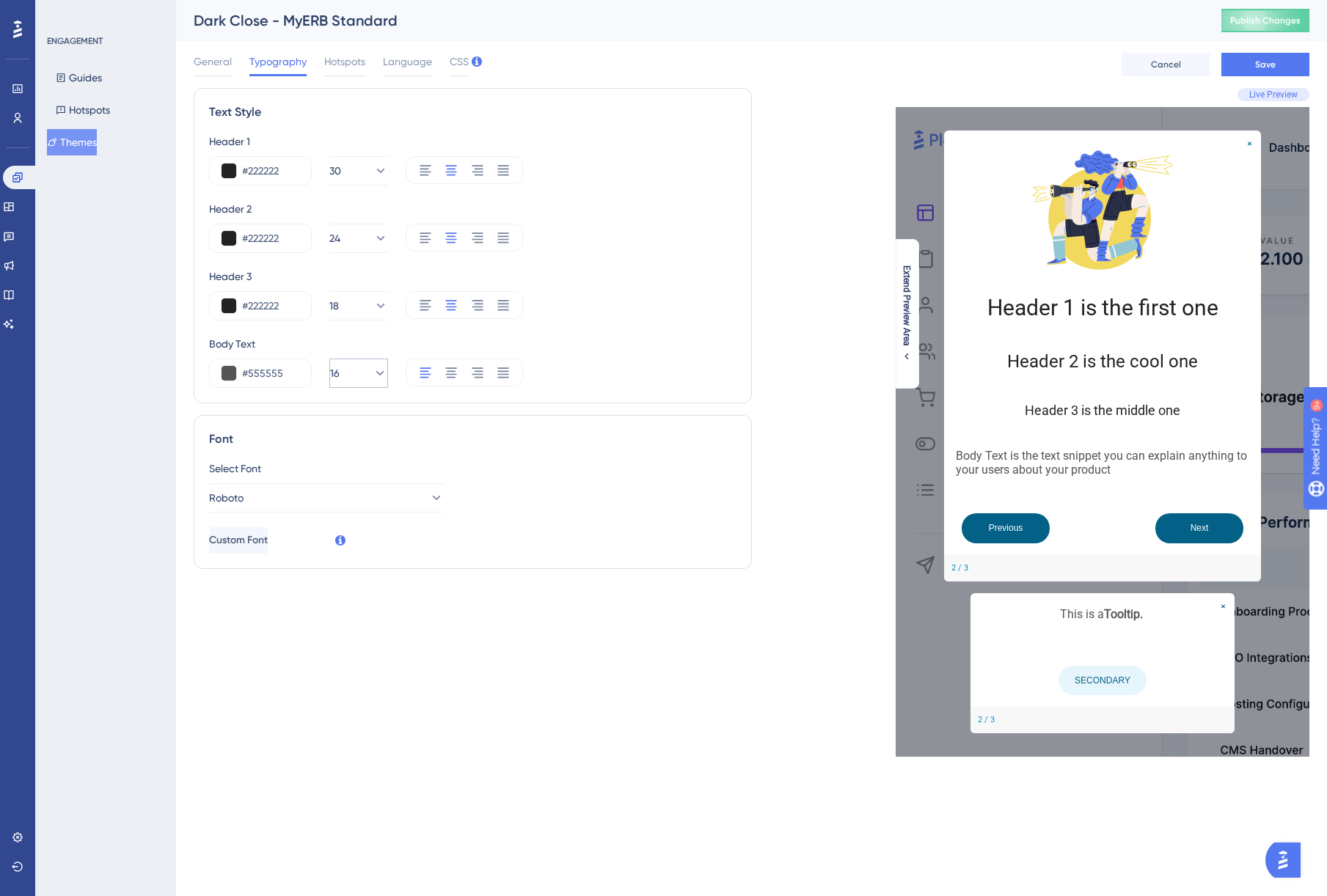
click at [340, 377] on span "16" at bounding box center [335, 373] width 9 height 17
click at [346, 372] on span "16" at bounding box center [346, 373] width 9 height 17
click at [340, 381] on span "16" at bounding box center [335, 373] width 9 height 17
click at [359, 565] on div "14 14" at bounding box center [359, 565] width 22 height 29
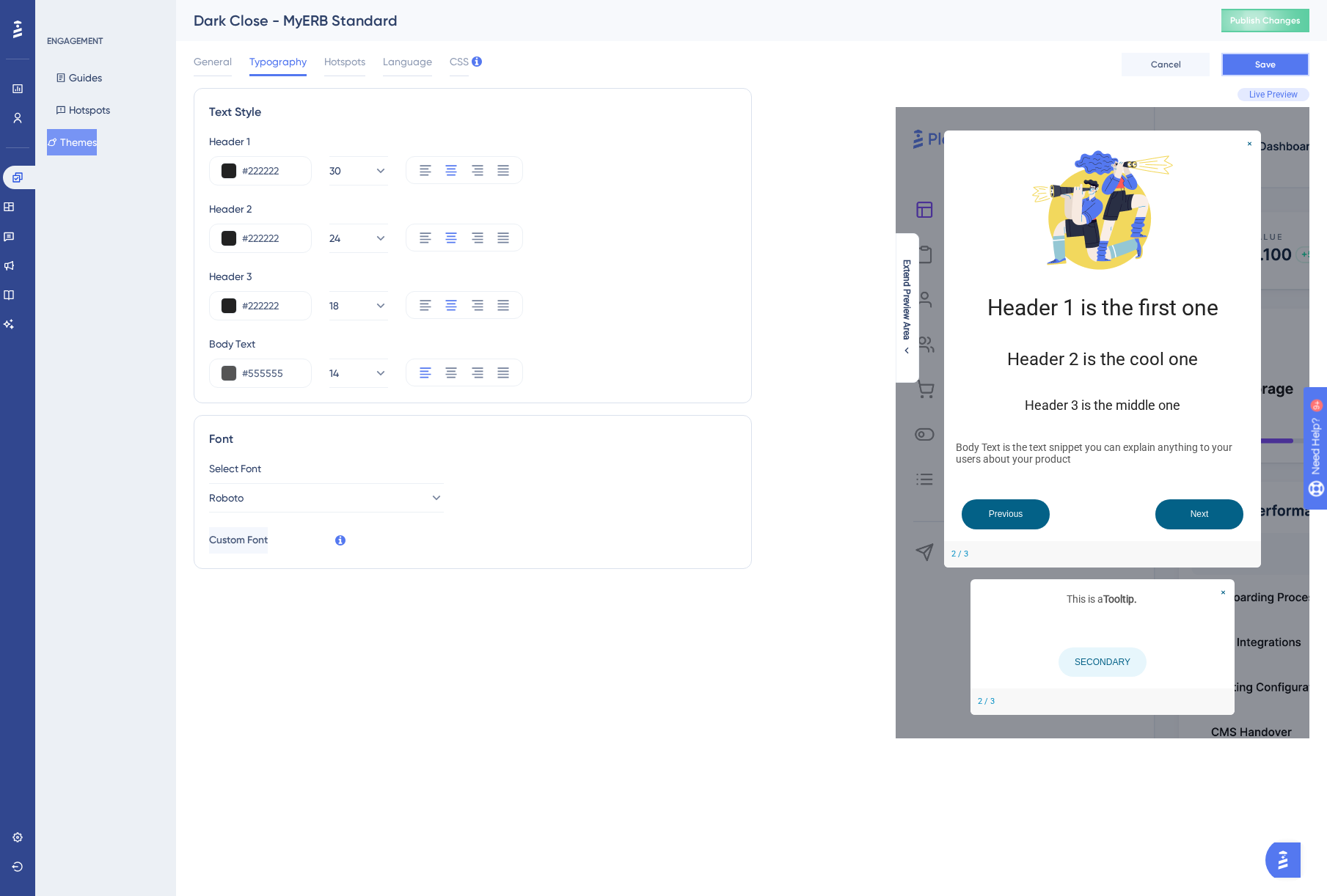
click at [1252, 65] on button "Save" at bounding box center [1265, 64] width 88 height 24
click at [222, 69] on span "General" at bounding box center [212, 61] width 38 height 17
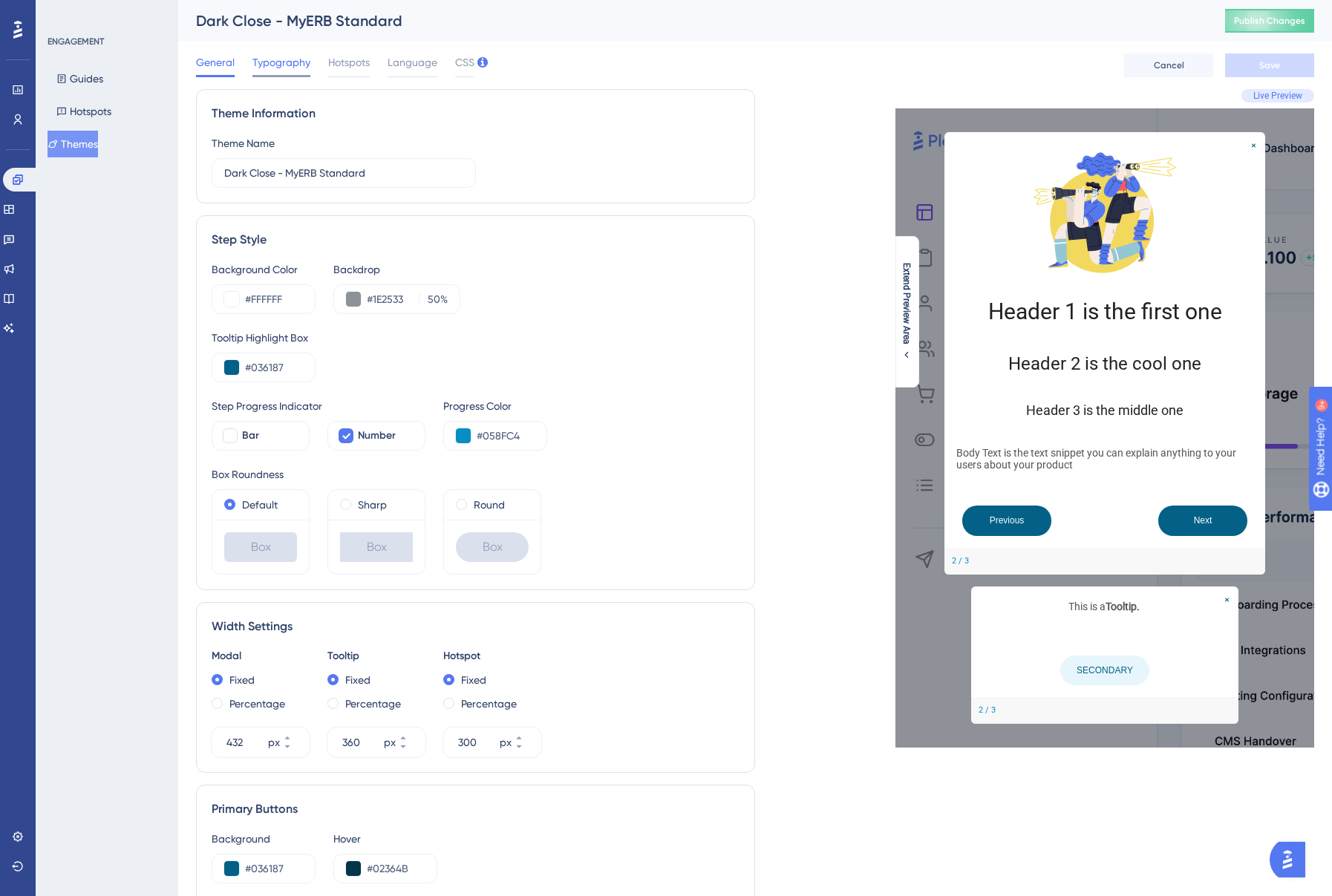
click at [291, 72] on div "Typography" at bounding box center [281, 65] width 58 height 24
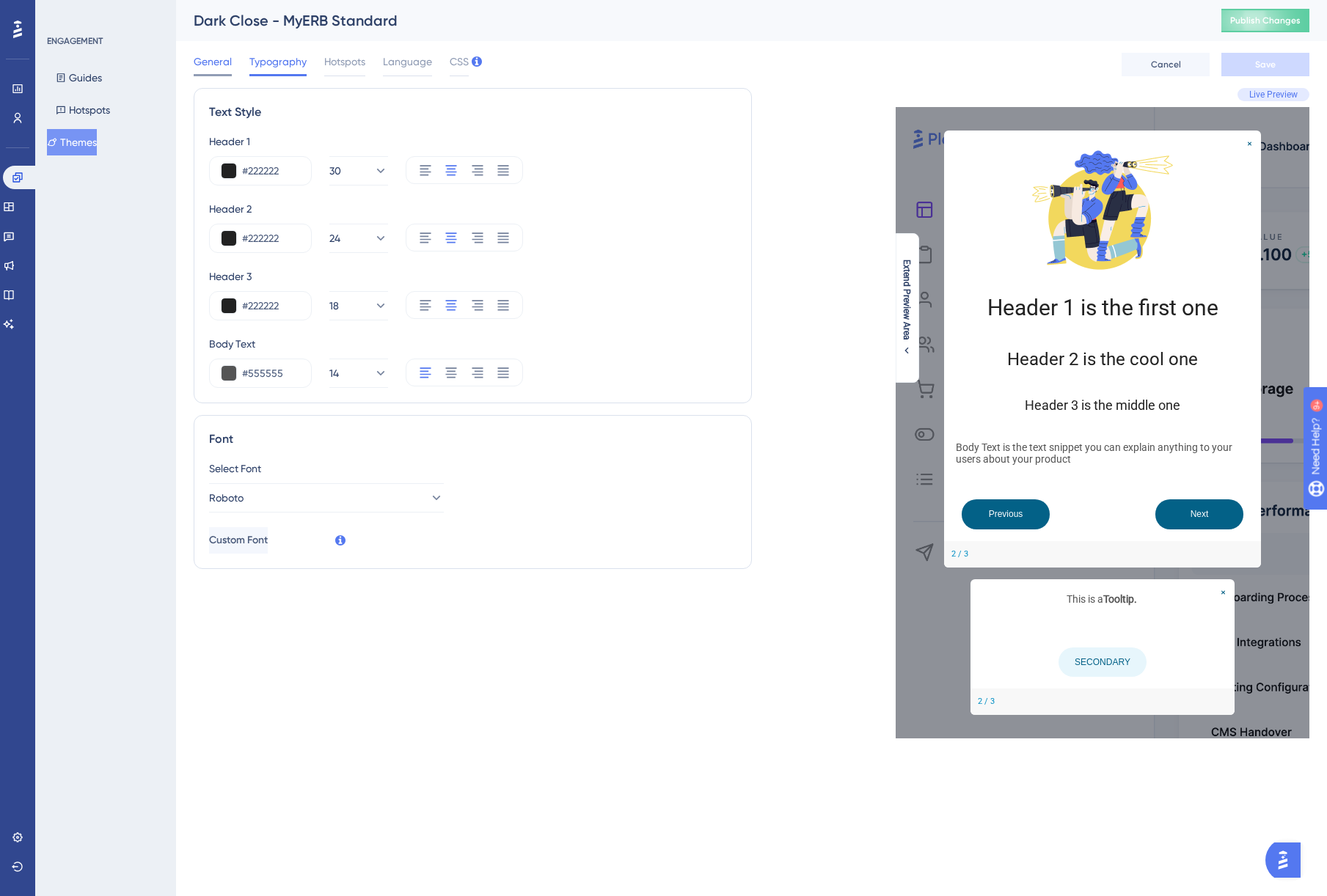
click at [204, 63] on span "General" at bounding box center [212, 61] width 38 height 17
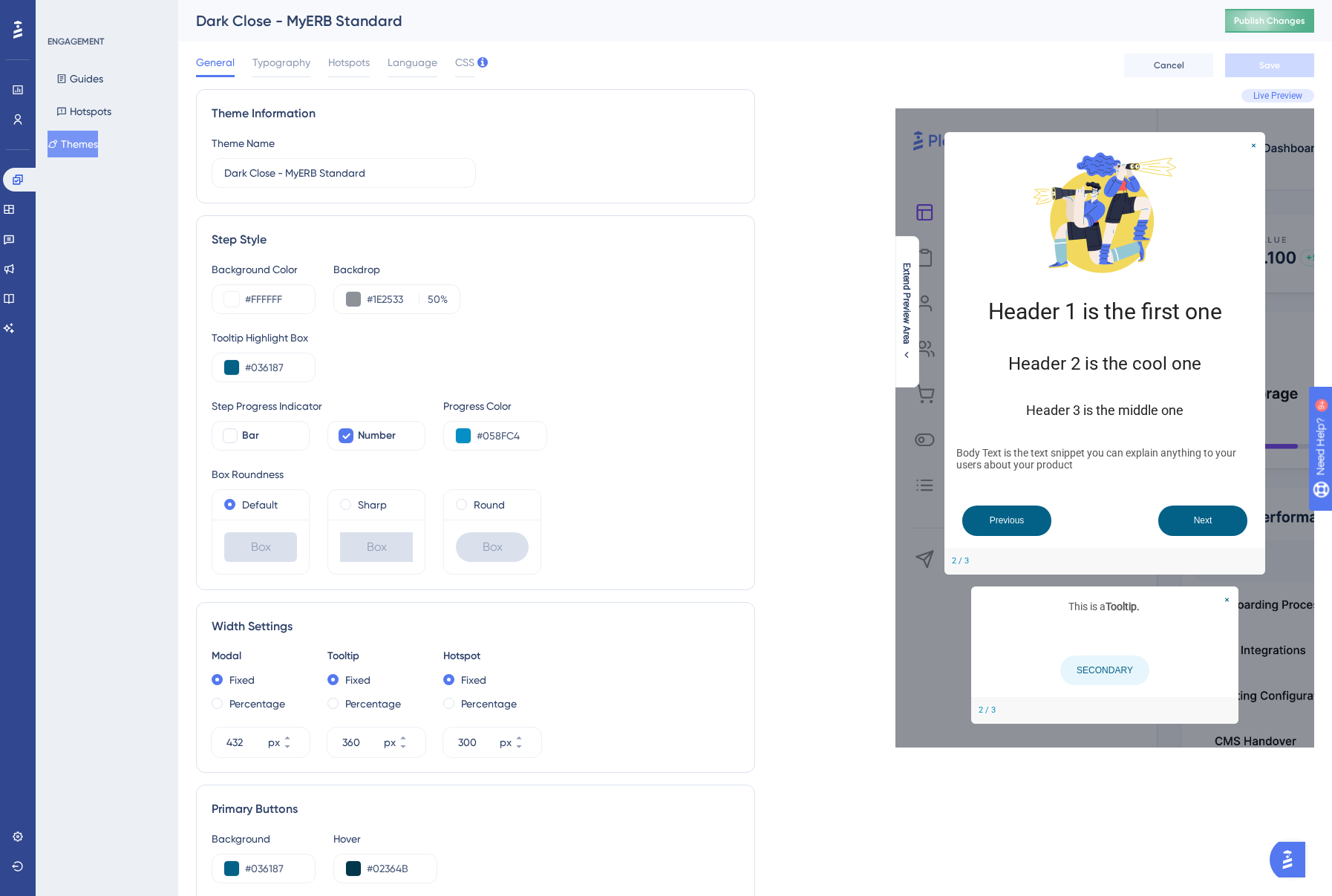
click at [1296, 15] on span "Publish Changes" at bounding box center [1269, 20] width 72 height 12
click at [80, 74] on button "Guides" at bounding box center [79, 78] width 64 height 27
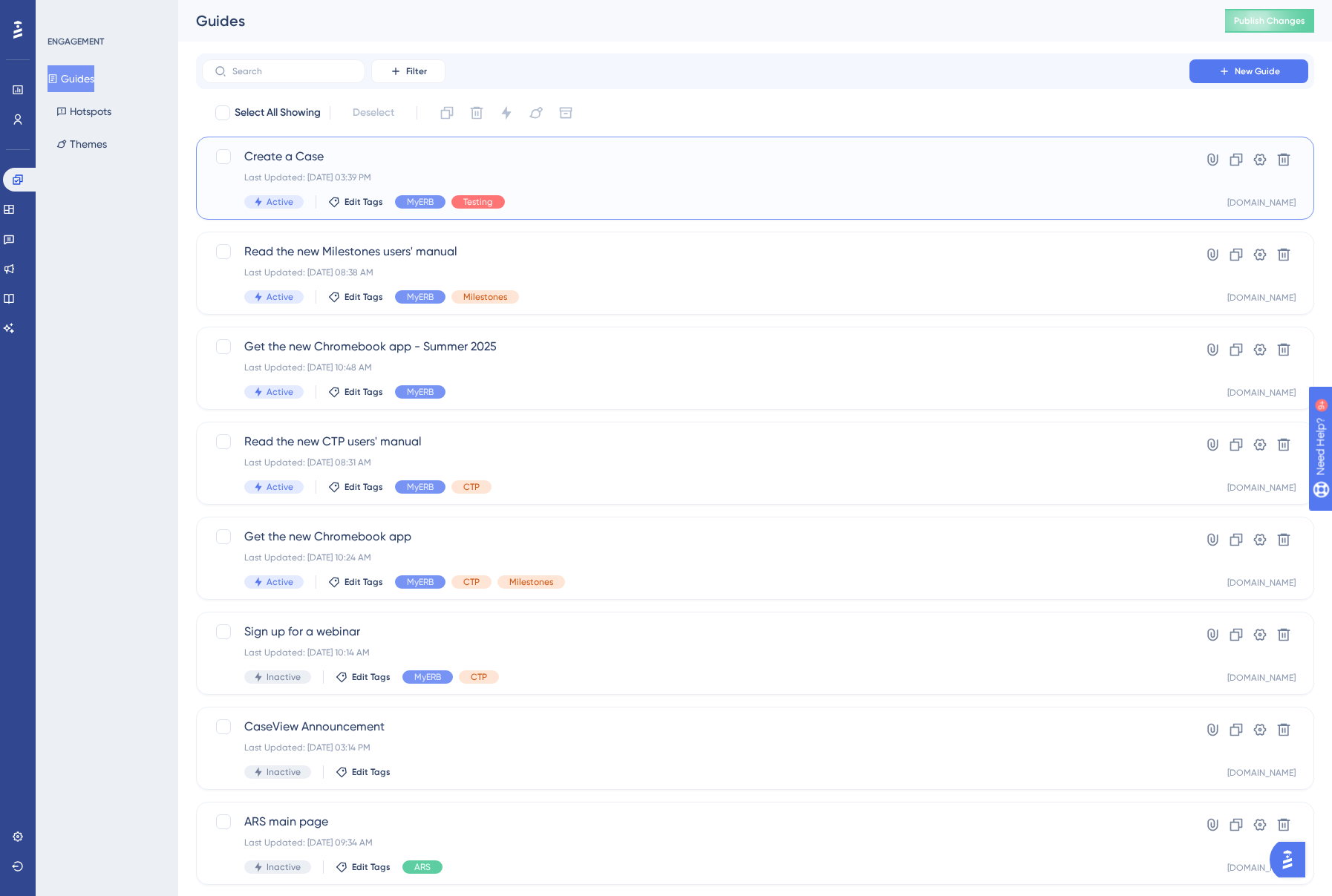
click at [766, 191] on div "Create a Case Last Updated: Aug 27 2025, 03:39 PM Active Edit Tags MyERB Testing" at bounding box center [695, 178] width 903 height 61
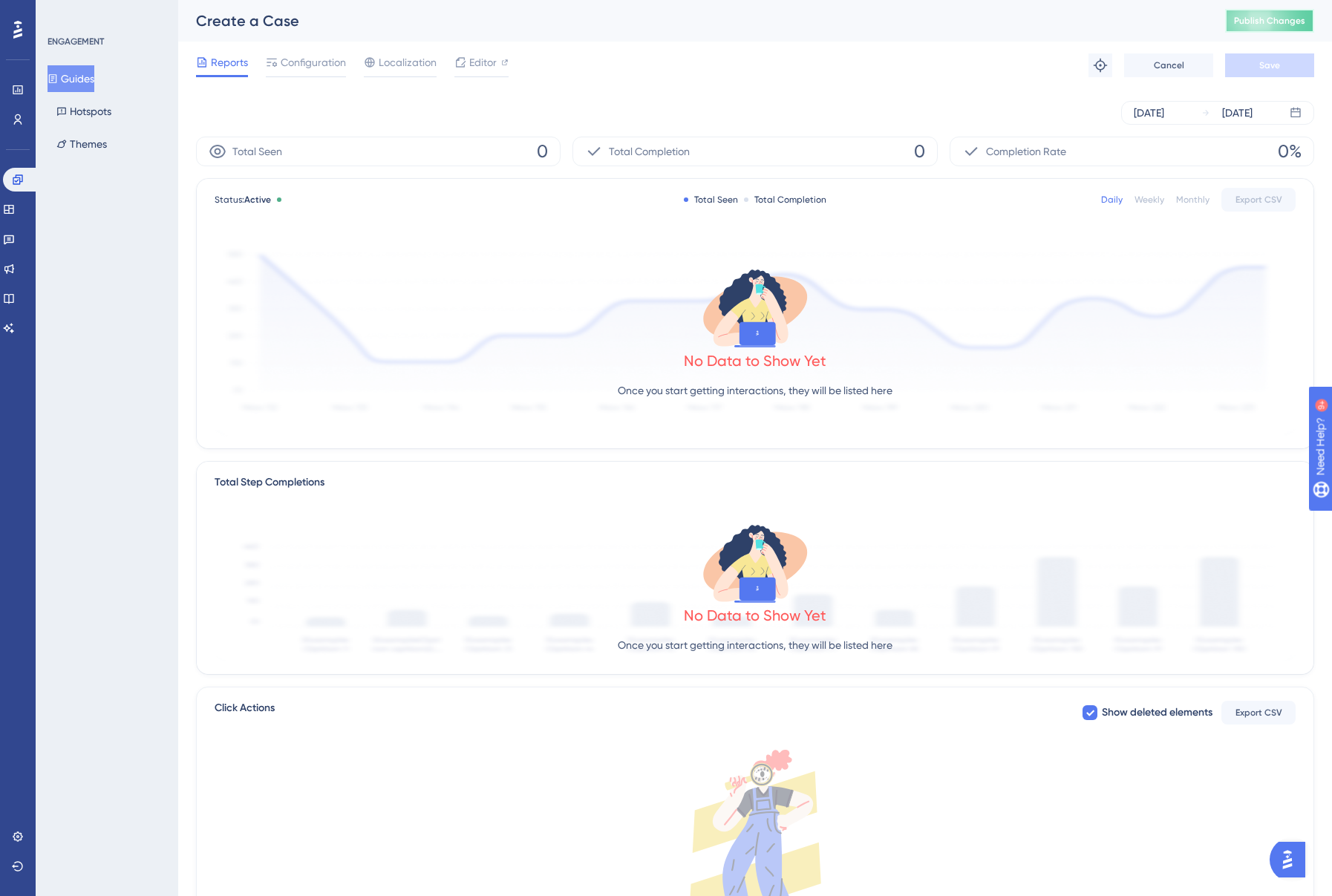
click at [1264, 22] on span "Publish Changes" at bounding box center [1269, 20] width 72 height 12
click at [466, 68] on div "Editor" at bounding box center [482, 61] width 54 height 18
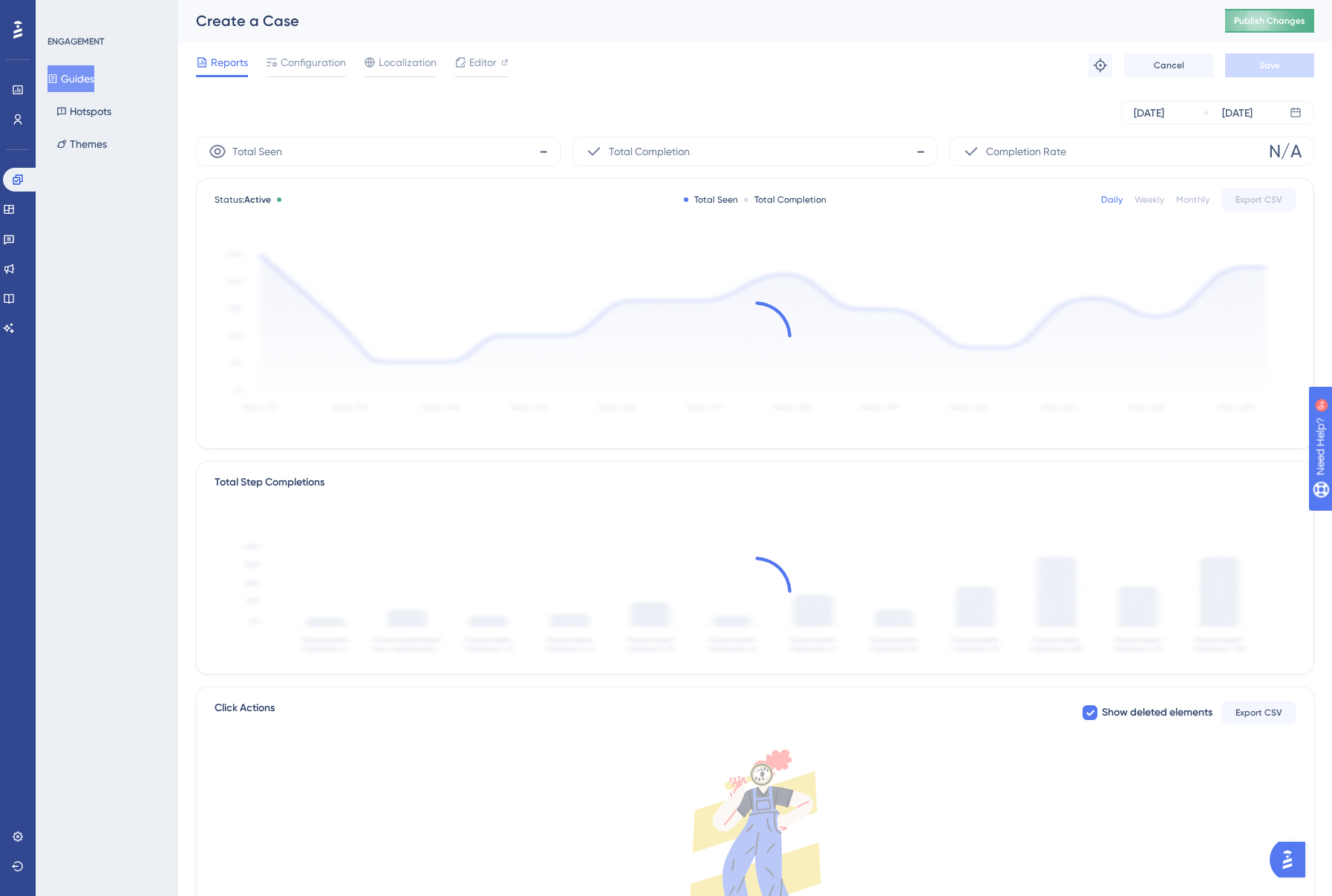
click at [1268, 20] on span "Publish Changes" at bounding box center [1269, 20] width 72 height 12
click at [15, 209] on link at bounding box center [8, 210] width 12 height 24
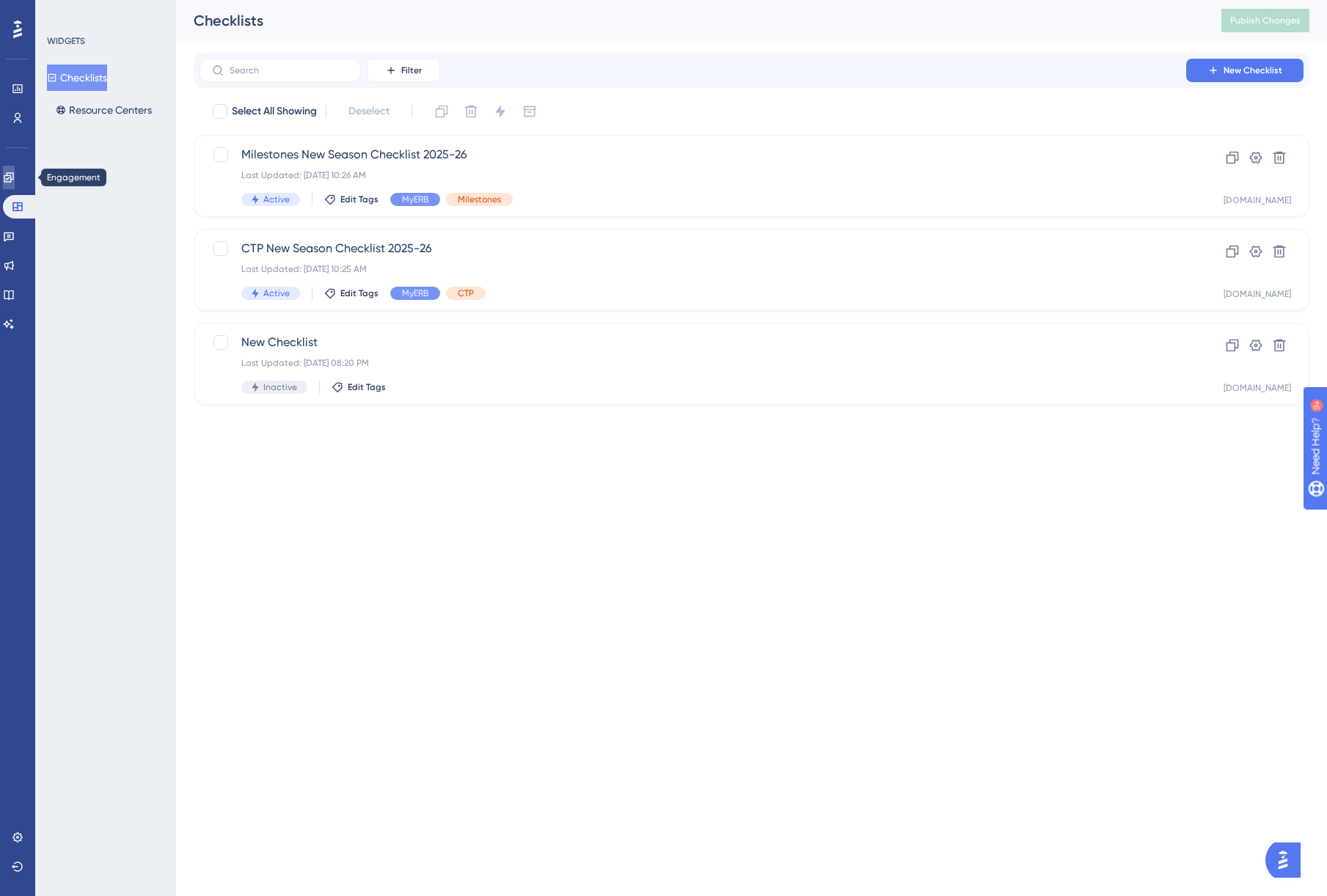
click at [15, 180] on icon at bounding box center [8, 177] width 12 height 12
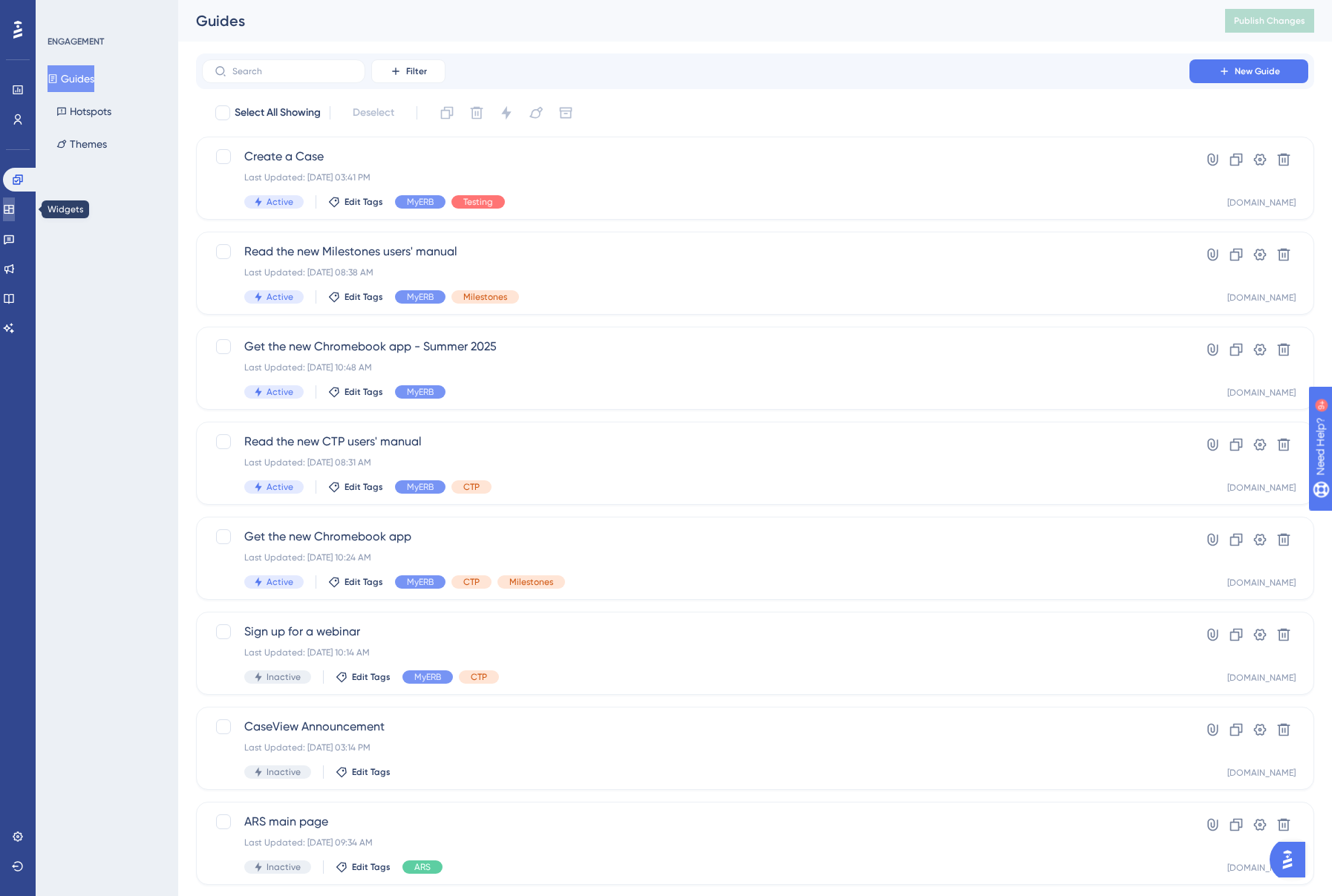
click at [15, 221] on link at bounding box center [8, 210] width 12 height 24
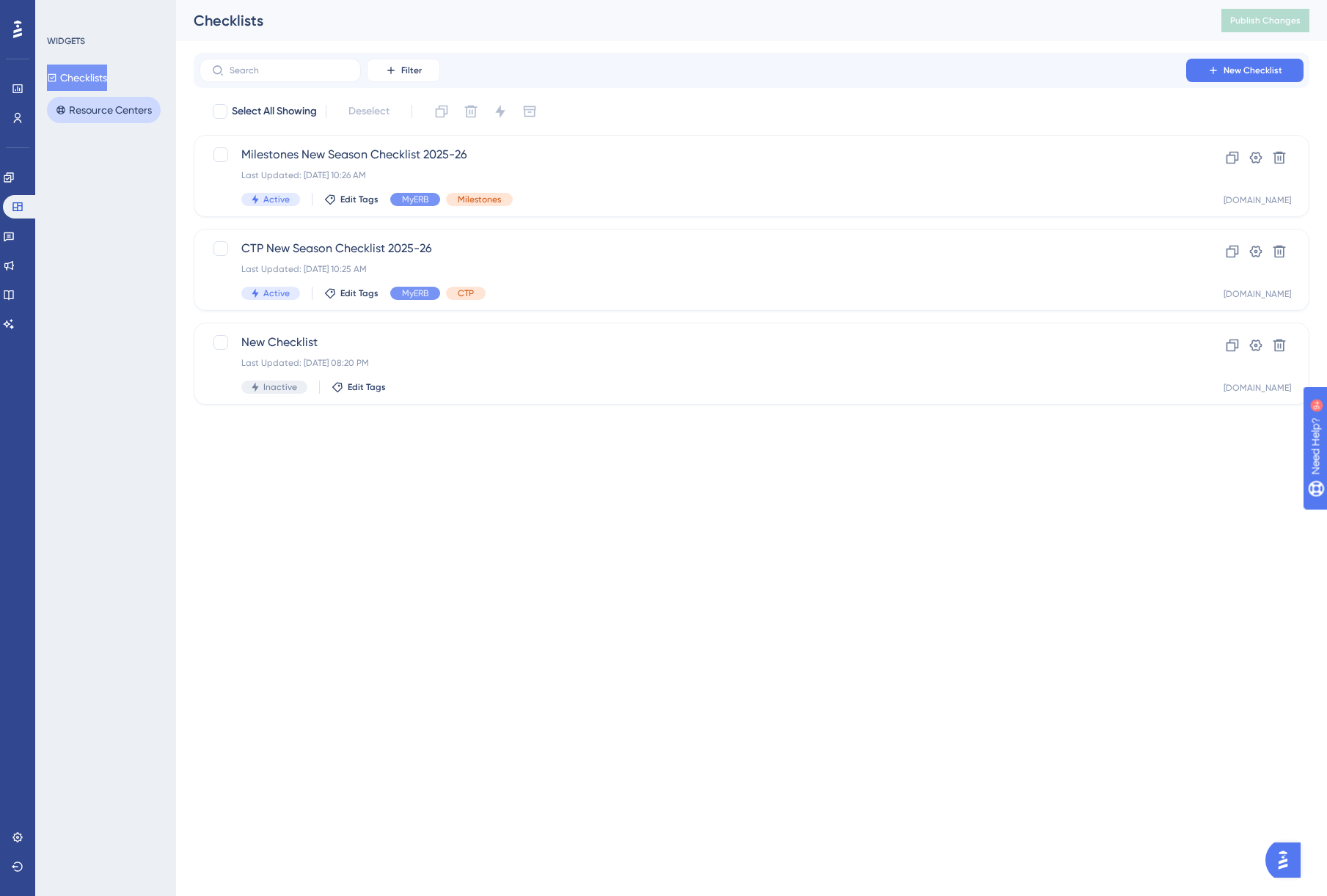
click at [101, 115] on button "Resource Centers" at bounding box center [104, 109] width 114 height 27
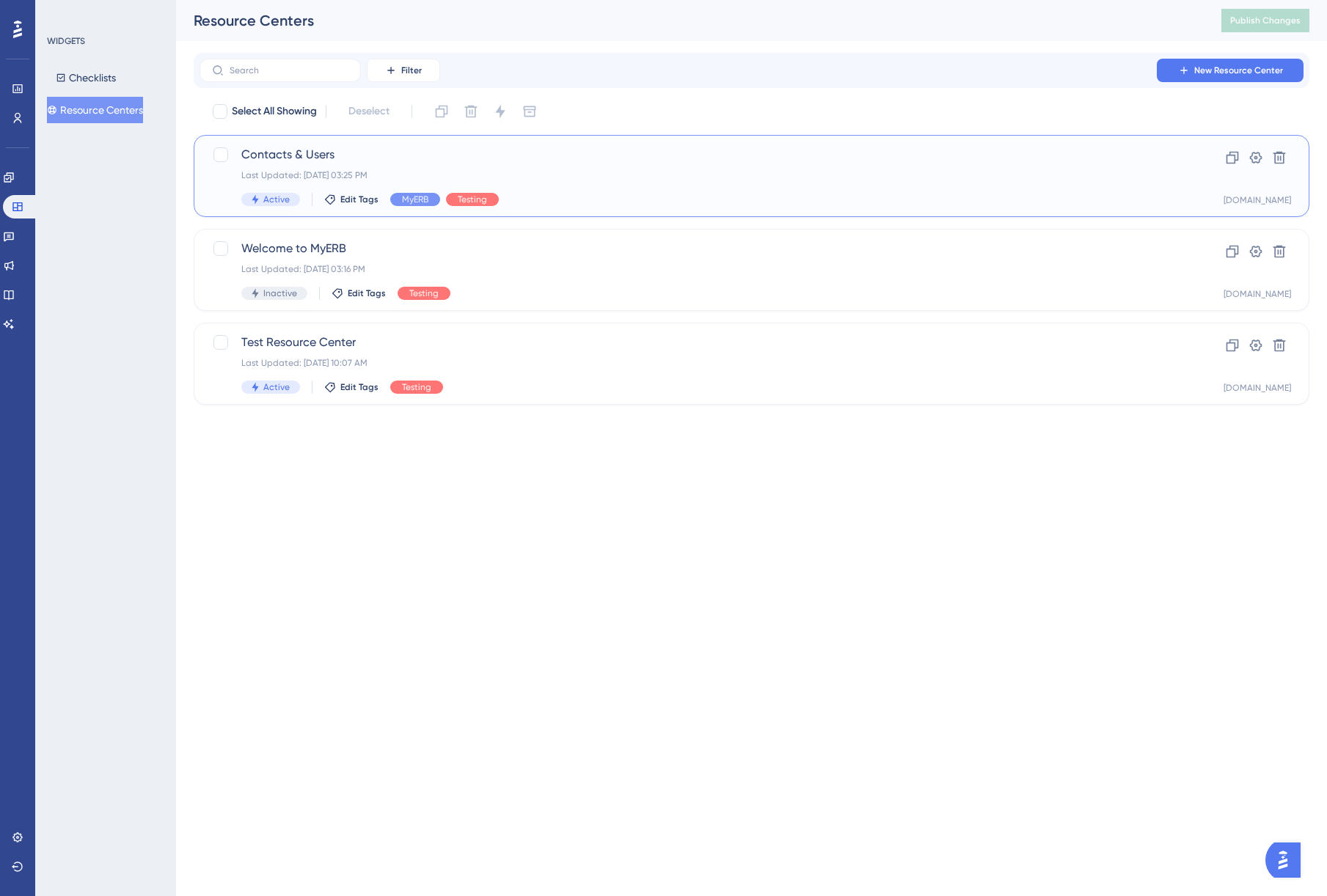
click at [607, 169] on div "Last Updated: Aug 27 2025, 03:25 PM" at bounding box center [692, 175] width 903 height 12
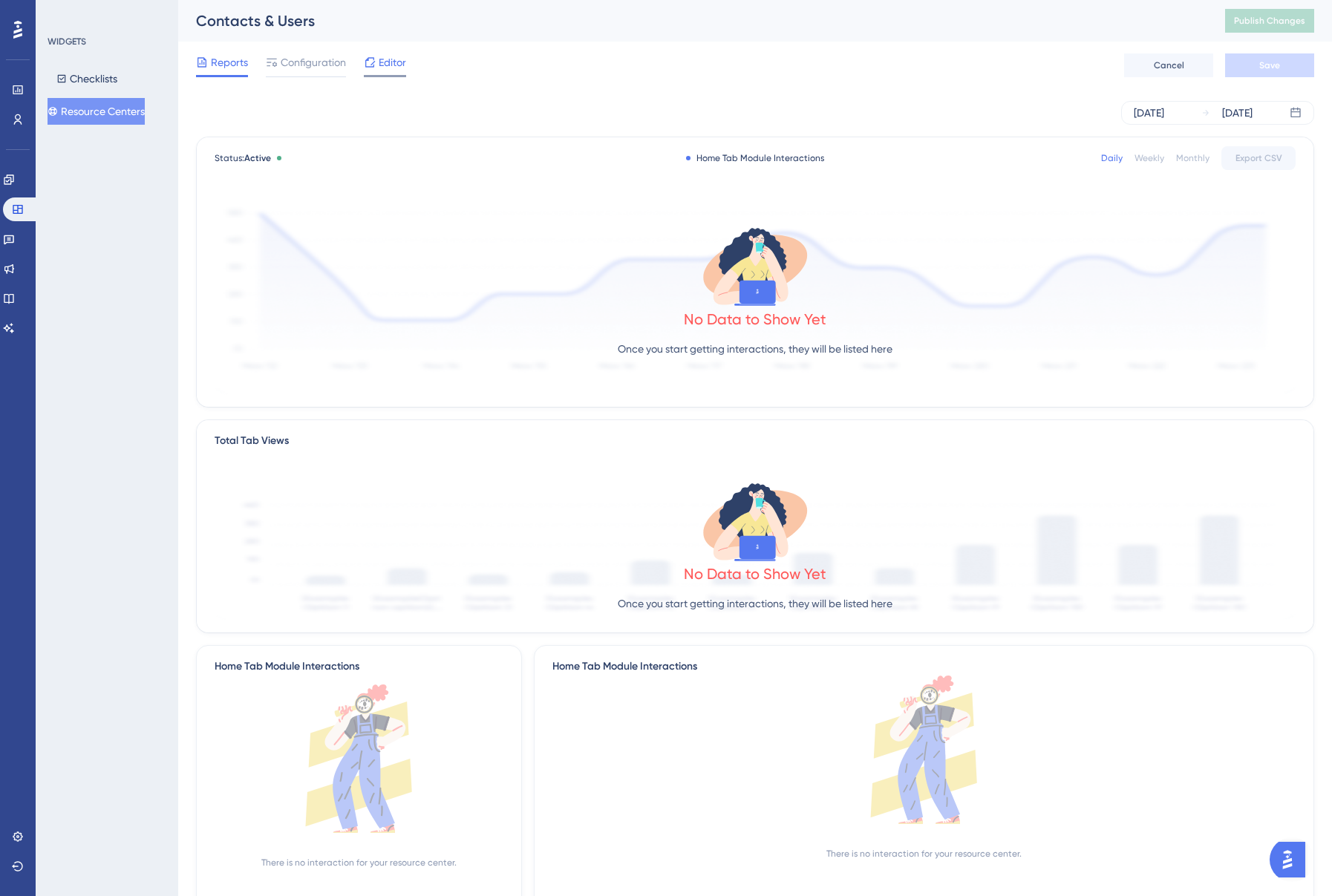
click at [380, 69] on span "Editor" at bounding box center [391, 61] width 27 height 18
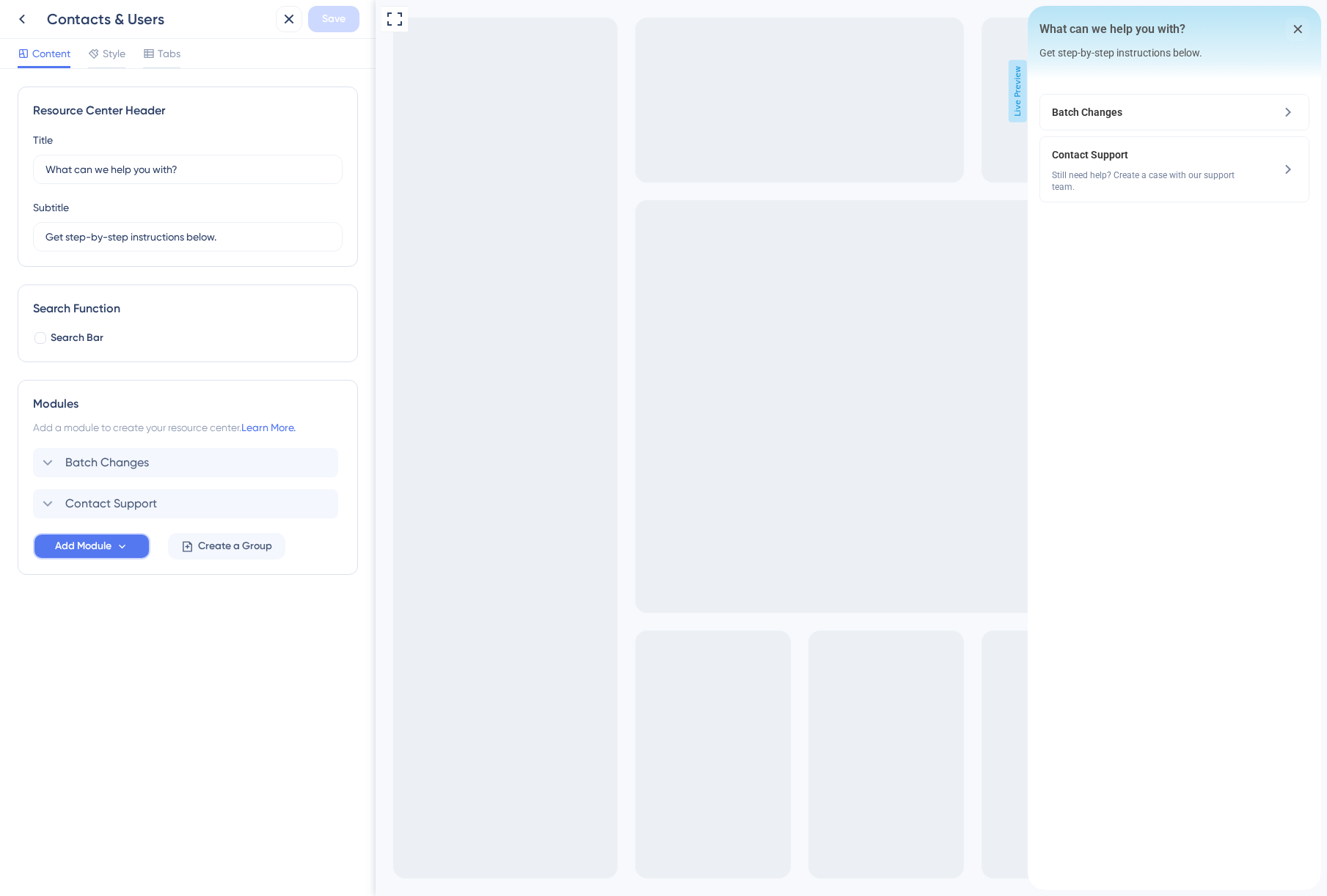
click at [132, 554] on button "Add Module" at bounding box center [92, 546] width 118 height 27
click at [127, 544] on icon at bounding box center [122, 546] width 13 height 13
click at [129, 500] on span "Contact Support" at bounding box center [111, 503] width 92 height 17
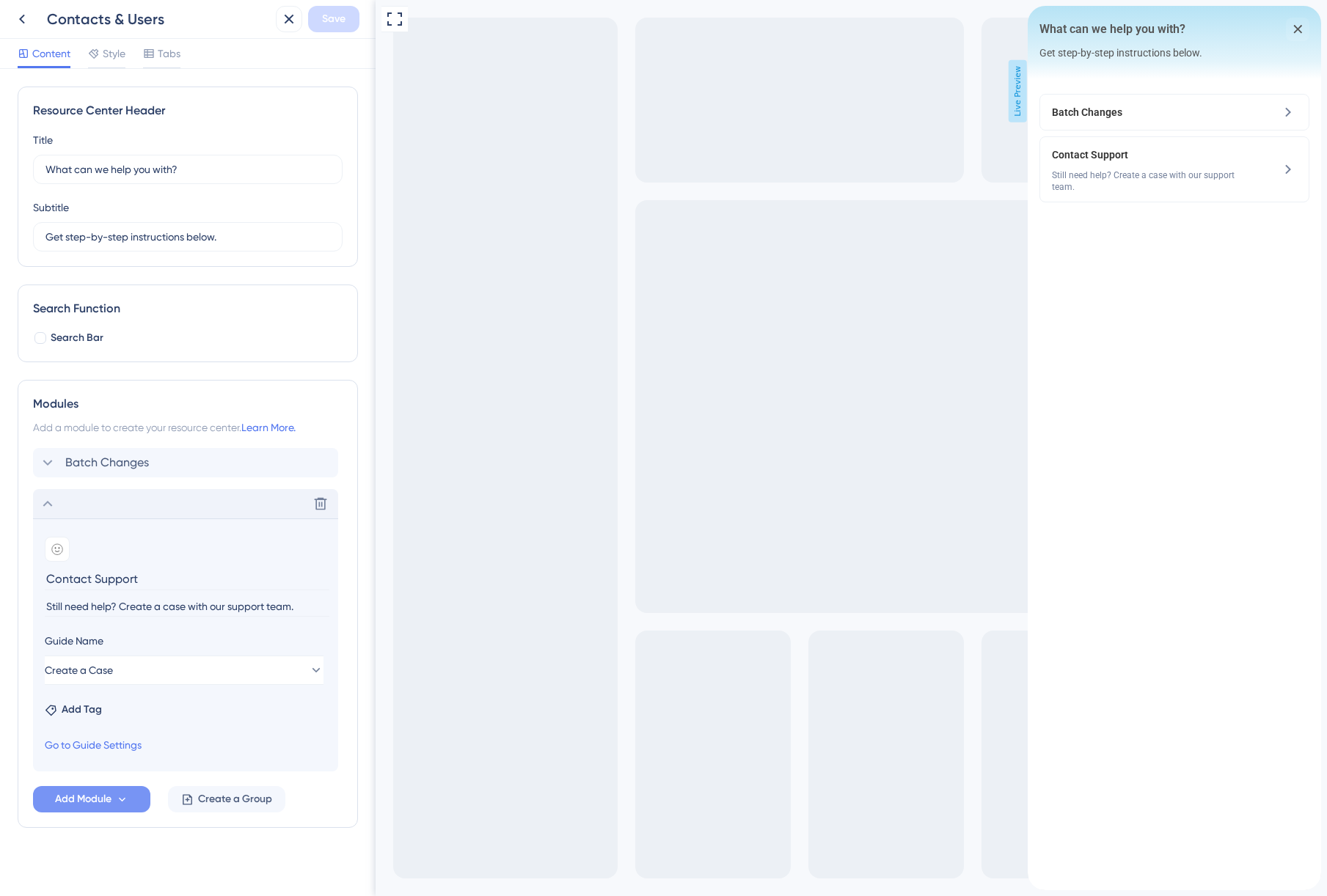
click at [50, 501] on icon at bounding box center [47, 503] width 17 height 17
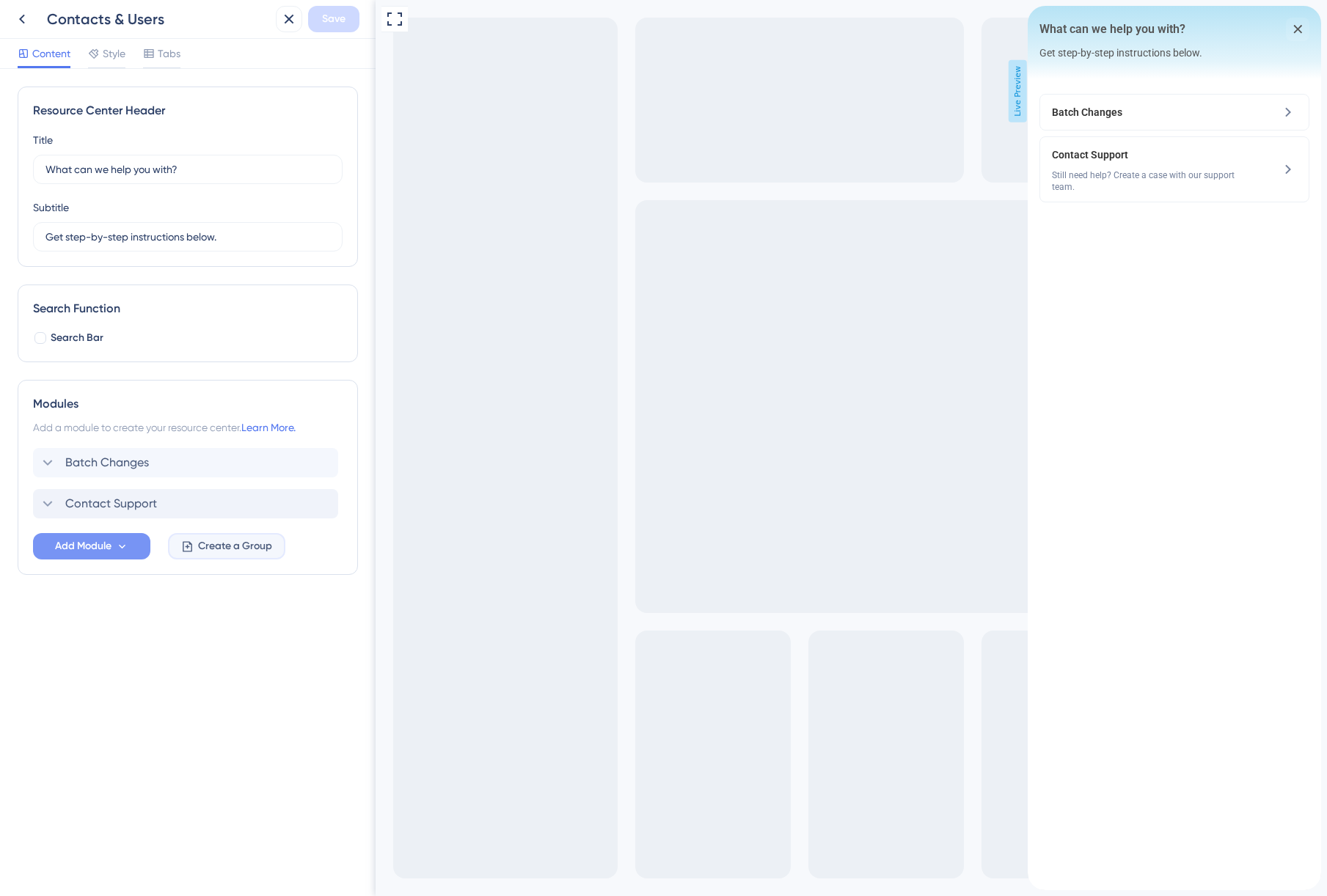
click at [220, 542] on span "Create a Group" at bounding box center [235, 546] width 74 height 17
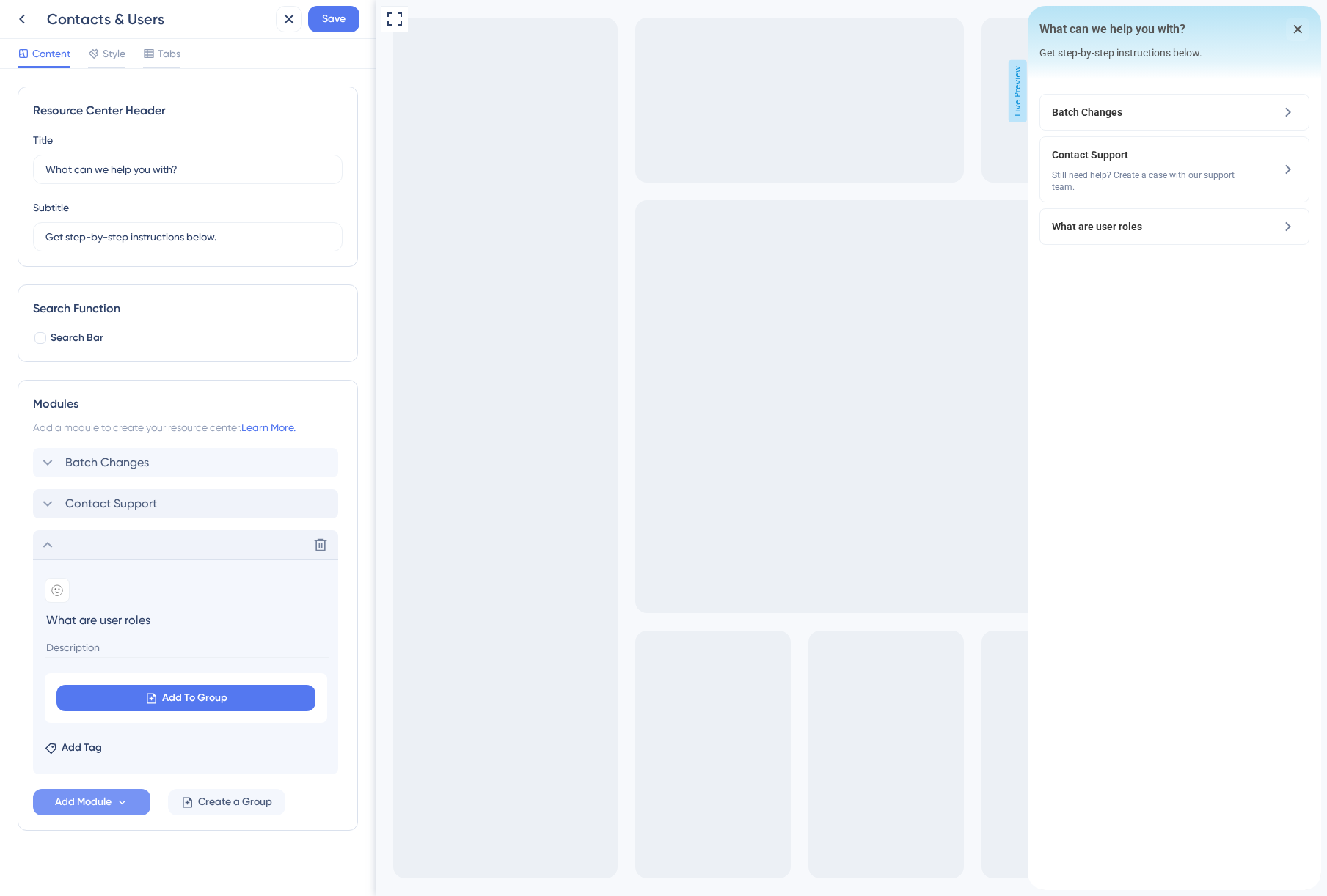
type input "What are user roles?"
click at [145, 510] on span "Contact Support" at bounding box center [111, 503] width 92 height 17
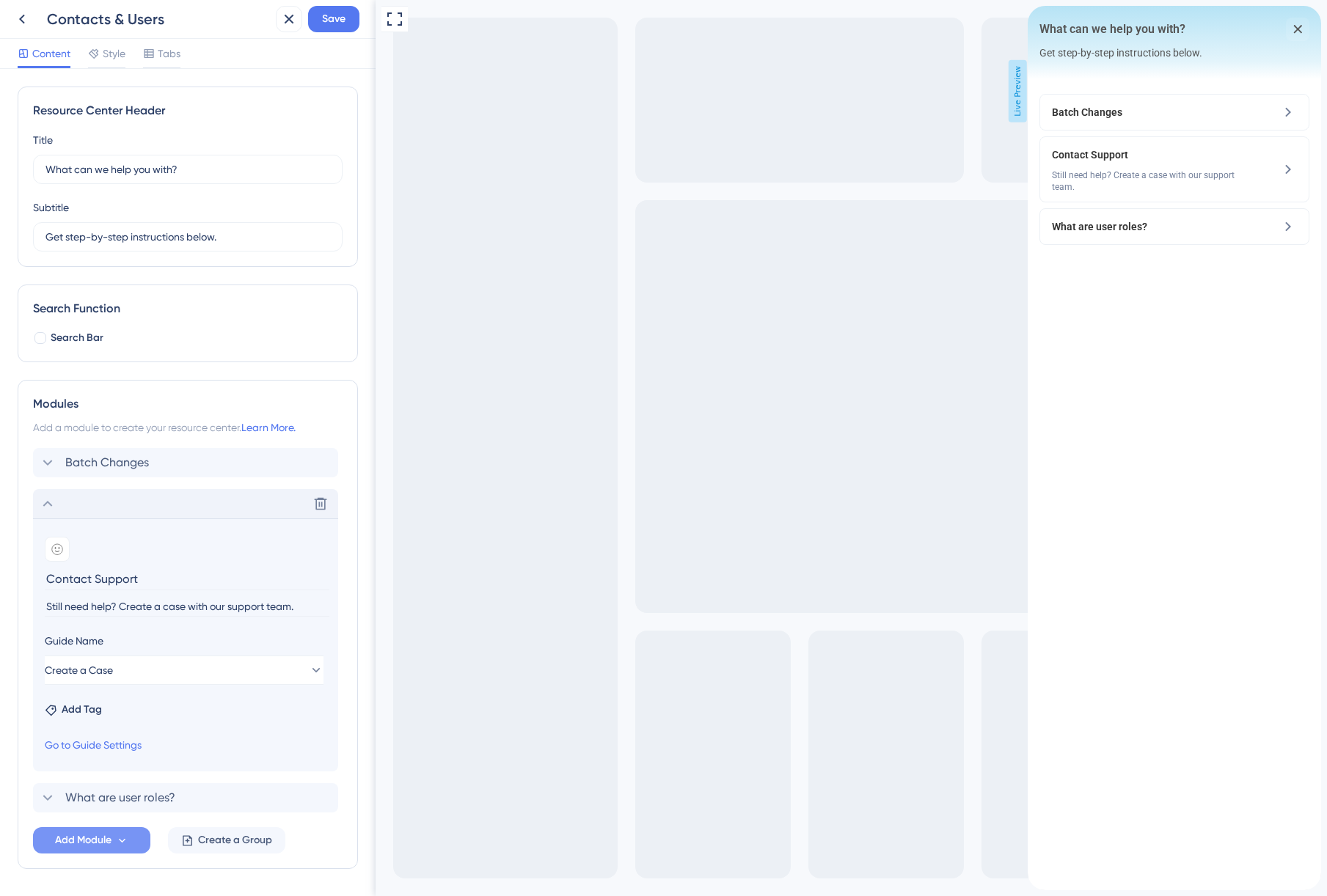
click at [103, 580] on input "Contact Support" at bounding box center [187, 579] width 284 height 23
type input "Contact support"
click at [40, 503] on icon at bounding box center [47, 503] width 17 height 17
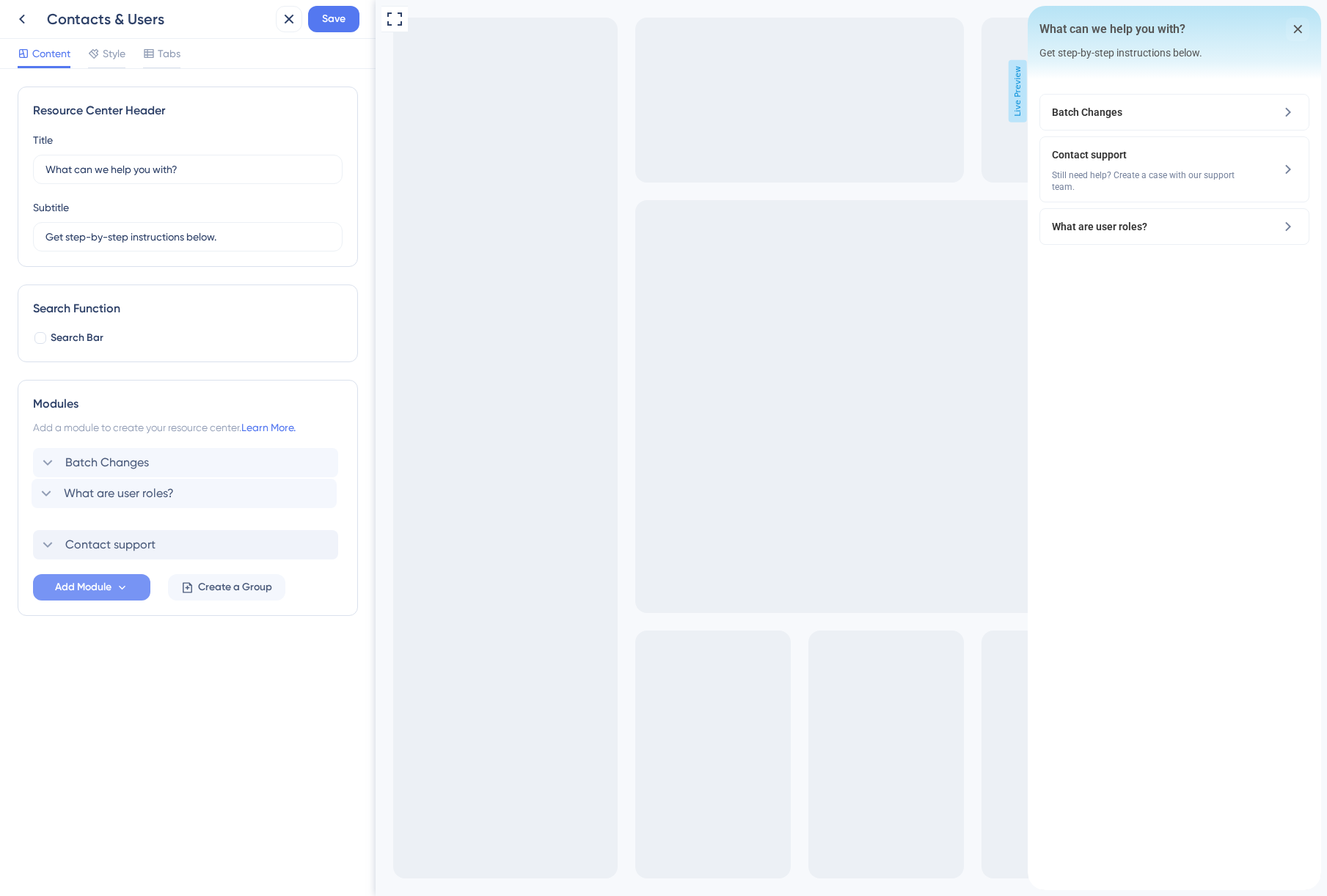
drag, startPoint x: 38, startPoint y: 542, endPoint x: 37, endPoint y: 487, distance: 55.0
click at [37, 487] on div "Batch Changes Contact support What are user roles?" at bounding box center [188, 503] width 309 height 111
click at [48, 504] on icon at bounding box center [48, 503] width 9 height 6
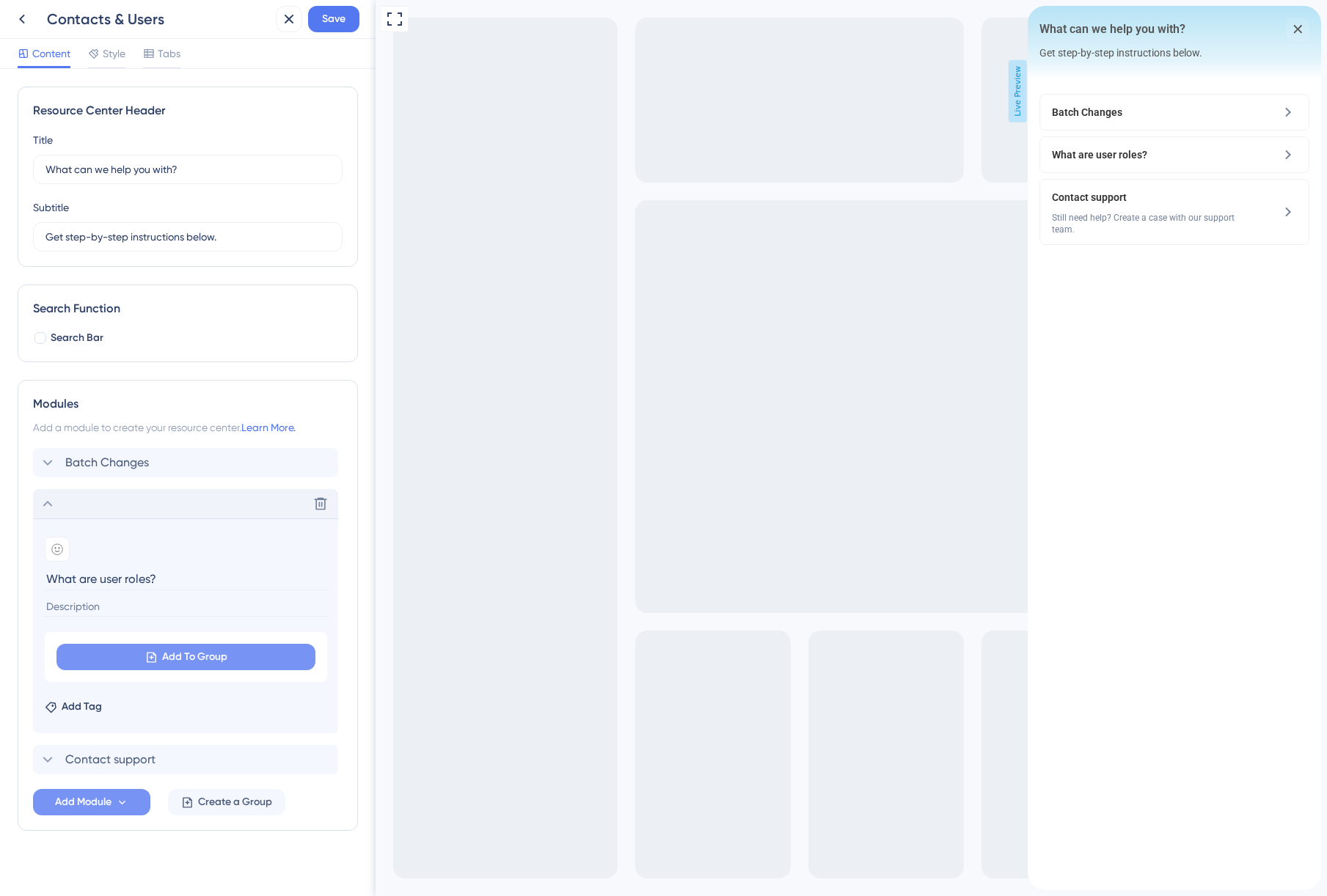
click at [106, 655] on button "Add To Group" at bounding box center [185, 657] width 259 height 27
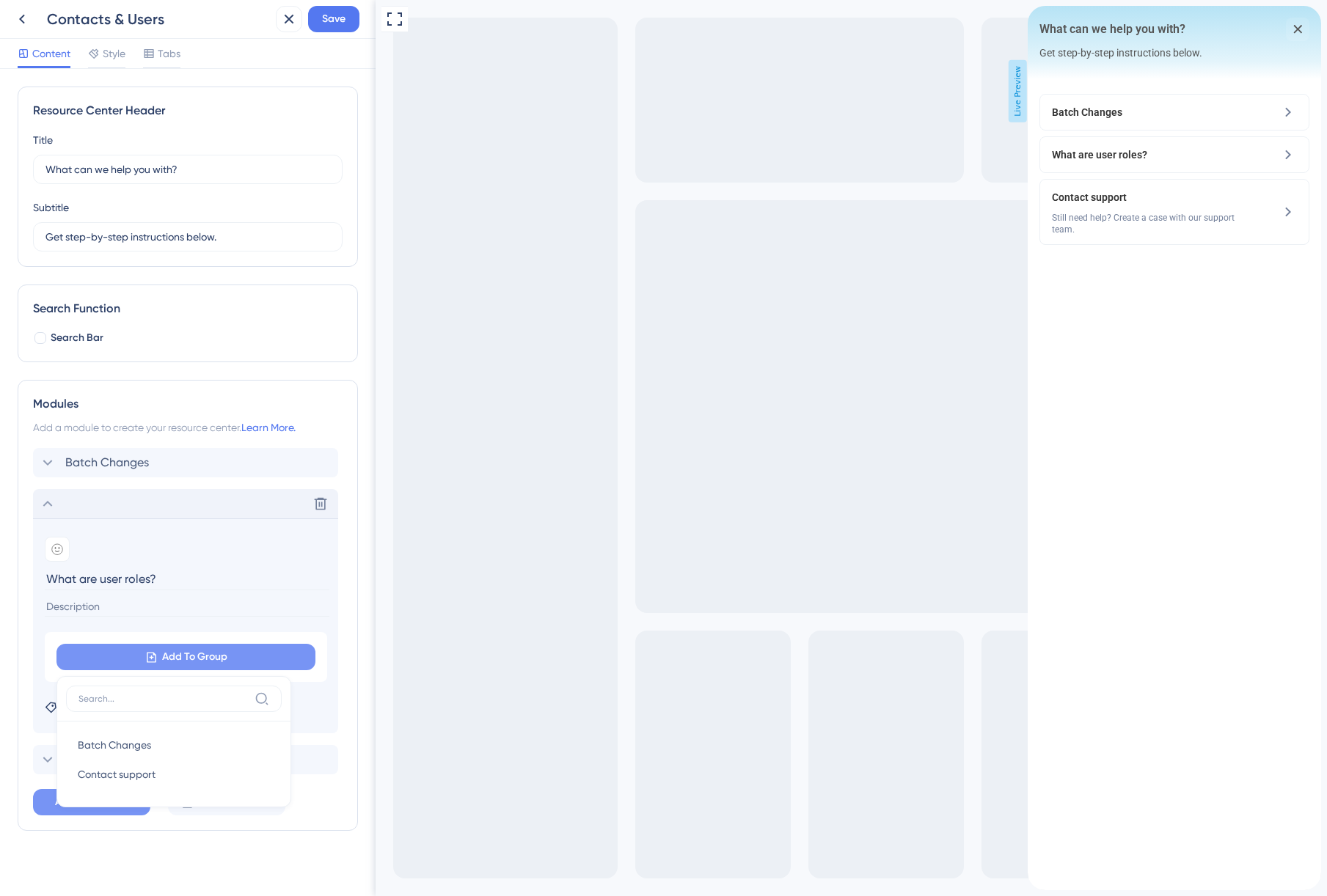
scroll to position [11, 0]
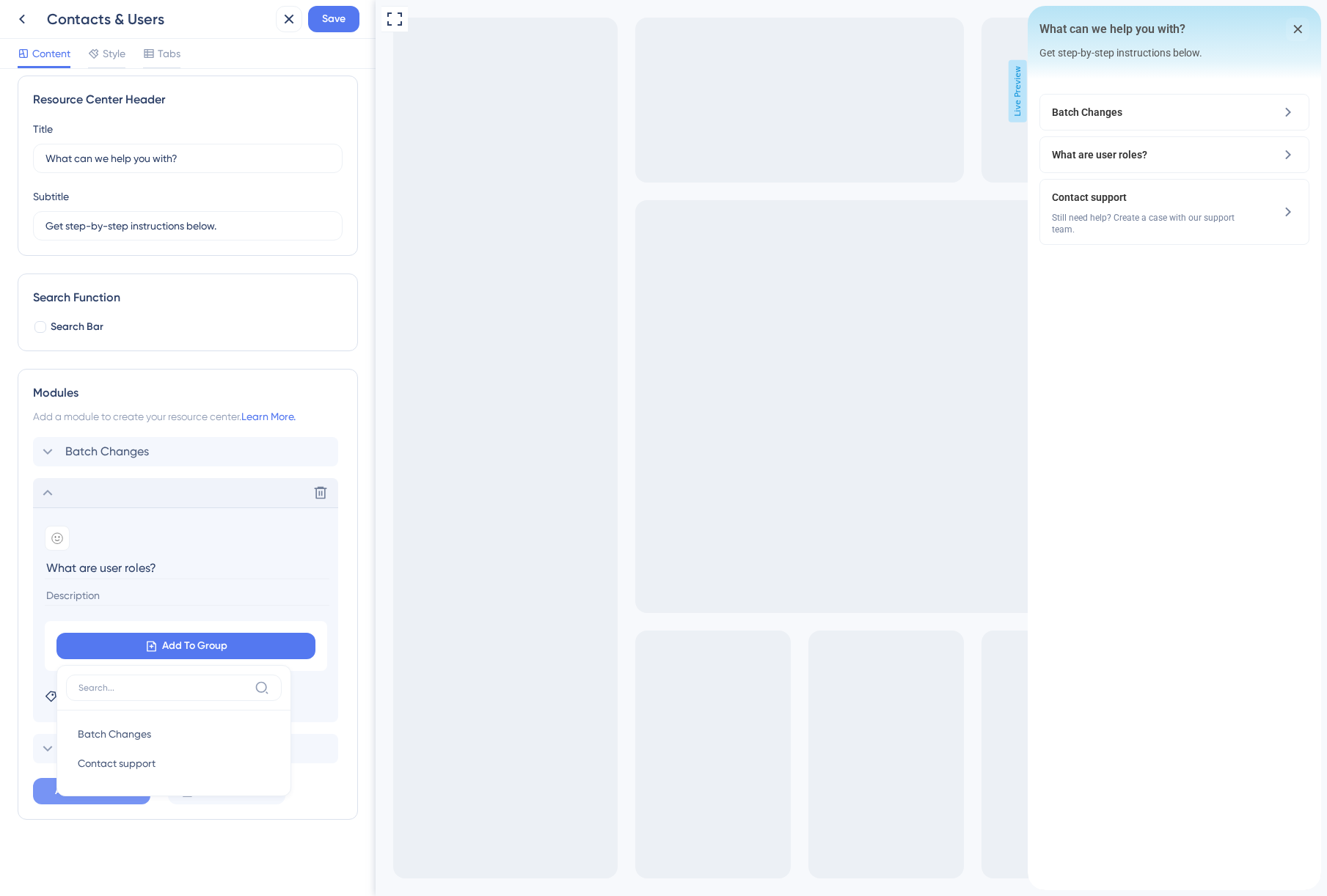
click at [349, 712] on div "Resource Center Header Title What can we help you with? 2 What can we help you …" at bounding box center [188, 482] width 375 height 827
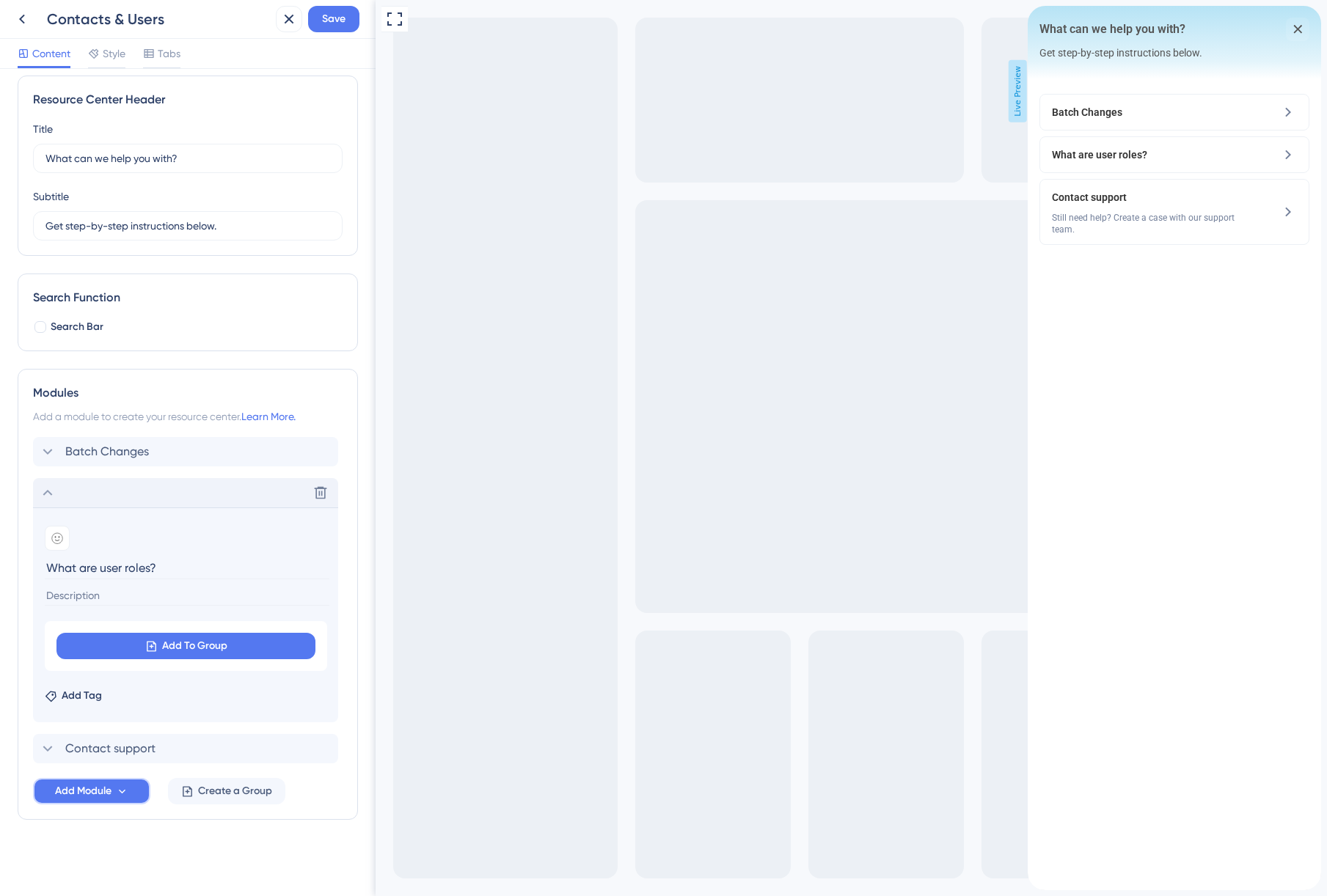
click at [108, 785] on span "Add Module" at bounding box center [83, 790] width 56 height 17
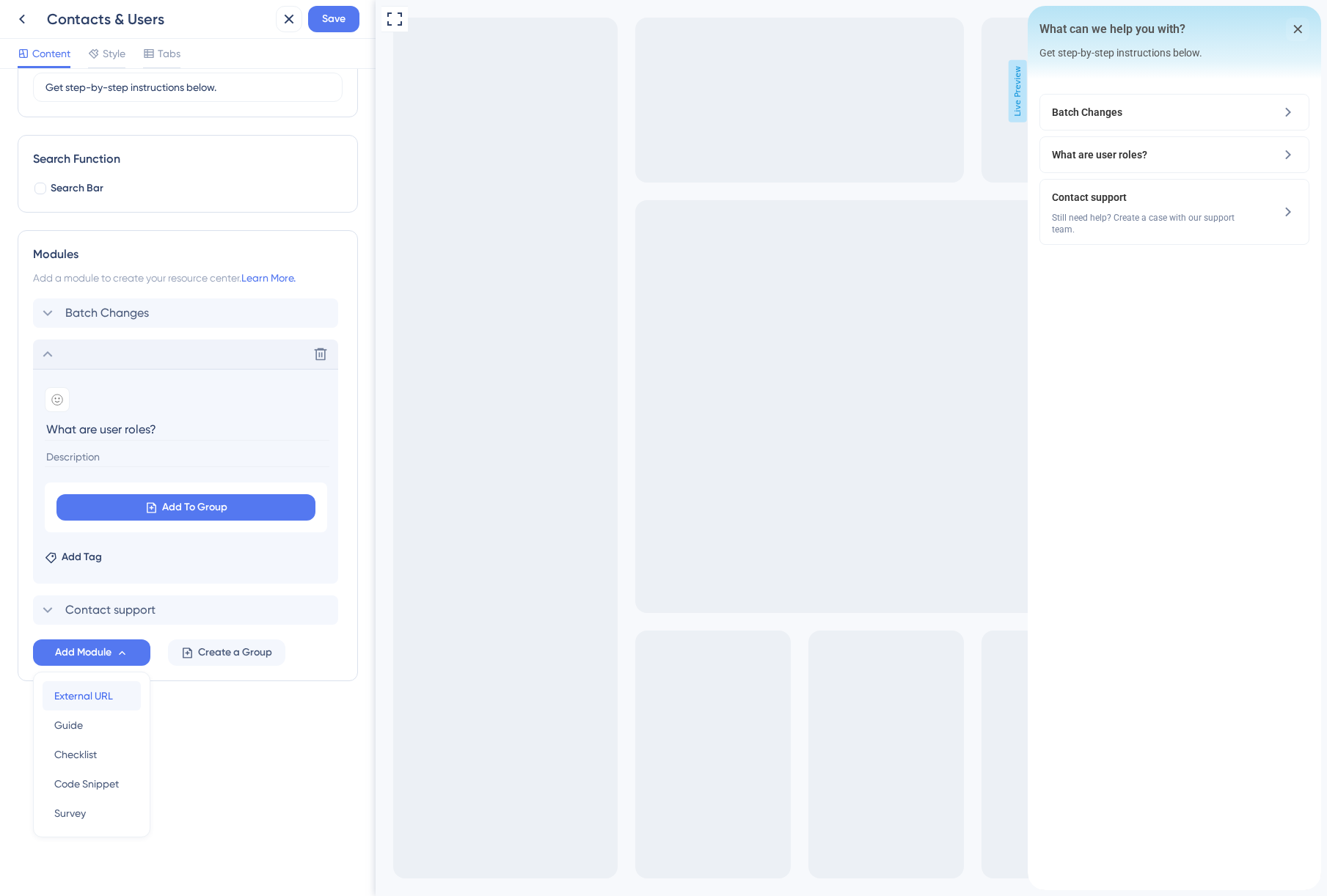
click at [88, 698] on span "External URL" at bounding box center [84, 695] width 59 height 17
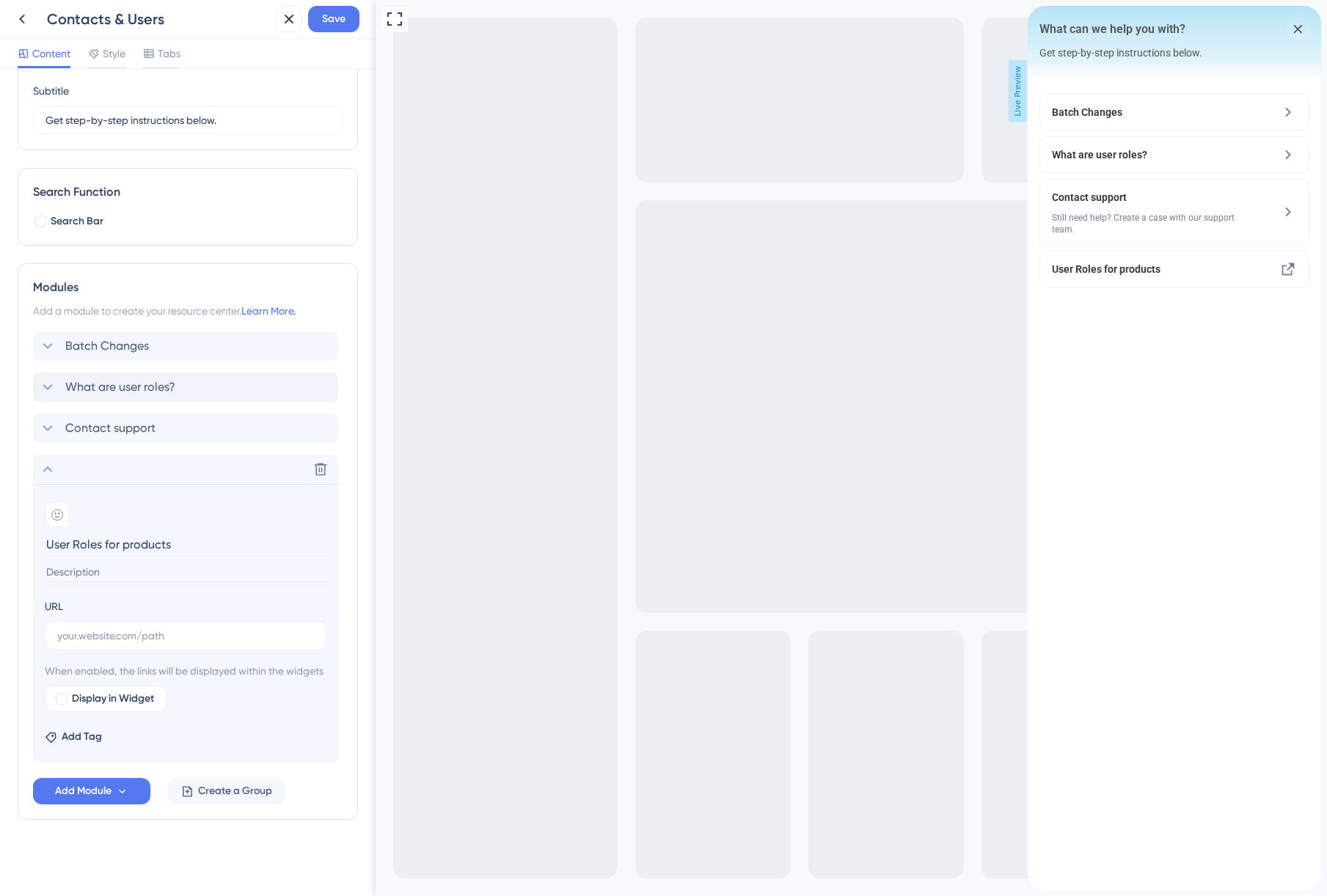
click at [79, 533] on input "User Roles for products" at bounding box center [187, 544] width 284 height 23
type input "User roles for products"
click at [142, 627] on input "text" at bounding box center [185, 636] width 257 height 17
click at [116, 562] on input at bounding box center [187, 572] width 284 height 20
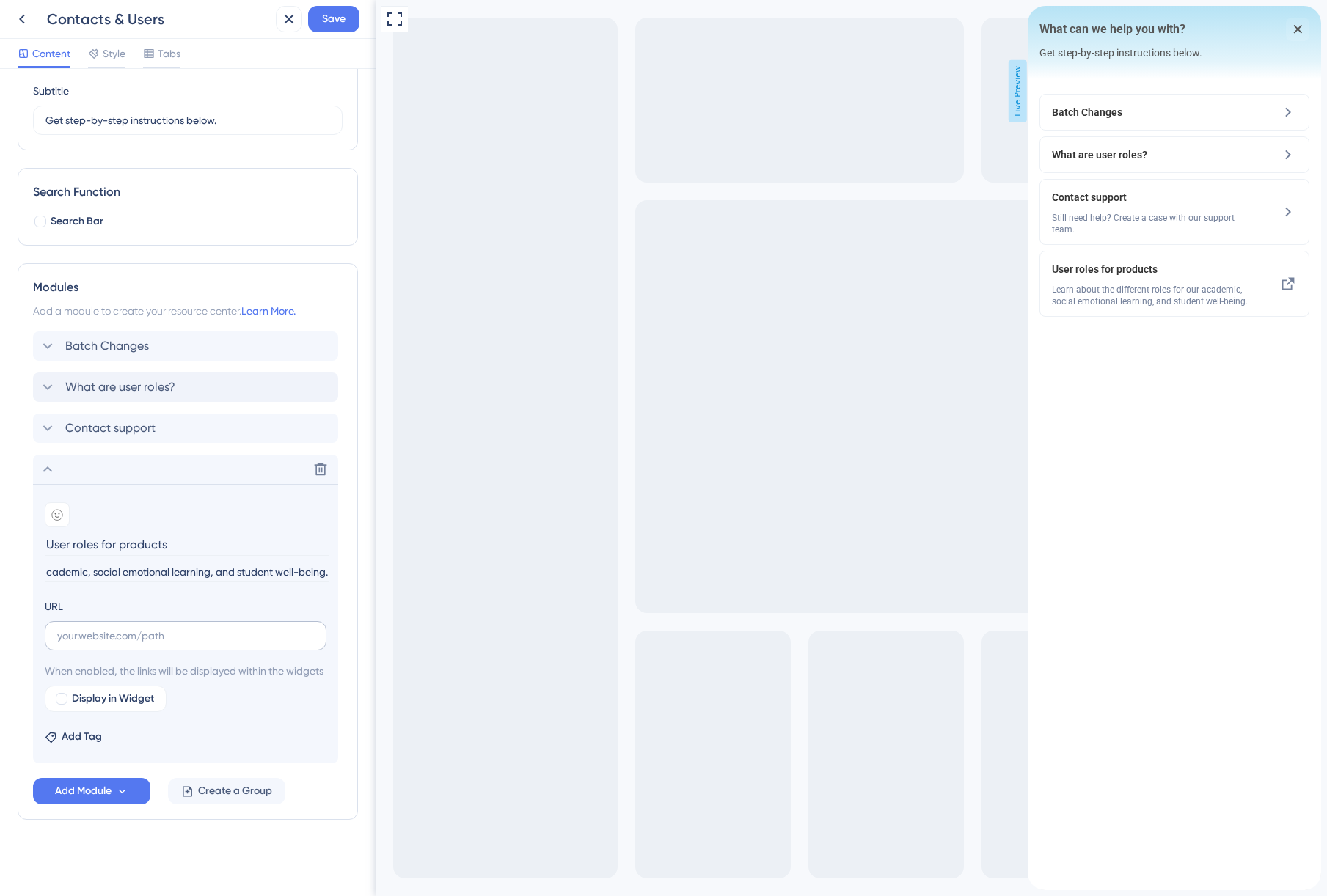
type input "Learn about the different roles for our academic, social emotional learning, an…"
click at [116, 627] on input "text" at bounding box center [185, 636] width 257 height 17
paste input "https://myerb.erblearn.org/getting-started/article/105"
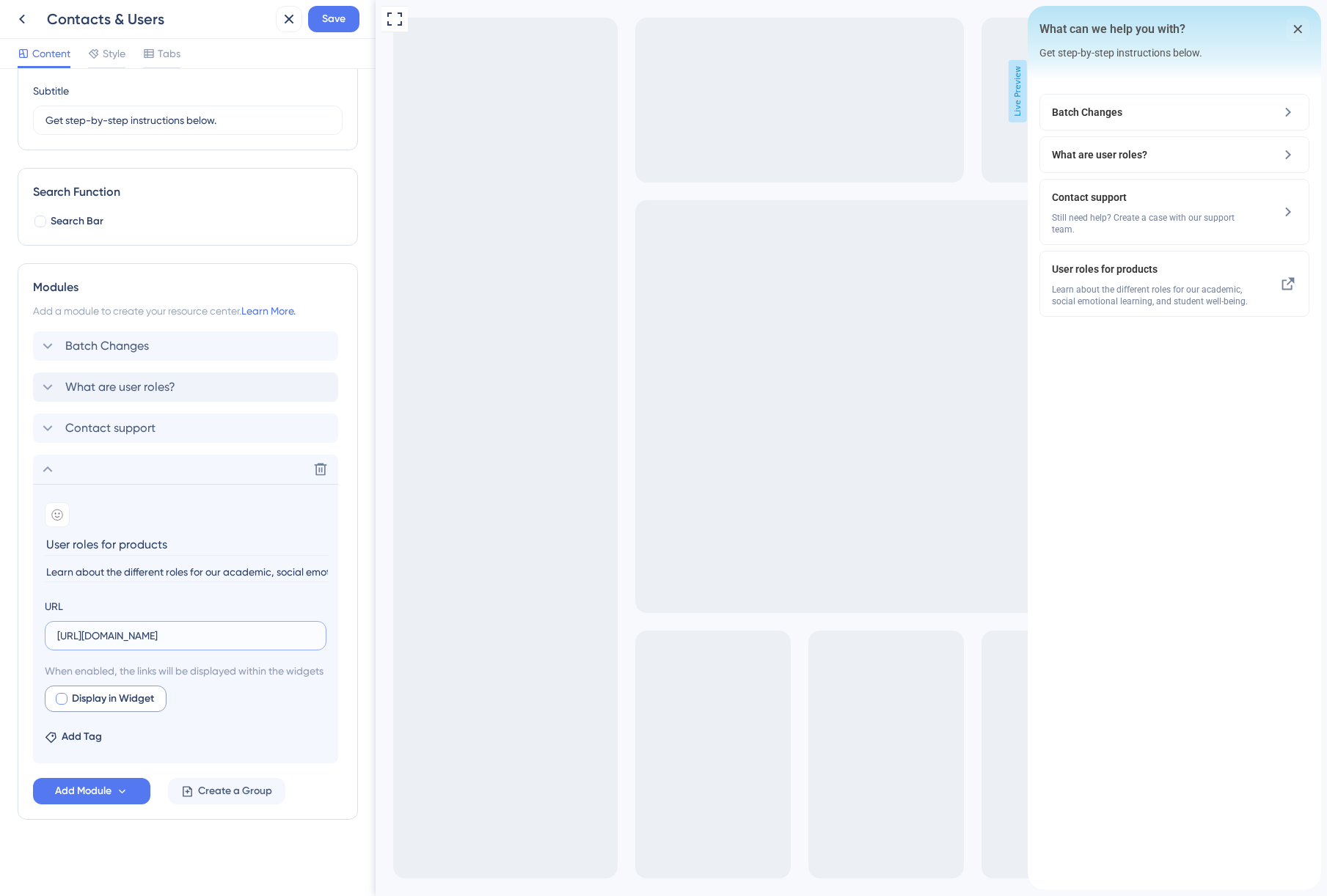
type input "https://myerb.erblearn.org/getting-started/article/105"
click at [63, 699] on div at bounding box center [62, 698] width 12 height 12
click at [229, 697] on span "Preview" at bounding box center [224, 698] width 37 height 17
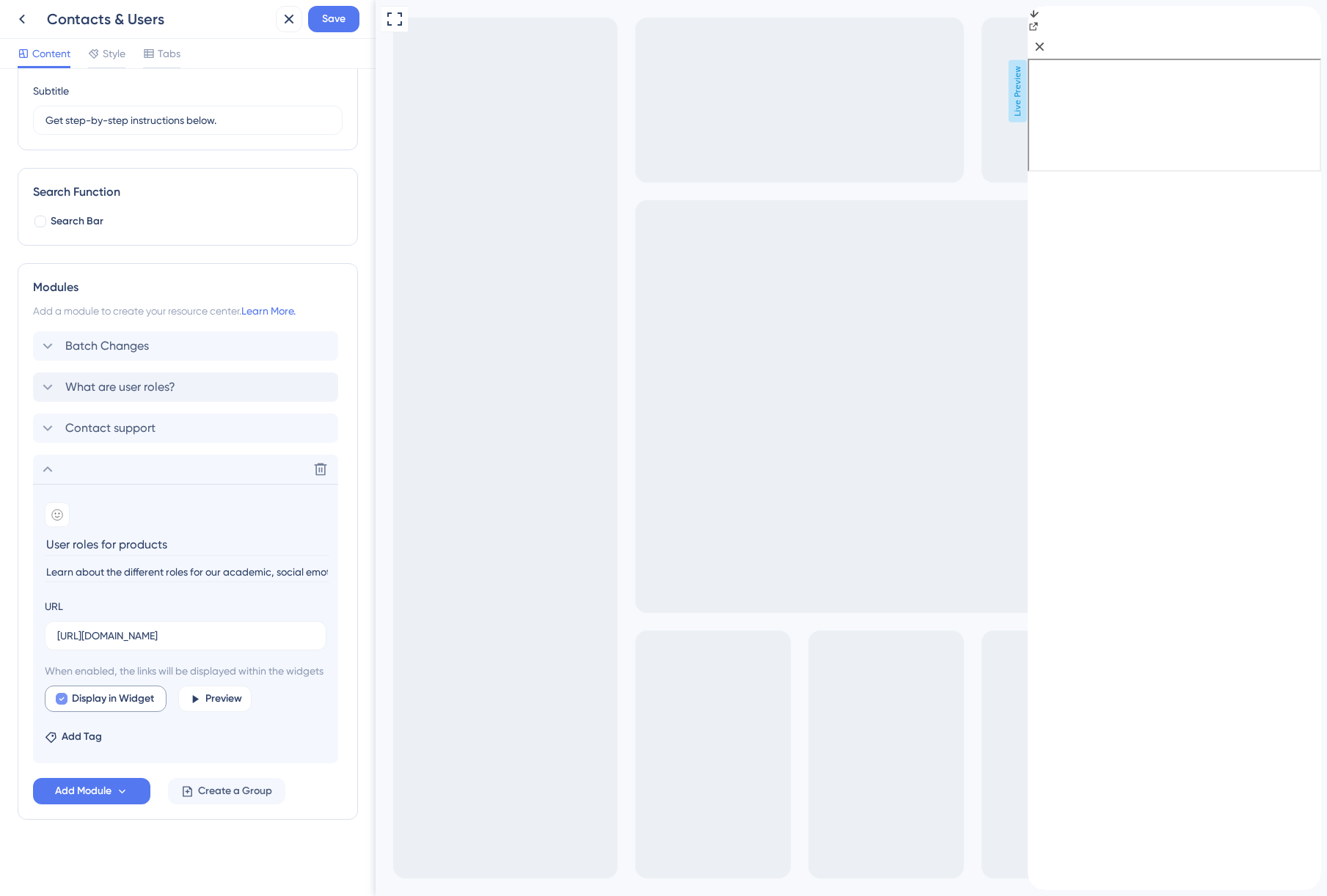
click at [67, 698] on div at bounding box center [62, 698] width 12 height 12
checkbox input "false"
click at [1039, 17] on icon "back to header" at bounding box center [1033, 11] width 12 height 12
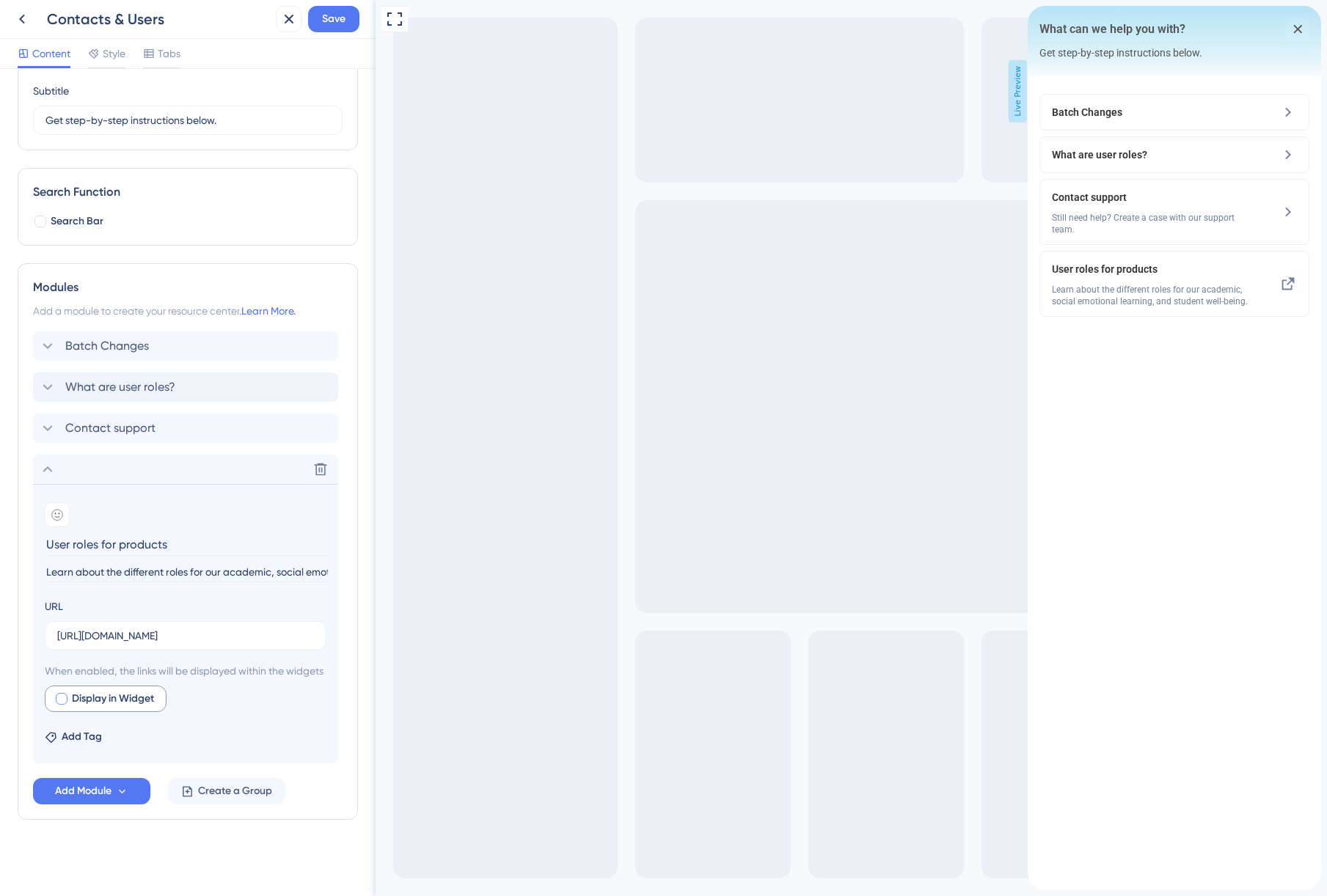
click at [109, 533] on input "User roles for products" at bounding box center [187, 544] width 284 height 23
click at [72, 533] on input "Prosut user roles" at bounding box center [187, 544] width 284 height 23
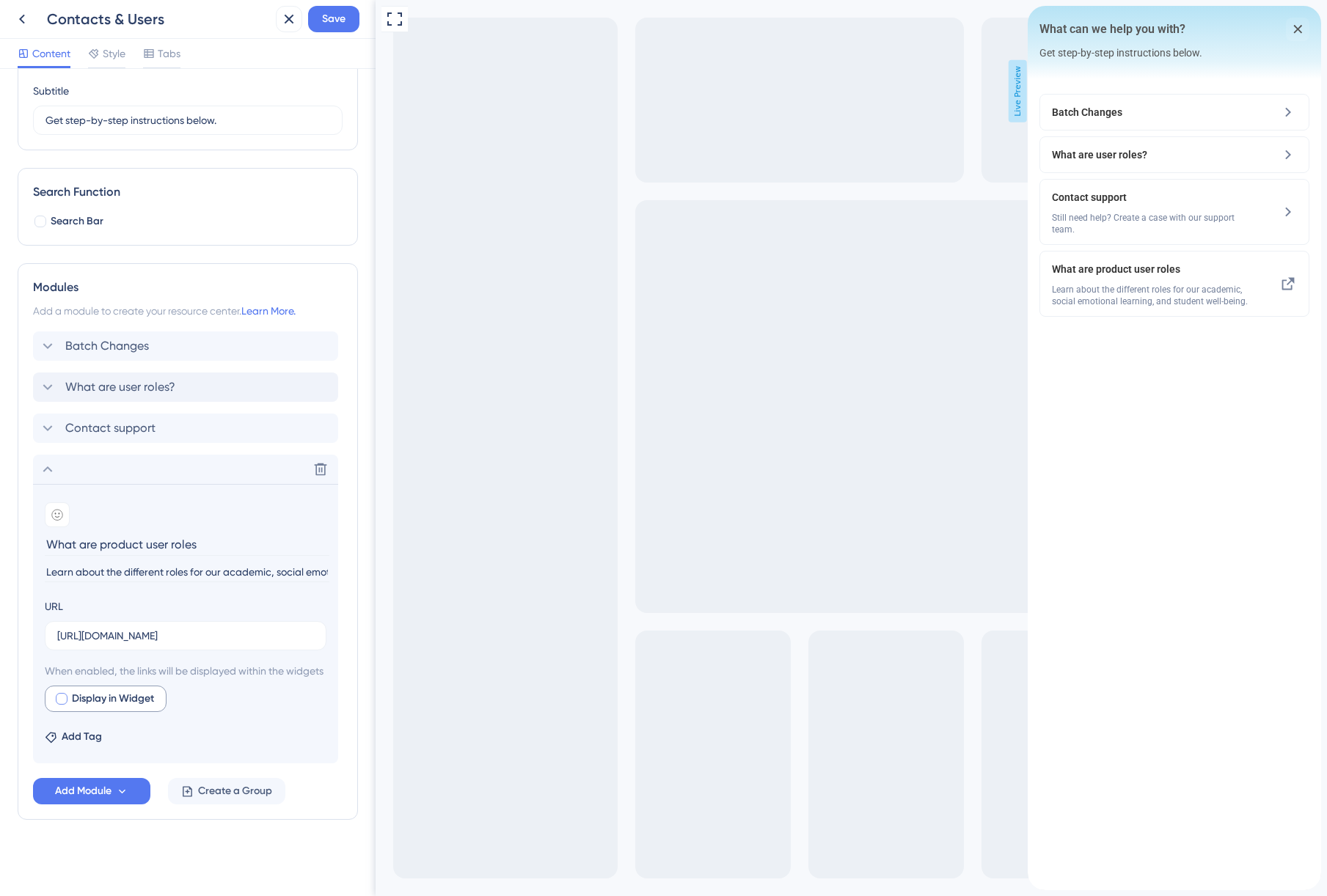
click at [230, 533] on input "What are product user roles" at bounding box center [187, 544] width 284 height 23
type input "What are product user roles?"
click at [41, 460] on icon at bounding box center [47, 468] width 17 height 17
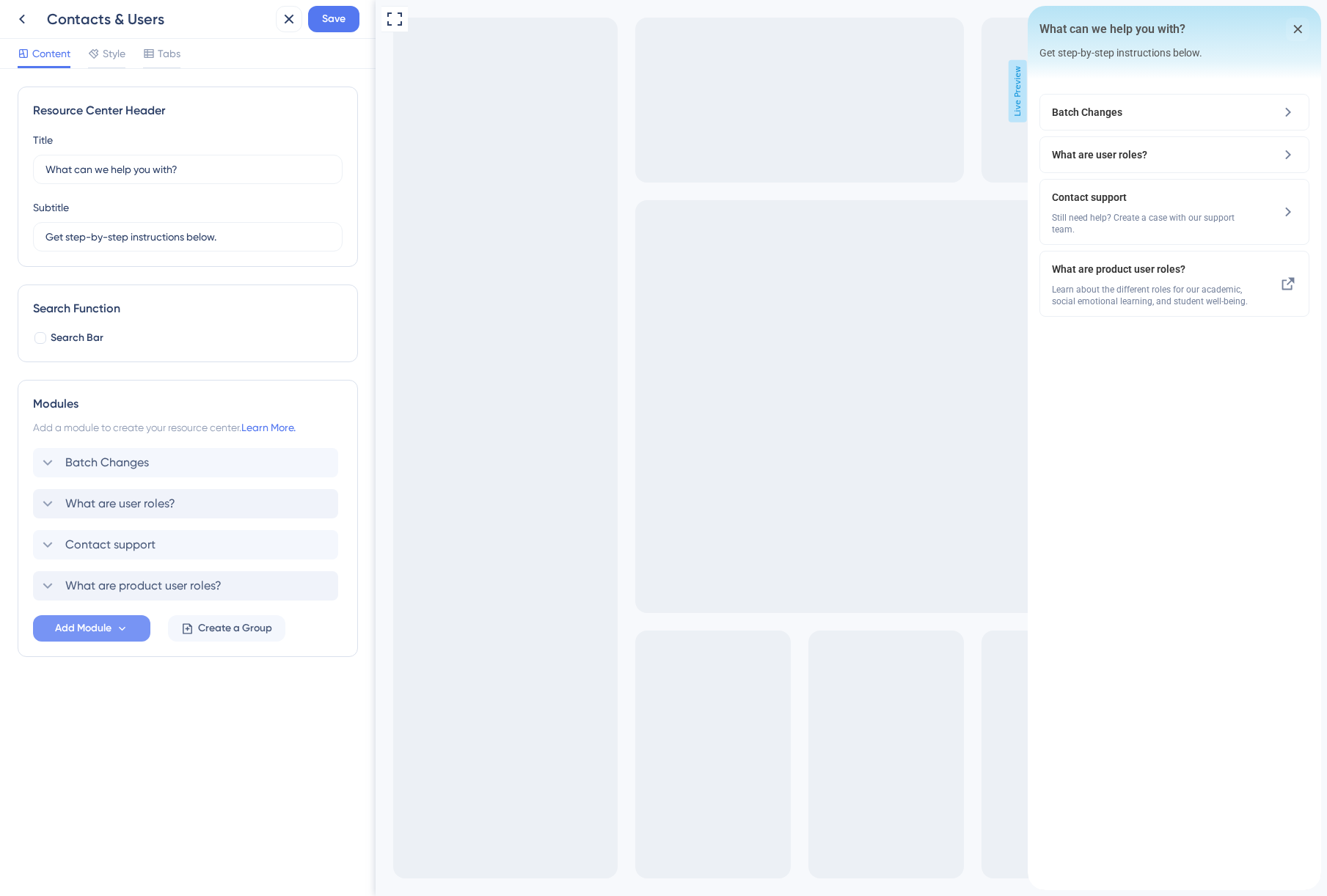
click at [114, 630] on button "Add Module" at bounding box center [92, 628] width 118 height 27
click at [118, 667] on div "External URL External URL" at bounding box center [91, 672] width 75 height 29
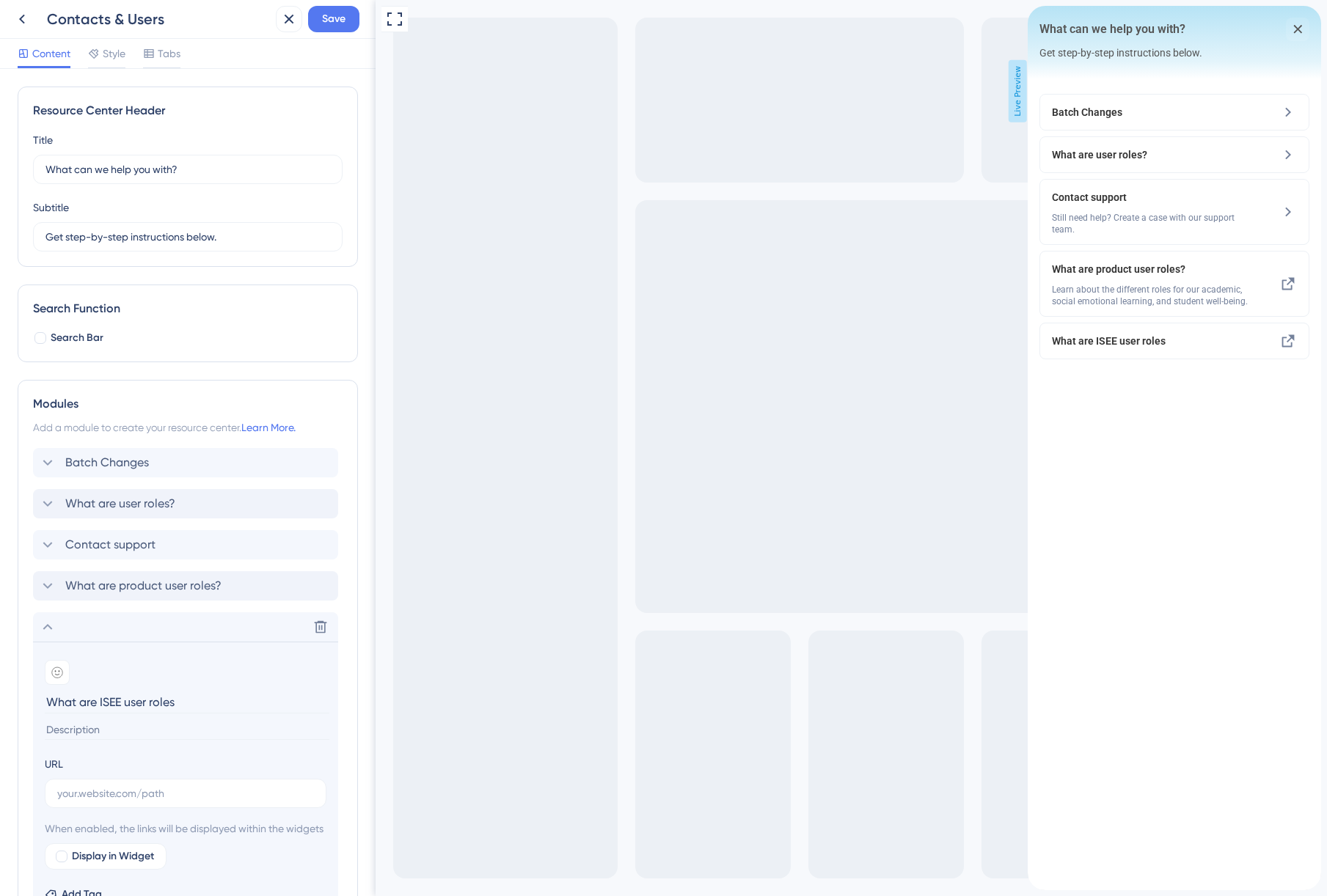
type input "What are ISEE user roles?"
click at [52, 582] on icon at bounding box center [47, 585] width 17 height 17
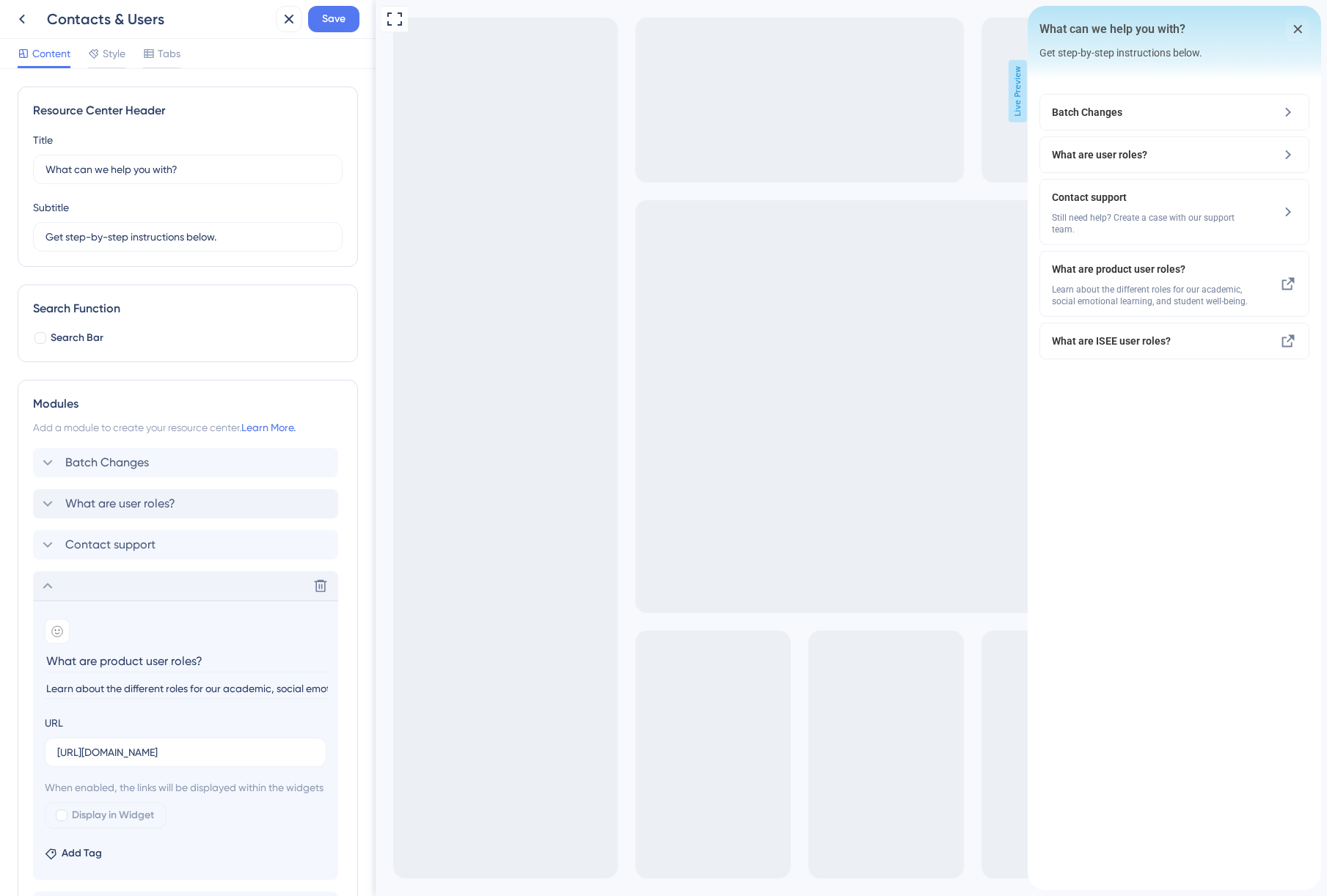
click at [205, 681] on input "Learn about the different roles for our academic, social emotional learning, an…" at bounding box center [187, 689] width 284 height 20
drag, startPoint x: 597, startPoint y: 691, endPoint x: 494, endPoint y: 693, distance: 103.0
click at [313, 688] on input "Learn about the different roles for our academic, social emotional learning, an…" at bounding box center [187, 689] width 284 height 20
click at [327, 691] on input "Learn about the different roles for our academic, social emotional learning, an…" at bounding box center [187, 689] width 284 height 20
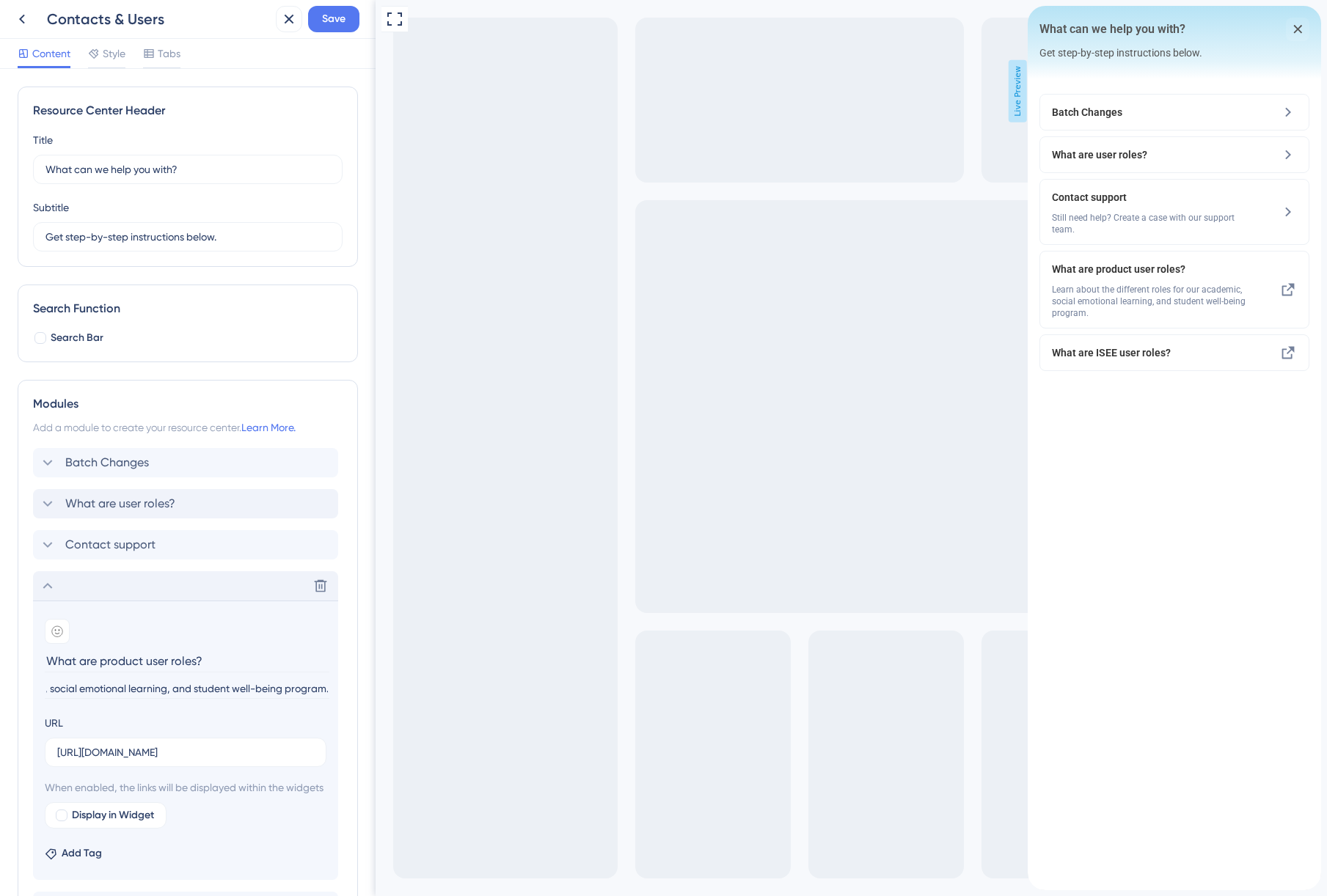
type input "Learn about the different roles for our academic, social emotional learning, an…"
click at [143, 691] on input "Learn about the different roles for our academic, social emotional learning, an…" at bounding box center [187, 689] width 284 height 20
drag, startPoint x: 169, startPoint y: 688, endPoint x: 9, endPoint y: 686, distance: 160.0
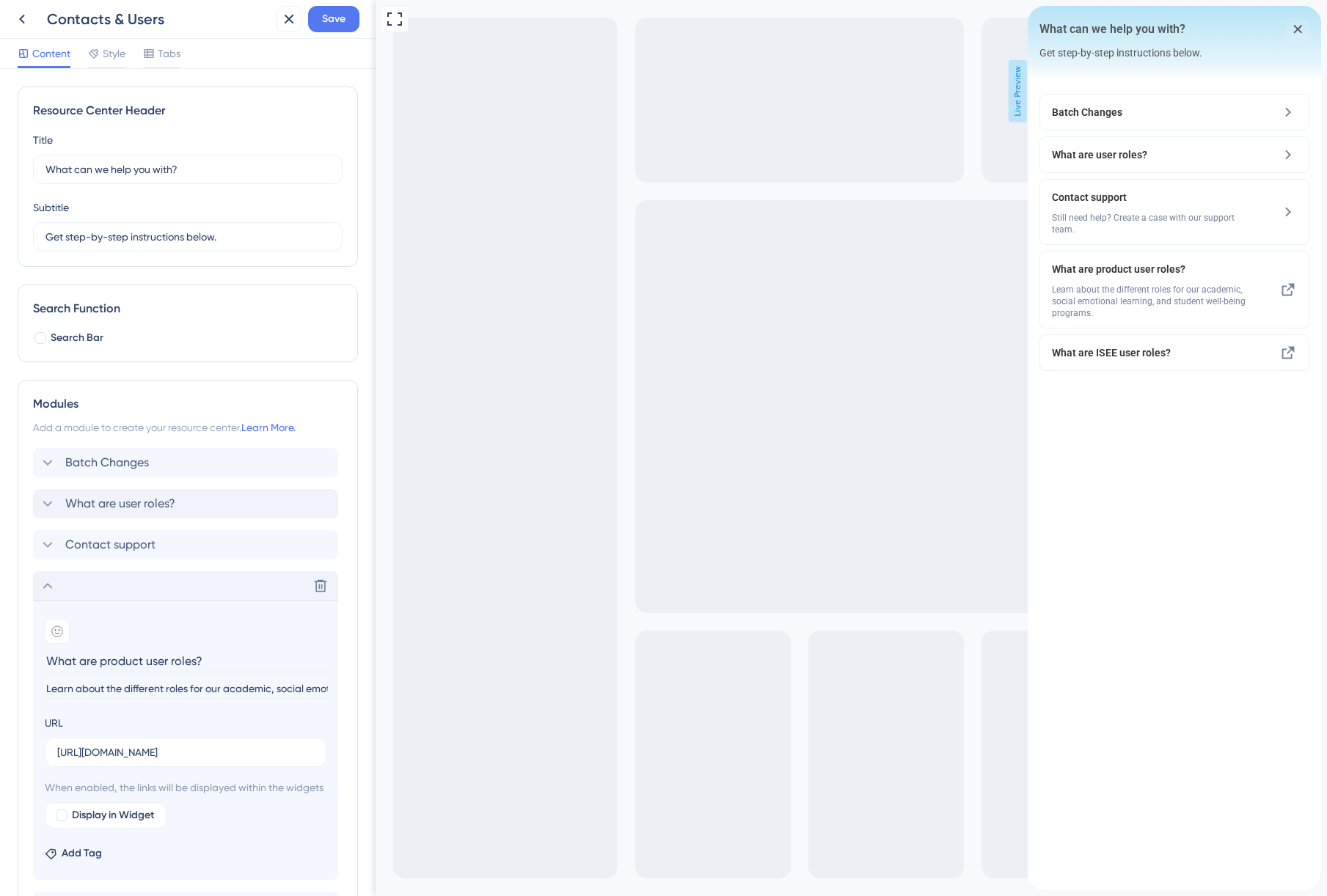
click at [9, 686] on div "Resource Center Header Title What can we help you with? 2 What can we help you …" at bounding box center [188, 482] width 375 height 827
click at [109, 694] on input "Learn about the different roles for our academic, social emotional learning, an…" at bounding box center [187, 689] width 284 height 20
